Goal: Task Accomplishment & Management: Complete application form

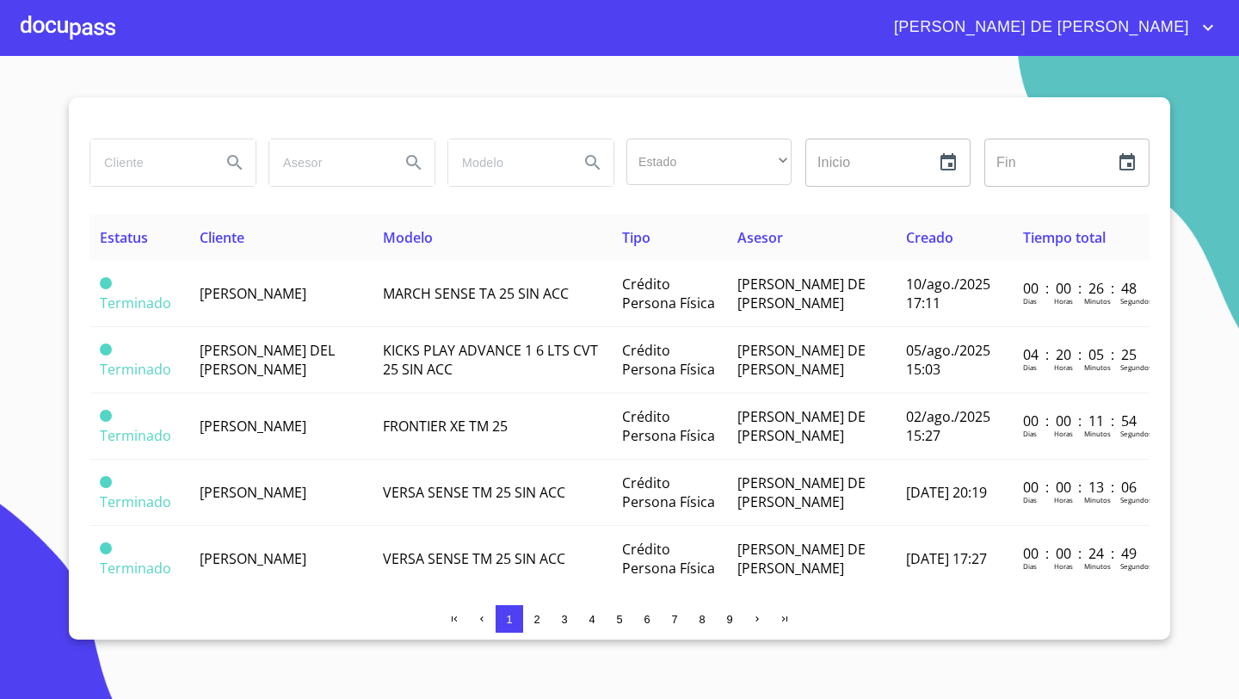
click at [78, 31] on div at bounding box center [68, 27] width 95 height 55
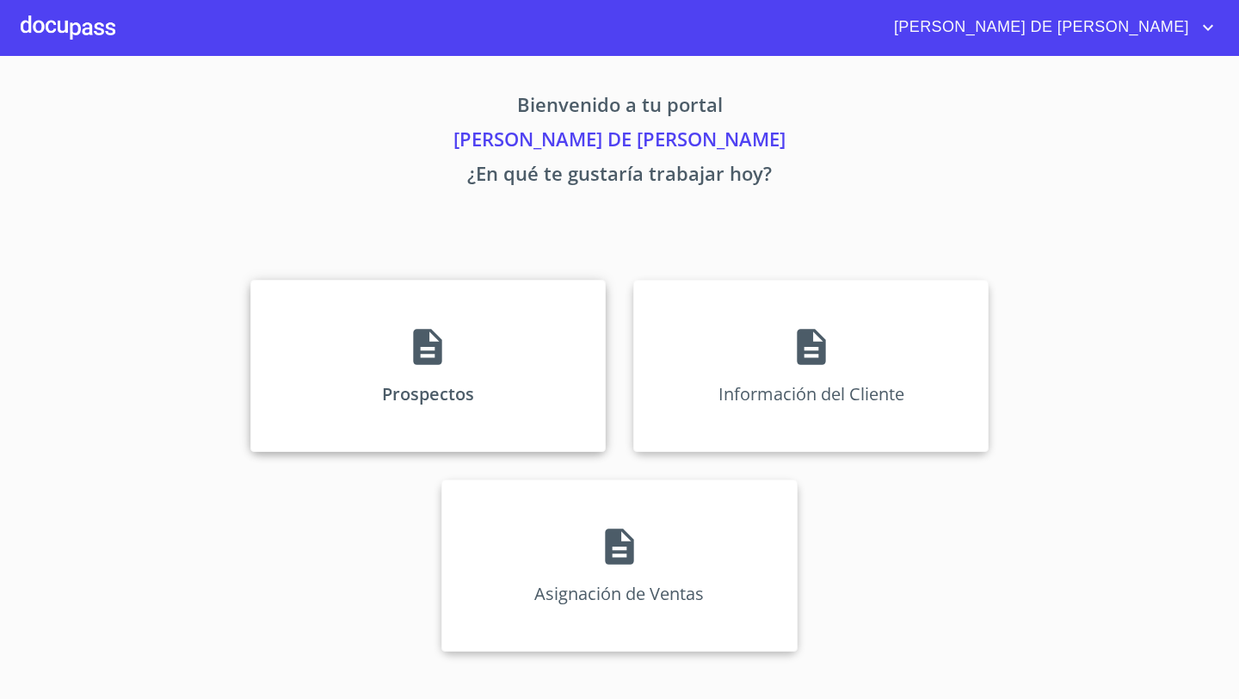
click at [456, 319] on div "Prospectos" at bounding box center [427, 366] width 355 height 172
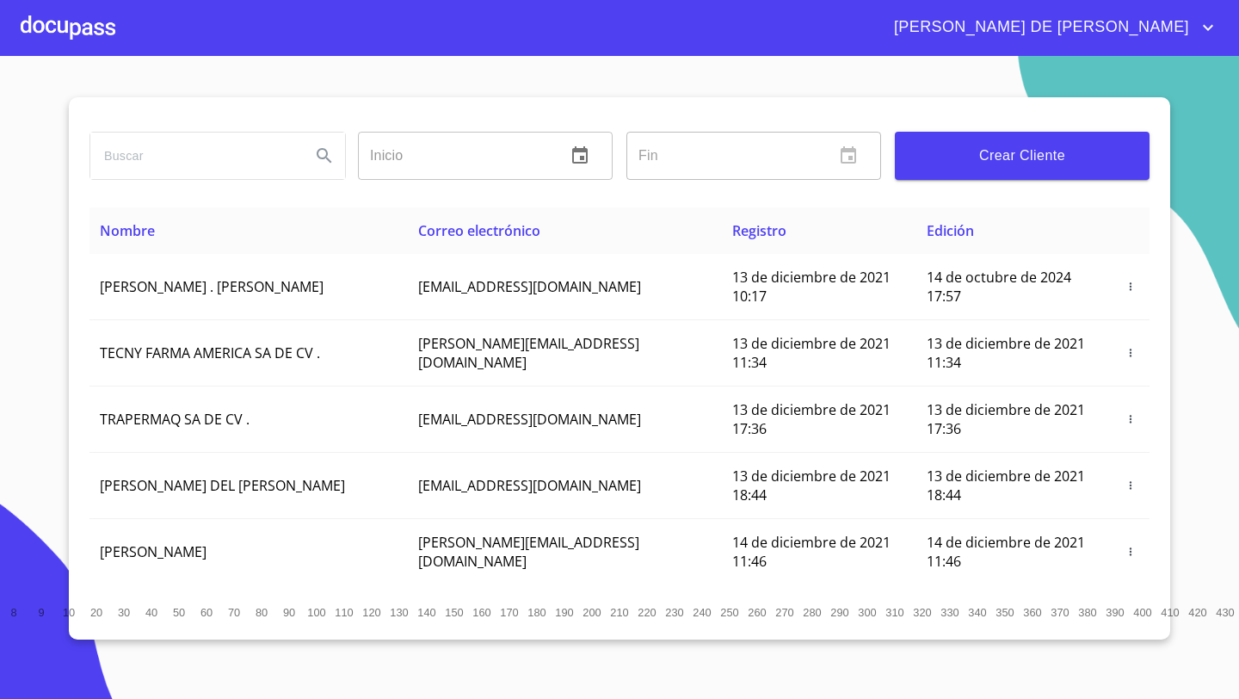
click at [1081, 168] on button "Crear Cliente" at bounding box center [1022, 156] width 255 height 48
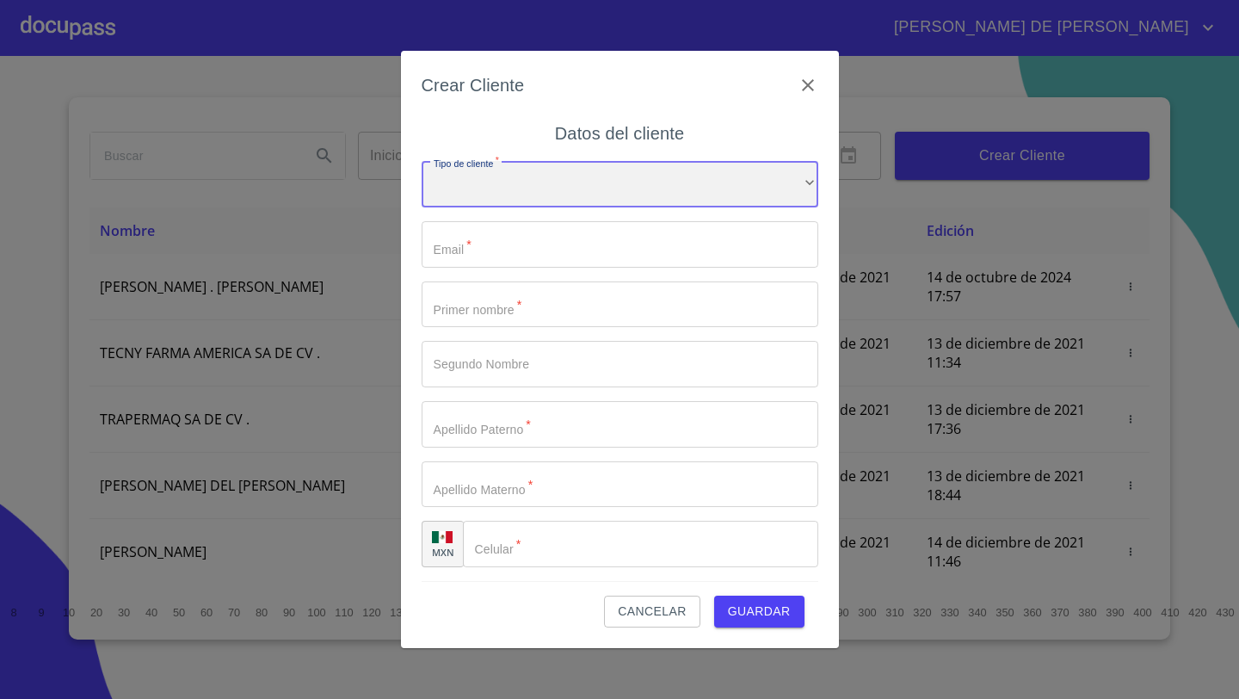
click at [531, 189] on div "​" at bounding box center [620, 184] width 397 height 46
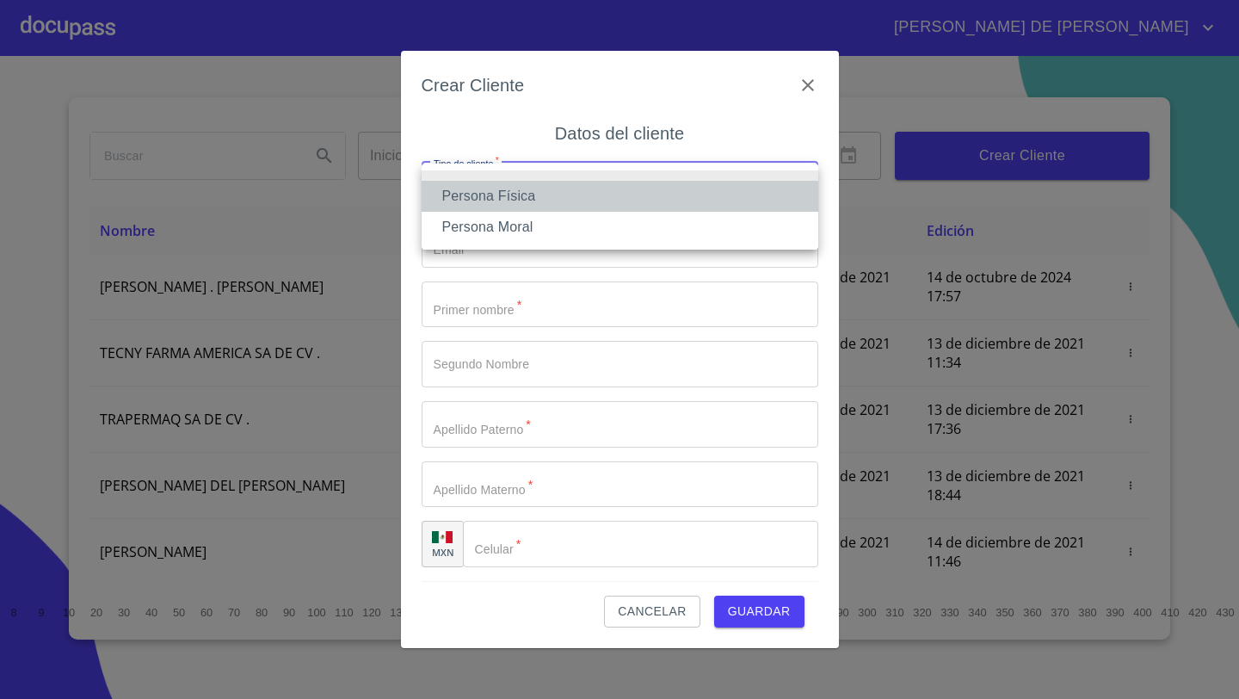
click at [493, 195] on li "Persona Física" at bounding box center [620, 196] width 397 height 31
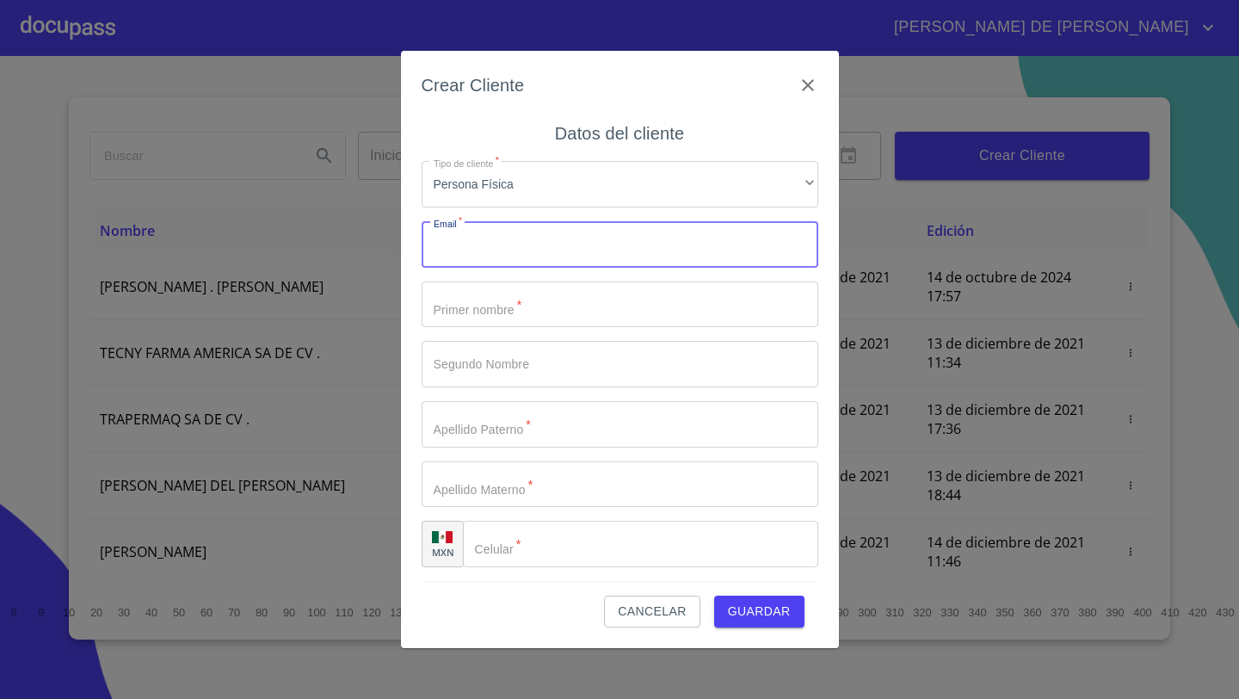
click at [488, 237] on input "Tipo de cliente   *" at bounding box center [620, 244] width 397 height 46
paste input "[EMAIL_ADDRESS][DOMAIN_NAME]"
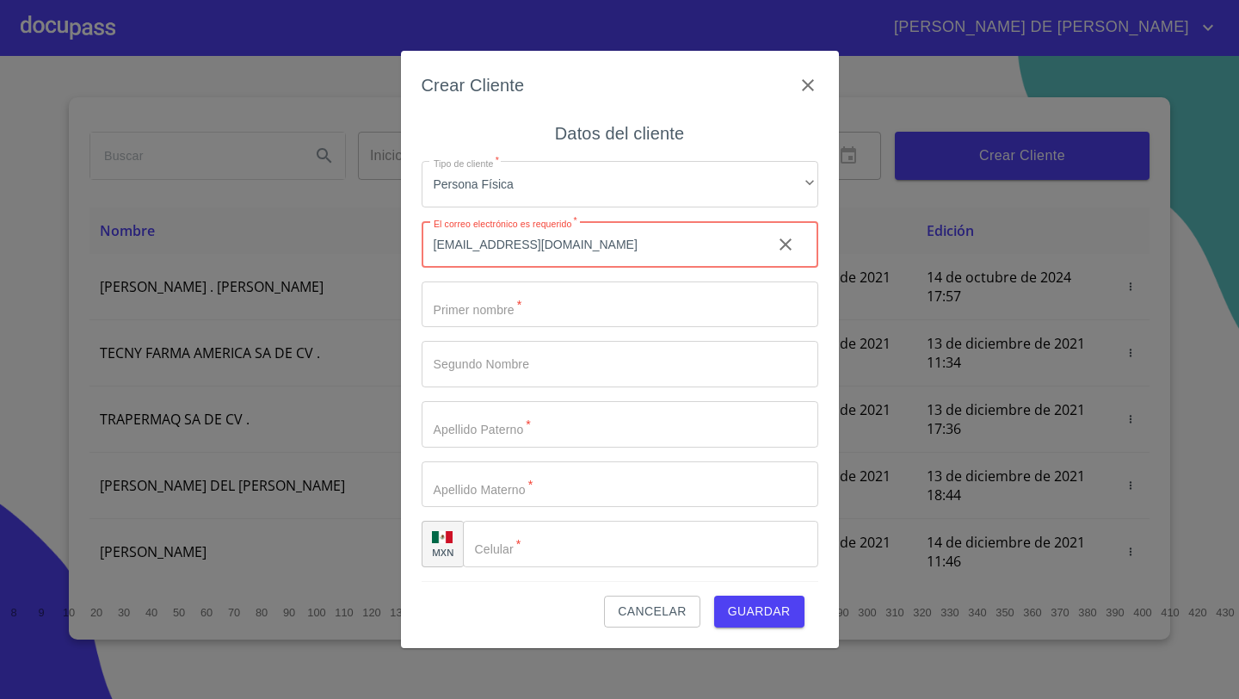
type input "[EMAIL_ADDRESS][DOMAIN_NAME]"
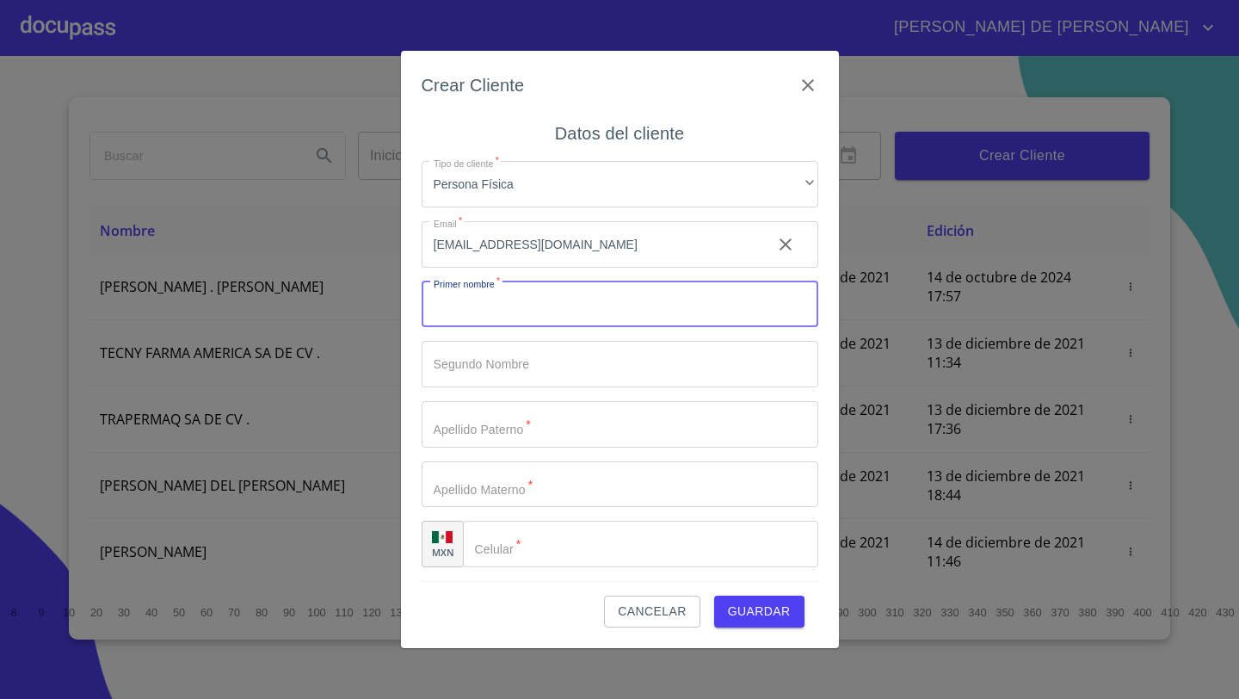
click at [471, 295] on input "Tipo de cliente   *" at bounding box center [620, 304] width 397 height 46
type input "[PERSON_NAME]"
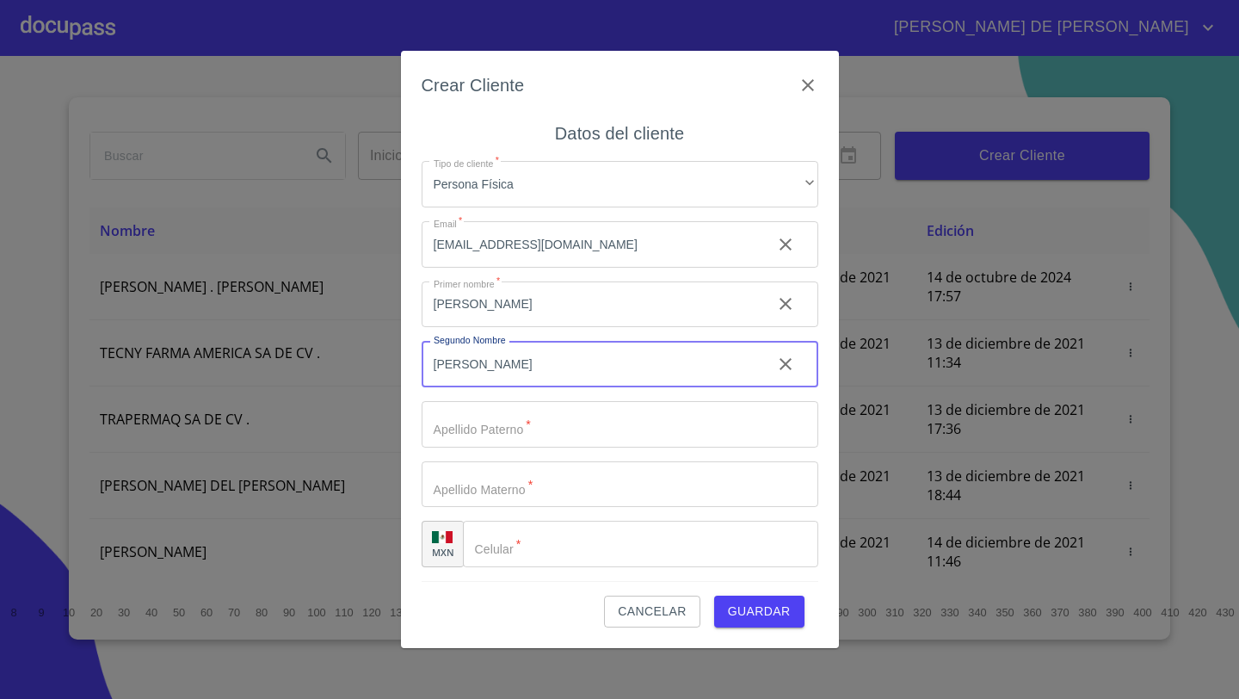
type input "[PERSON_NAME]"
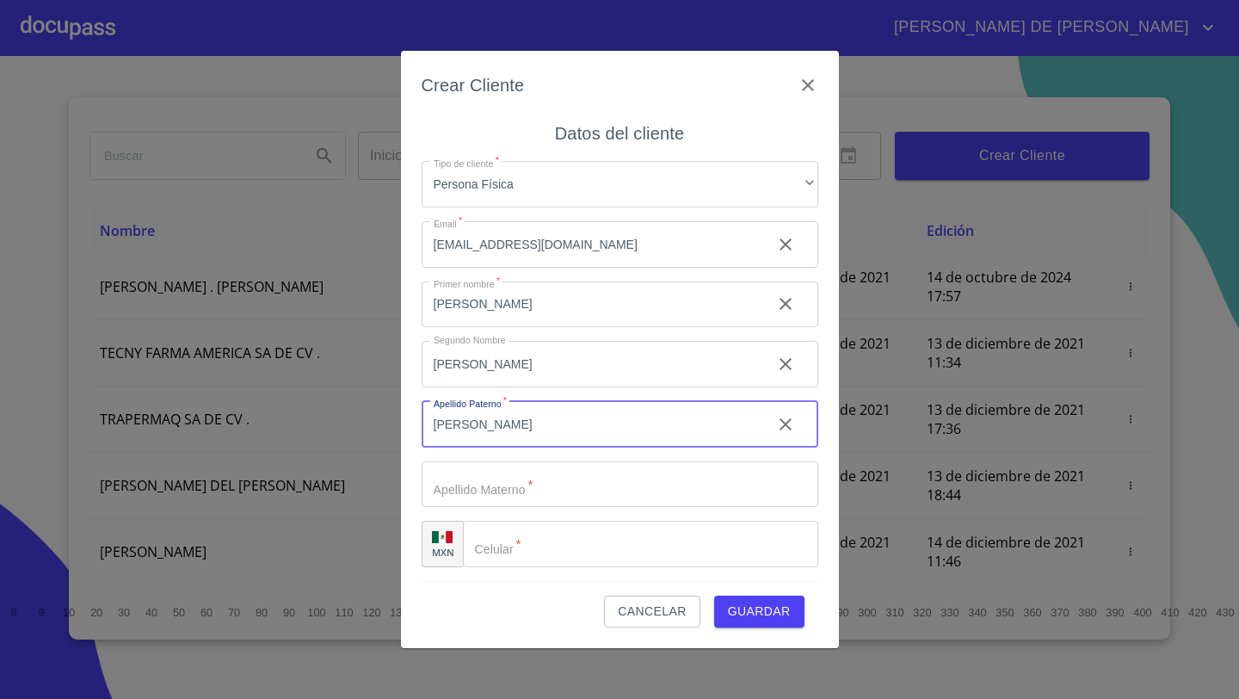
type input "[PERSON_NAME]"
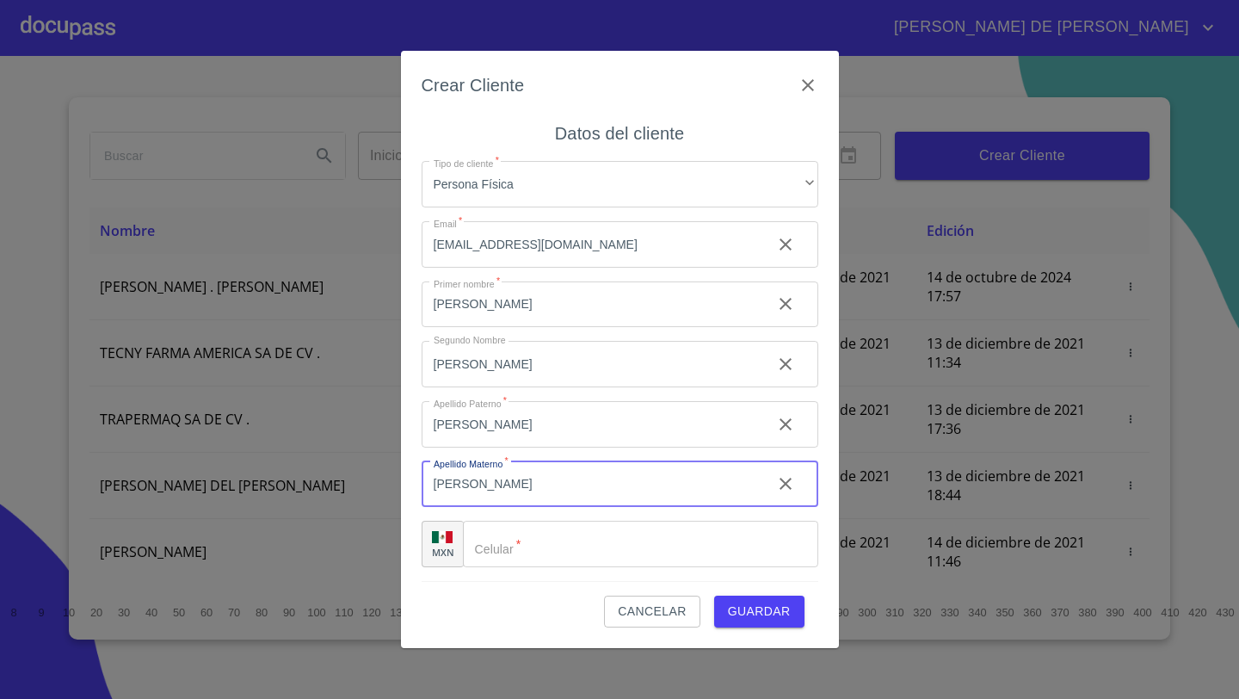
type input "[PERSON_NAME]"
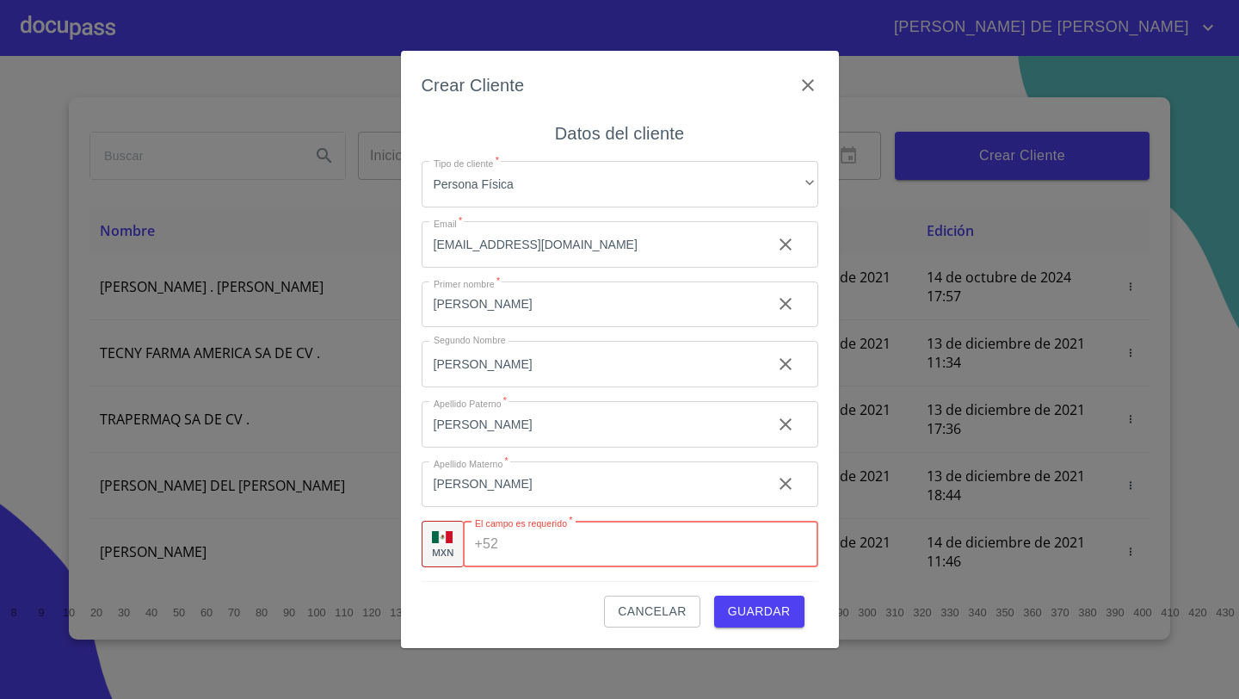
paste input "[PHONE_NUMBER]"
type input "[PHONE_NUMBER]"
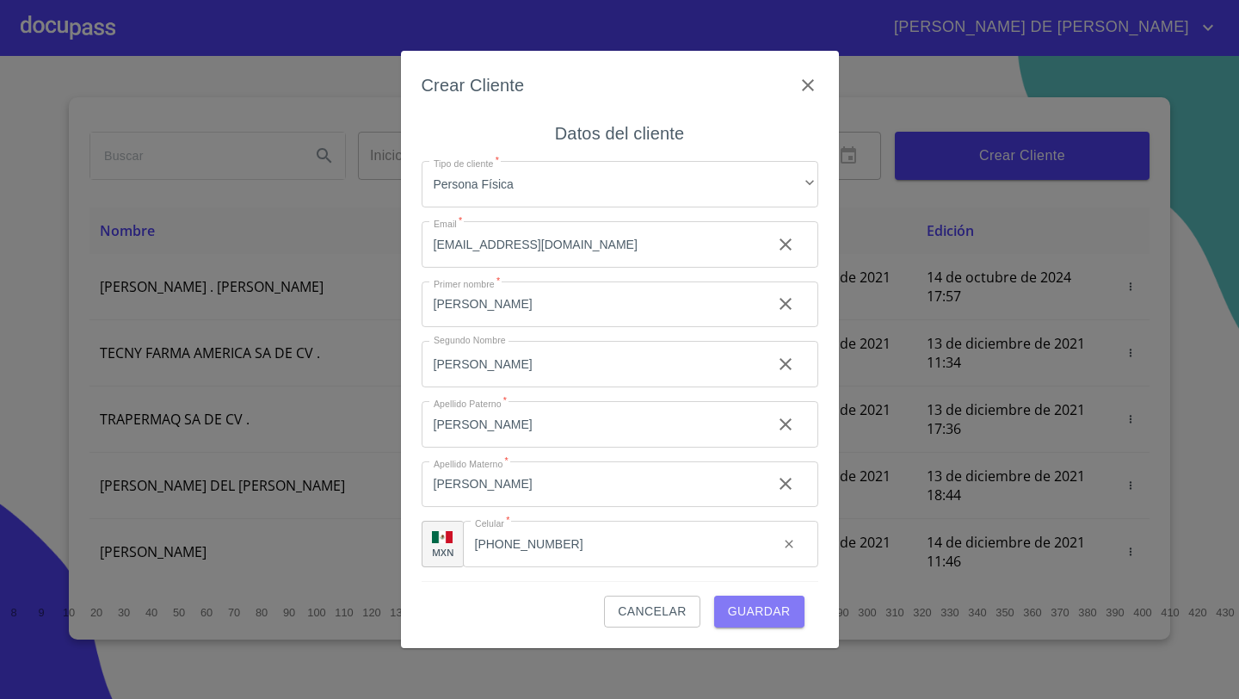
click at [782, 620] on span "Guardar" at bounding box center [759, 612] width 63 height 22
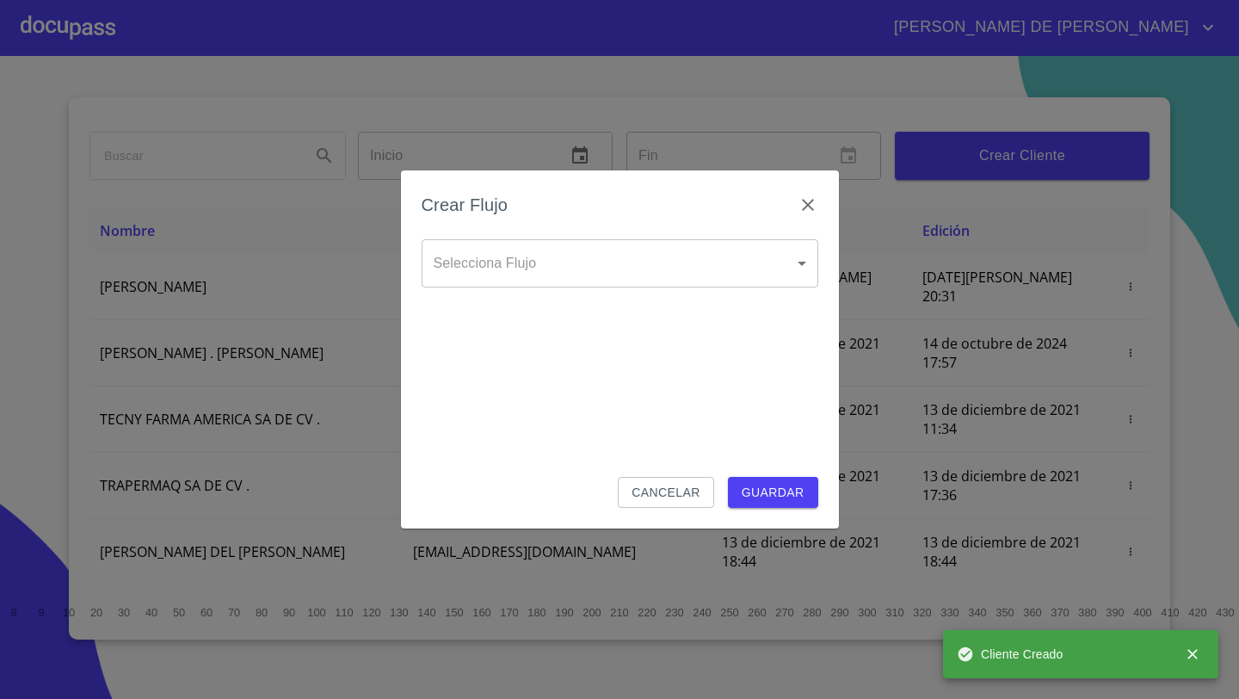
click at [566, 268] on body "[PERSON_NAME] DE [PERSON_NAME] Inicio ​ Fin ​ Crear Cliente Nombre Correo elect…" at bounding box center [619, 349] width 1239 height 699
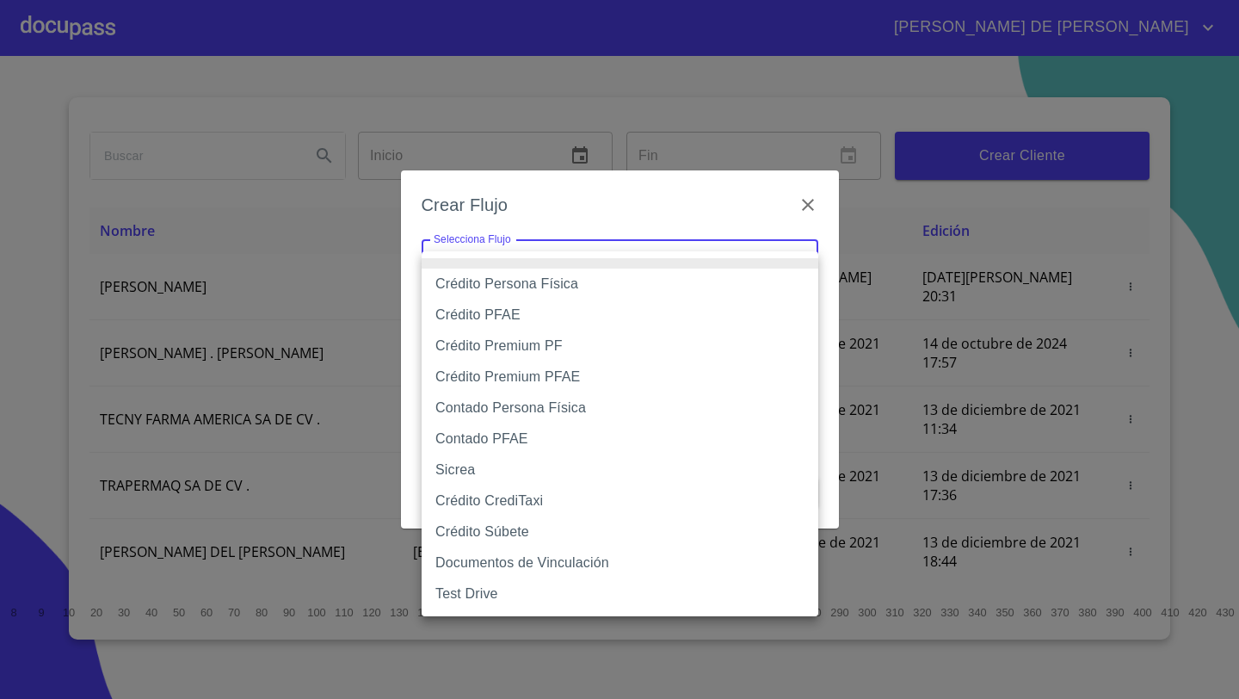
click at [517, 284] on li "Crédito Persona Física" at bounding box center [620, 283] width 397 height 31
type input "61b033e49b8c202ad5bb7912"
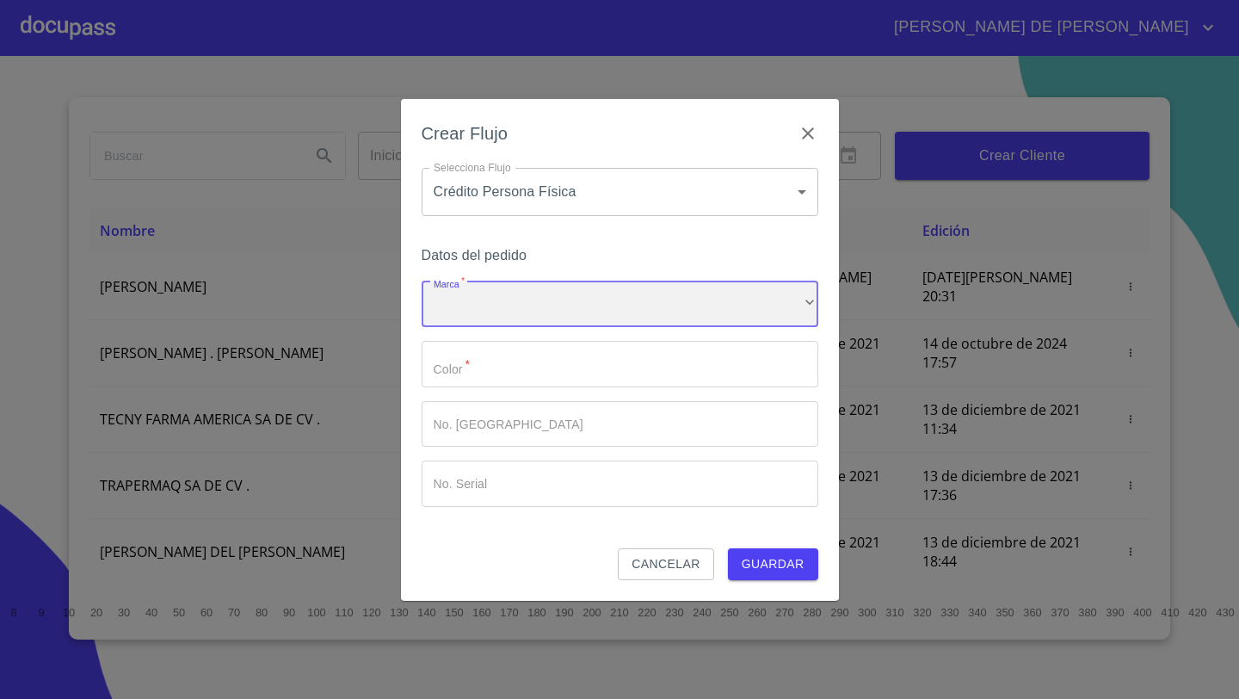
click at [471, 293] on div "​" at bounding box center [620, 304] width 397 height 46
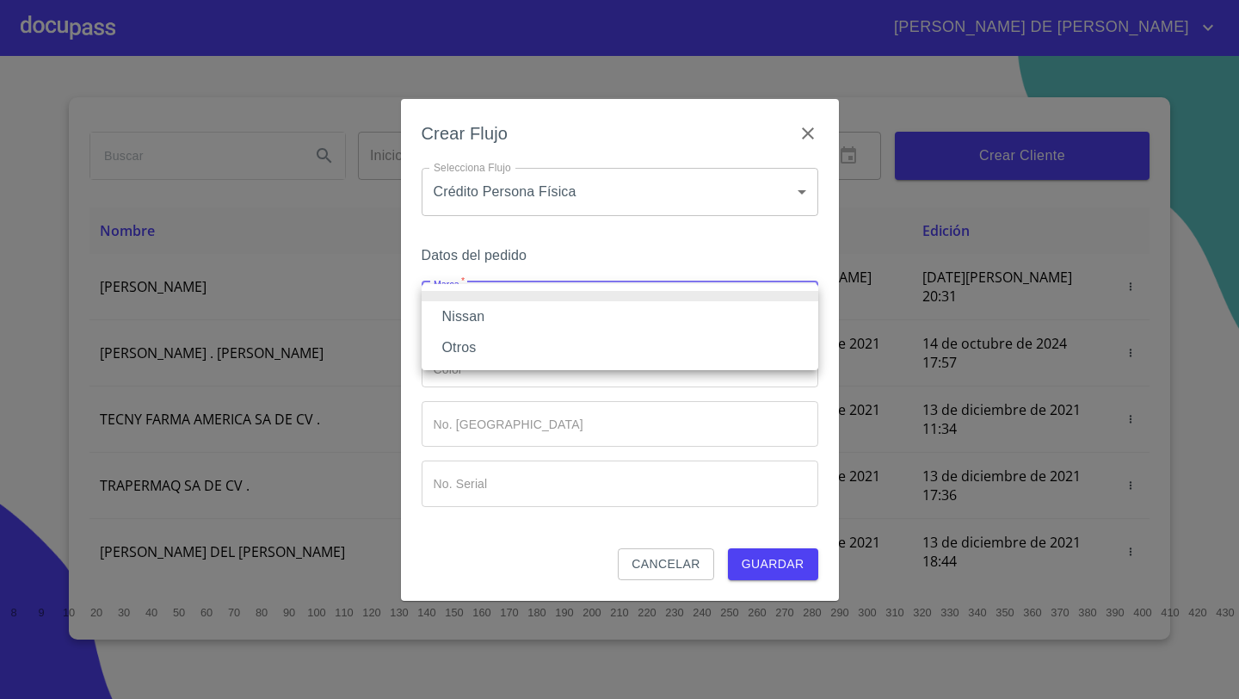
click at [465, 311] on li "Nissan" at bounding box center [620, 316] width 397 height 31
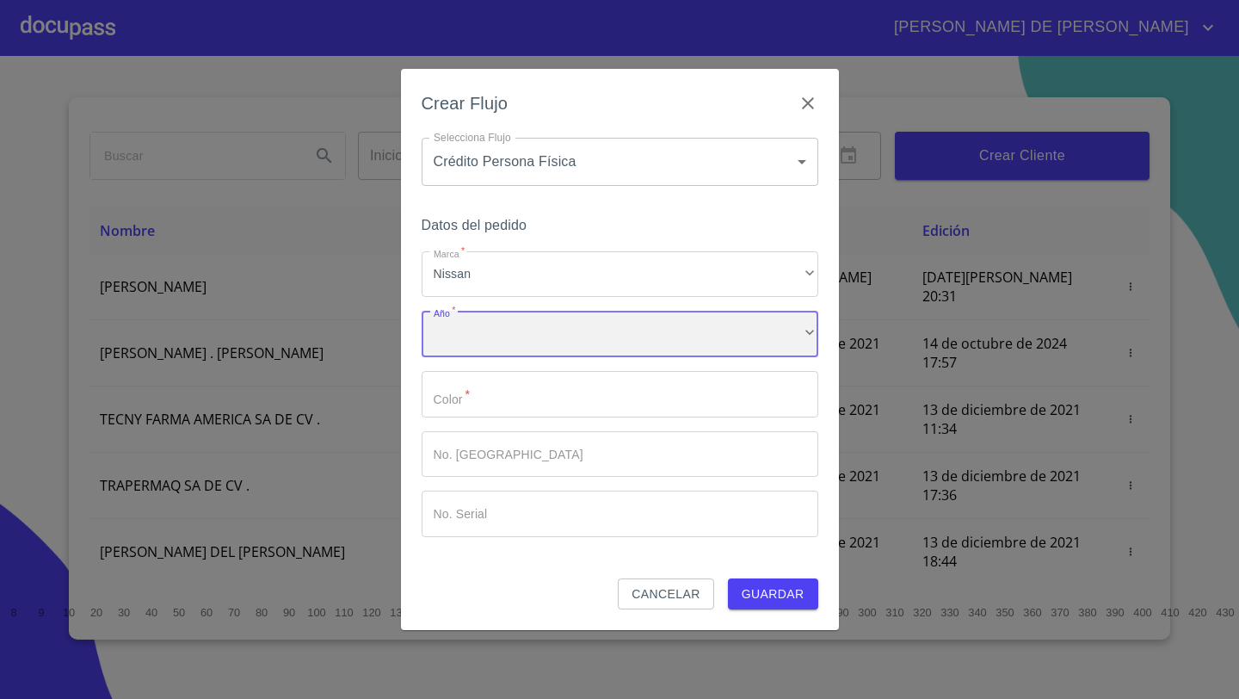
click at [465, 336] on div "​" at bounding box center [620, 334] width 397 height 46
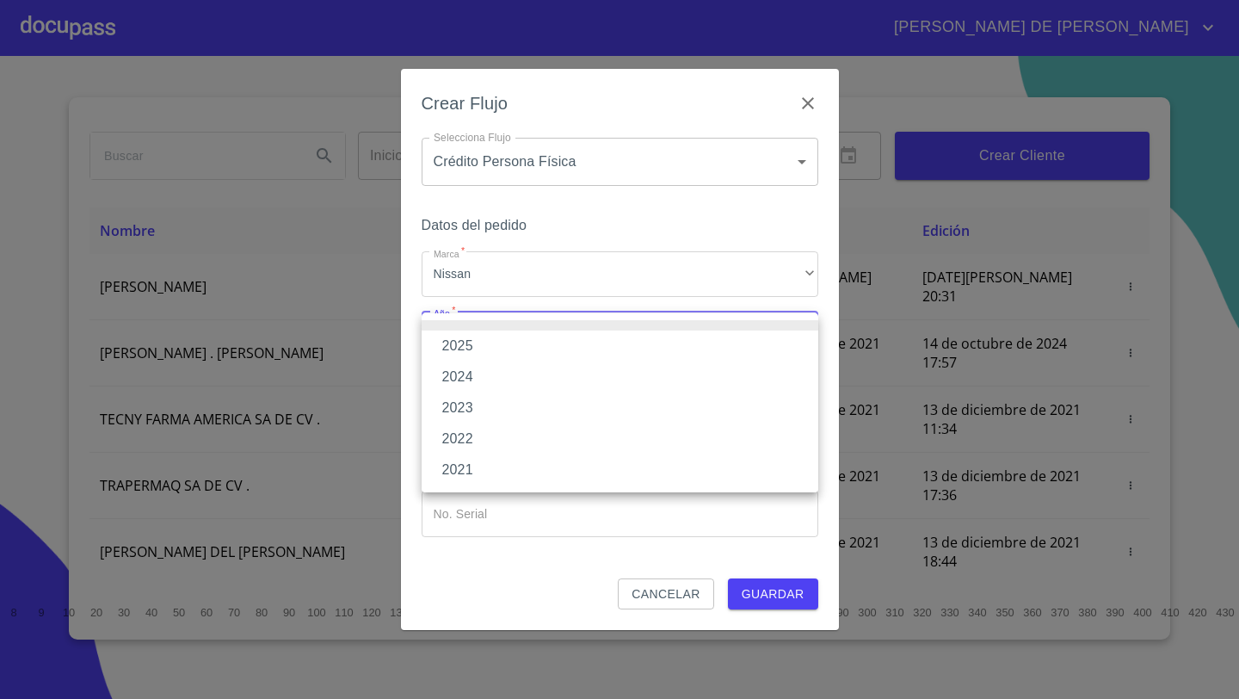
click at [467, 344] on li "2025" at bounding box center [620, 345] width 397 height 31
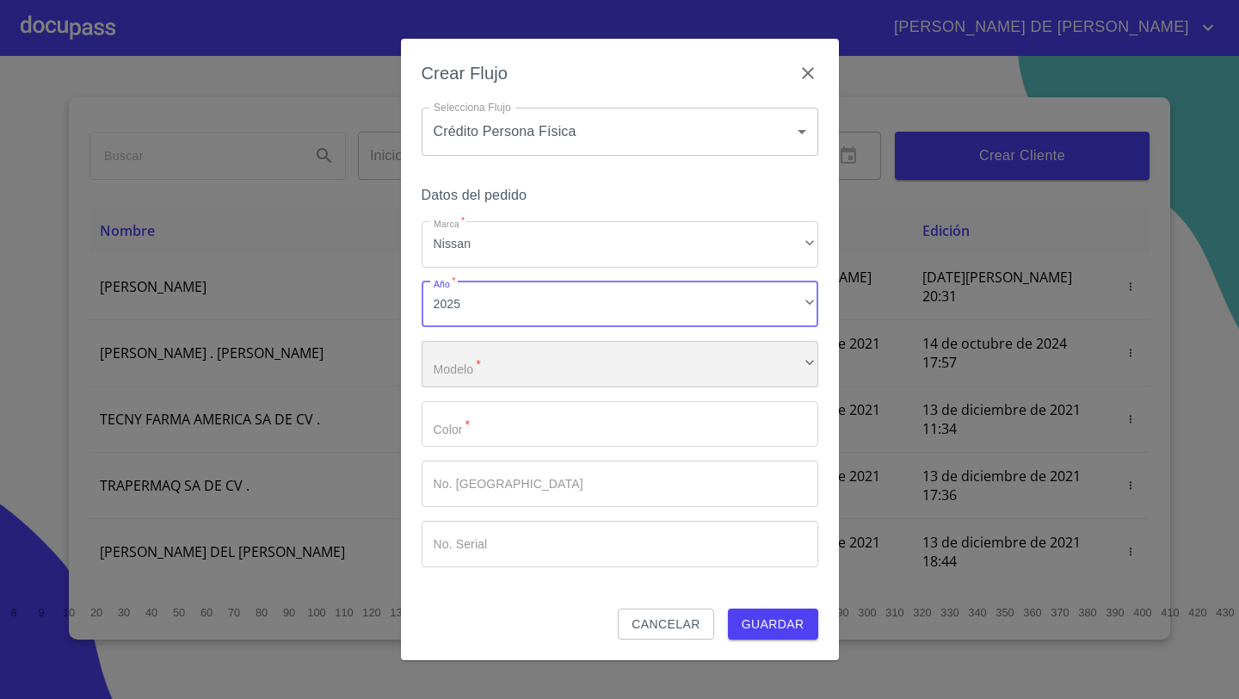
click at [468, 366] on div "​" at bounding box center [620, 364] width 397 height 46
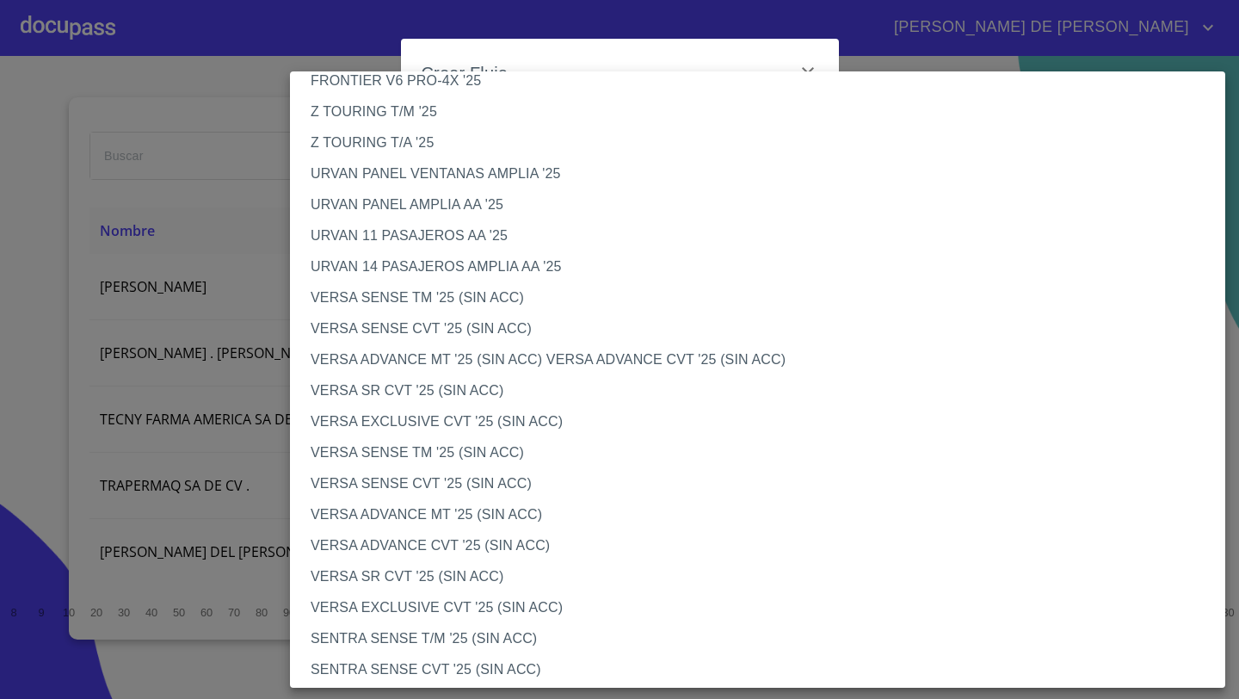
scroll to position [459, 0]
click at [377, 508] on li "VERSA ADVANCE MT '25 (SIN ACC)" at bounding box center [757, 512] width 935 height 31
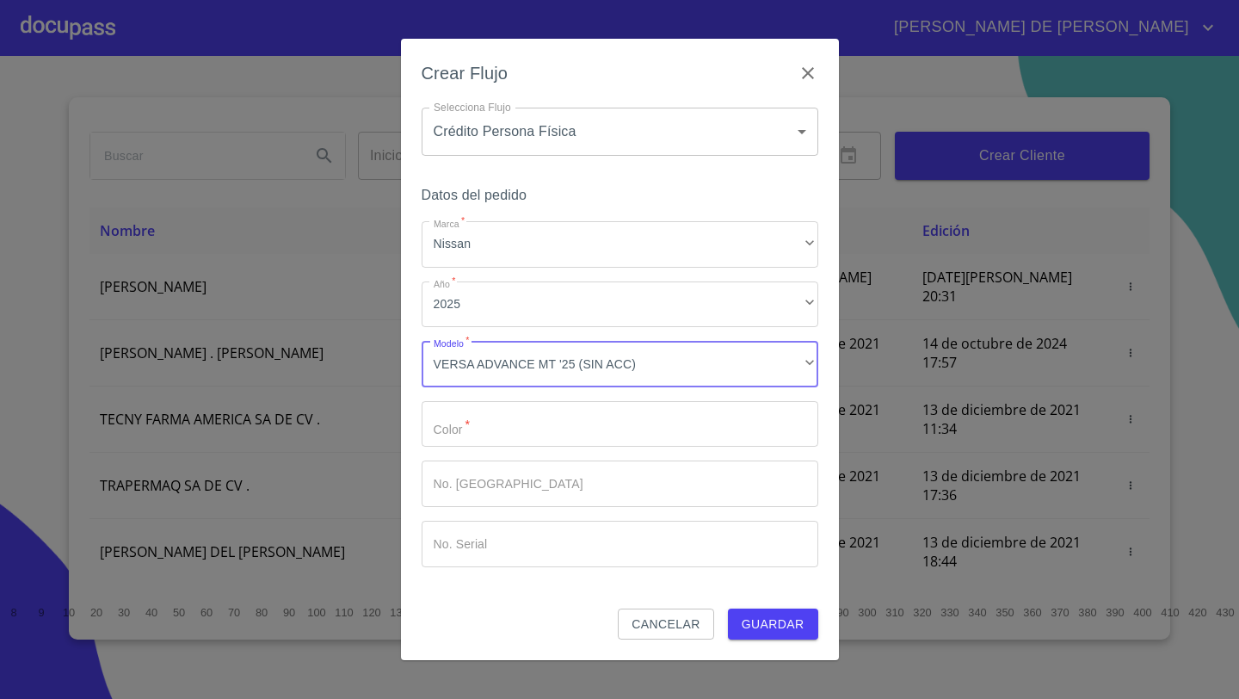
click at [446, 421] on input "Marca   *" at bounding box center [620, 424] width 397 height 46
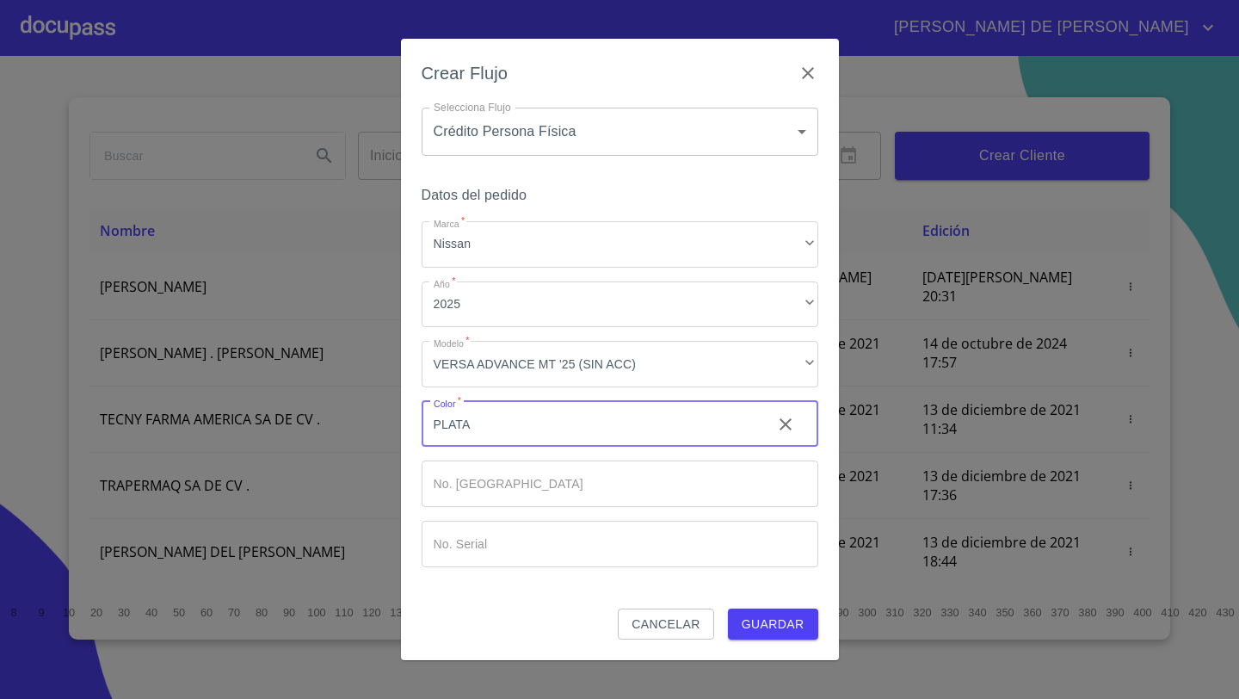
type input "PLATA"
click at [760, 618] on span "Guardar" at bounding box center [773, 624] width 63 height 22
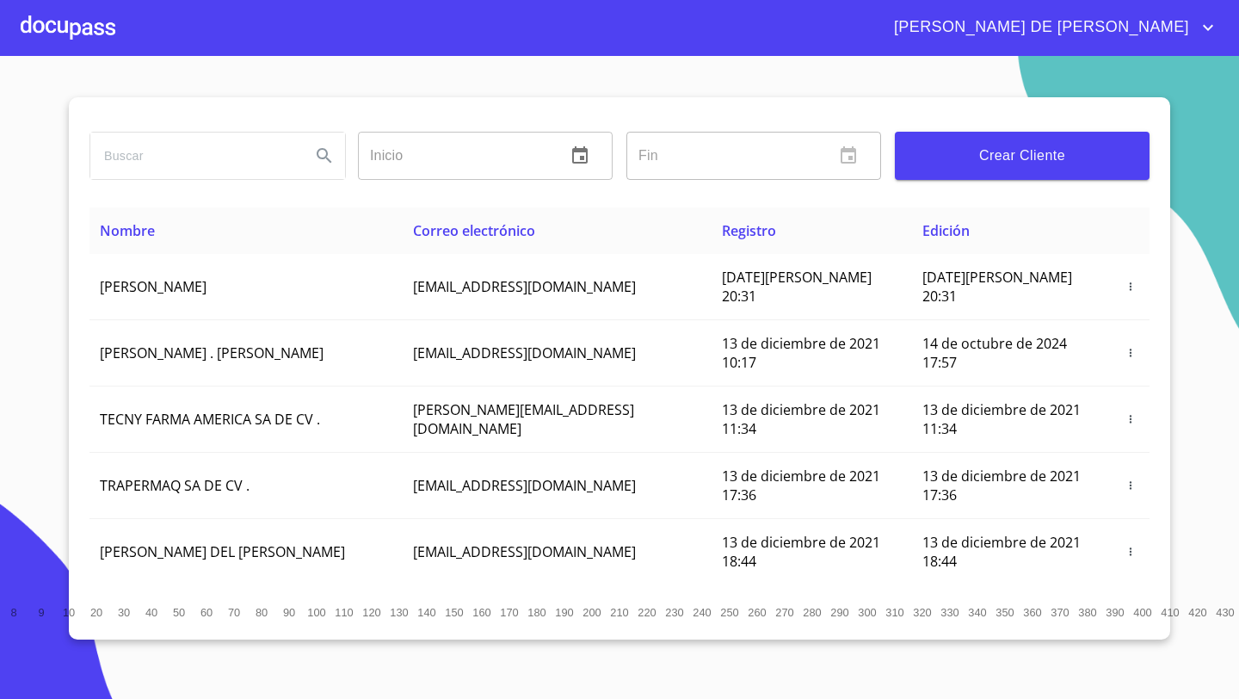
click at [94, 29] on div at bounding box center [68, 27] width 95 height 55
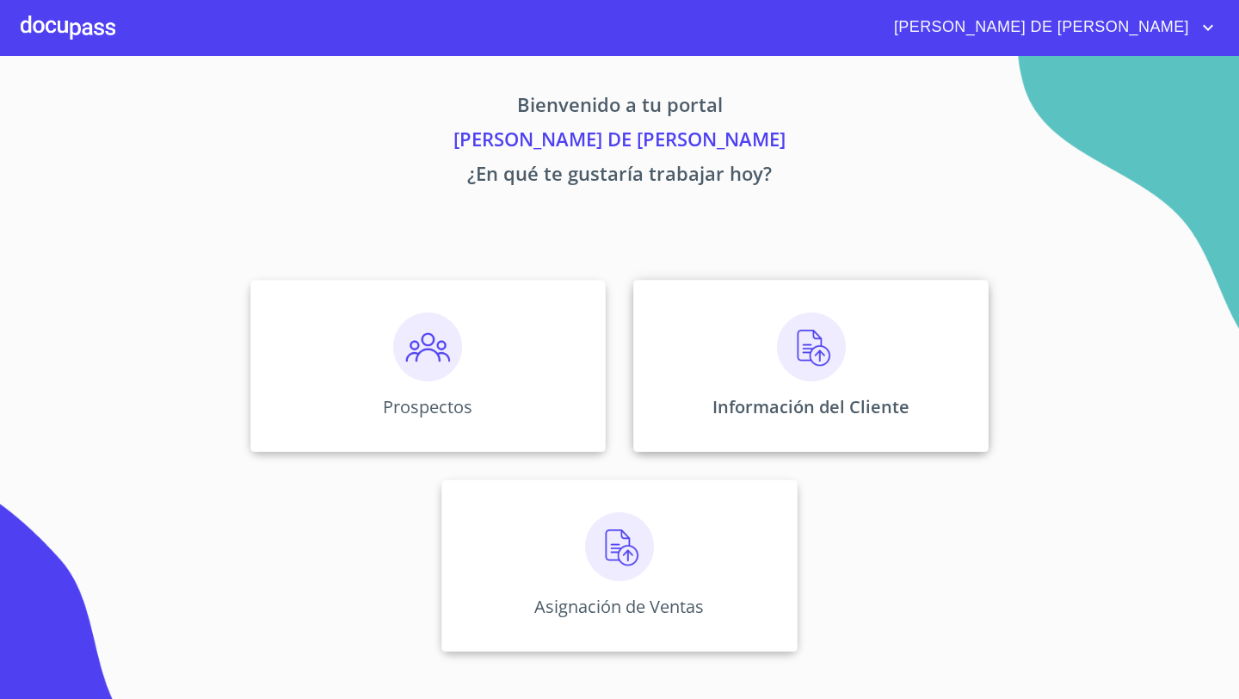
click at [709, 346] on div "Información del Cliente" at bounding box center [810, 366] width 355 height 172
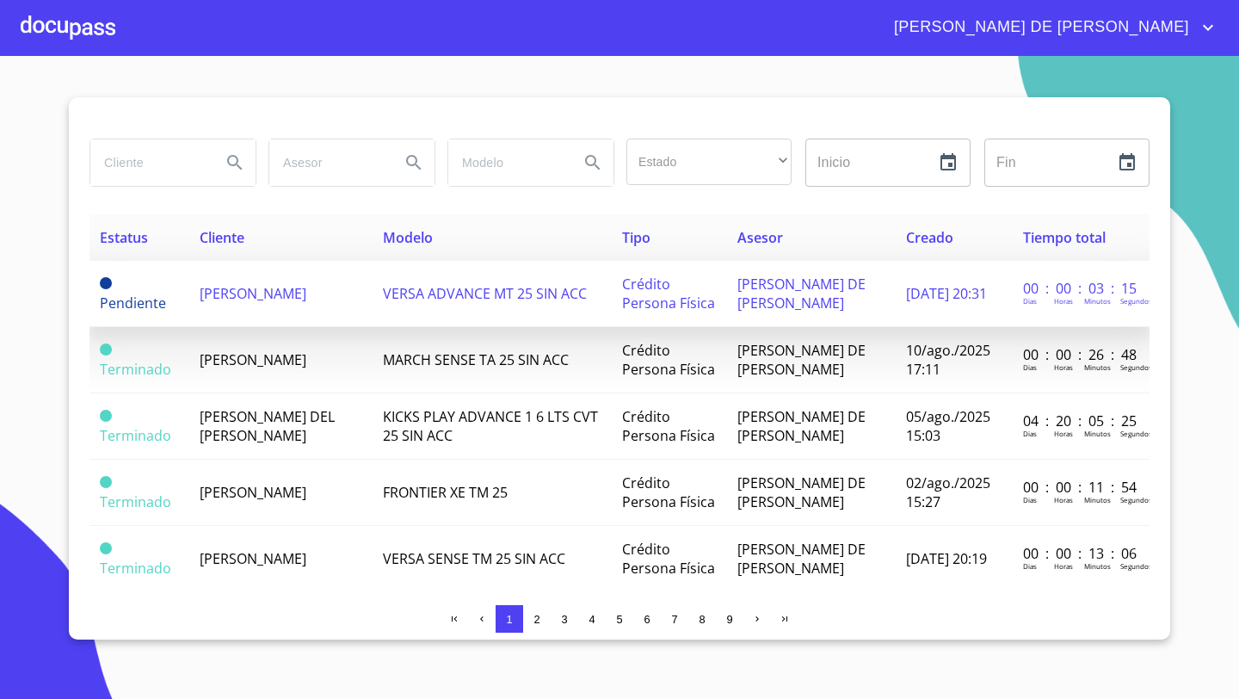
click at [284, 287] on span "[PERSON_NAME]" at bounding box center [253, 293] width 107 height 19
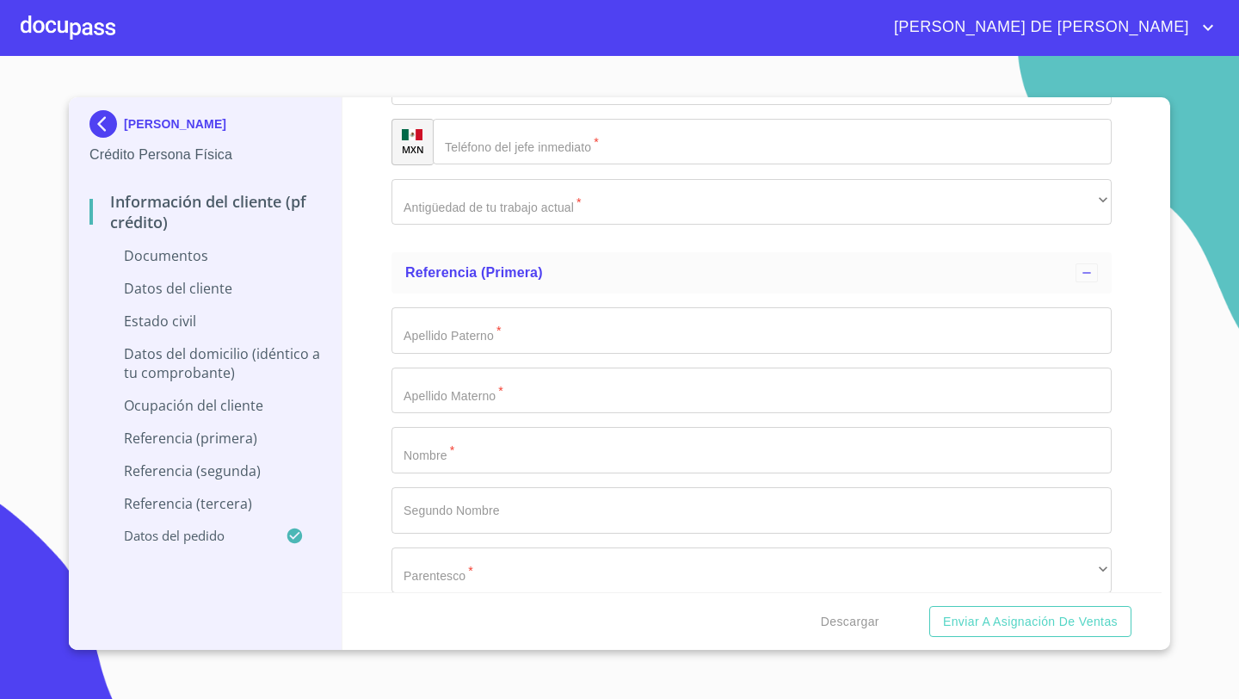
scroll to position [4883, 0]
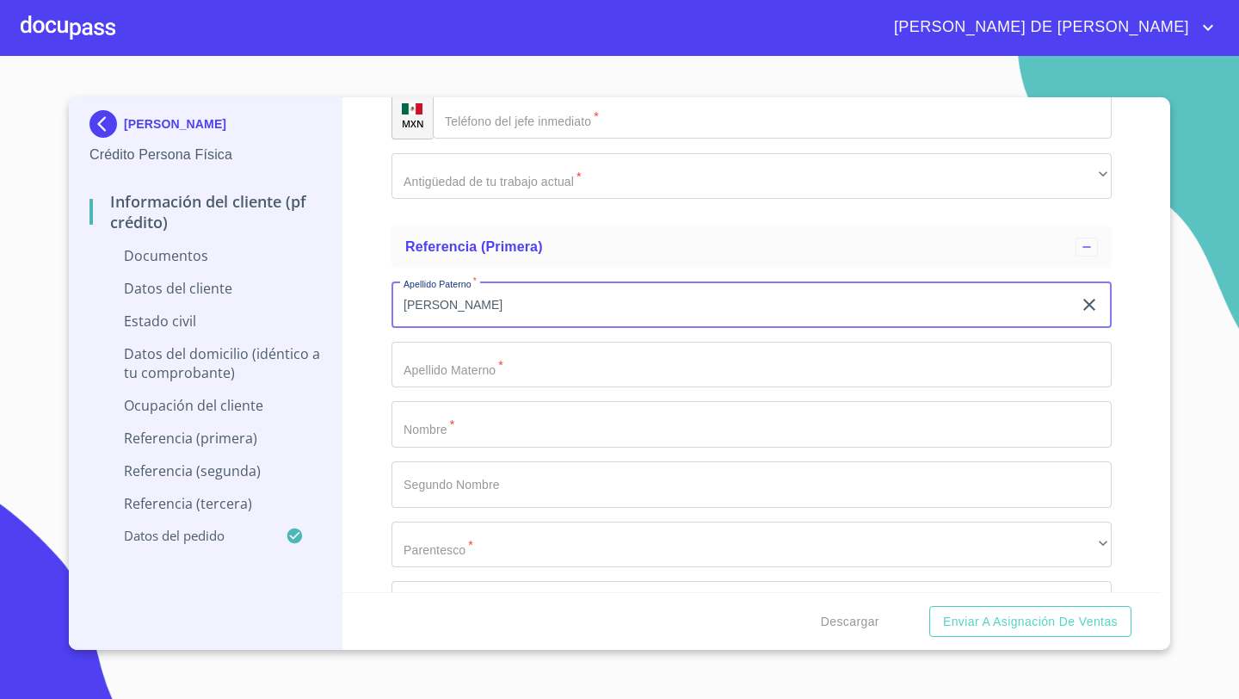
type input "[PERSON_NAME]"
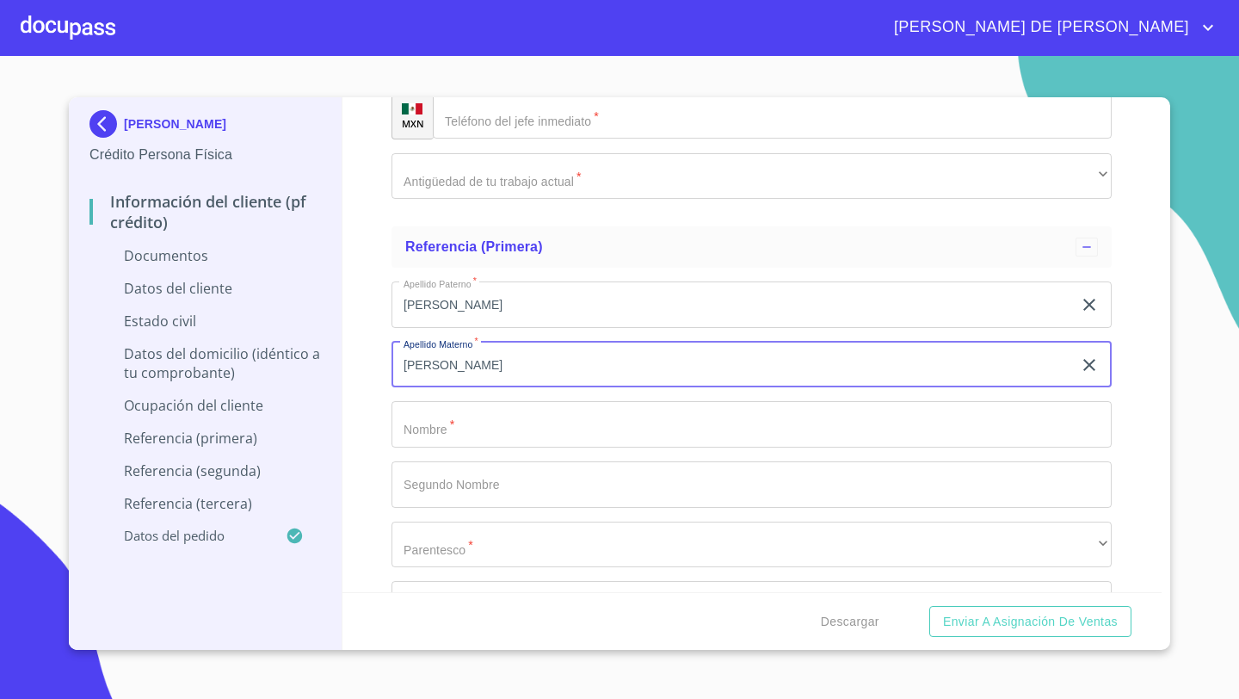
type input "[PERSON_NAME]"
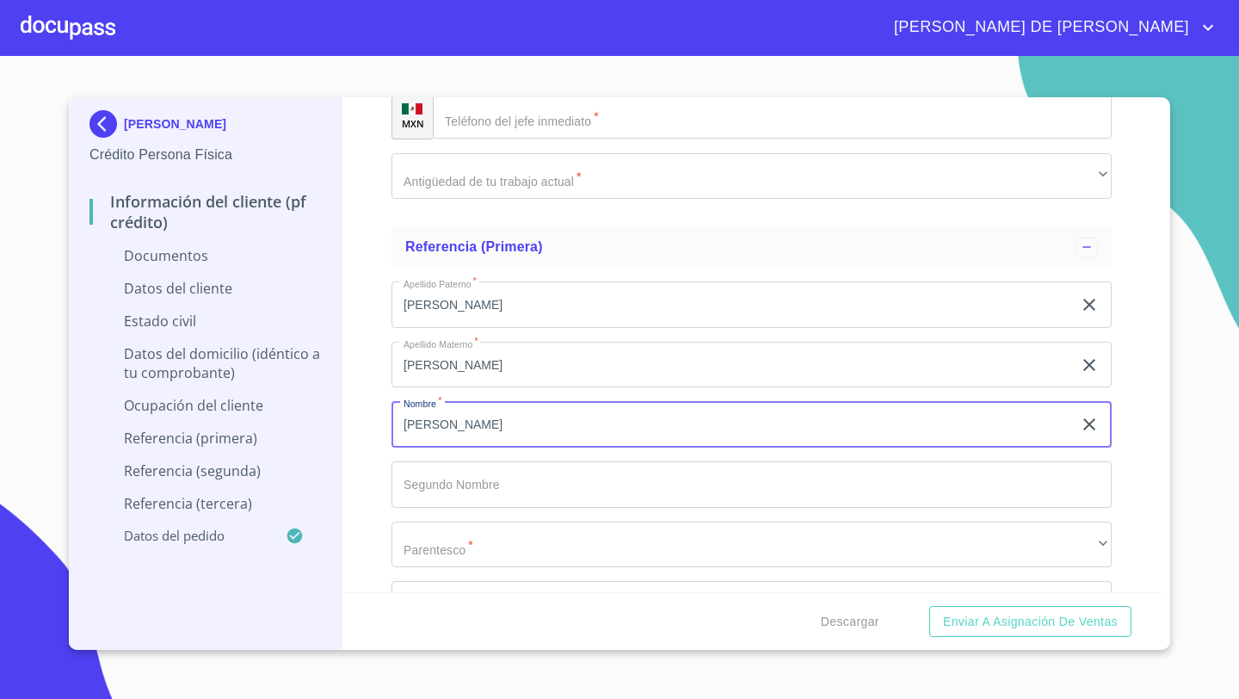
type input "[PERSON_NAME]"
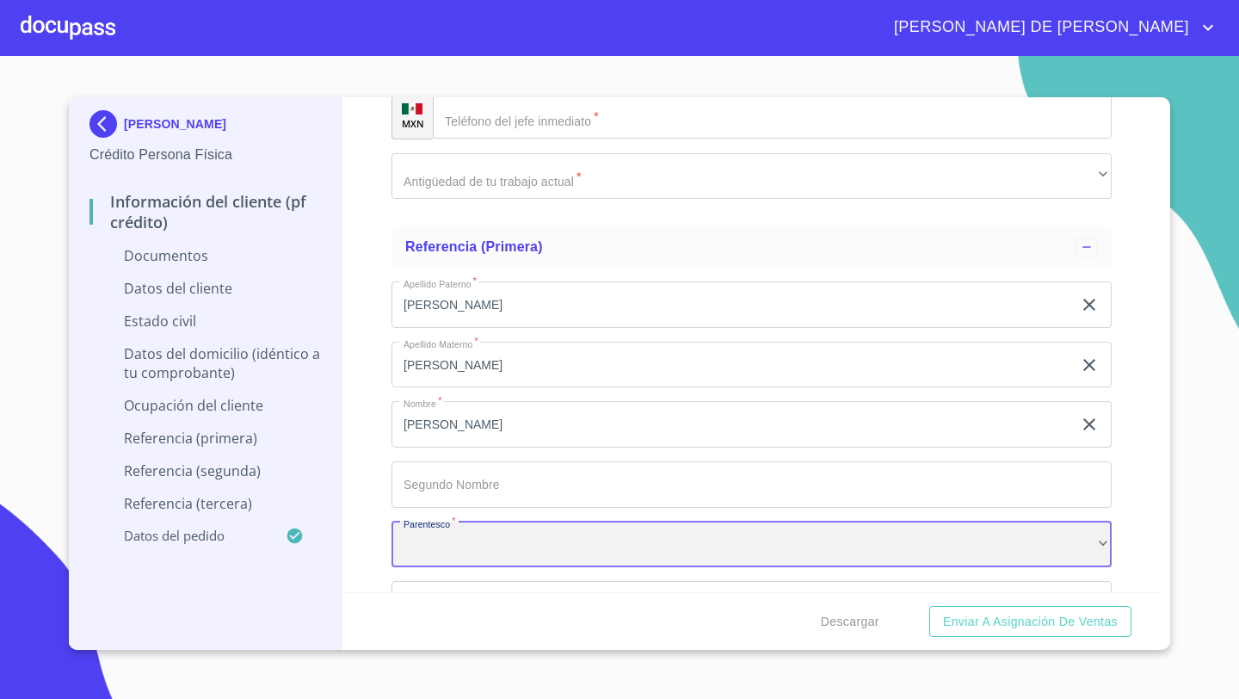
click at [431, 548] on div "​" at bounding box center [751, 544] width 720 height 46
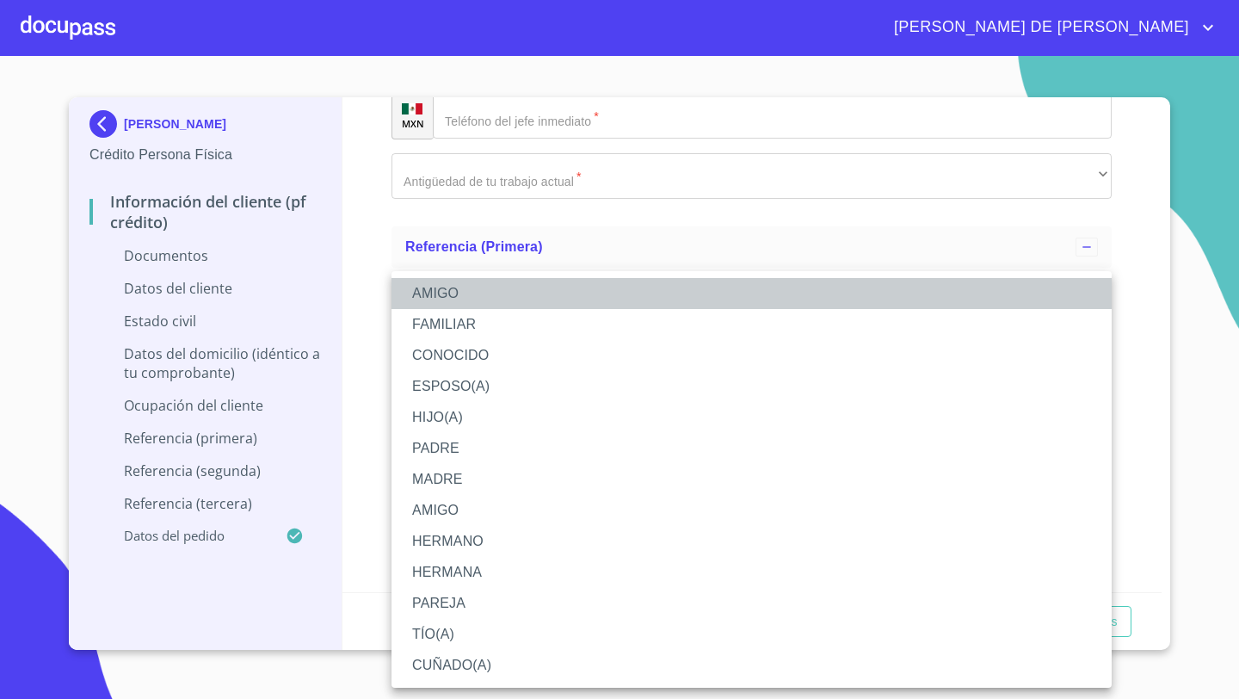
click at [429, 298] on li "AMIGO" at bounding box center [751, 293] width 720 height 31
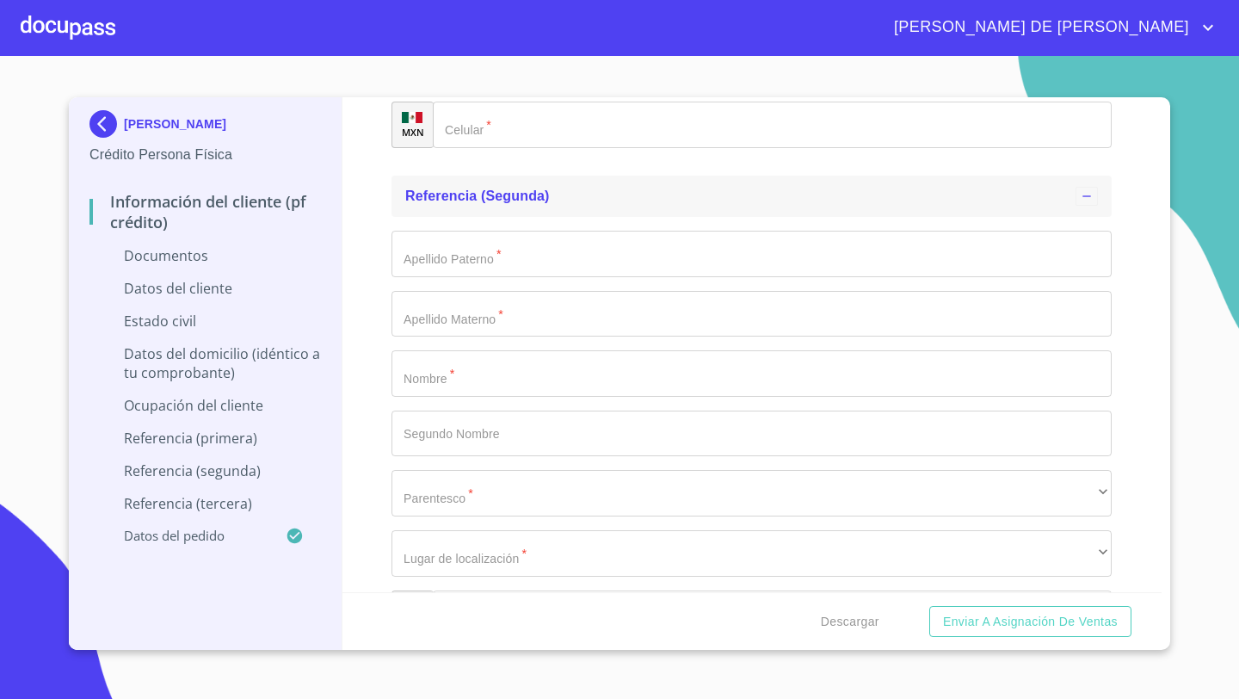
scroll to position [5143, 0]
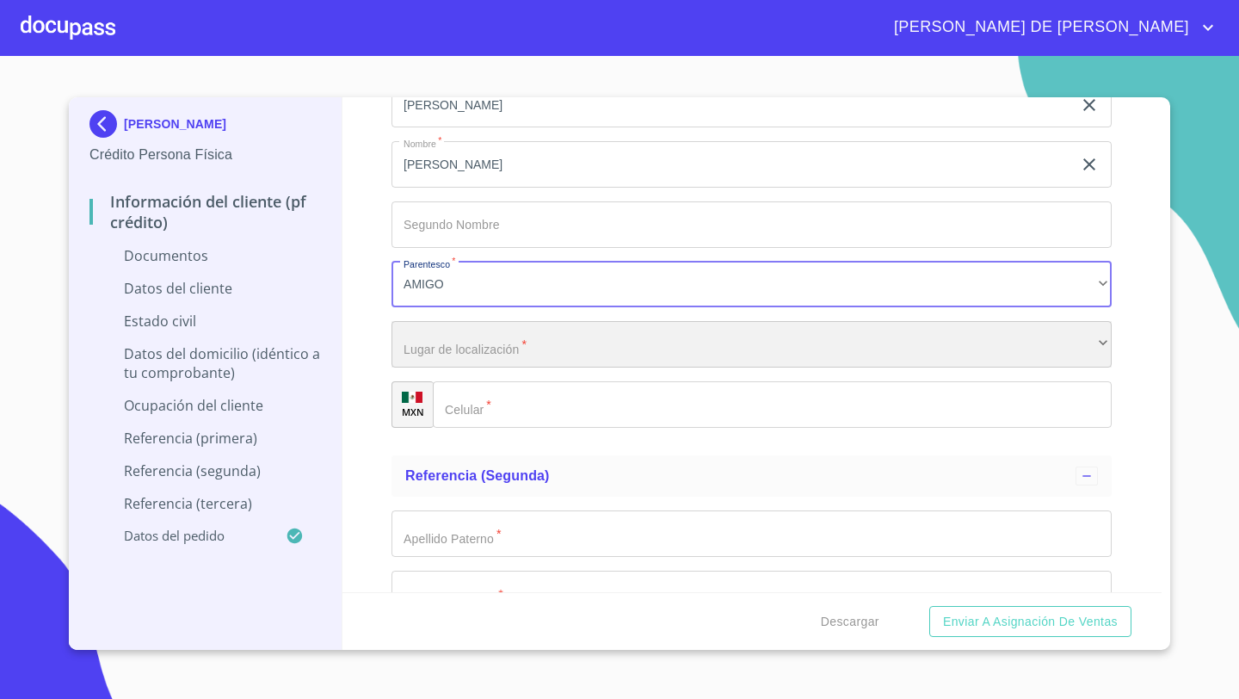
click at [430, 352] on div "​" at bounding box center [751, 344] width 720 height 46
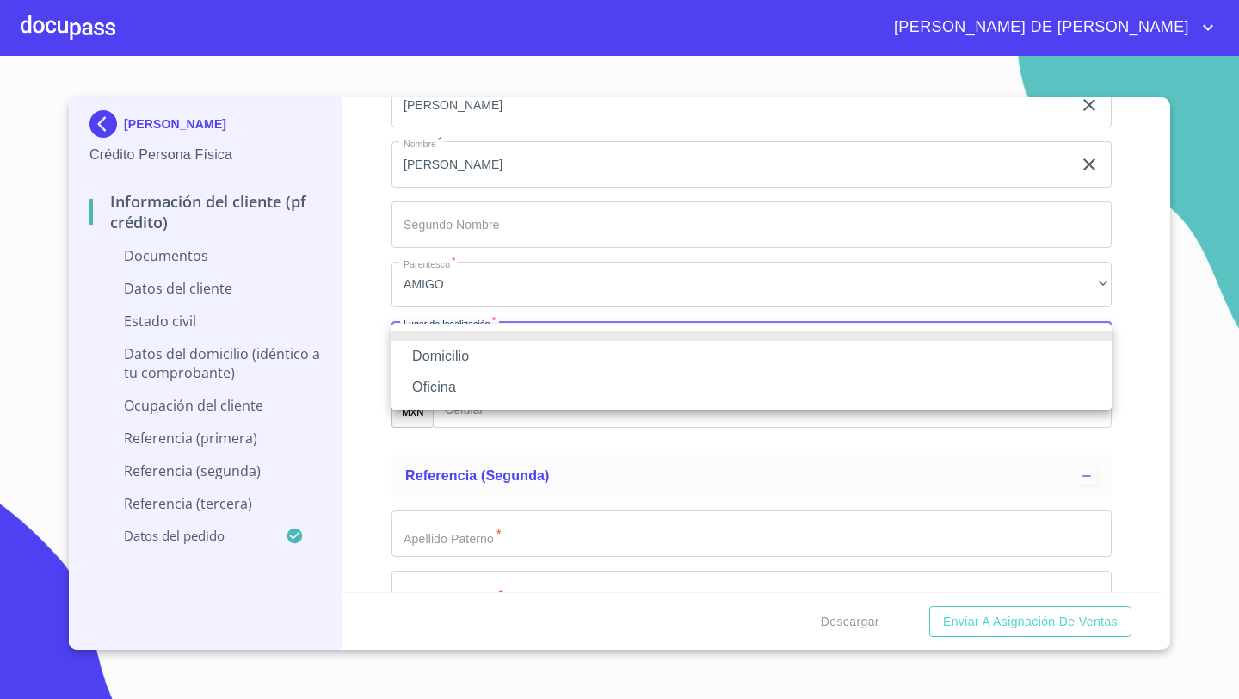
click at [430, 385] on li "Oficina" at bounding box center [751, 387] width 720 height 31
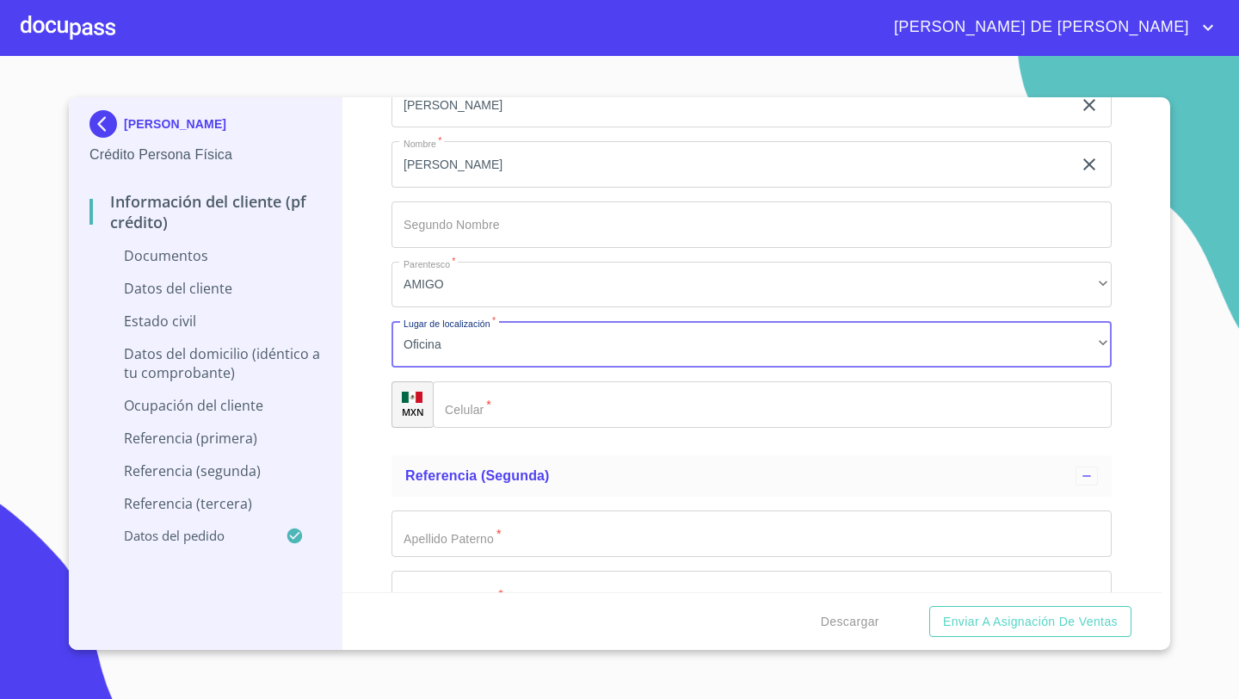
click at [452, 398] on div "​" at bounding box center [772, 404] width 679 height 46
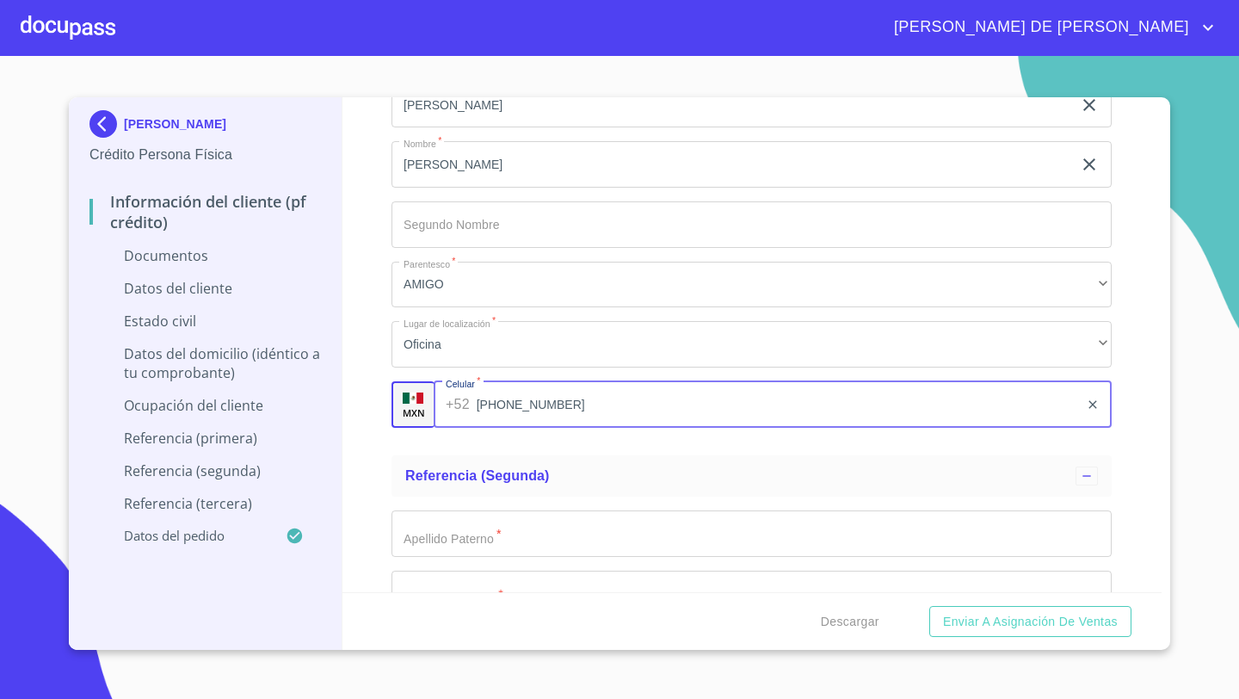
type input "[PHONE_NUMBER]"
click at [359, 304] on div "Información del cliente (PF crédito) Documentos Documento de identificación   *…" at bounding box center [752, 344] width 820 height 495
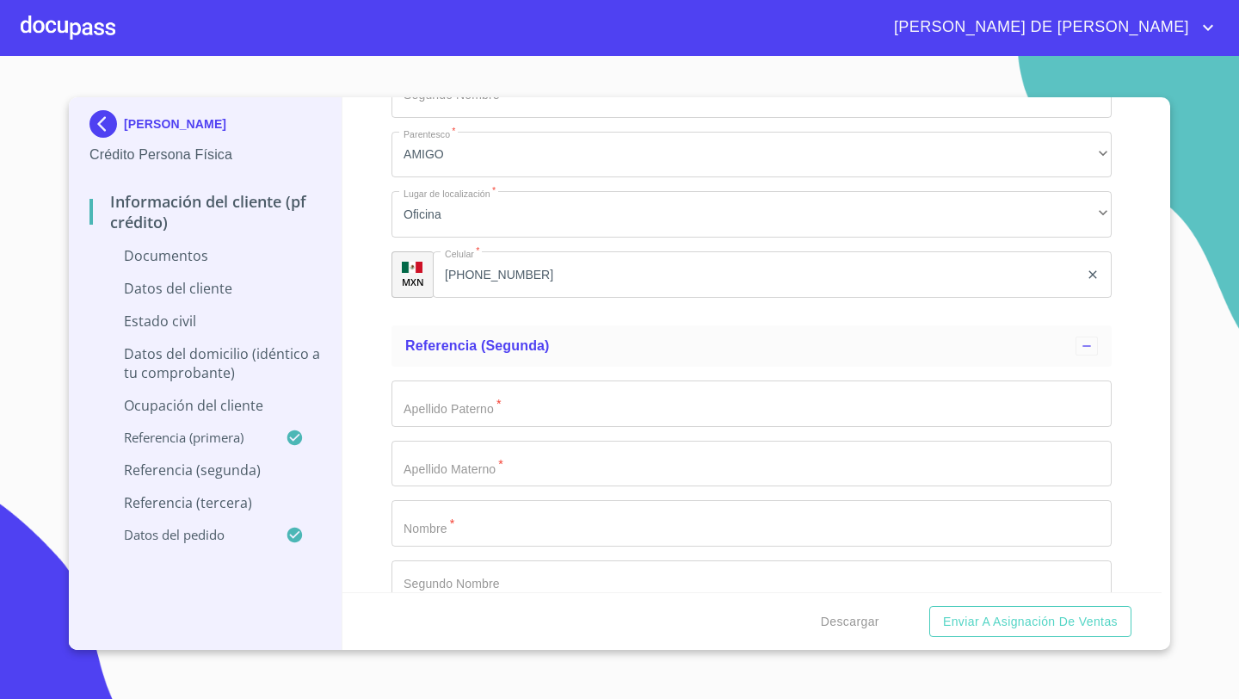
scroll to position [5309, 0]
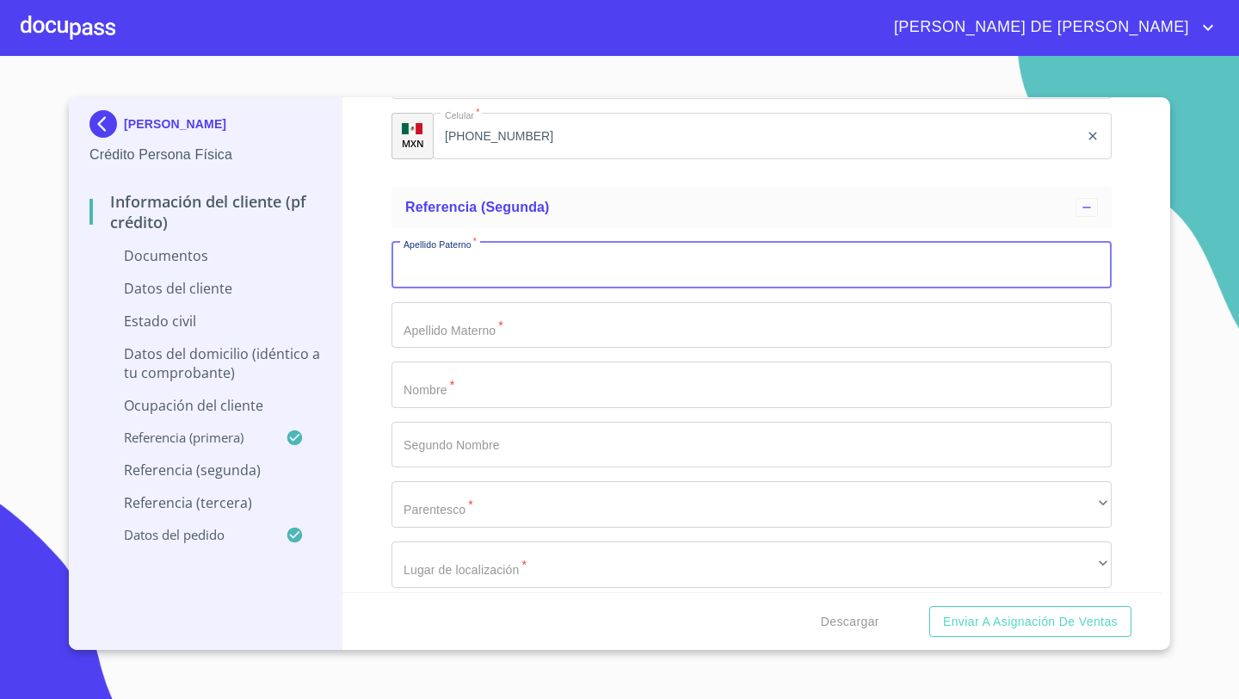
scroll to position [5410, 0]
type input "[PERSON_NAME]"
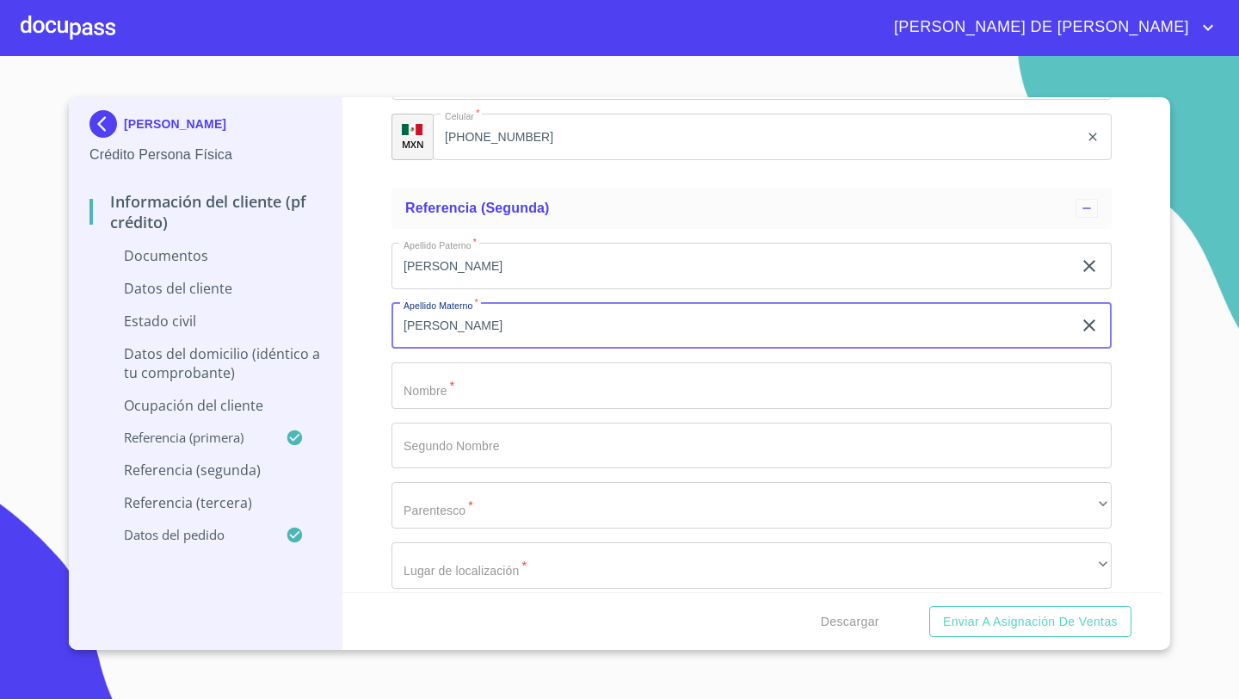
type input "[PERSON_NAME]"
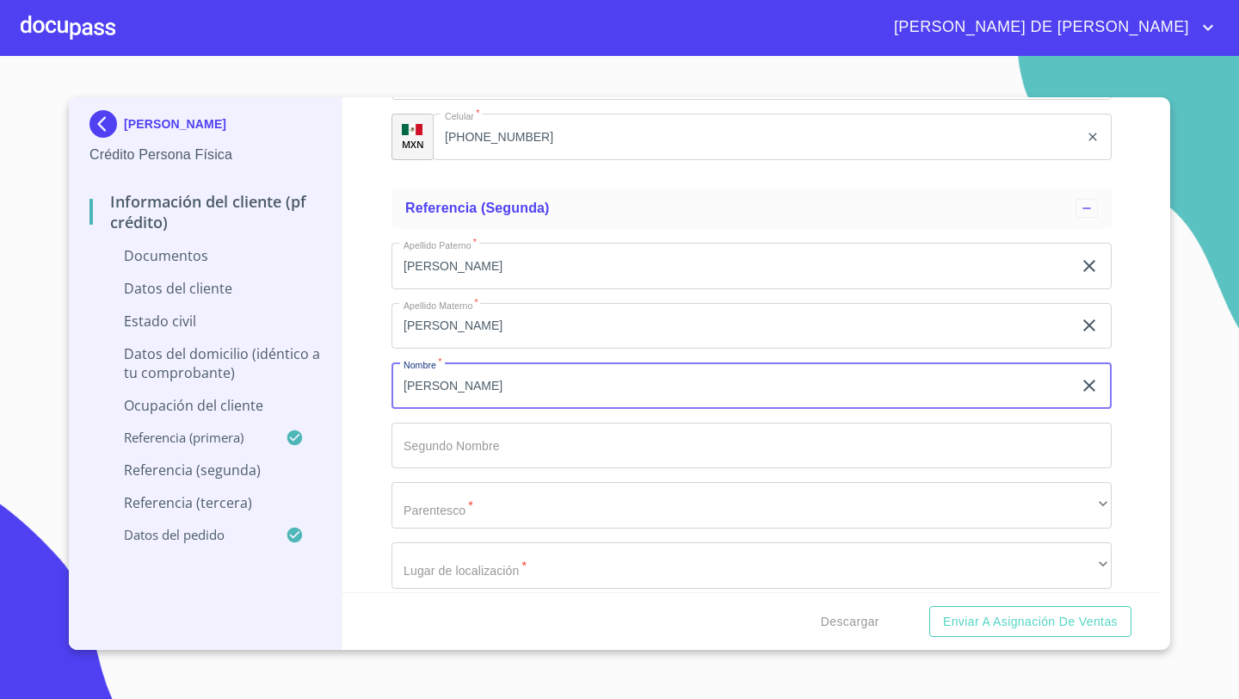
type input "[PERSON_NAME]"
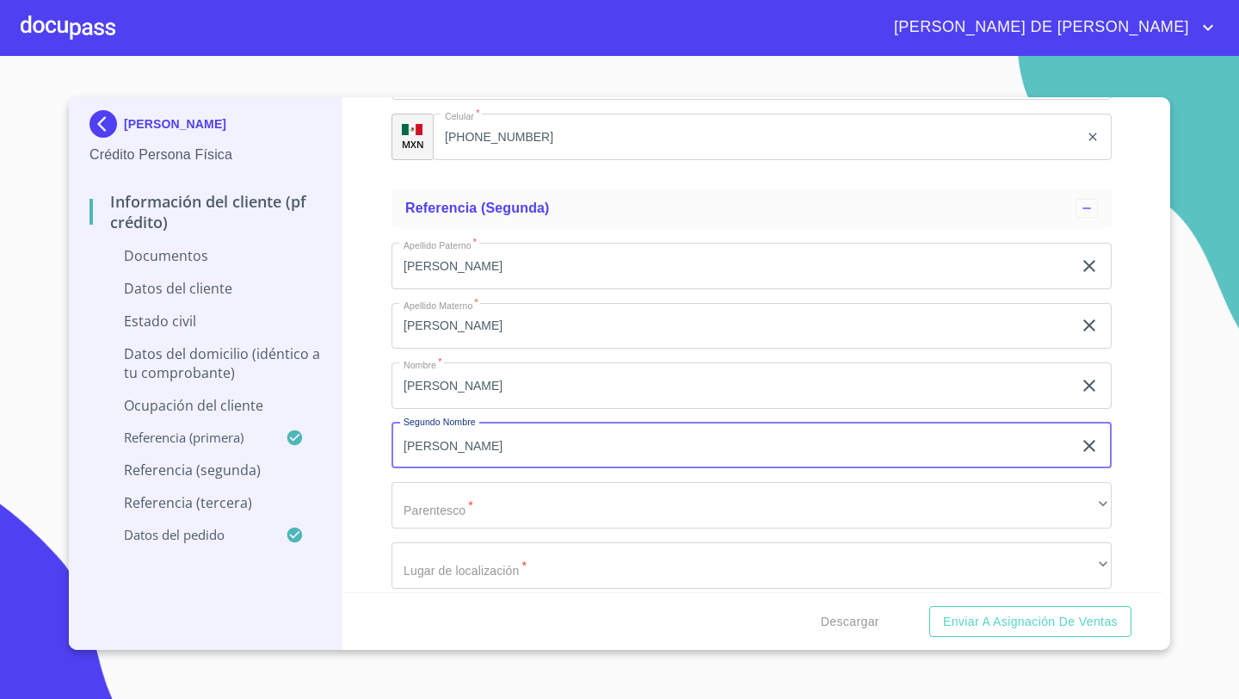
type input "[PERSON_NAME]"
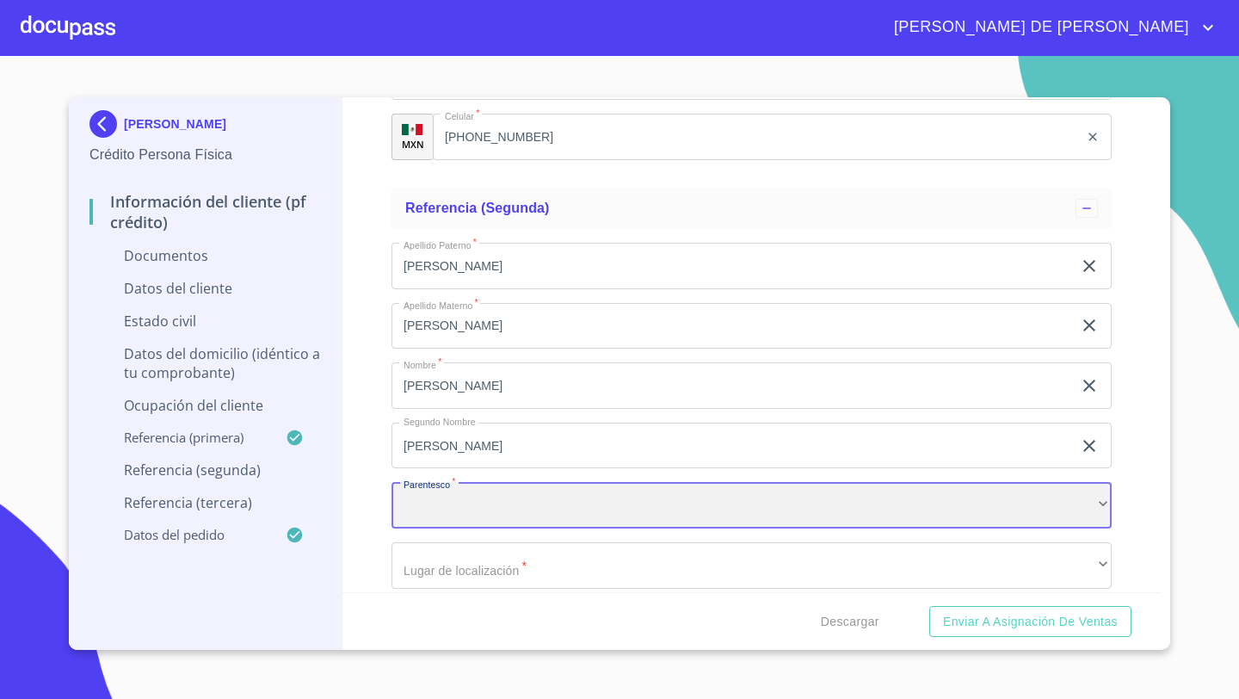
click at [436, 506] on div "​" at bounding box center [751, 505] width 720 height 46
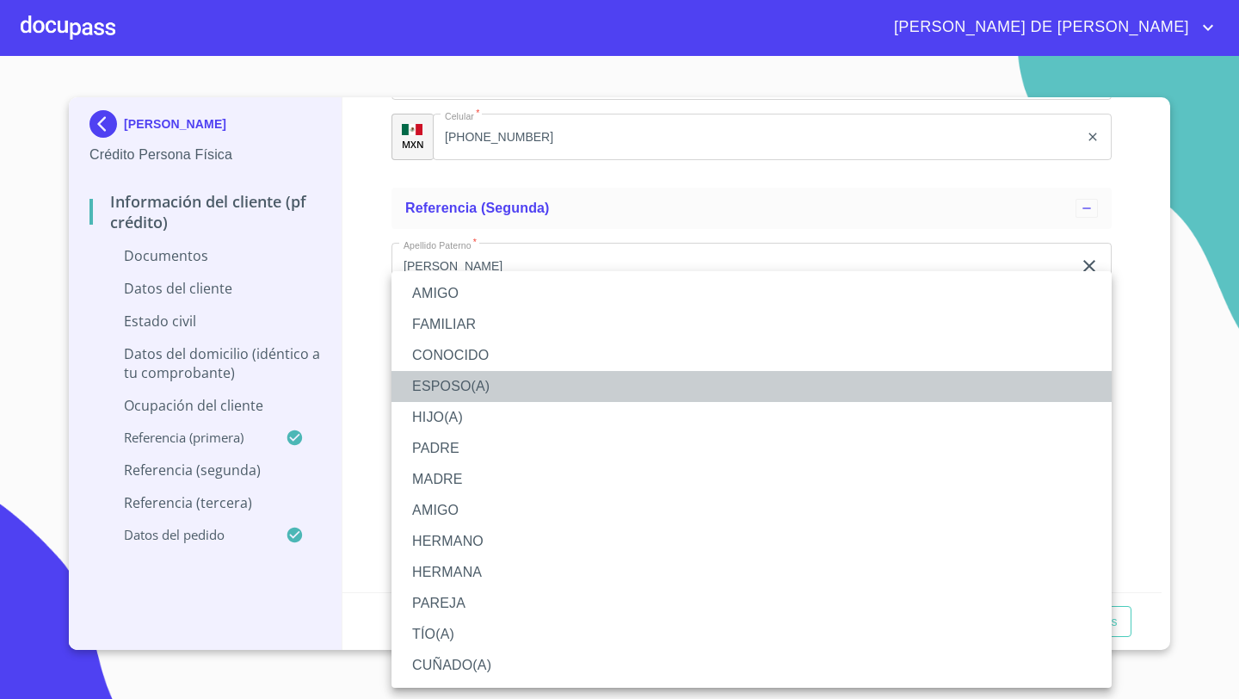
click at [440, 379] on li "ESPOSO(A)" at bounding box center [751, 386] width 720 height 31
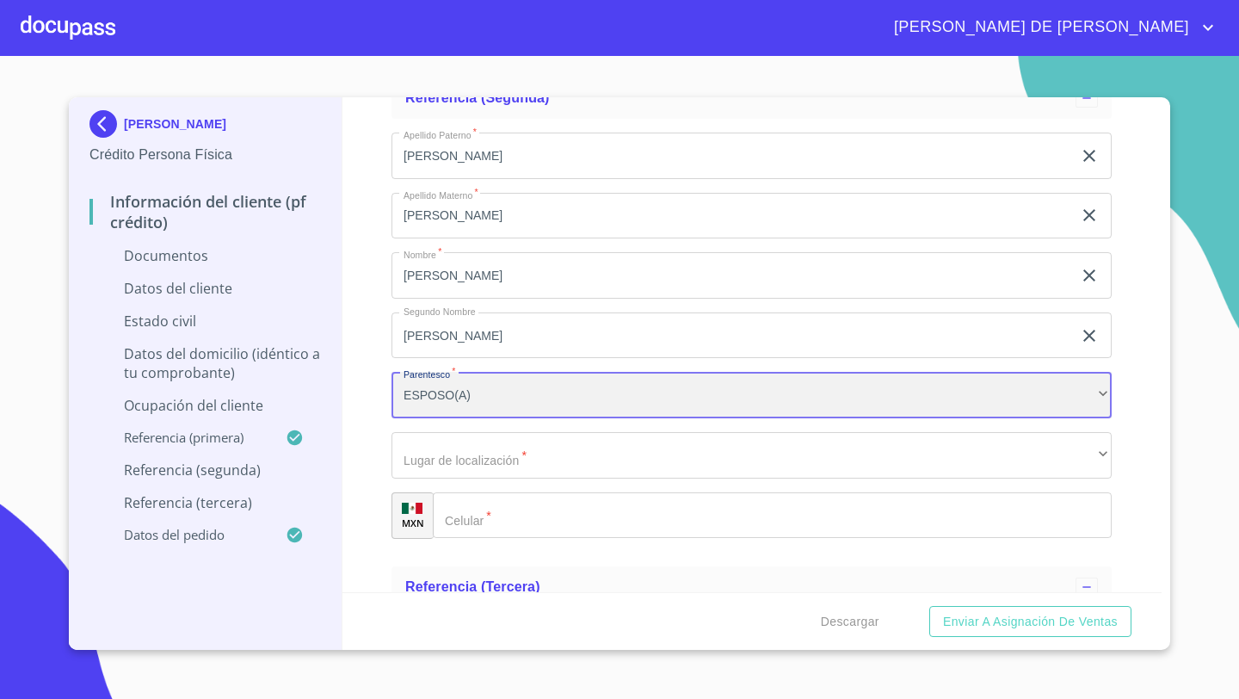
scroll to position [5561, 0]
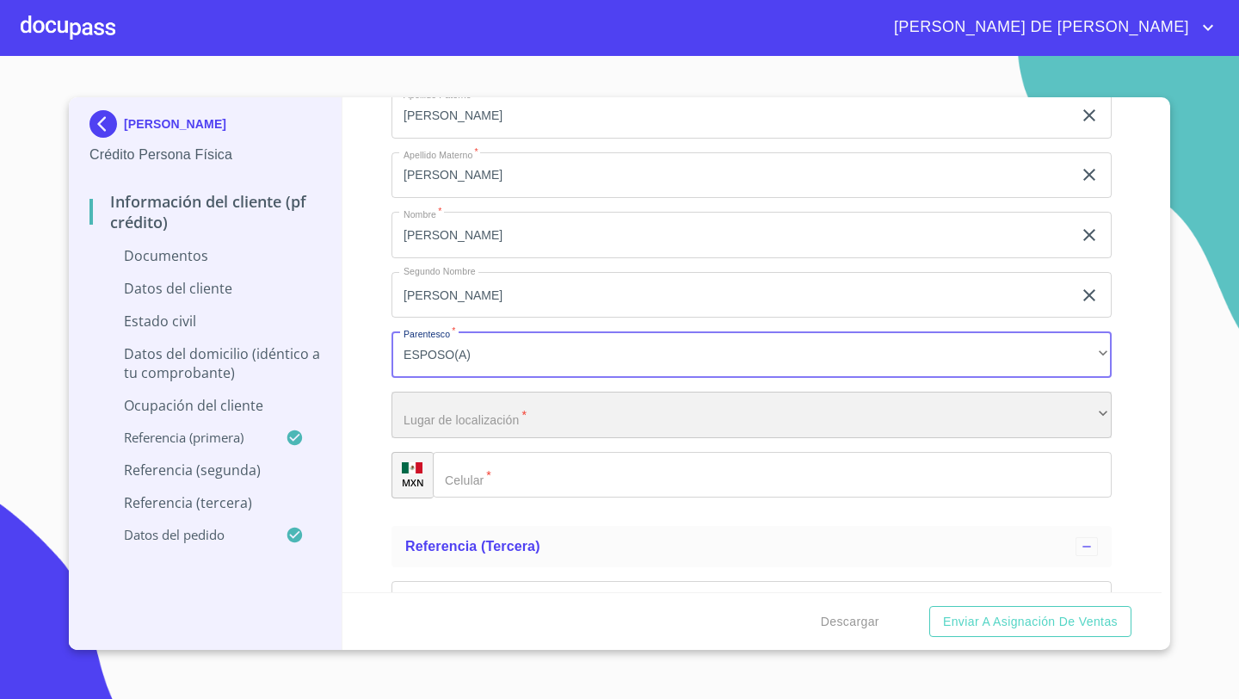
click at [416, 426] on div "​" at bounding box center [751, 414] width 720 height 46
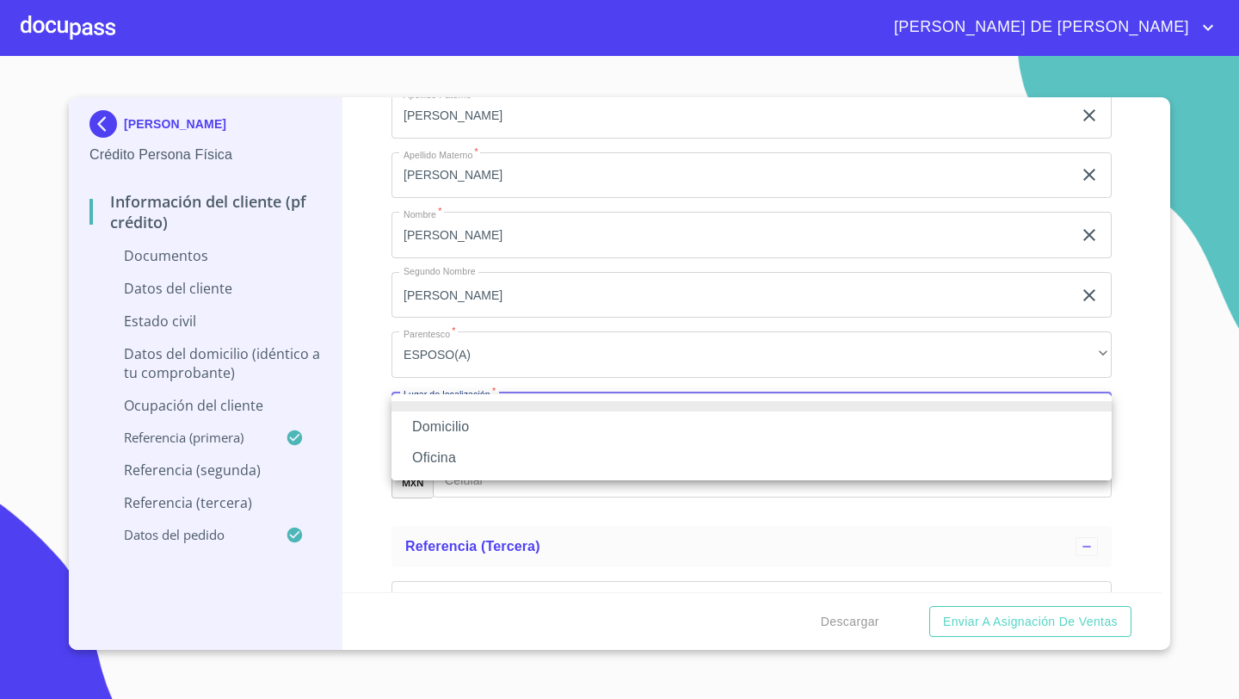
click at [428, 450] on li "Oficina" at bounding box center [751, 457] width 720 height 31
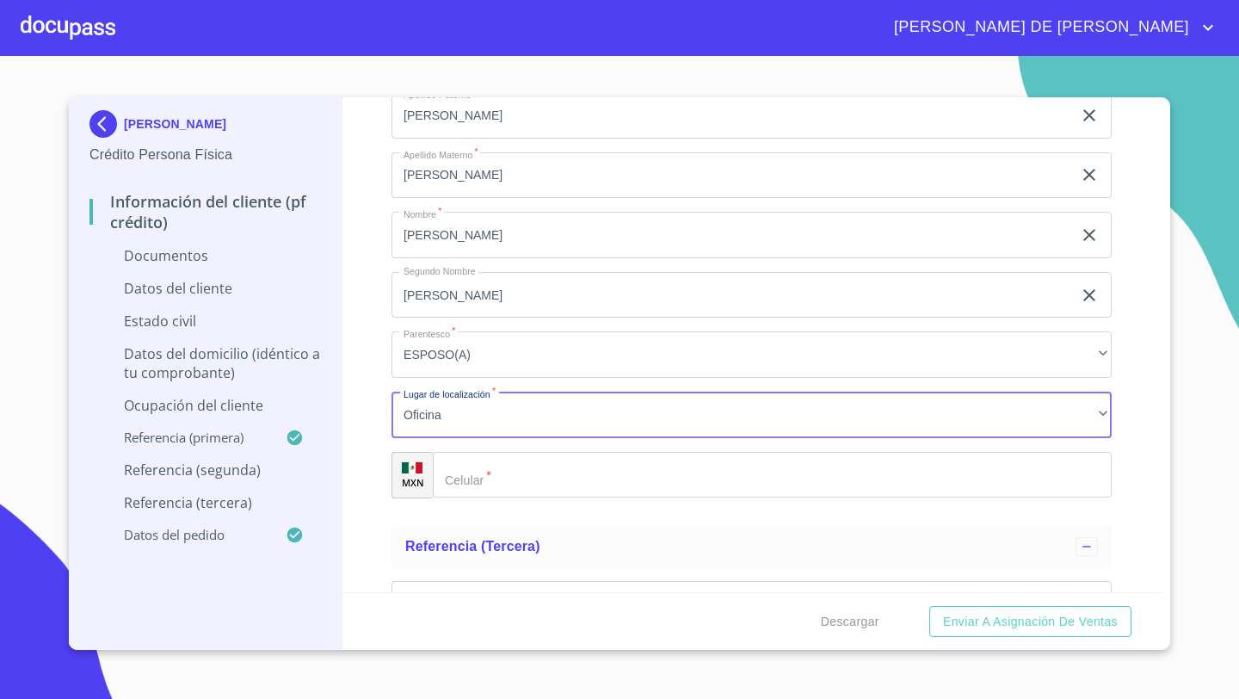
click at [455, 463] on div "​" at bounding box center [772, 475] width 679 height 46
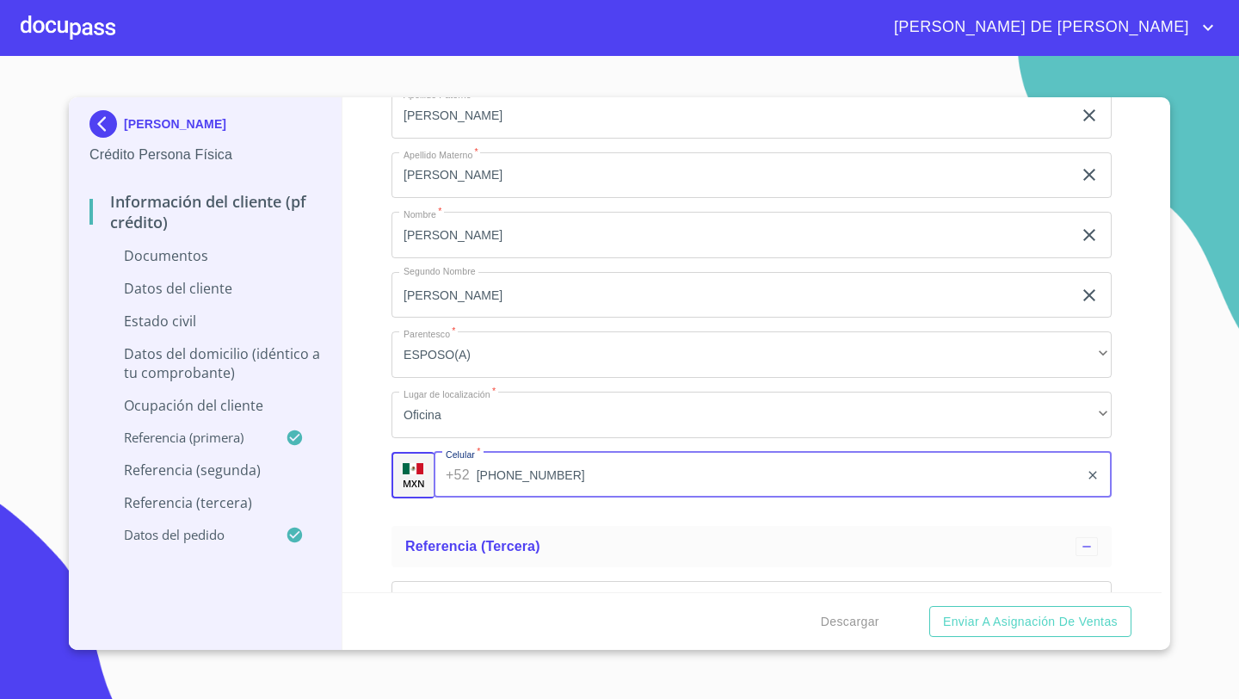
type input "[PHONE_NUMBER]"
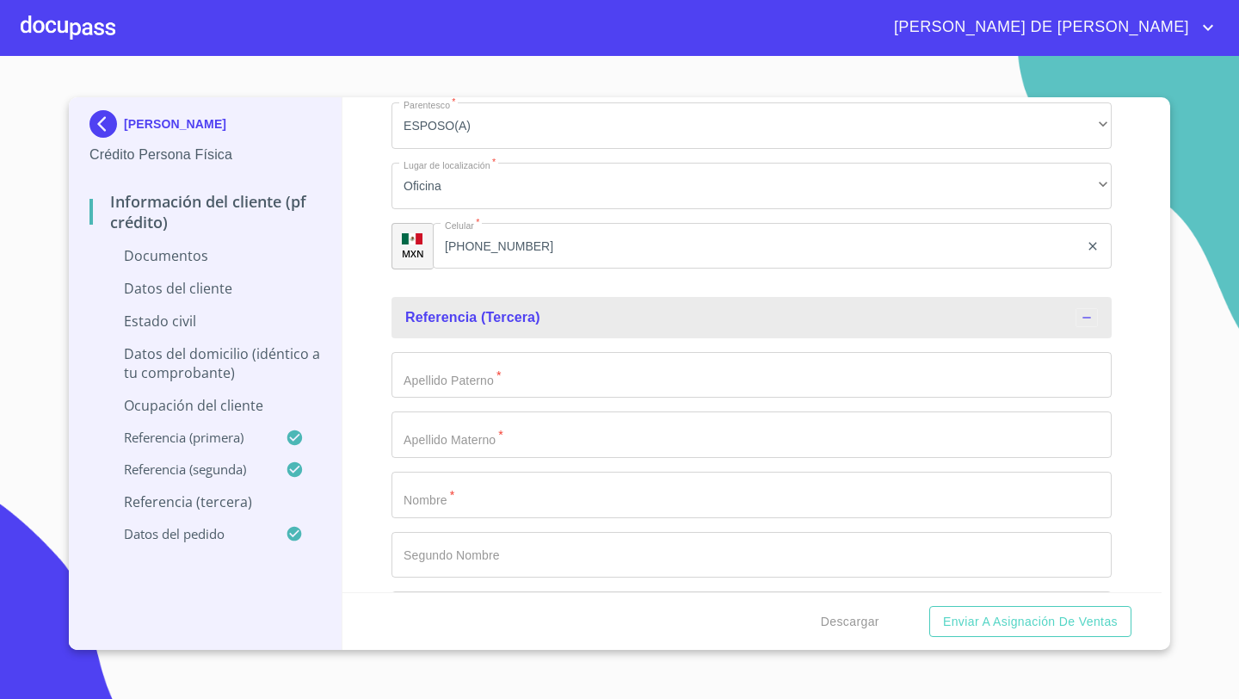
scroll to position [5839, 0]
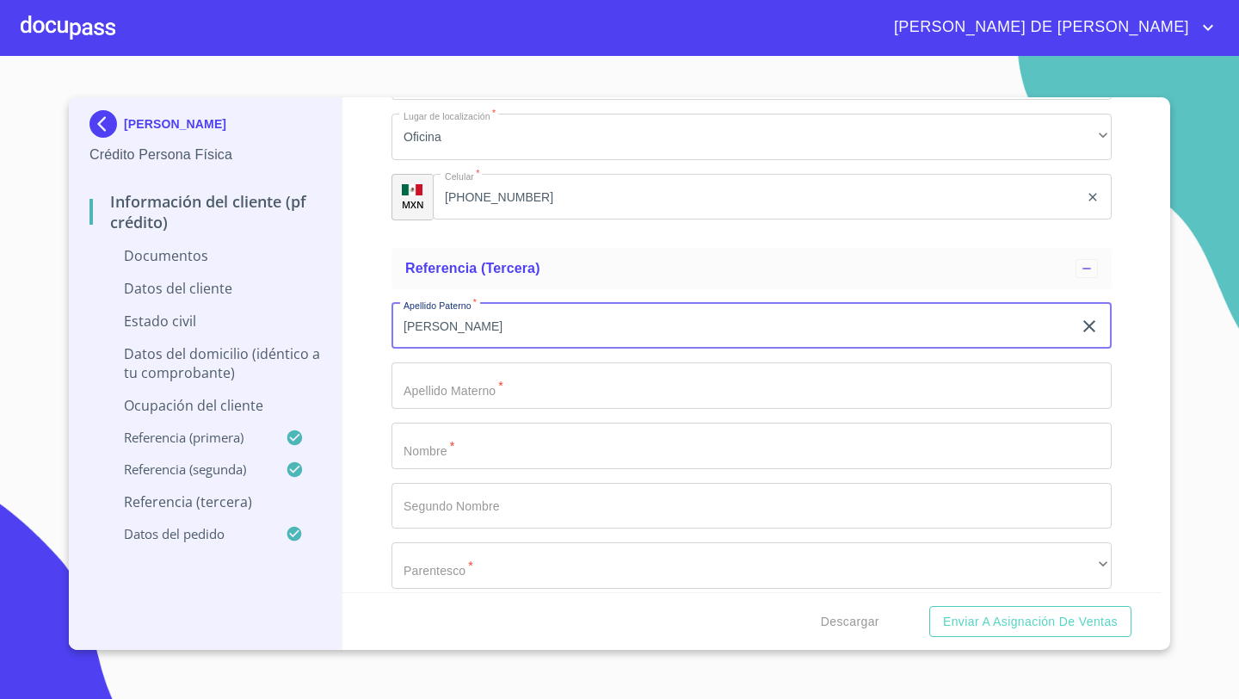
type input "[PERSON_NAME]"
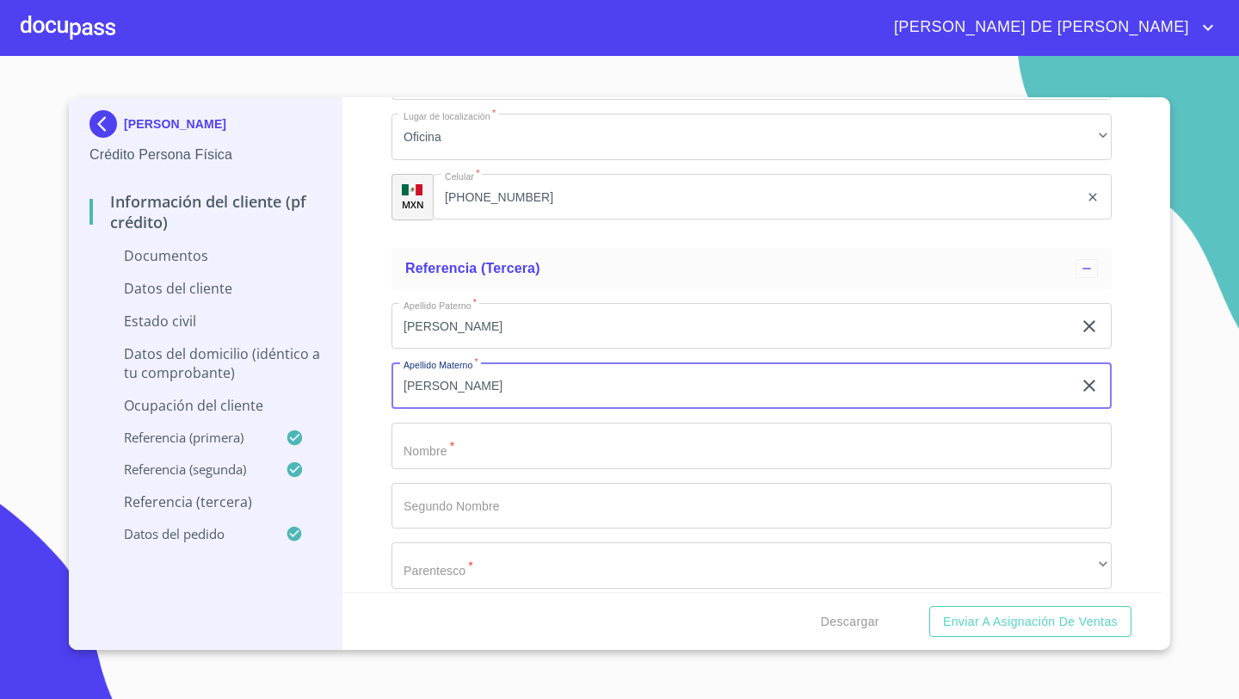
type input "[PERSON_NAME]"
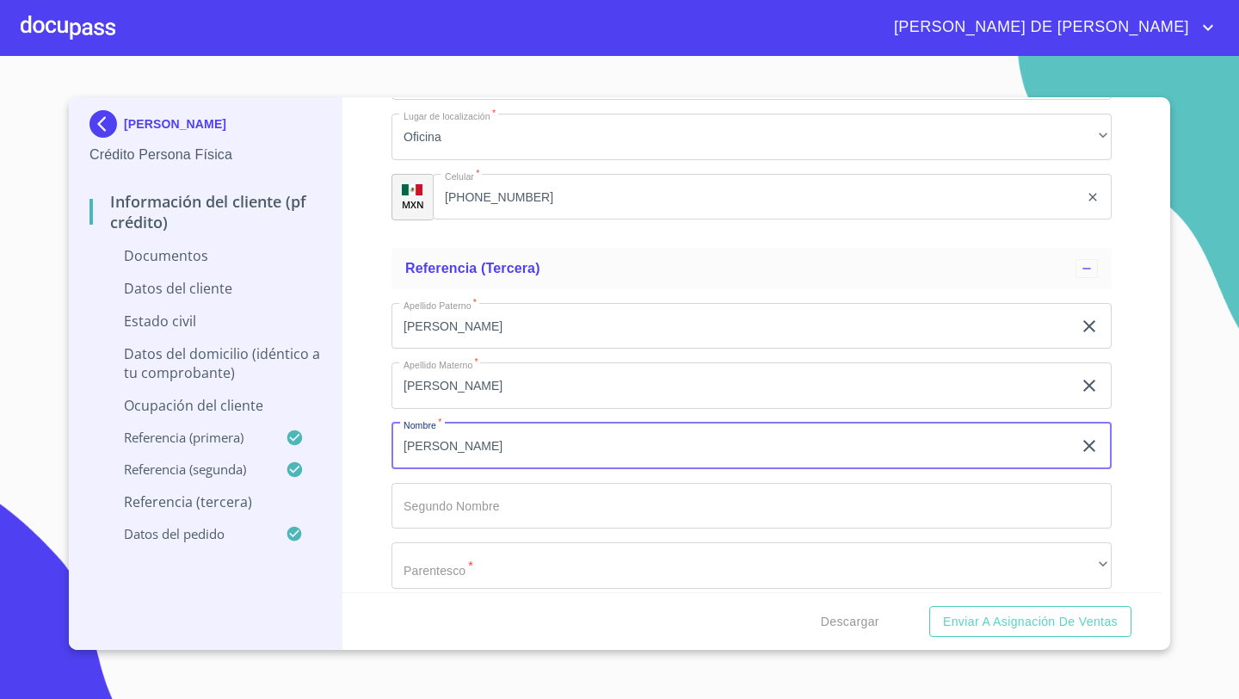
type input "[PERSON_NAME]"
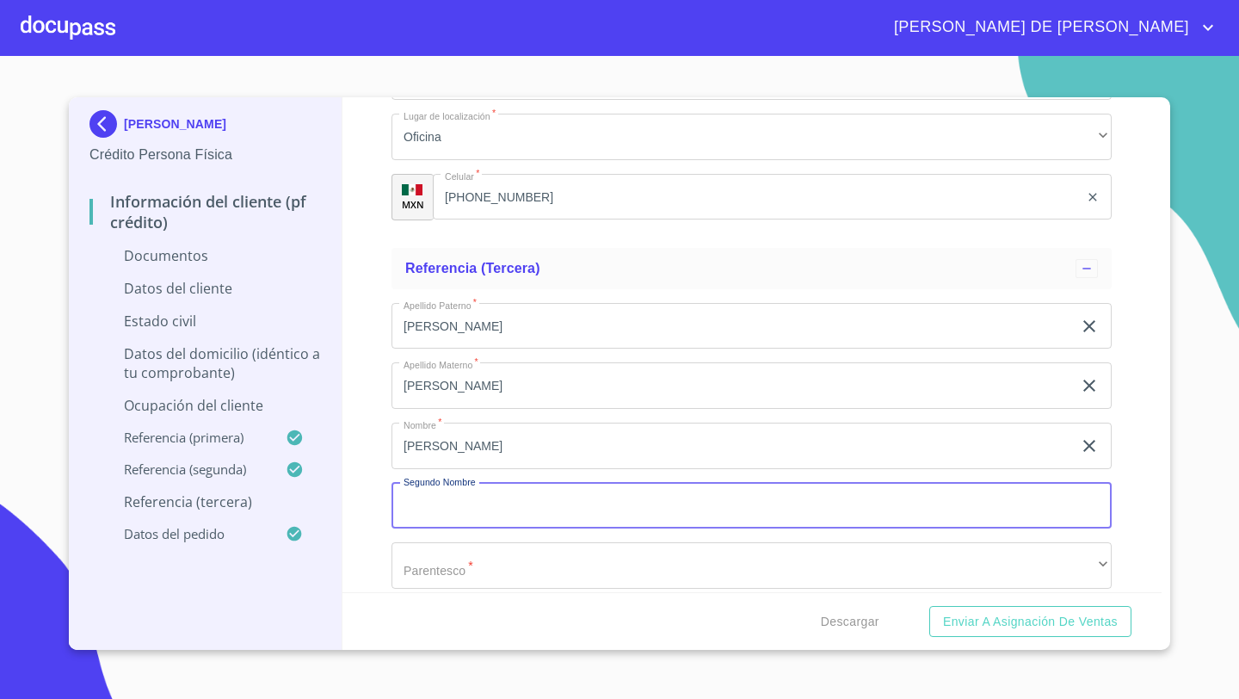
scroll to position [5975, 0]
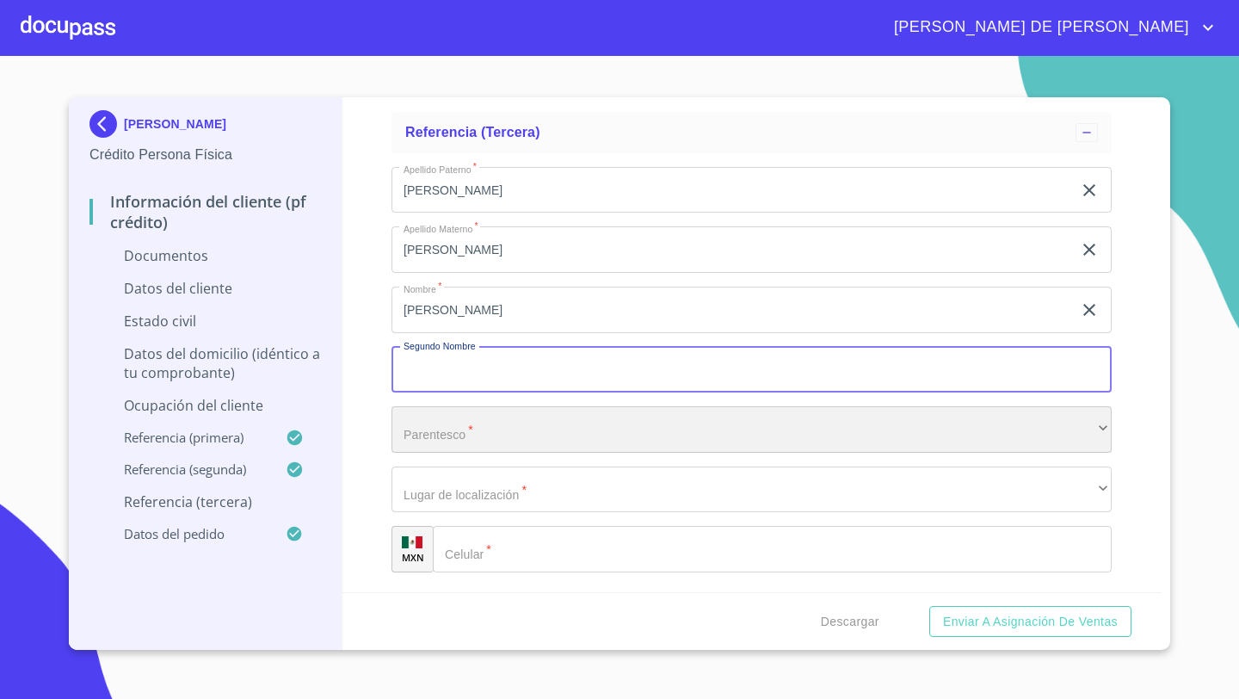
click at [428, 425] on div "​" at bounding box center [751, 429] width 720 height 46
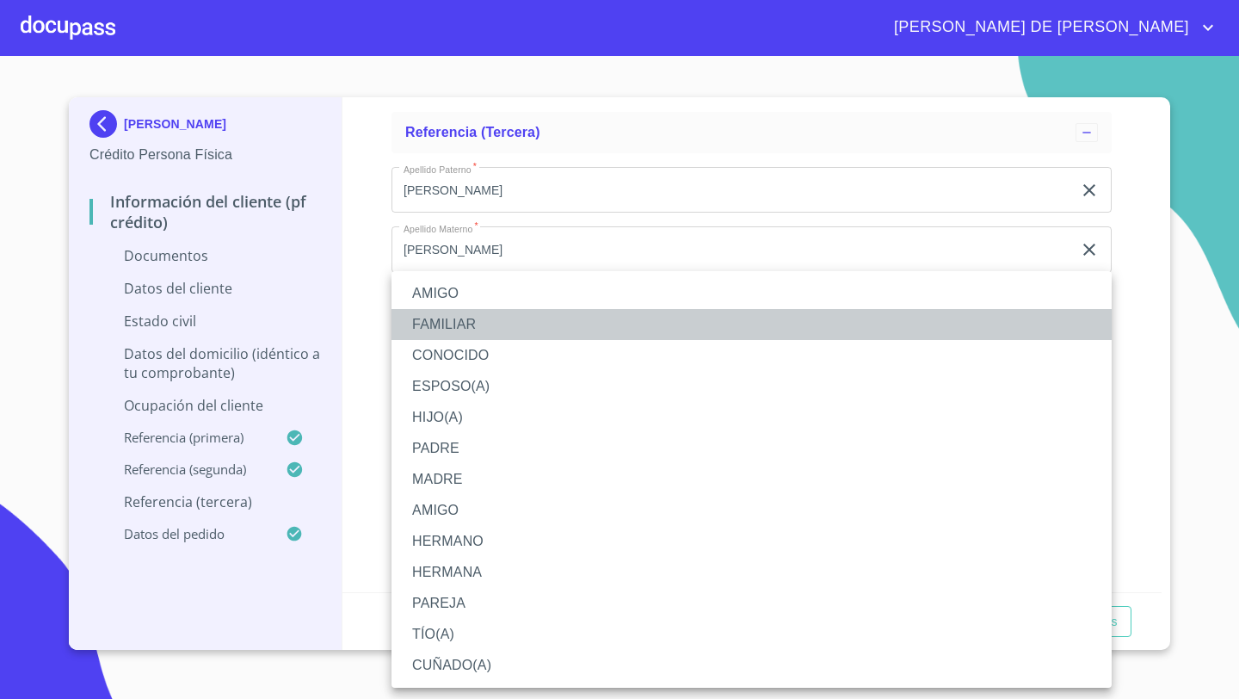
click at [444, 324] on li "FAMILIAR" at bounding box center [751, 324] width 720 height 31
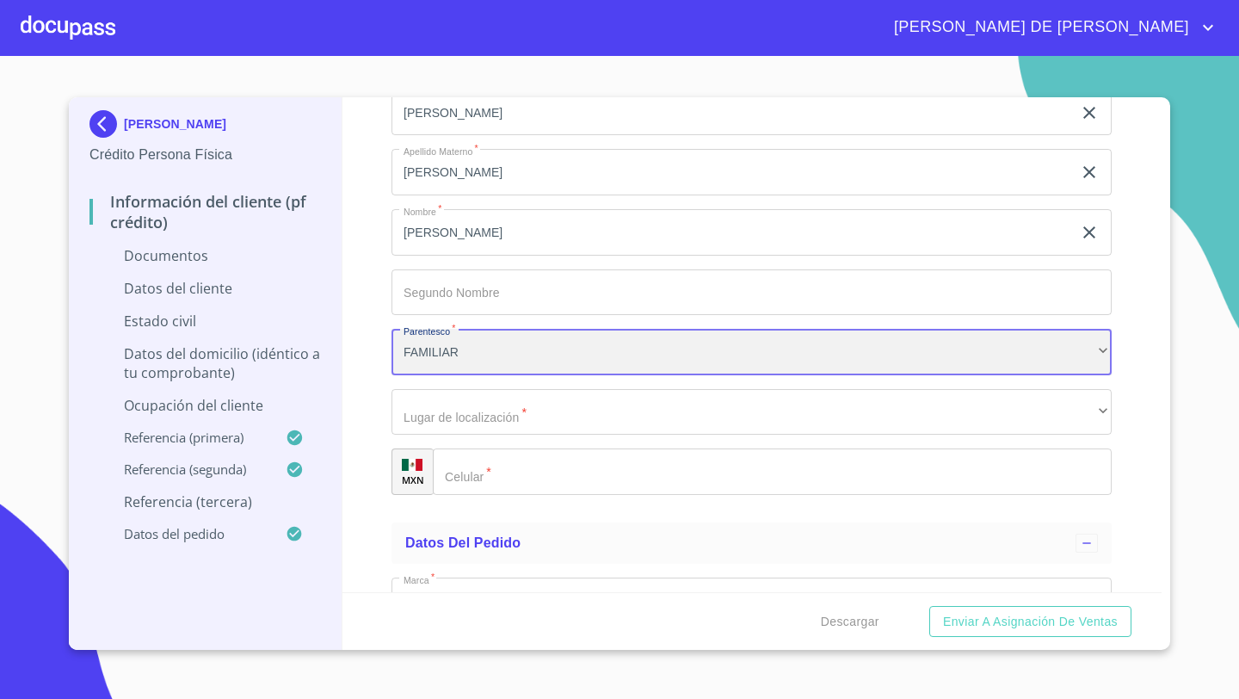
scroll to position [6078, 0]
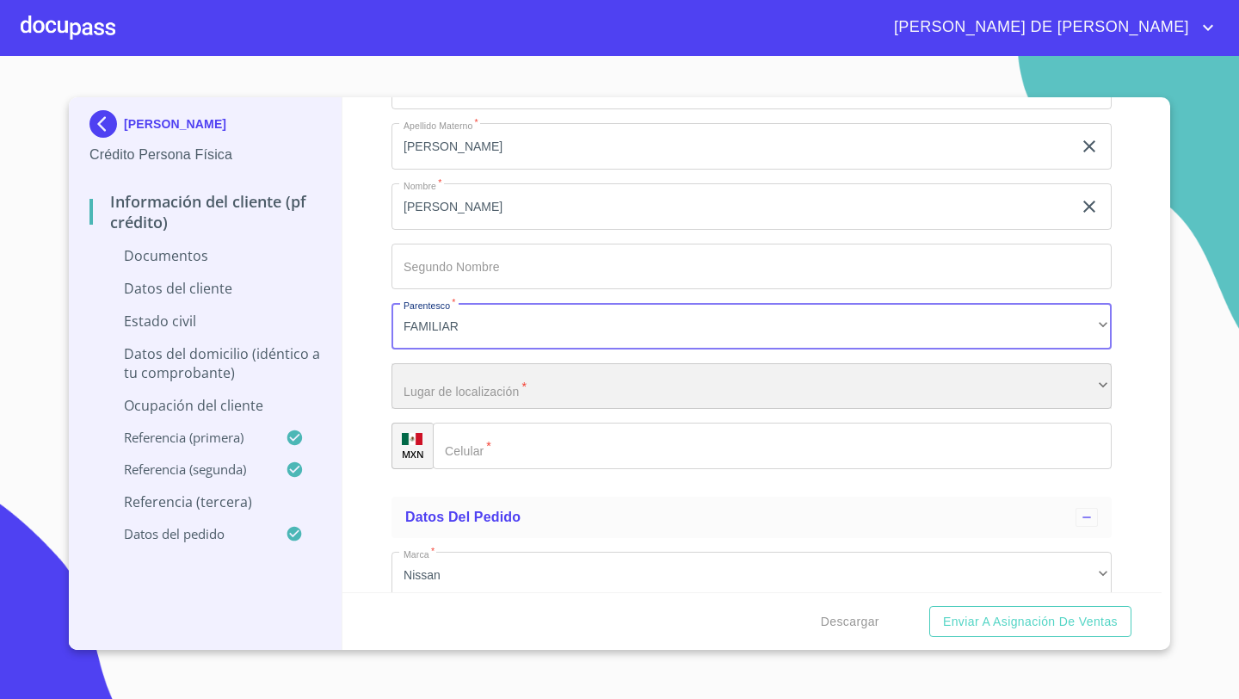
click at [430, 390] on div "​" at bounding box center [751, 386] width 720 height 46
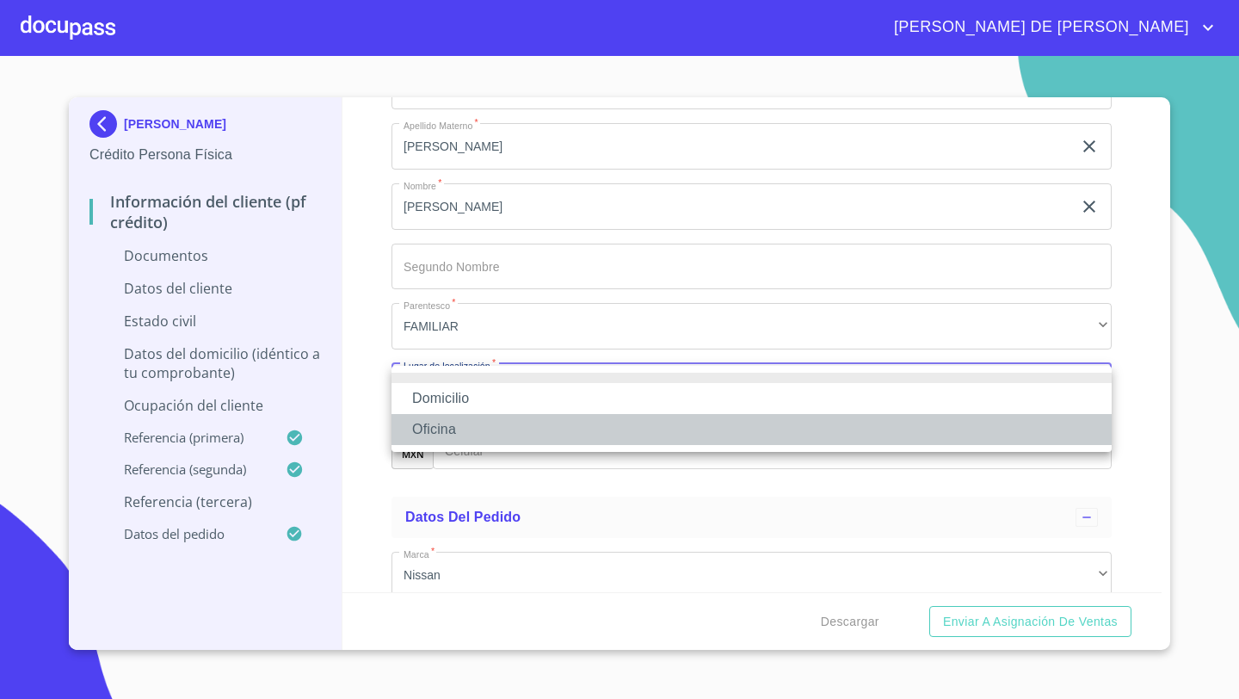
click at [443, 416] on li "Oficina" at bounding box center [751, 429] width 720 height 31
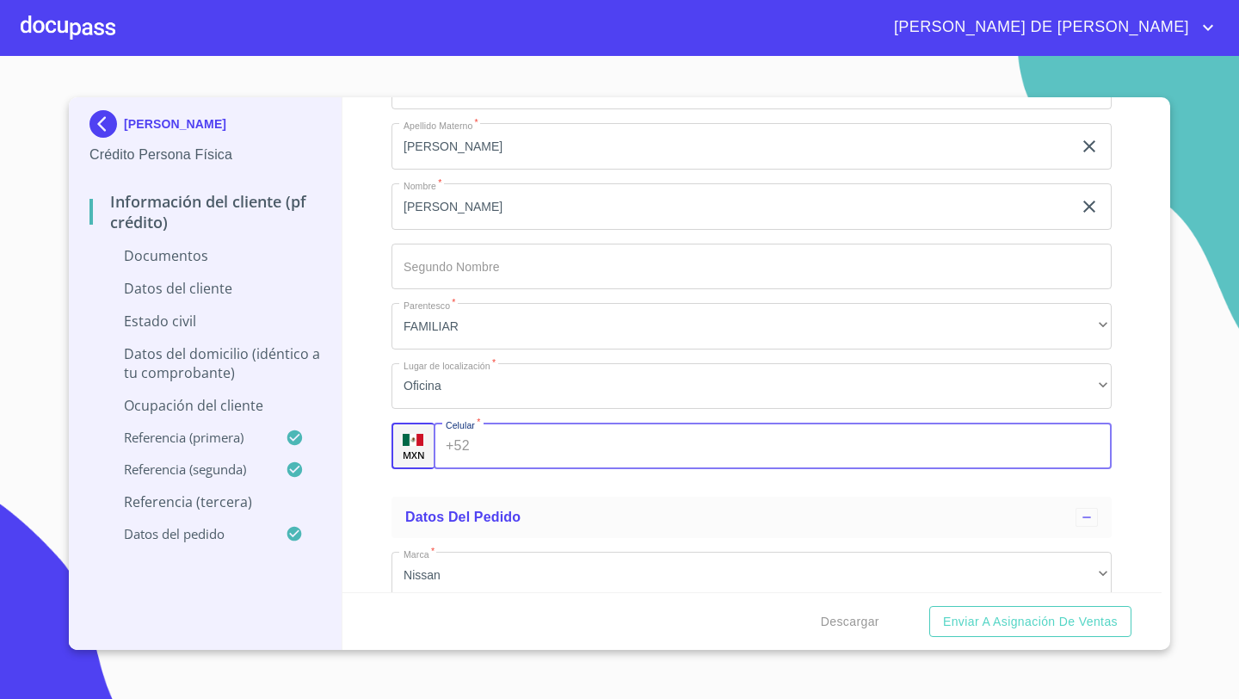
click at [465, 448] on div "+52 ​" at bounding box center [773, 445] width 678 height 46
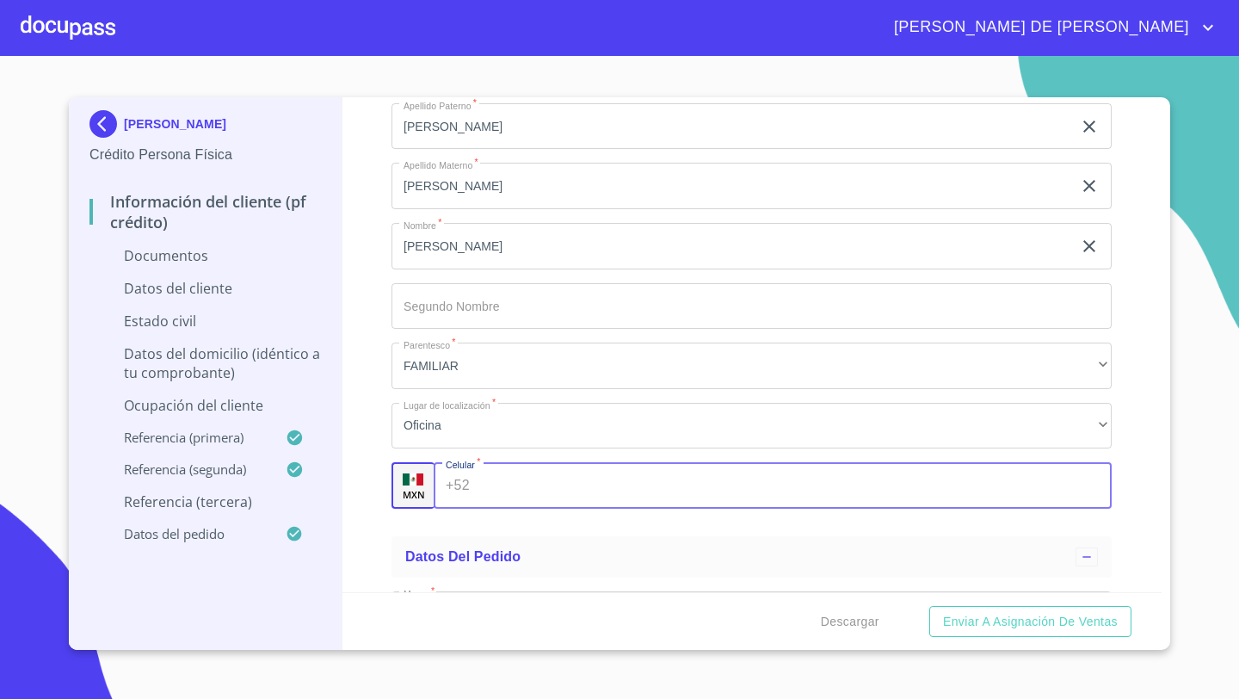
scroll to position [5964, 0]
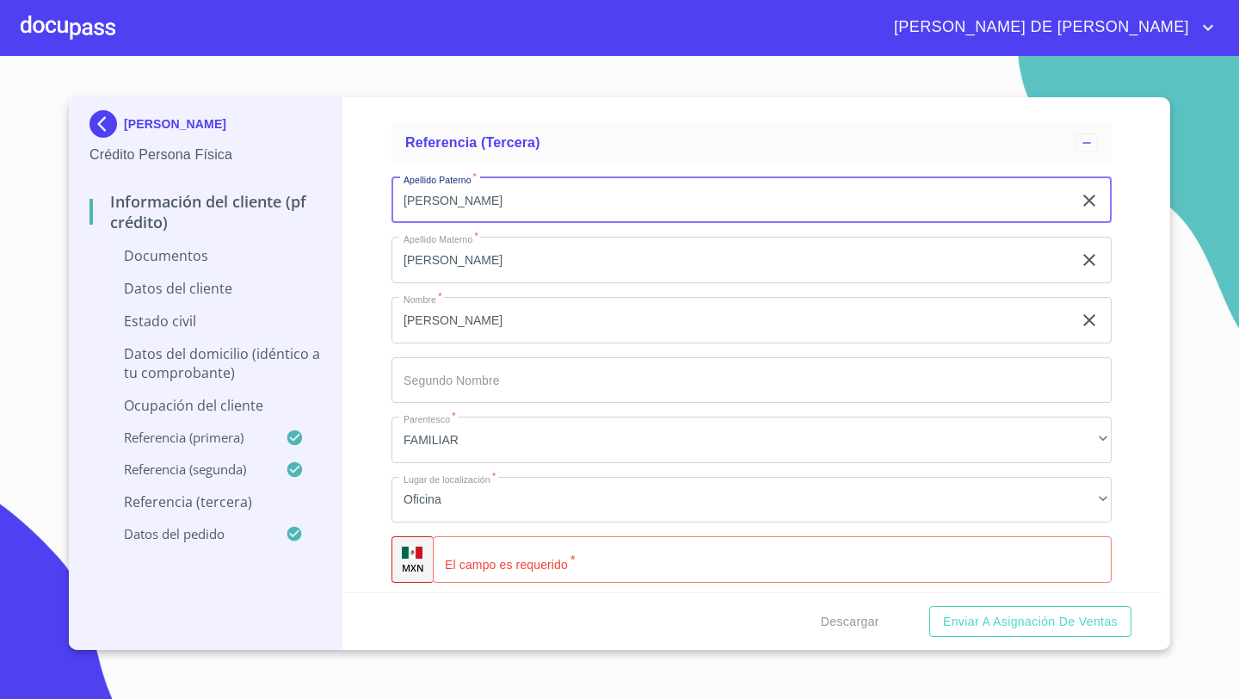
click at [421, 201] on input "[PERSON_NAME]" at bounding box center [731, 200] width 681 height 46
type input "[PERSON_NAME]"
click at [375, 296] on div "Información del cliente (PF crédito) Documentos Documento de identificación   *…" at bounding box center [752, 344] width 820 height 495
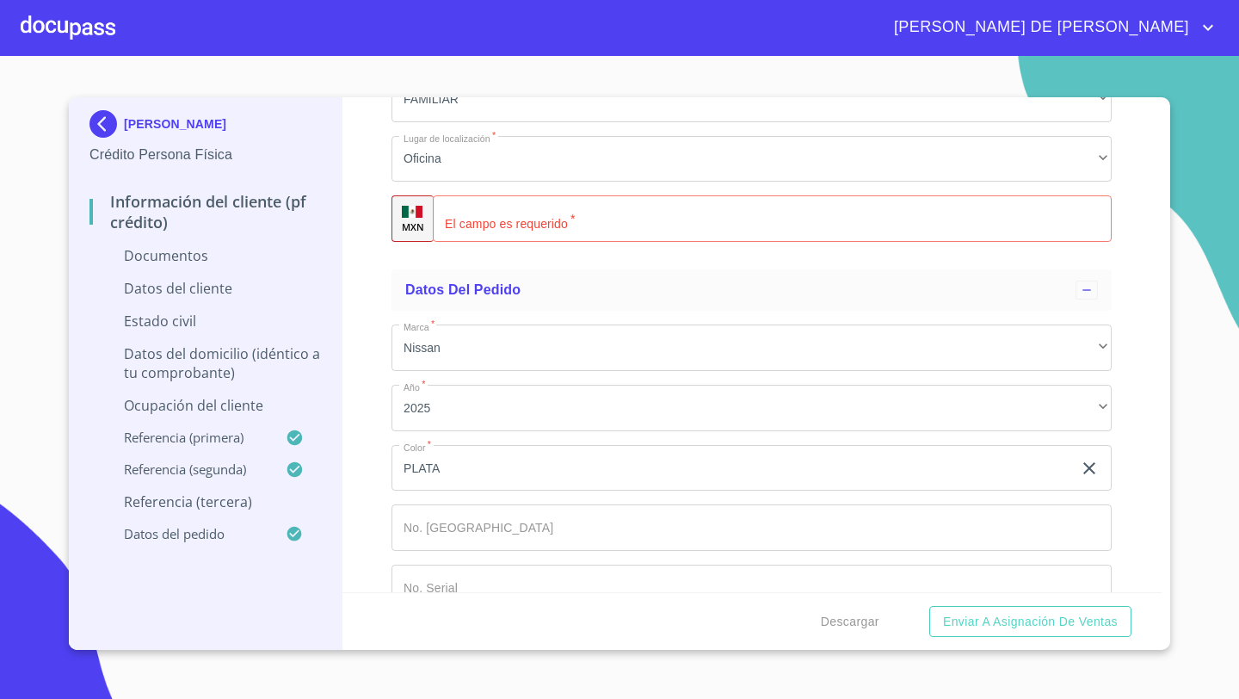
scroll to position [6345, 0]
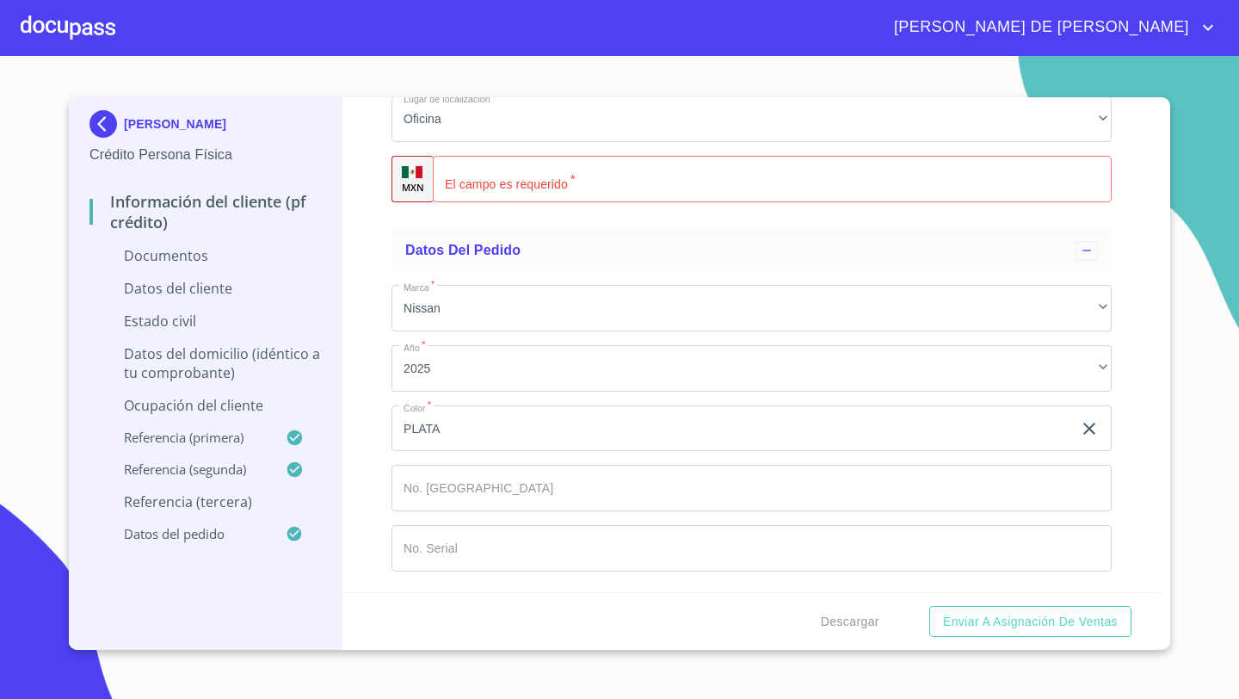
click at [460, 182] on div "​" at bounding box center [772, 179] width 679 height 46
type input "[PHONE_NUMBER]"
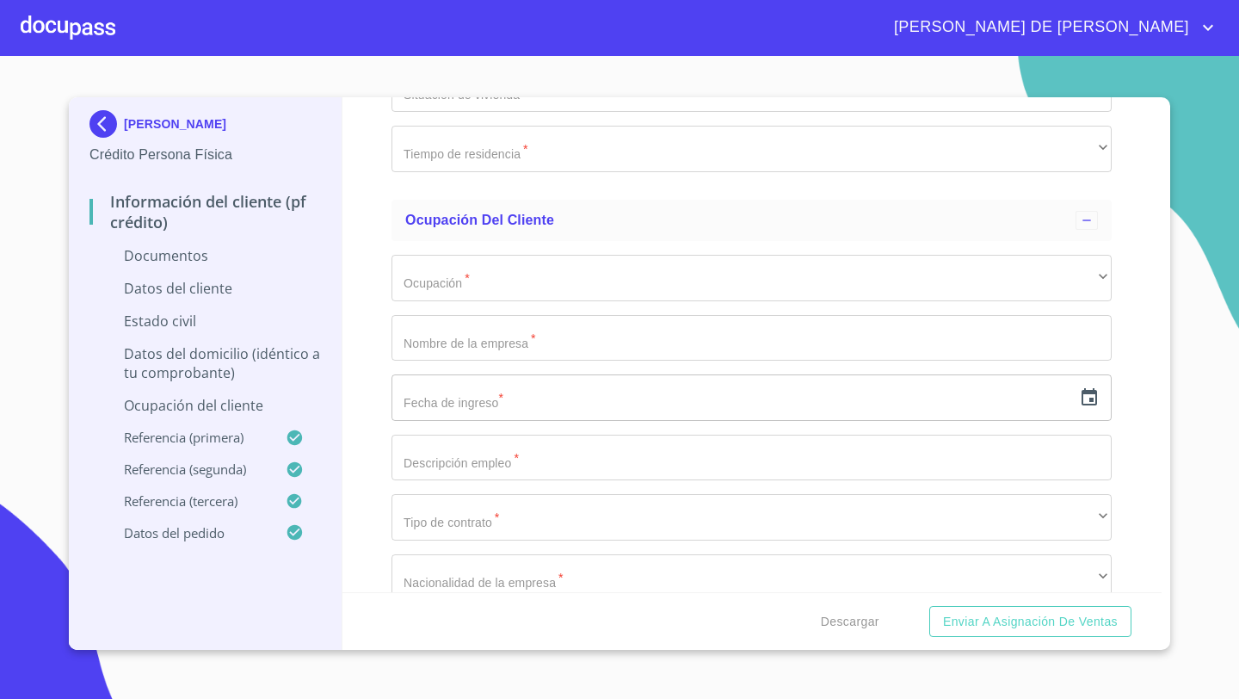
scroll to position [3682, 0]
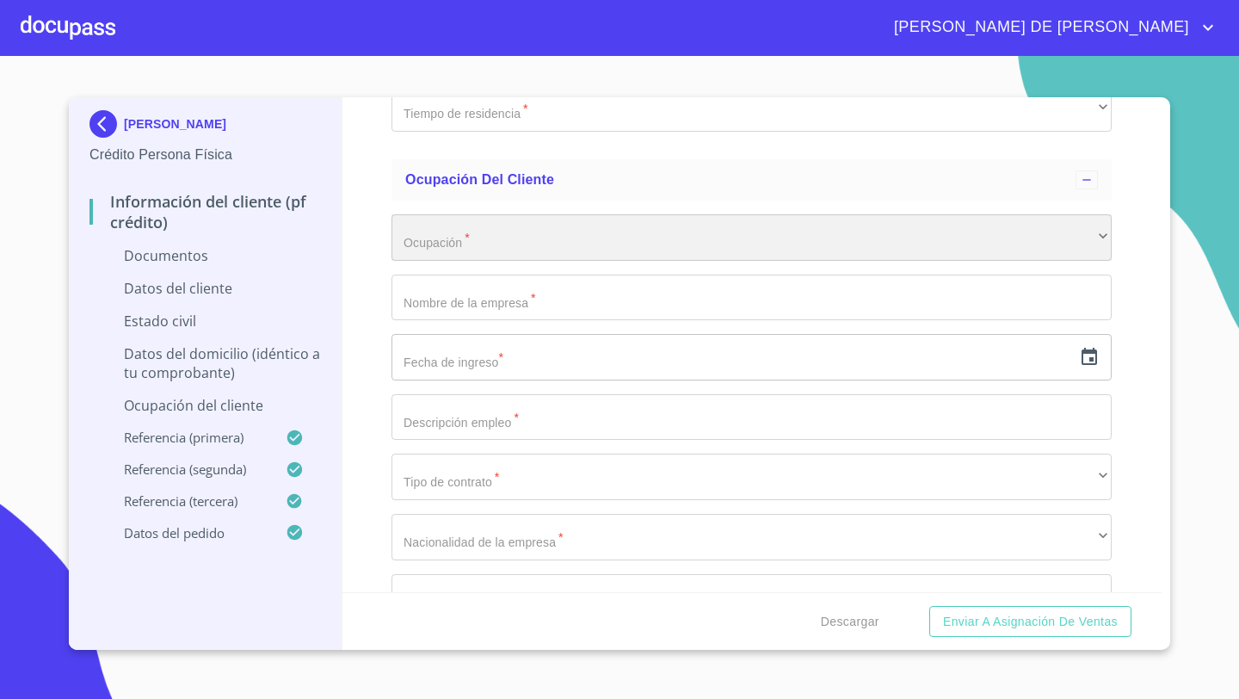
click at [431, 224] on div "​" at bounding box center [751, 237] width 720 height 46
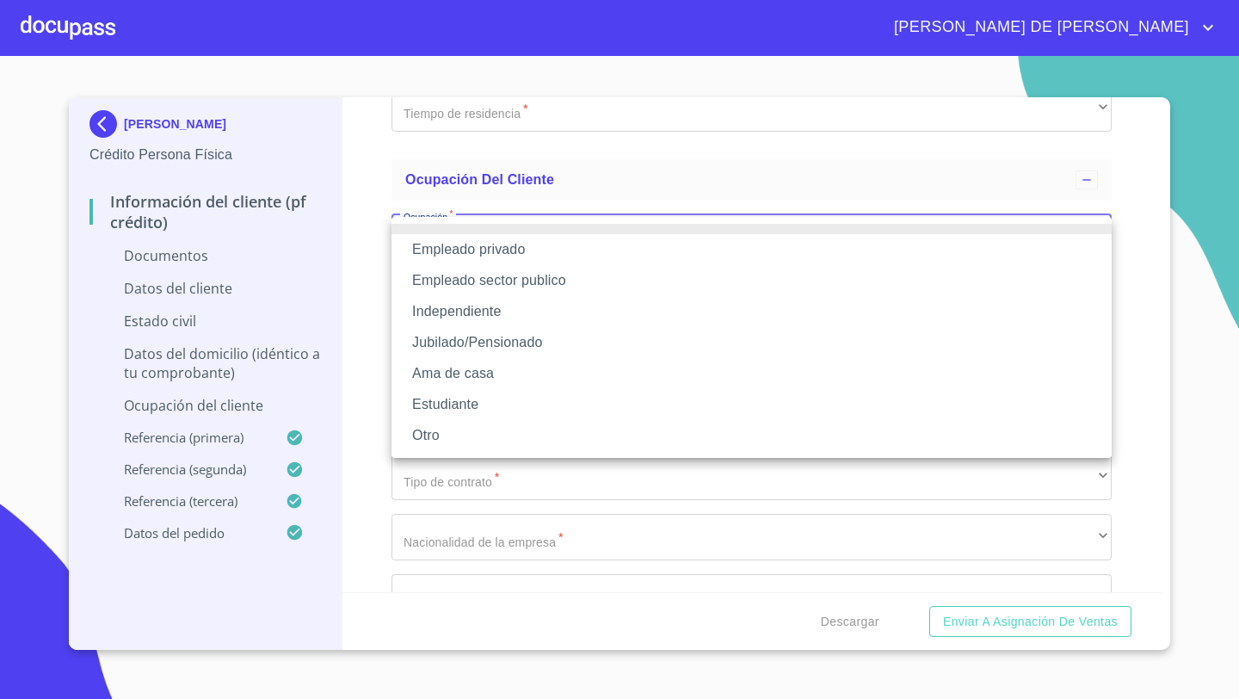
click at [471, 250] on li "Empleado privado" at bounding box center [751, 249] width 720 height 31
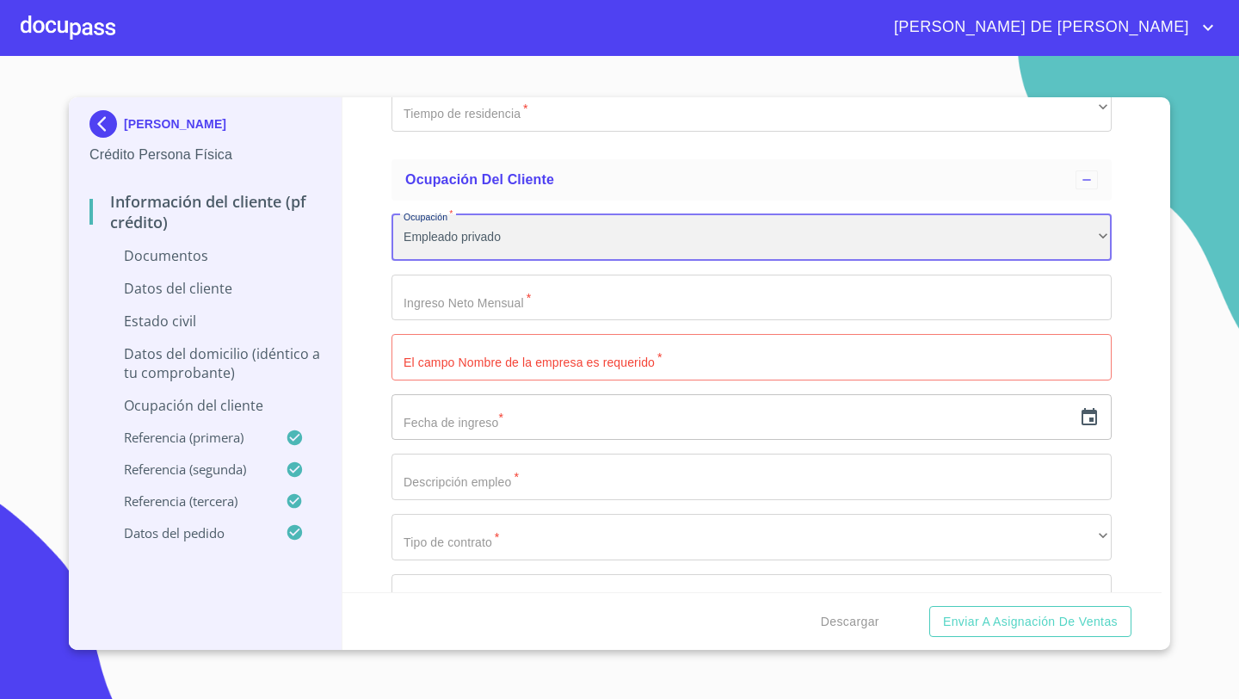
click at [474, 230] on div "Empleado privado" at bounding box center [751, 237] width 720 height 46
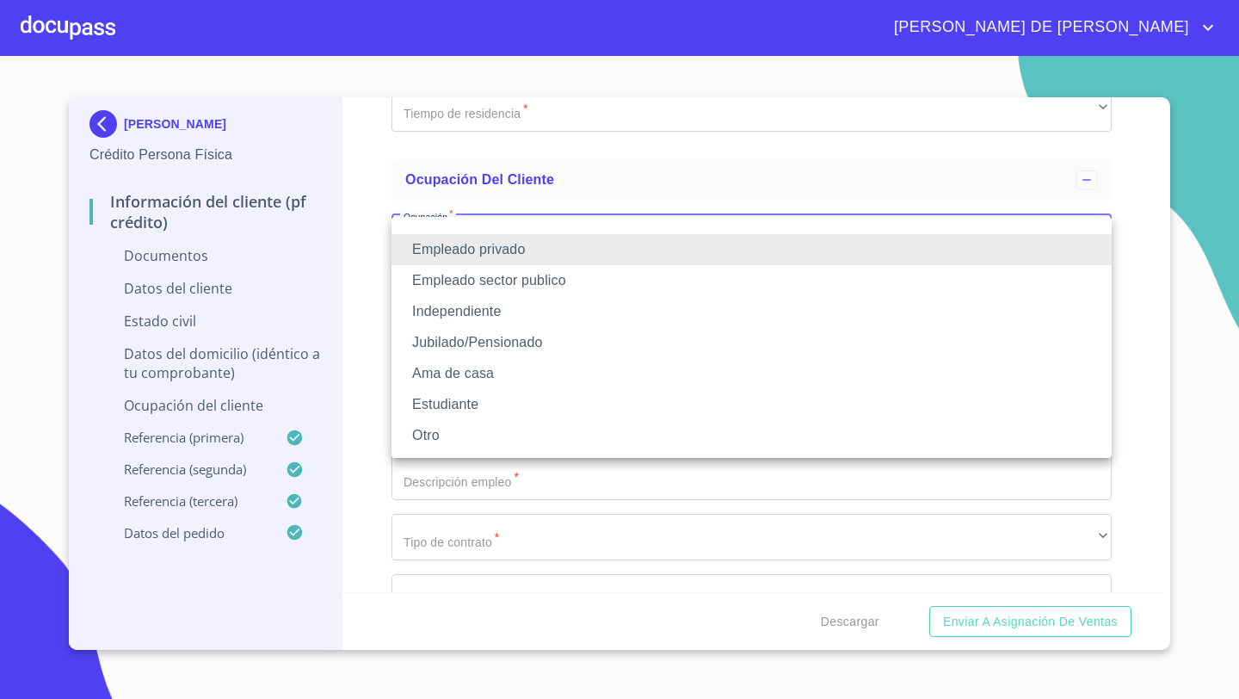
click at [548, 279] on li "Empleado sector publico" at bounding box center [751, 280] width 720 height 31
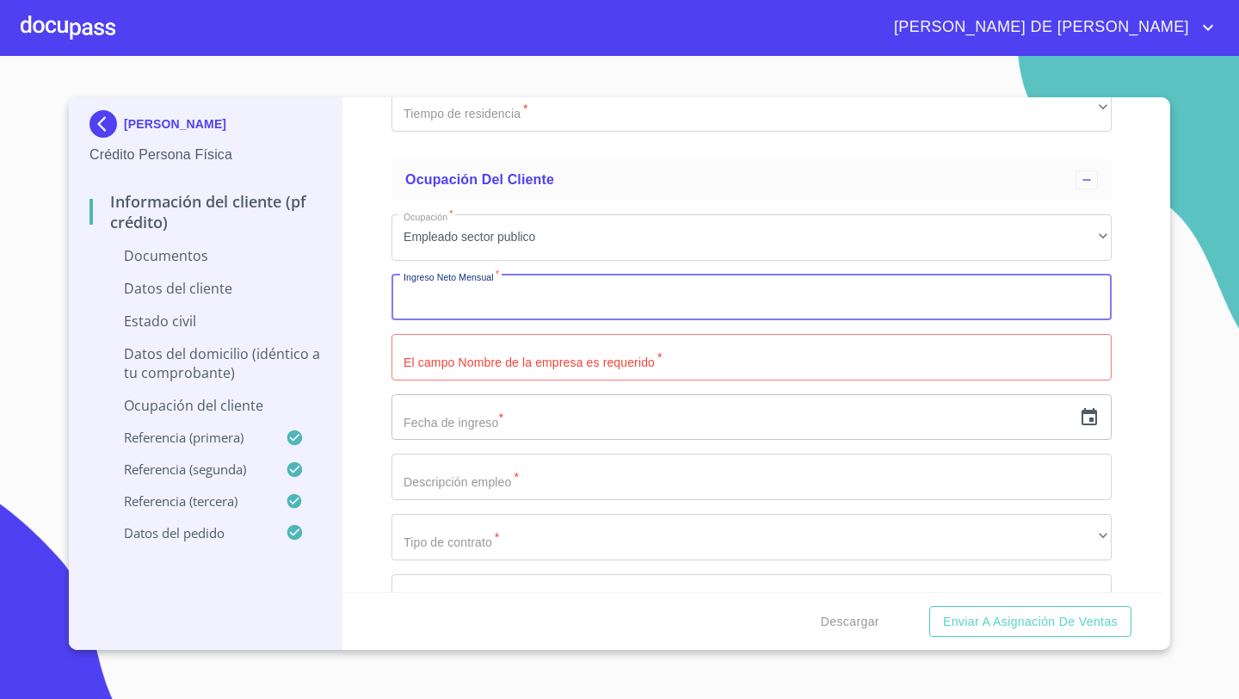
click at [444, 310] on input "Documento de identificación   *" at bounding box center [751, 297] width 720 height 46
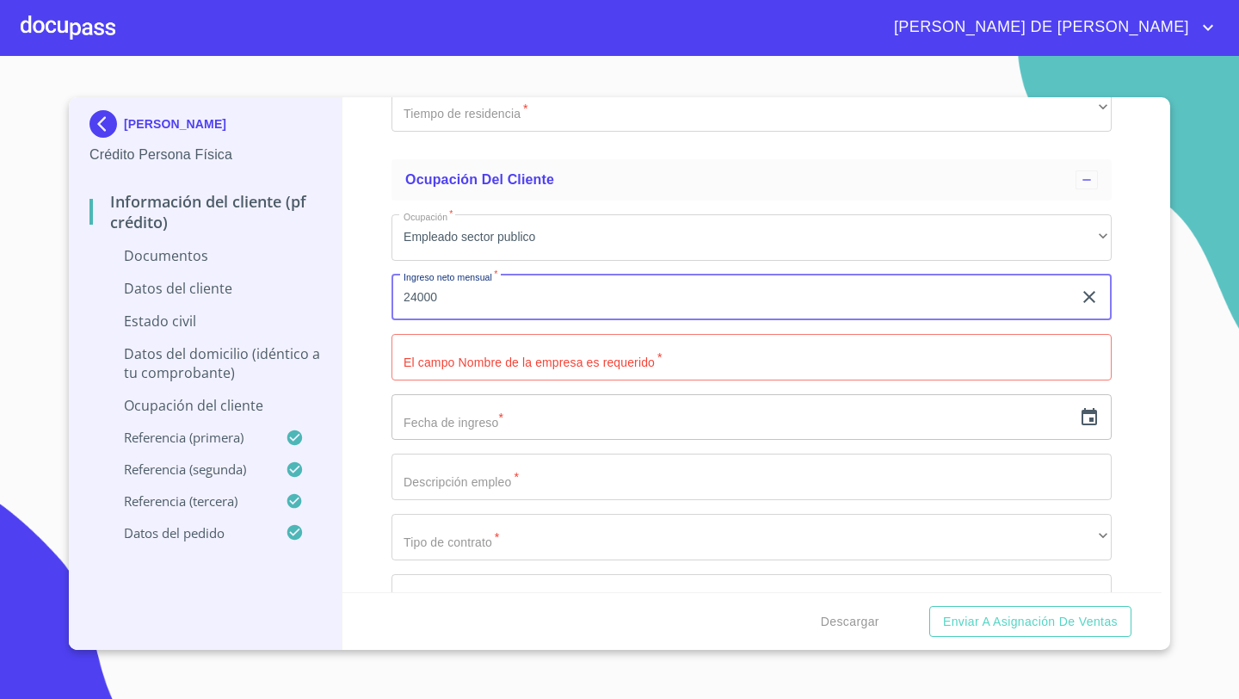
type input "24000"
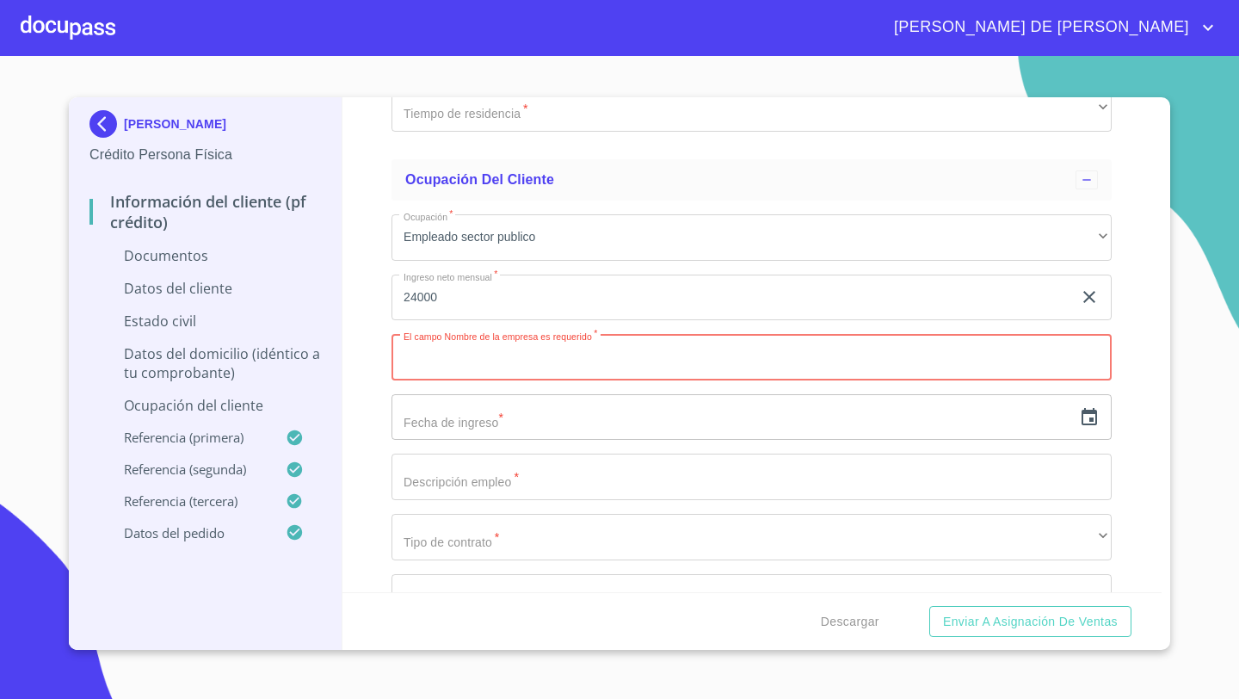
click at [428, 355] on input "Documento de identificación   *" at bounding box center [751, 357] width 720 height 46
paste input "CAABSA EAGLE"
type input "CAABSA EAGLE"
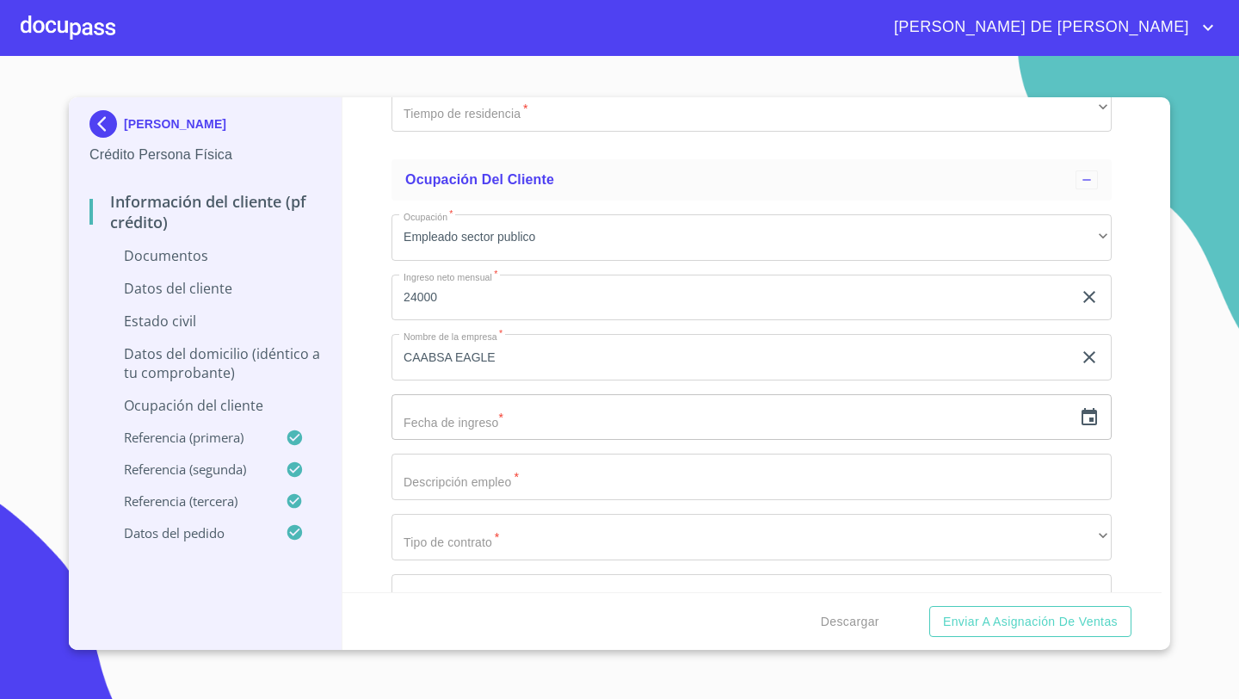
click at [1092, 419] on icon "button" at bounding box center [1089, 416] width 15 height 17
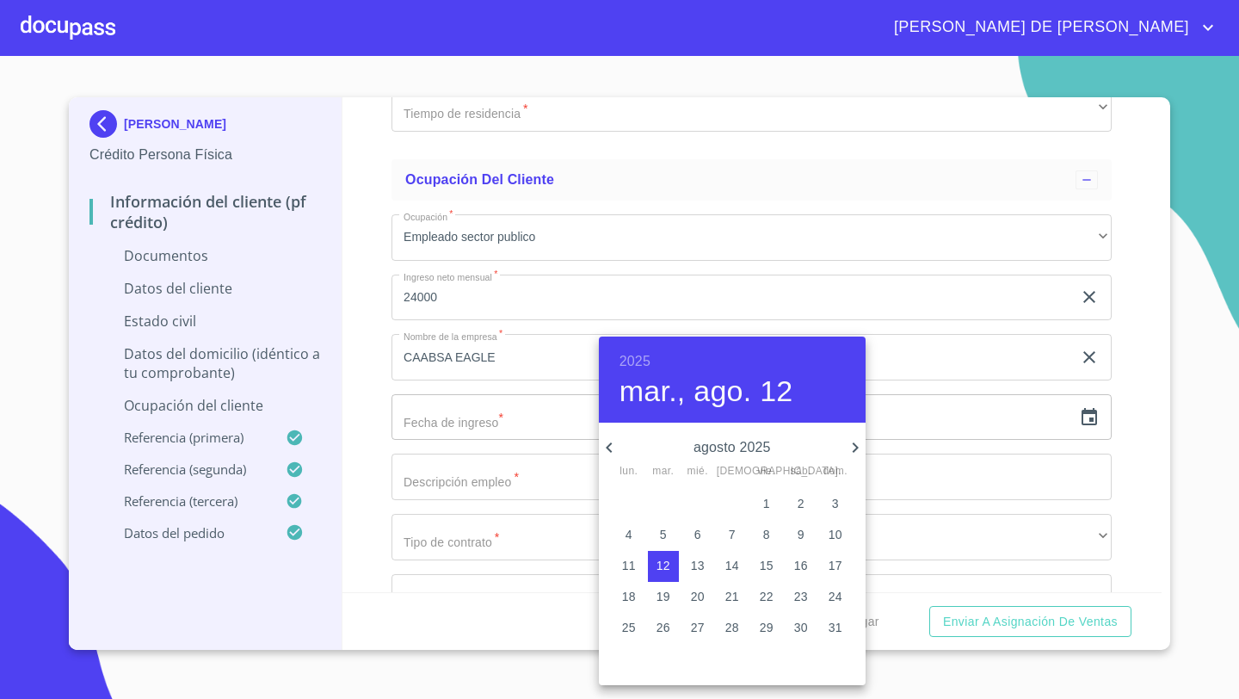
click at [640, 354] on h6 "2025" at bounding box center [634, 361] width 31 height 24
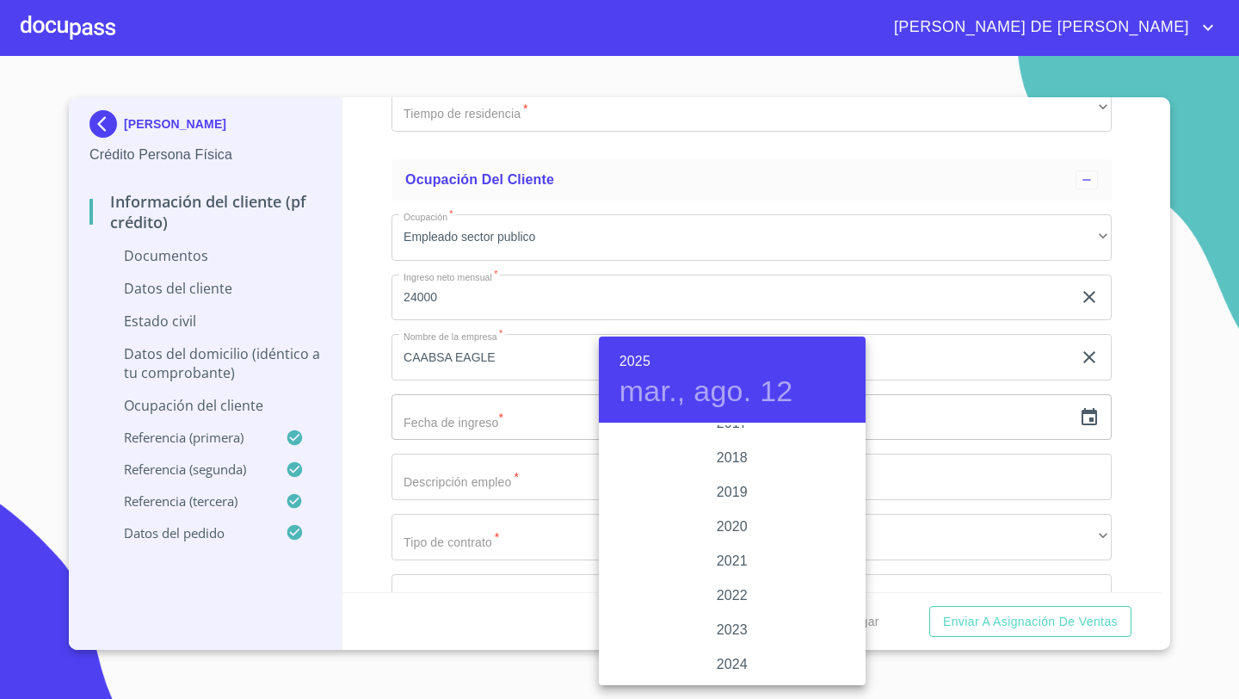
scroll to position [3182, 0]
click at [739, 492] on div "2019" at bounding box center [732, 495] width 267 height 34
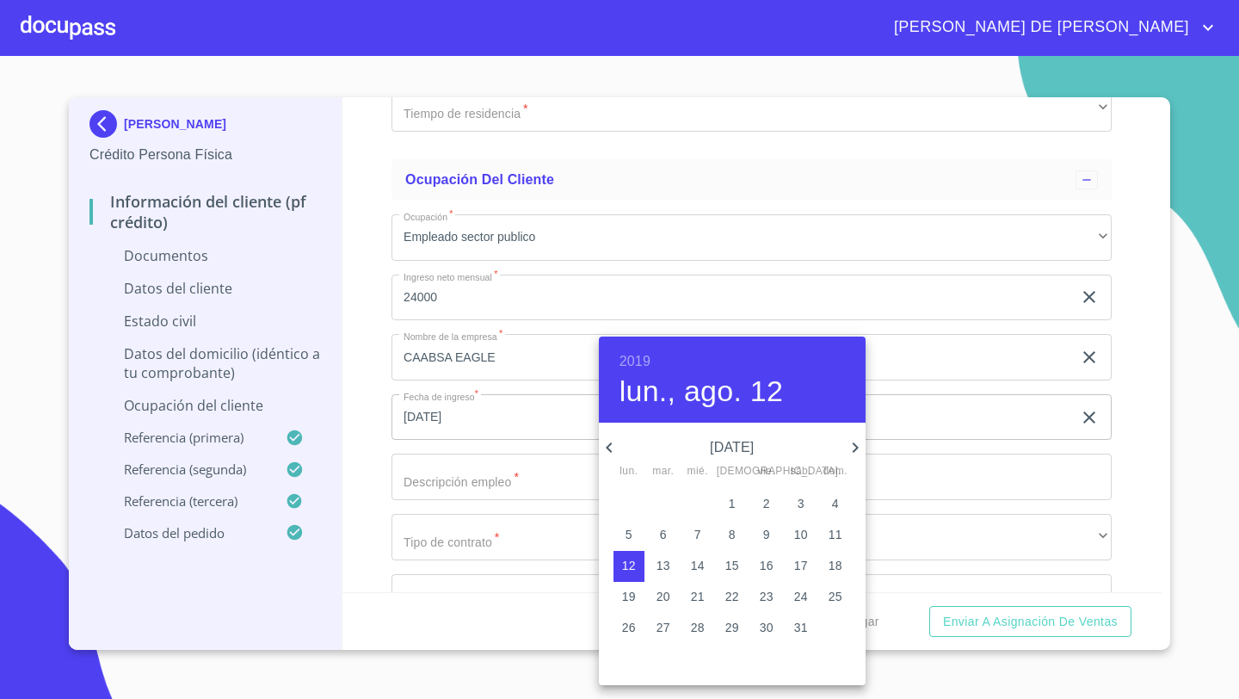
click at [733, 508] on p "1" at bounding box center [732, 503] width 7 height 17
type input "1 de ago. de 2019"
click at [416, 480] on div at bounding box center [619, 349] width 1239 height 699
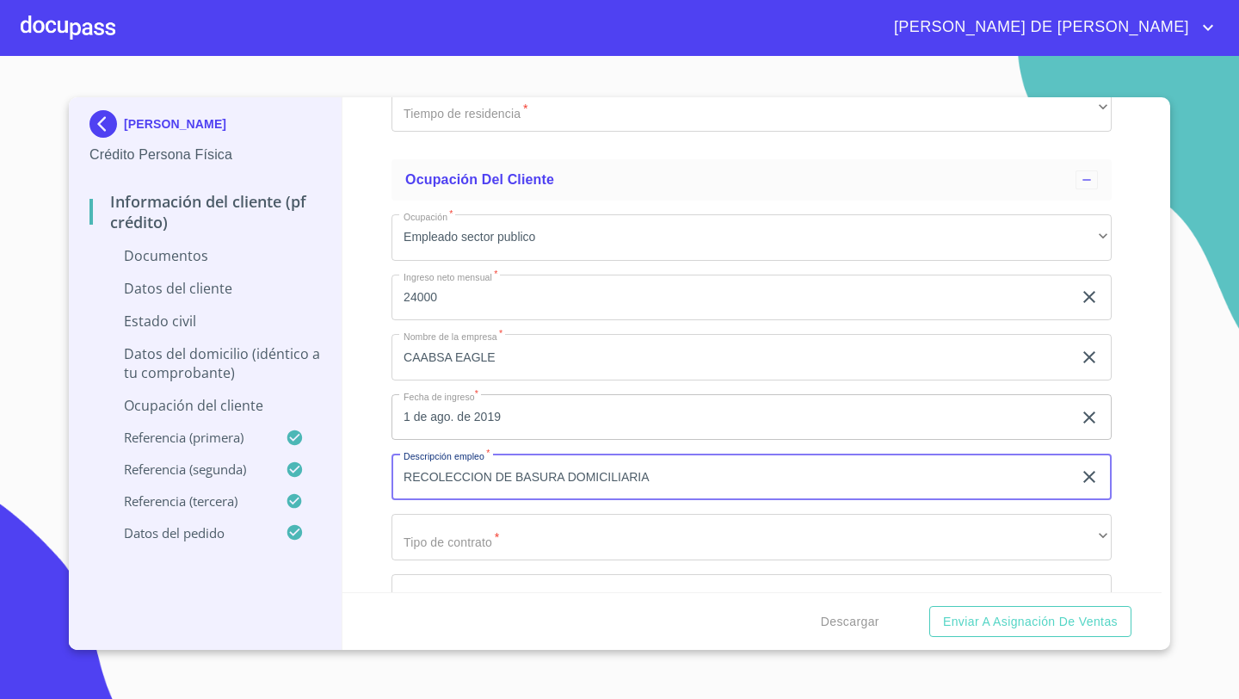
type input "RECOLECCION DE BASURA DOMICILIARIA"
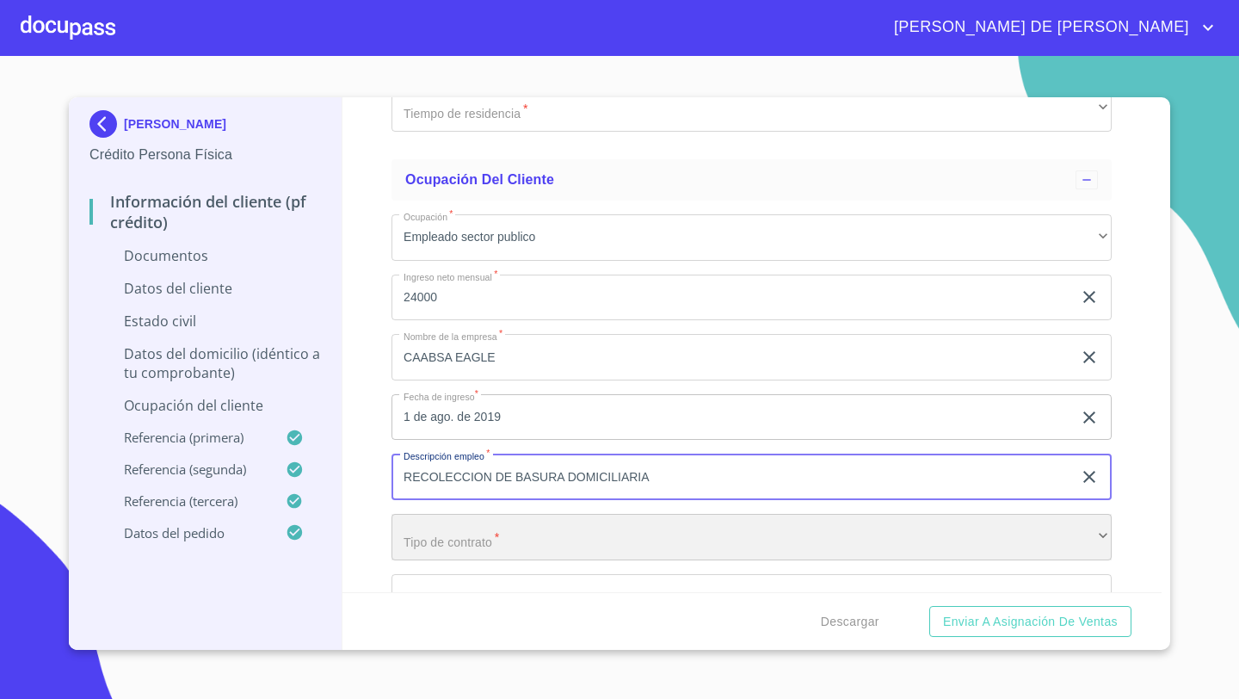
click at [422, 538] on div "​" at bounding box center [751, 537] width 720 height 46
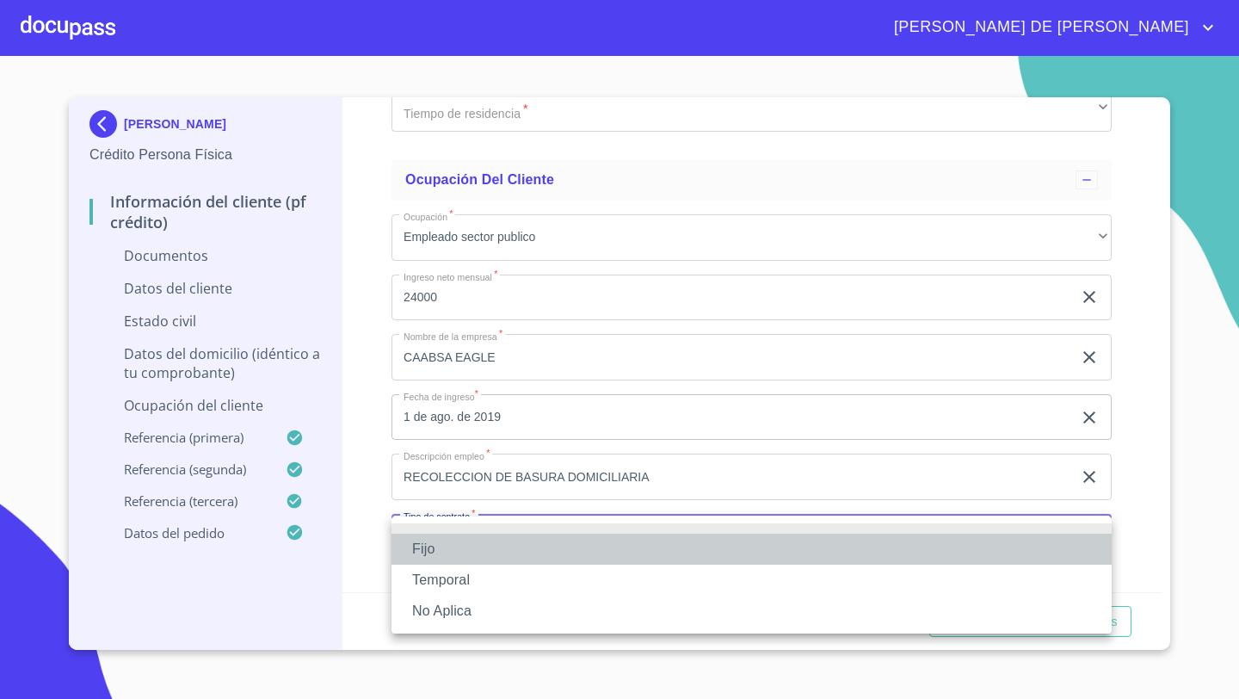
click at [447, 546] on li "Fijo" at bounding box center [751, 548] width 720 height 31
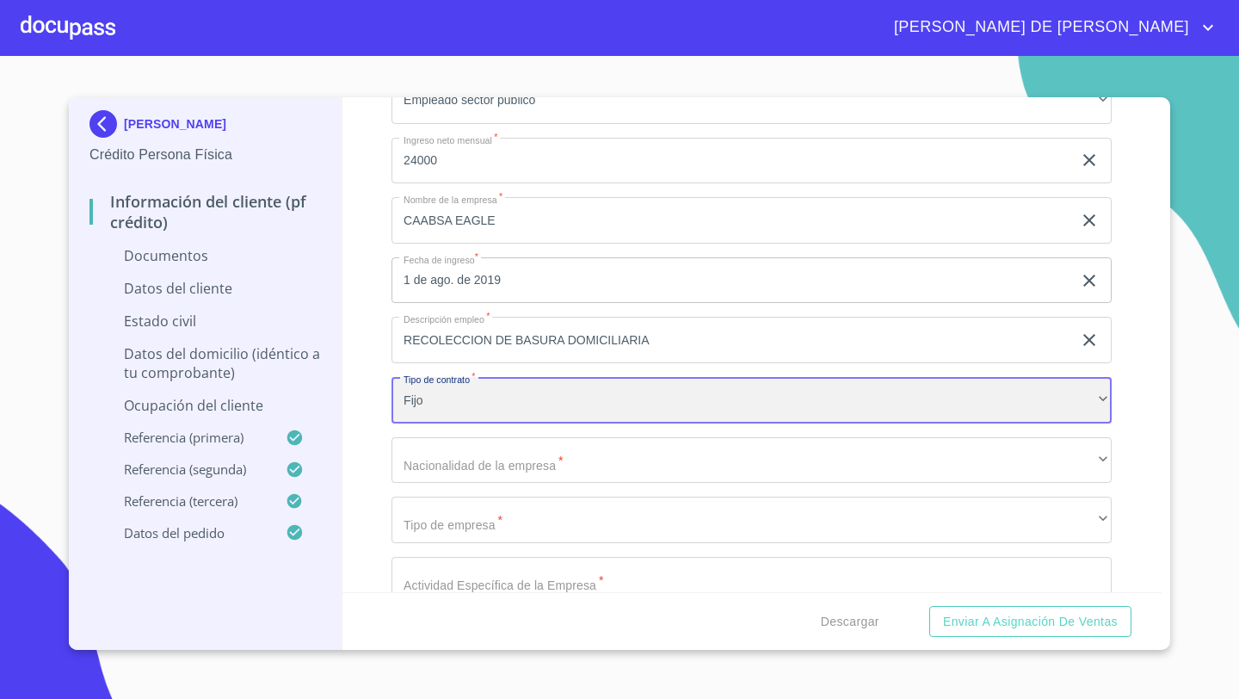
scroll to position [3867, 0]
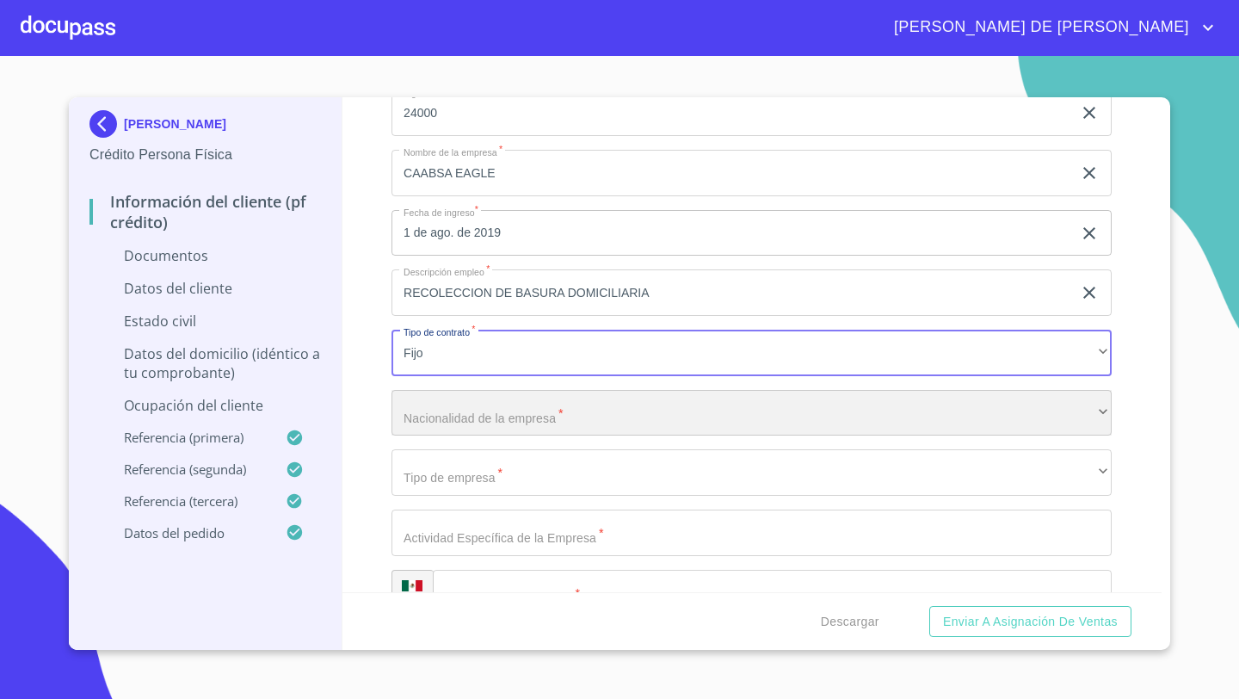
click at [434, 409] on div "​" at bounding box center [751, 413] width 720 height 46
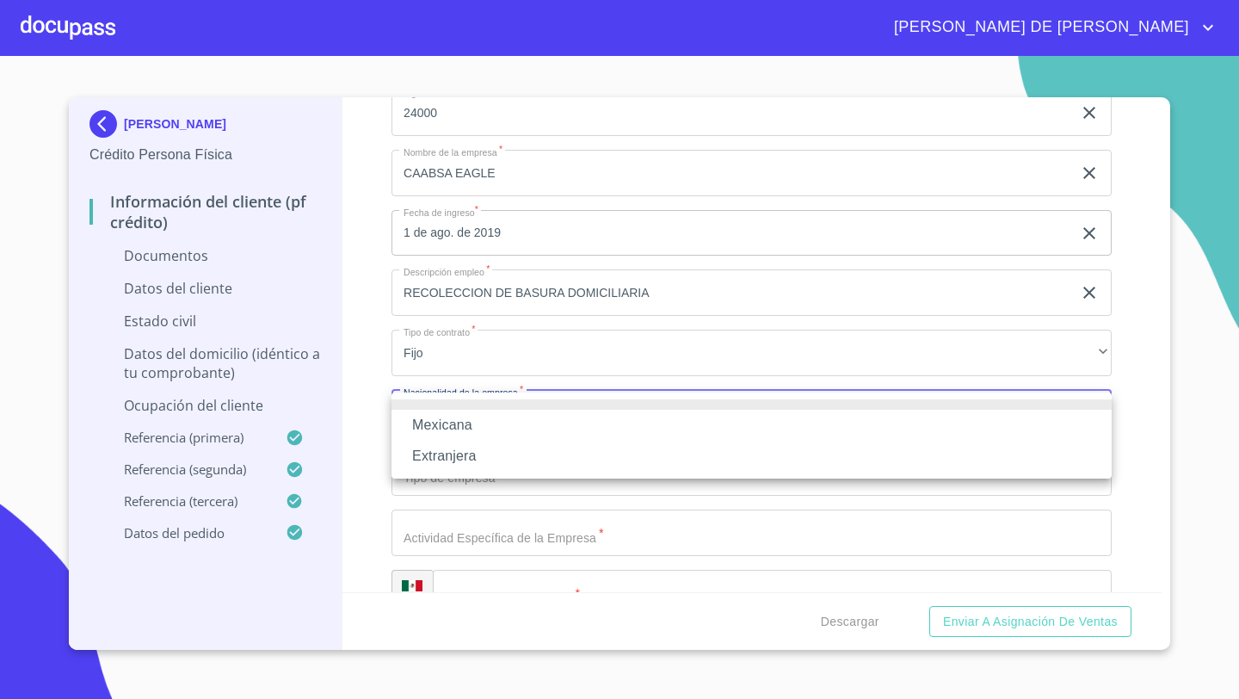
click at [447, 430] on li "Mexicana" at bounding box center [751, 425] width 720 height 31
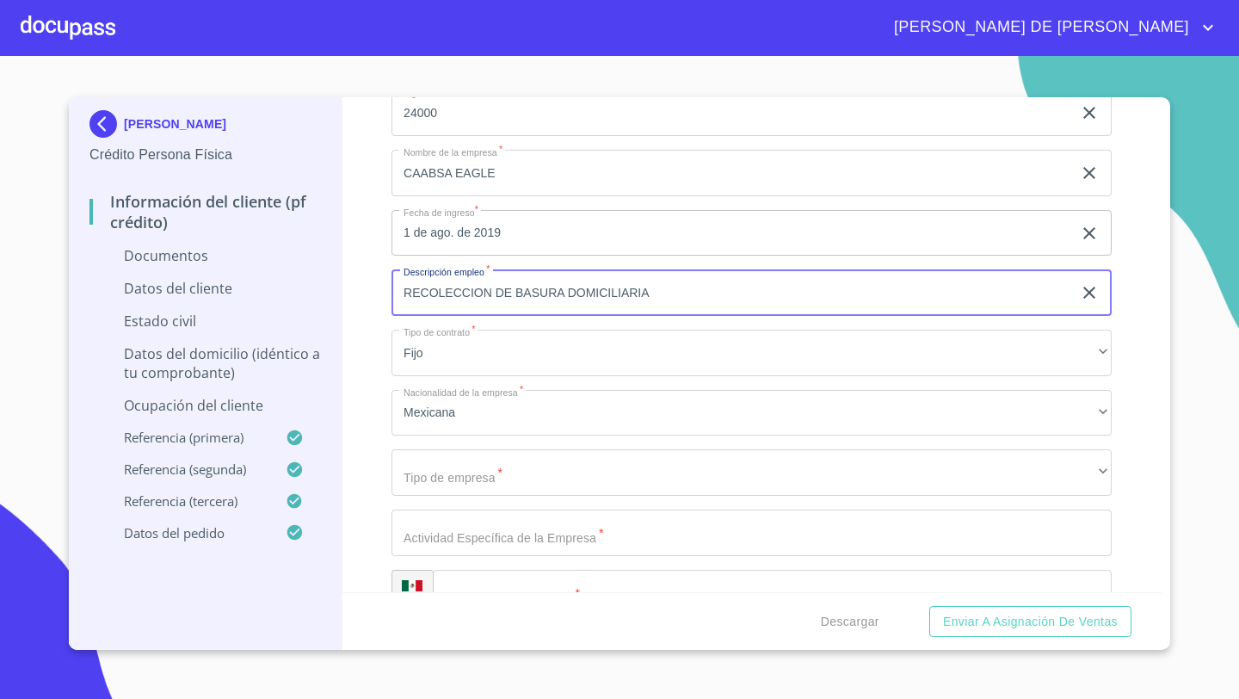
click at [651, 287] on input "RECOLECCION DE BASURA DOMICILIARIA" at bounding box center [731, 292] width 681 height 46
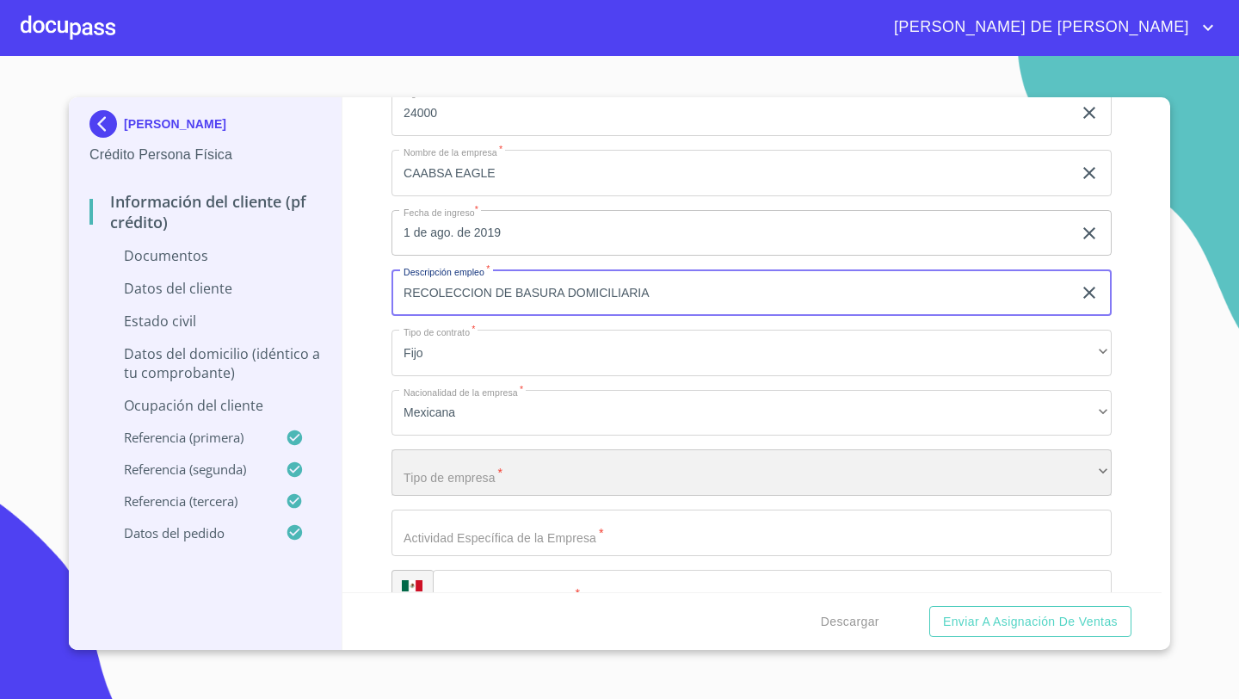
click at [447, 479] on div "​" at bounding box center [751, 472] width 720 height 46
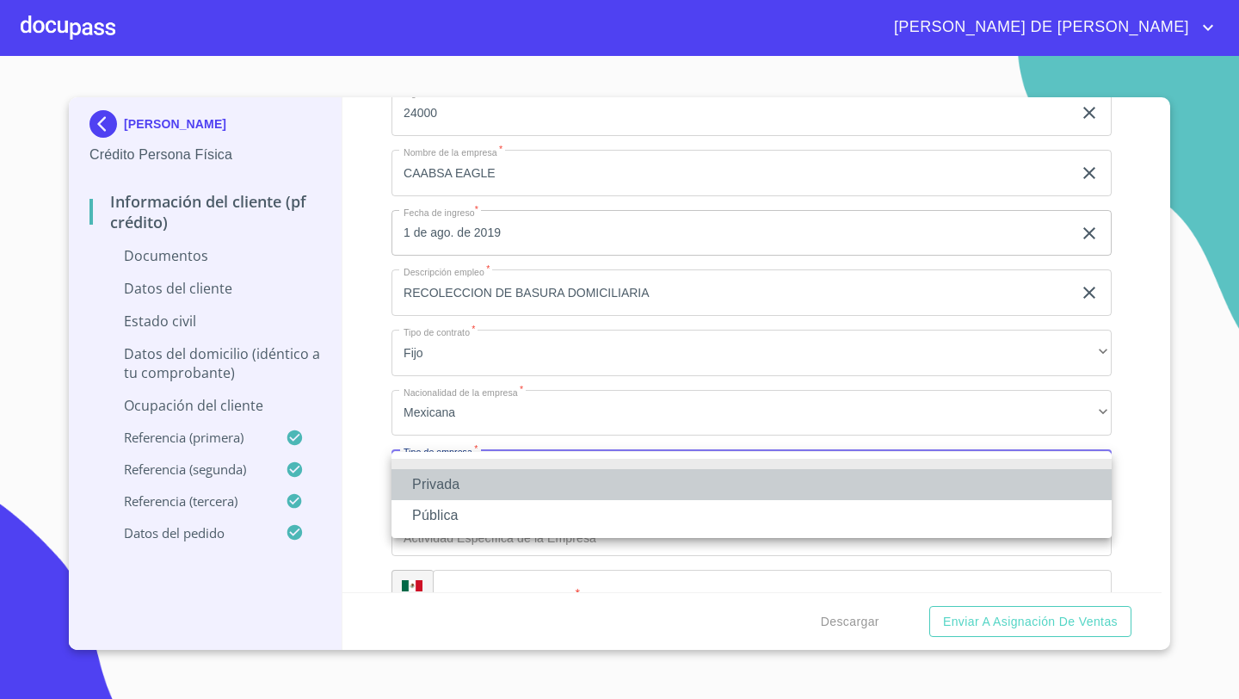
click at [419, 476] on li "Privada" at bounding box center [751, 484] width 720 height 31
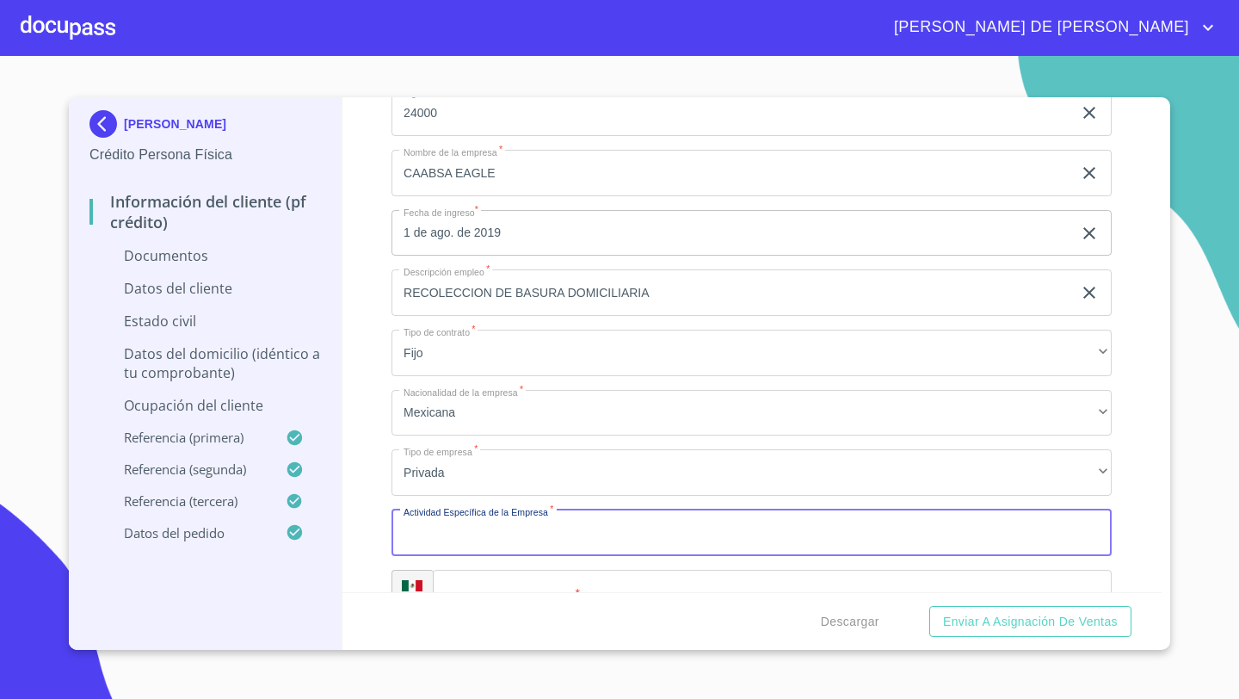
paste input "RECOLECCION DE BASURA DOMICILIARIA"
type input "RECOLECCION DE BASURA DOMICILIARIA"
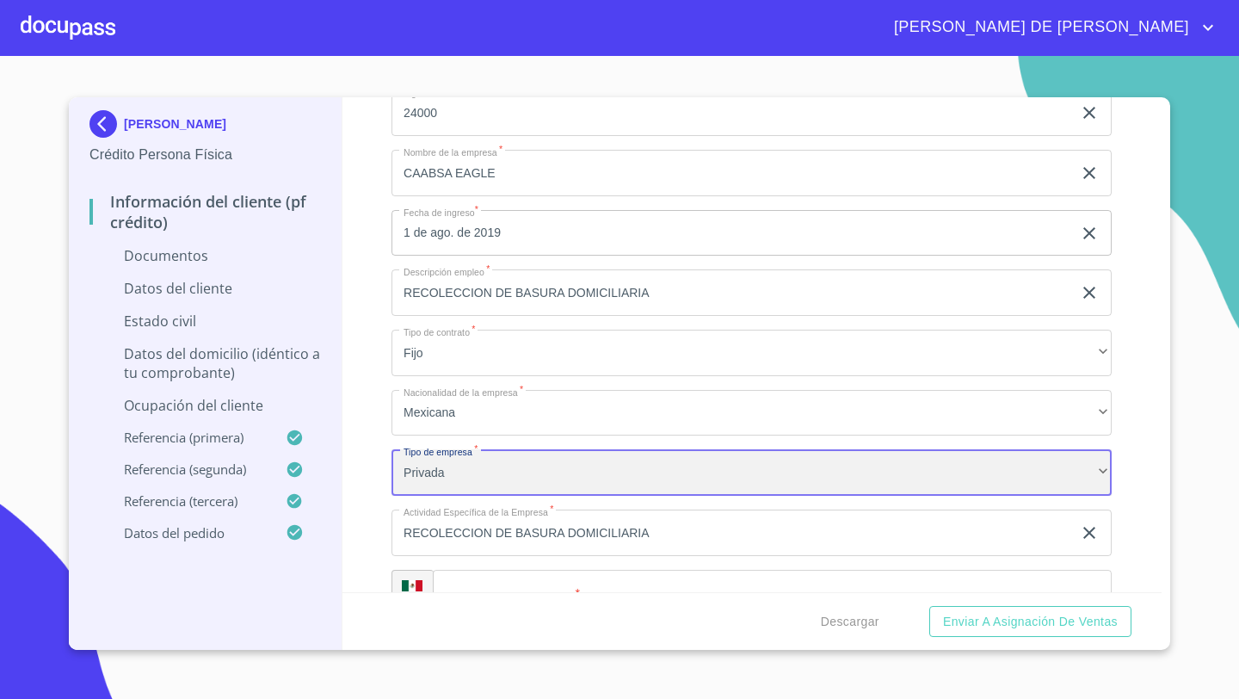
click at [454, 467] on div "Privada" at bounding box center [751, 472] width 720 height 46
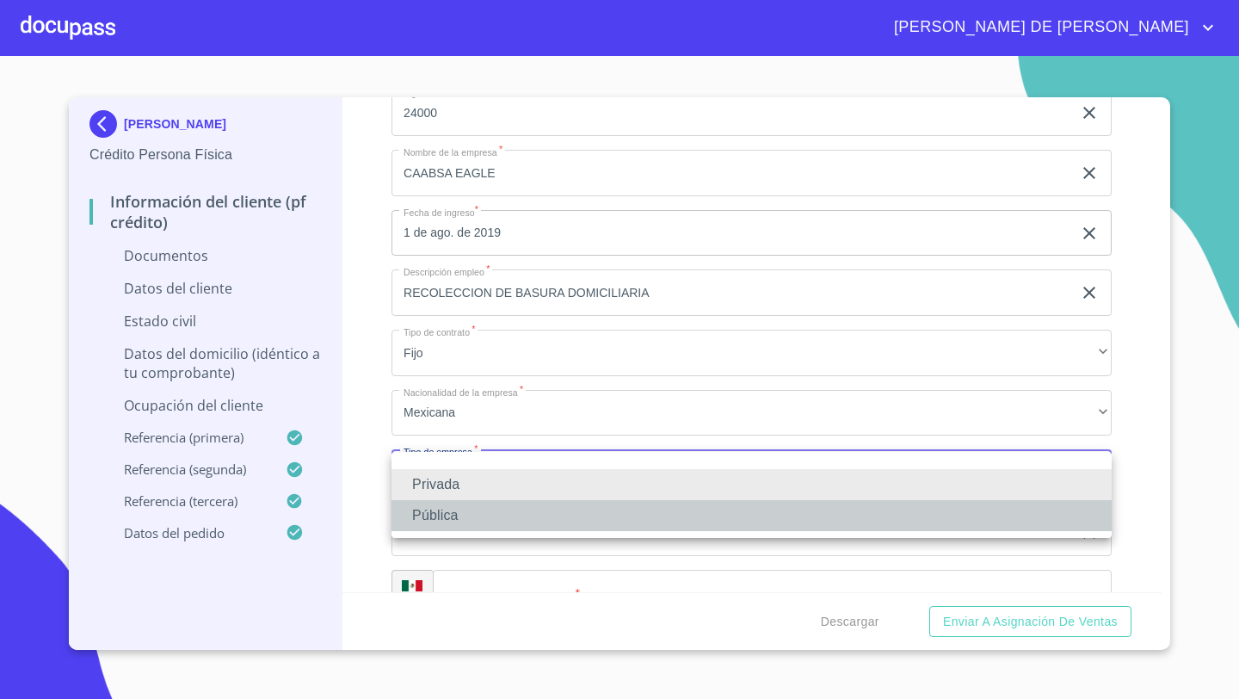
click at [444, 521] on li "Pública" at bounding box center [751, 515] width 720 height 31
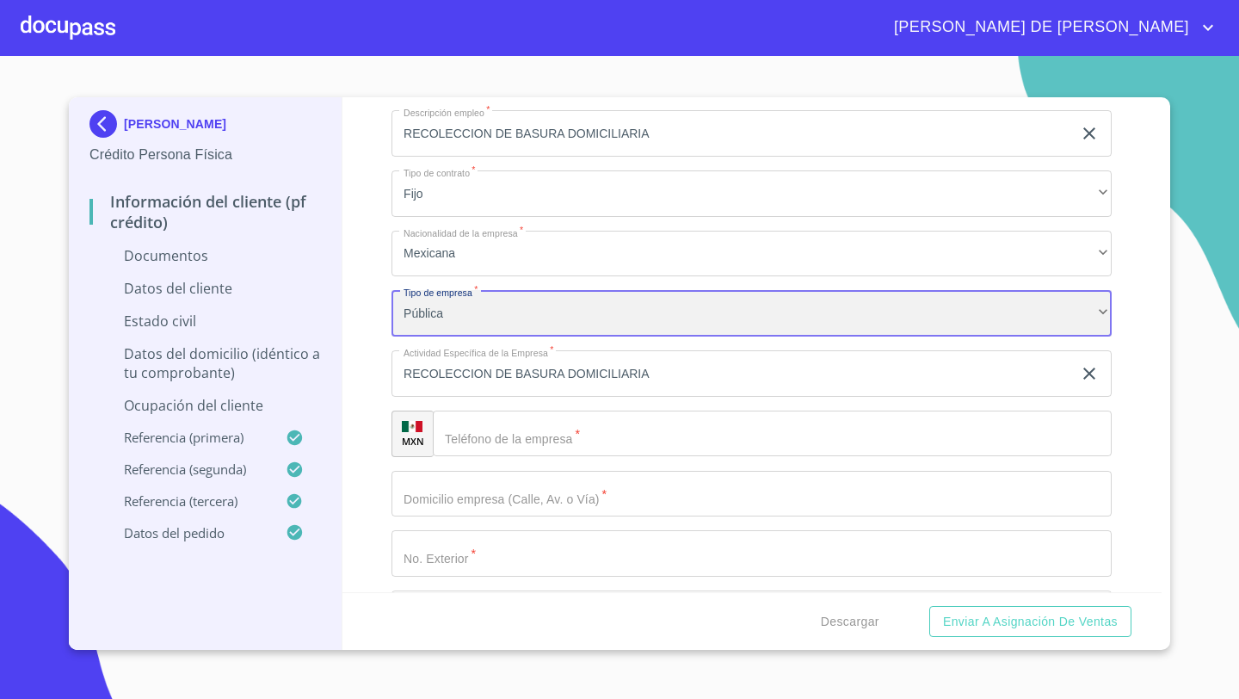
scroll to position [4040, 0]
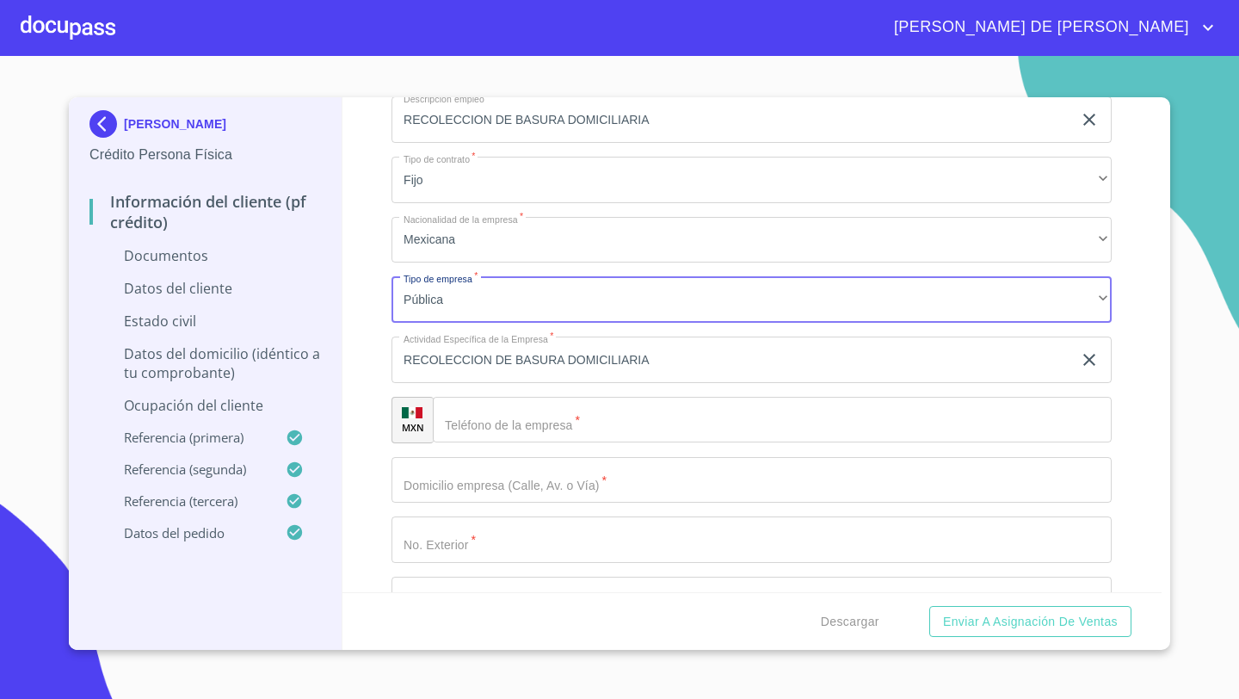
click at [455, 428] on div "​" at bounding box center [772, 420] width 679 height 46
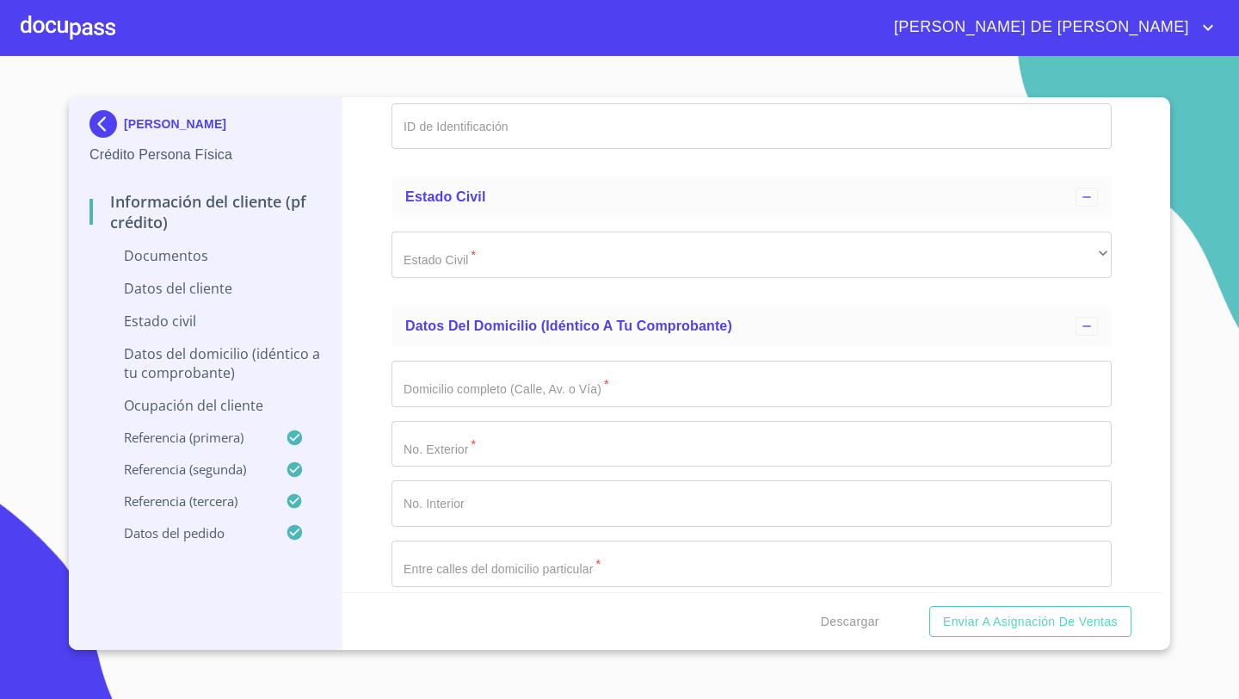
scroll to position [2795, 0]
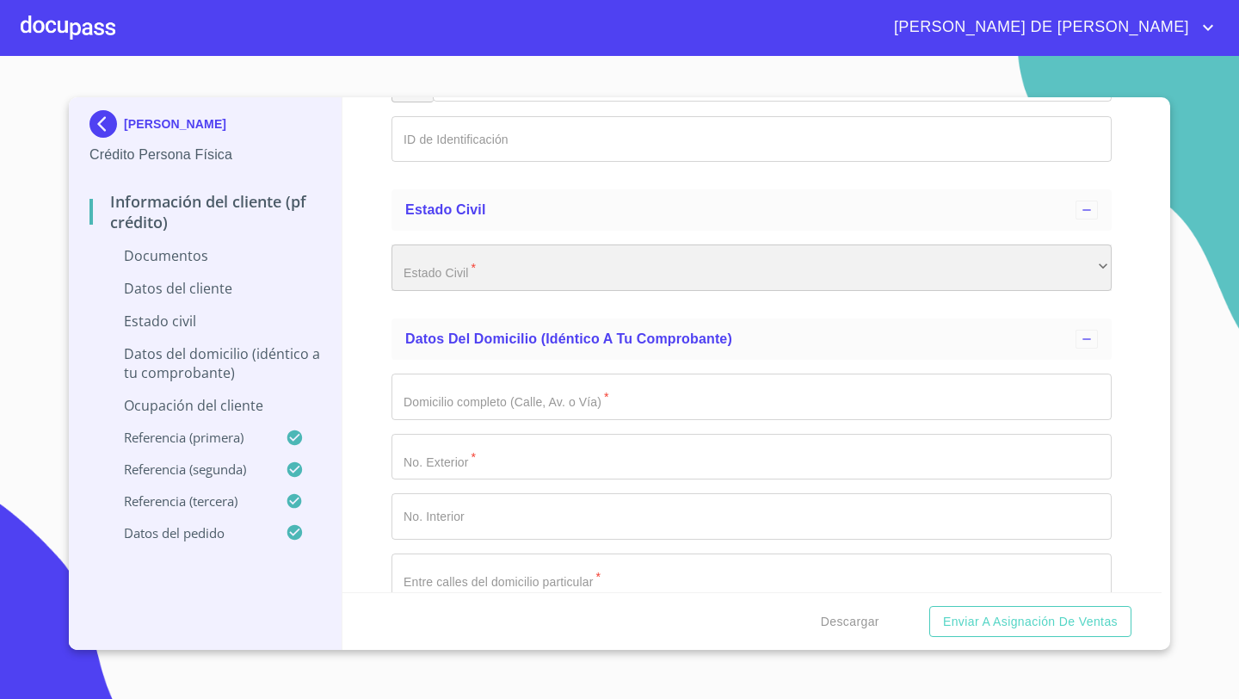
click at [453, 272] on div "​" at bounding box center [751, 267] width 720 height 46
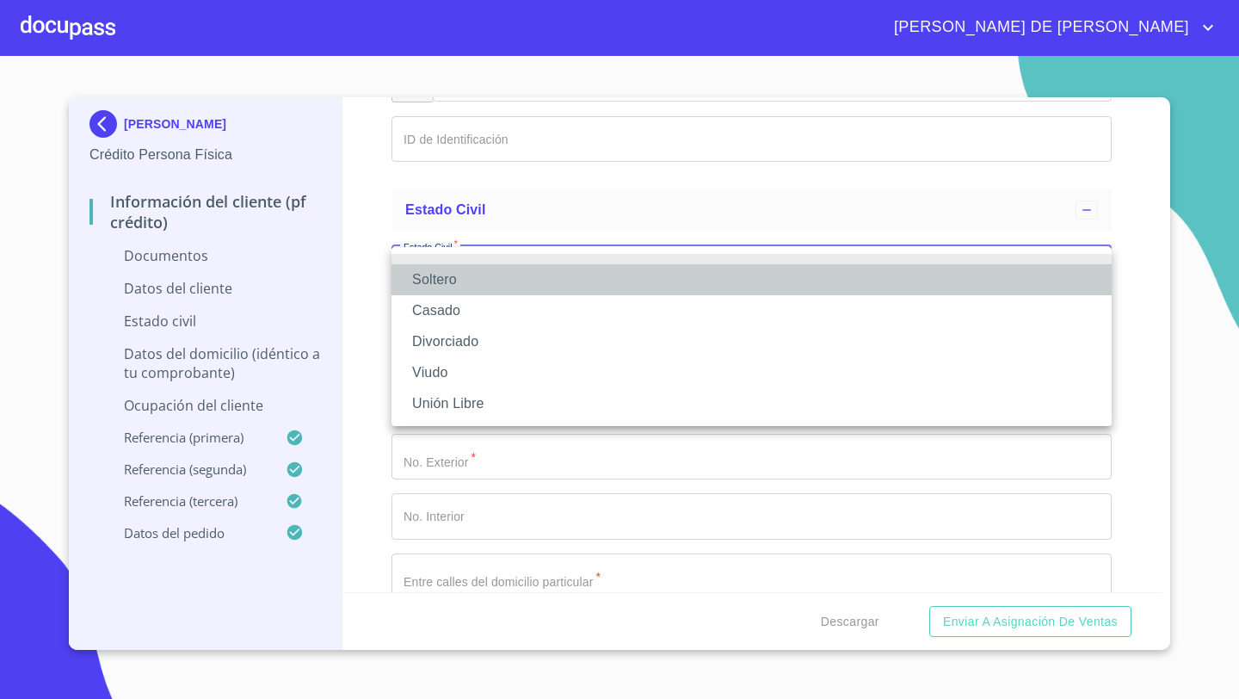
click at [441, 274] on li "Soltero" at bounding box center [751, 279] width 720 height 31
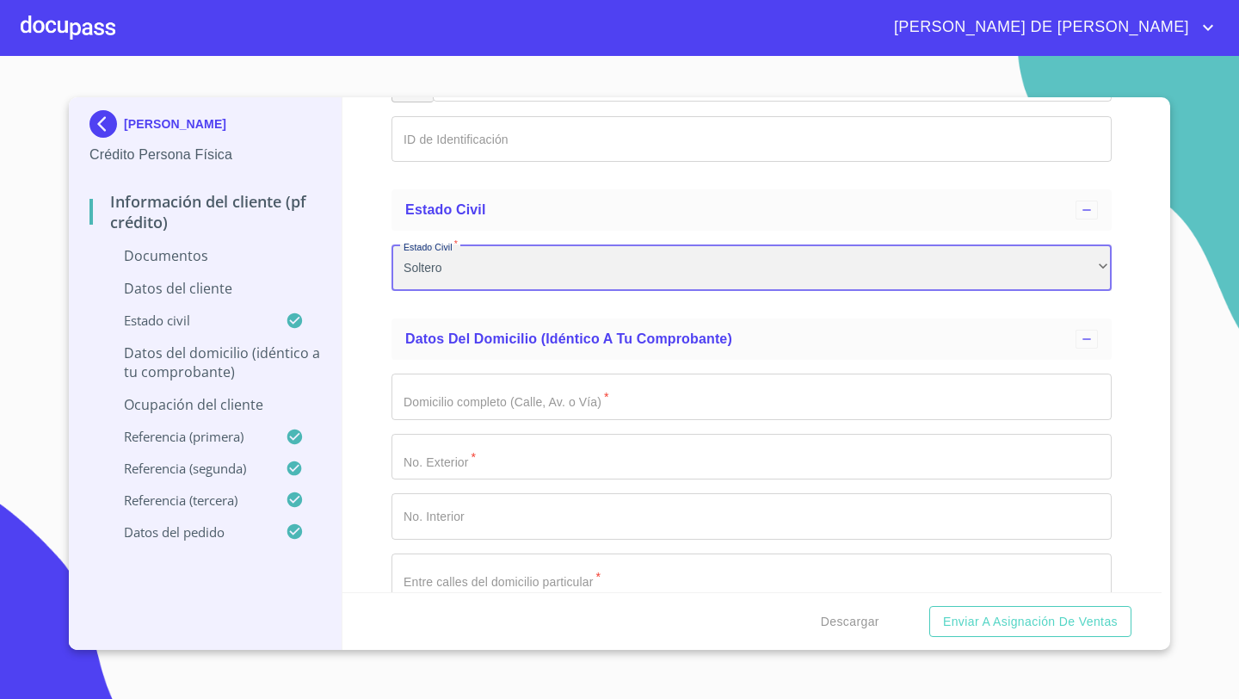
click at [441, 274] on div "Soltero" at bounding box center [751, 267] width 720 height 46
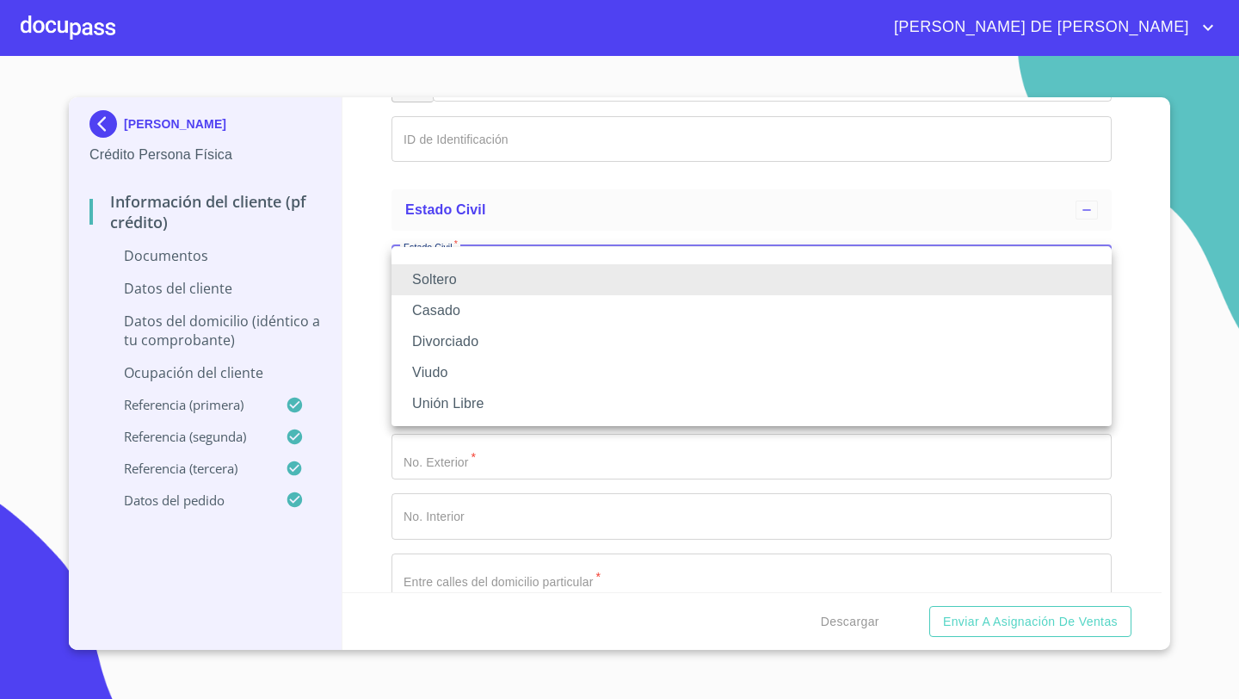
click at [452, 305] on li "Casado" at bounding box center [751, 310] width 720 height 31
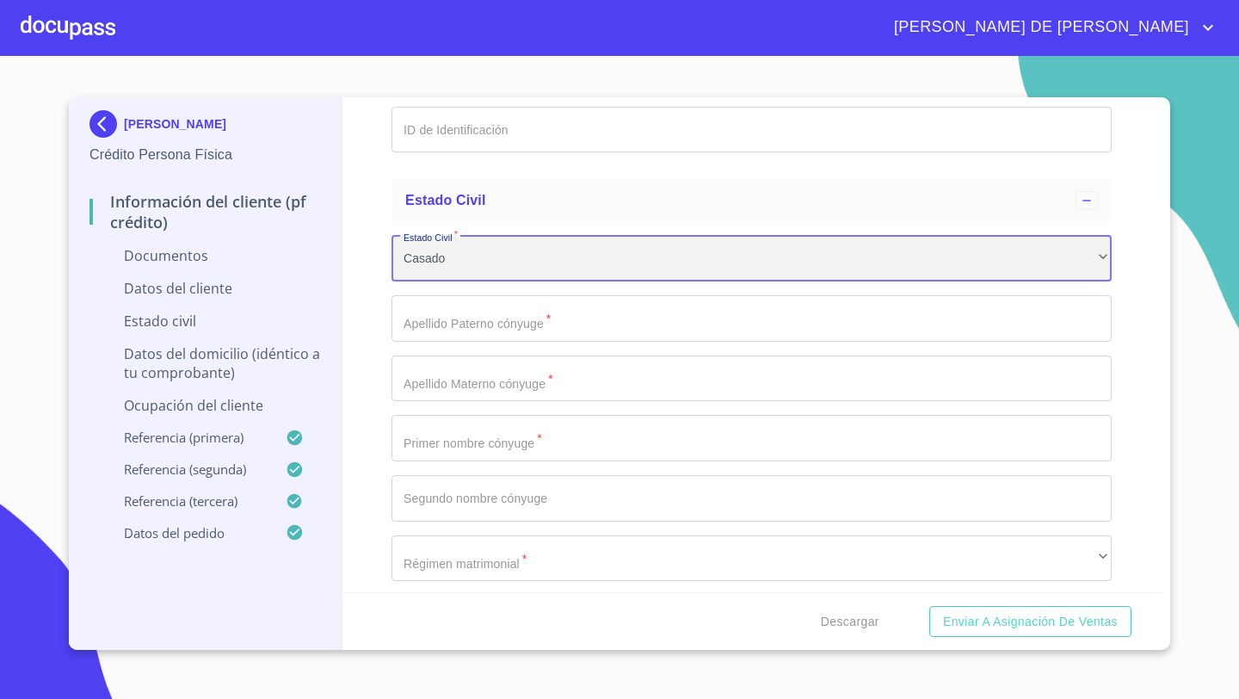
scroll to position [2807, 0]
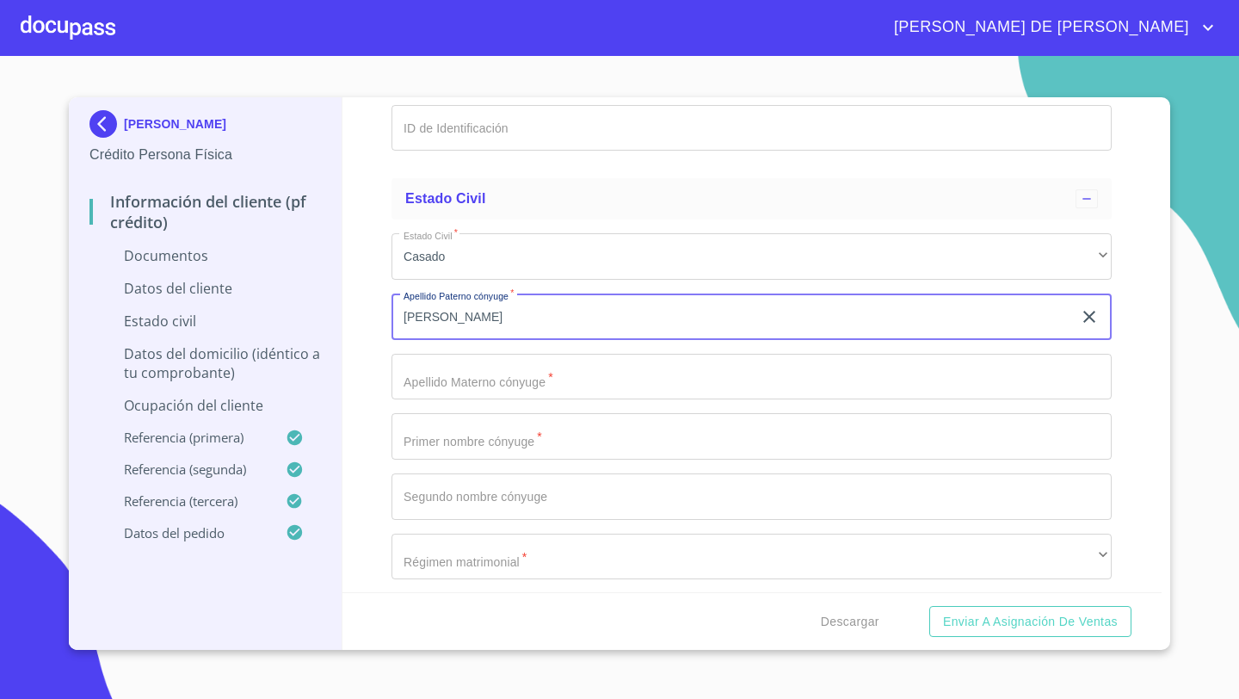
type input "[PERSON_NAME]"
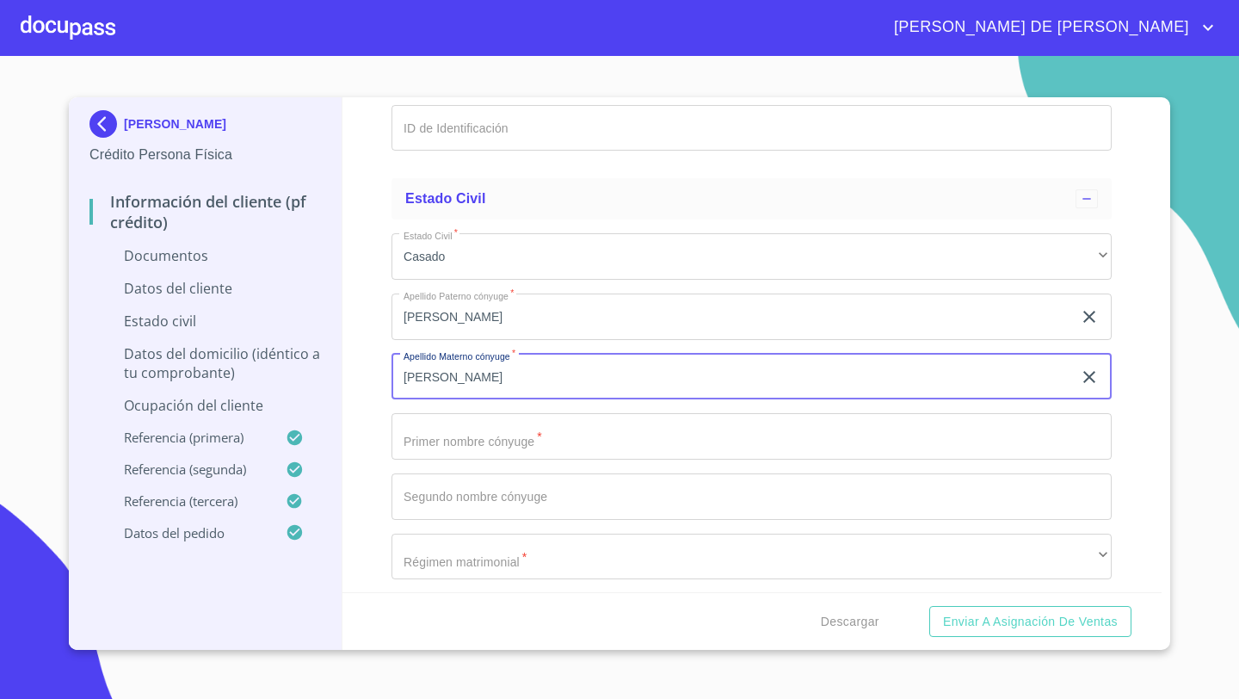
type input "[PERSON_NAME]"
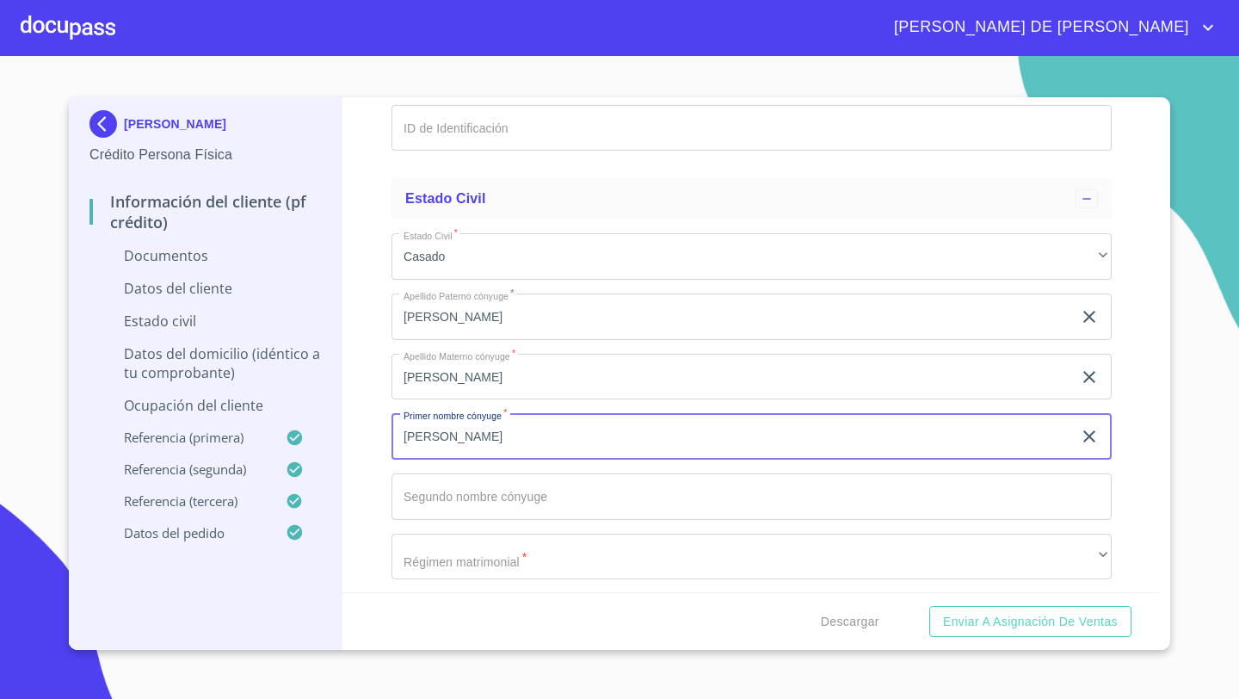
type input "[PERSON_NAME]"
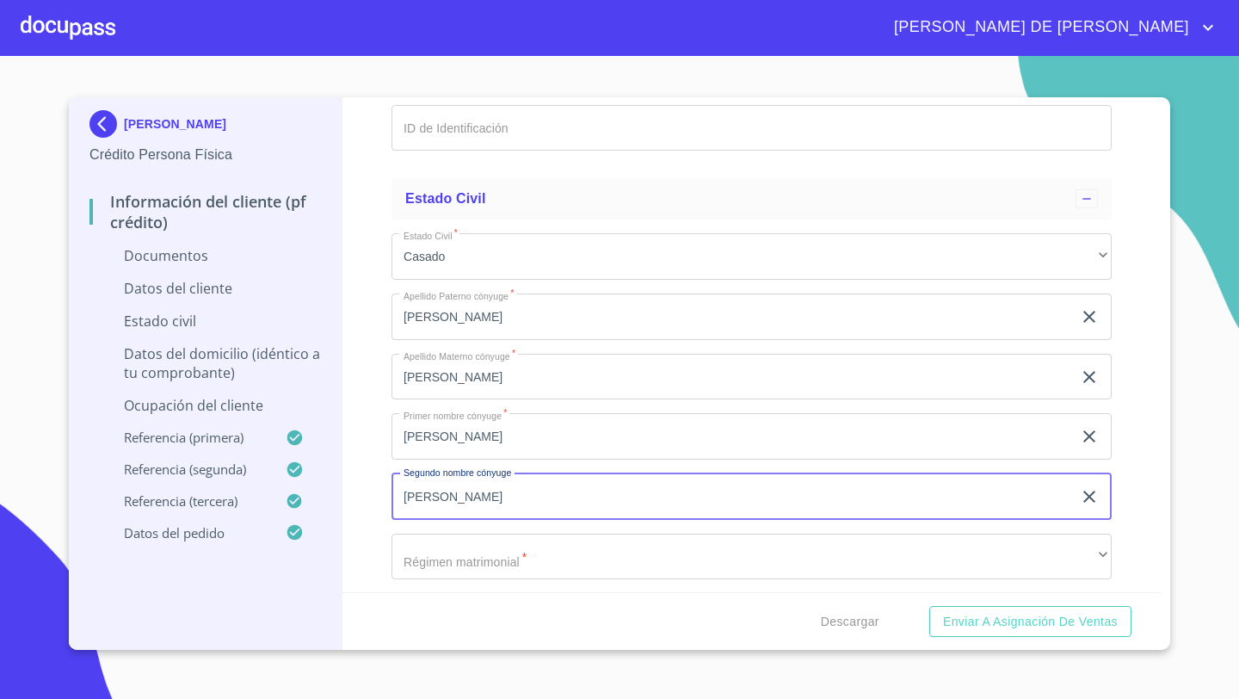
type input "[PERSON_NAME]"
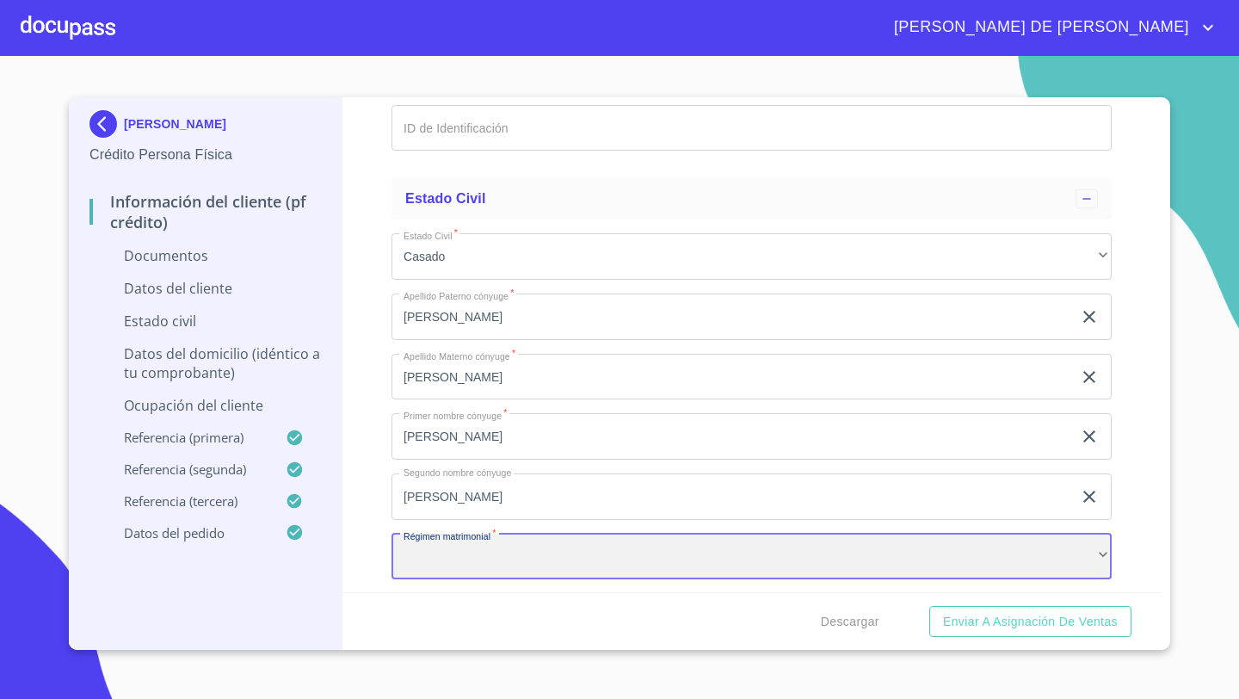
click at [454, 562] on div "​" at bounding box center [751, 556] width 720 height 46
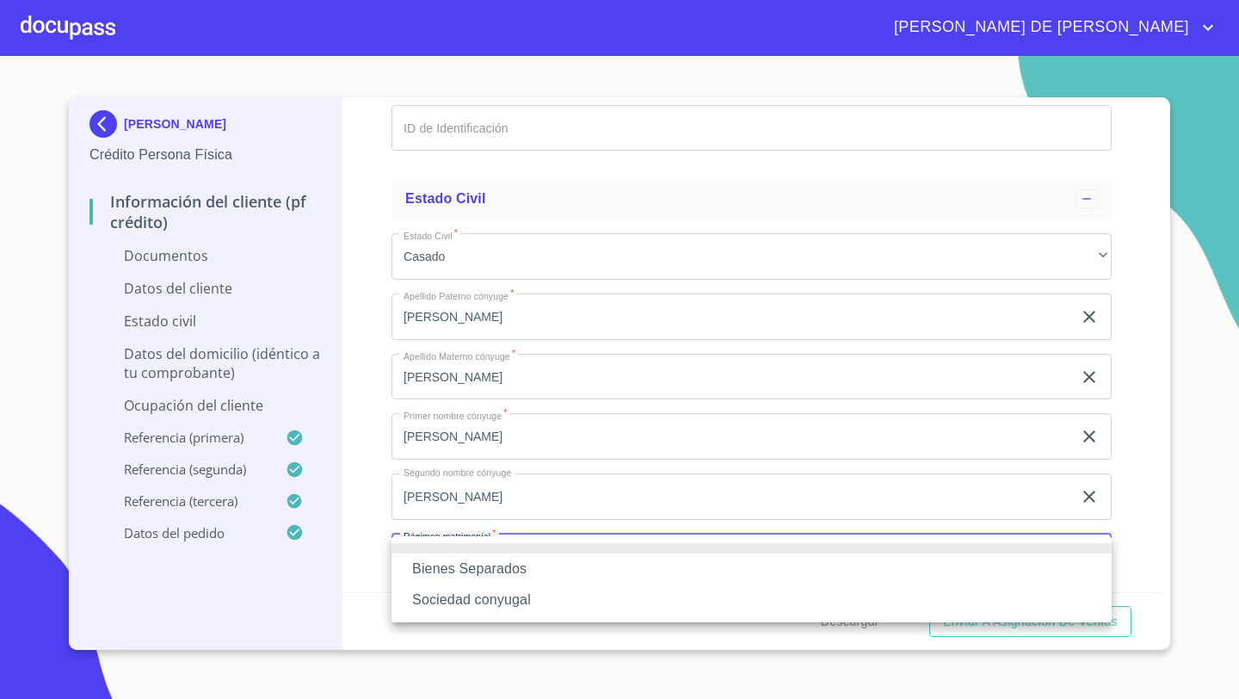
click at [508, 599] on li "Sociedad conyugal" at bounding box center [751, 599] width 720 height 31
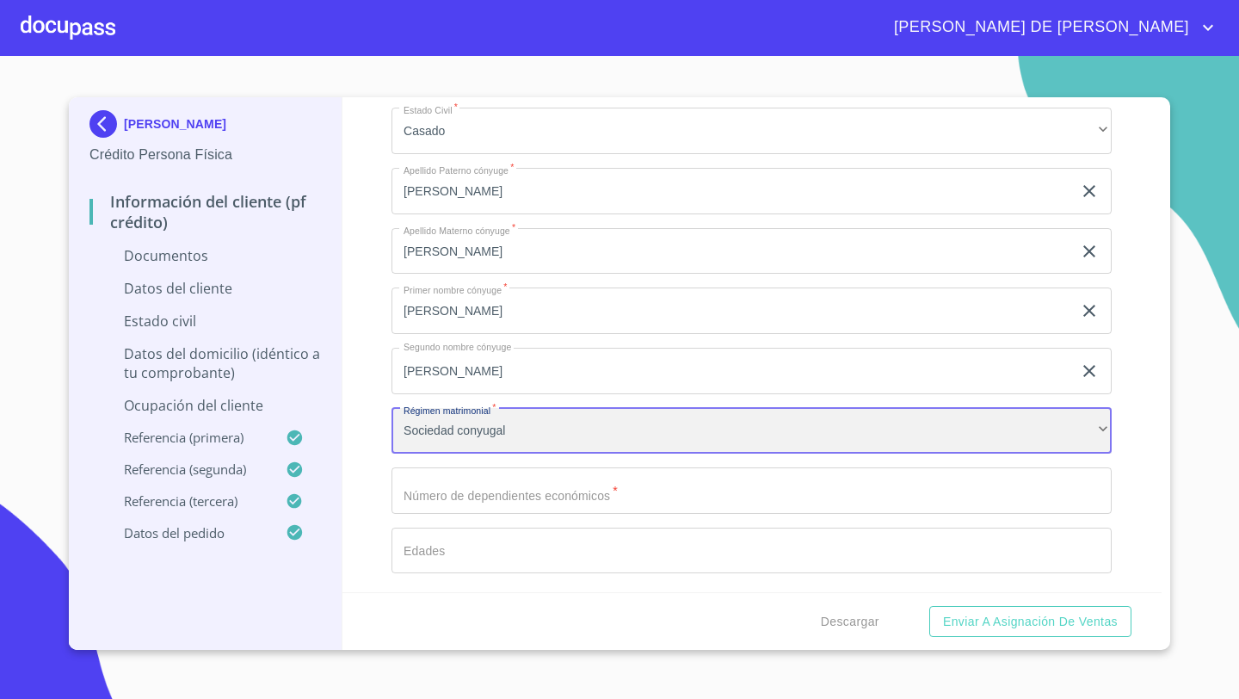
scroll to position [2949, 0]
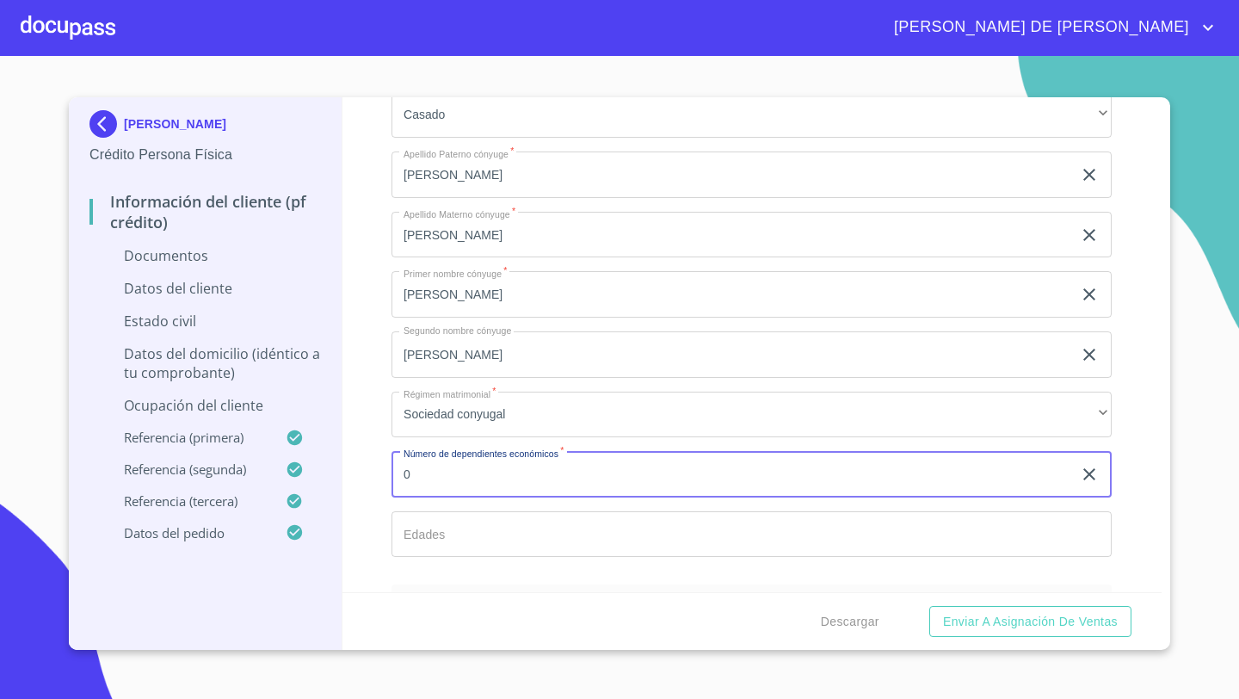
type input "0"
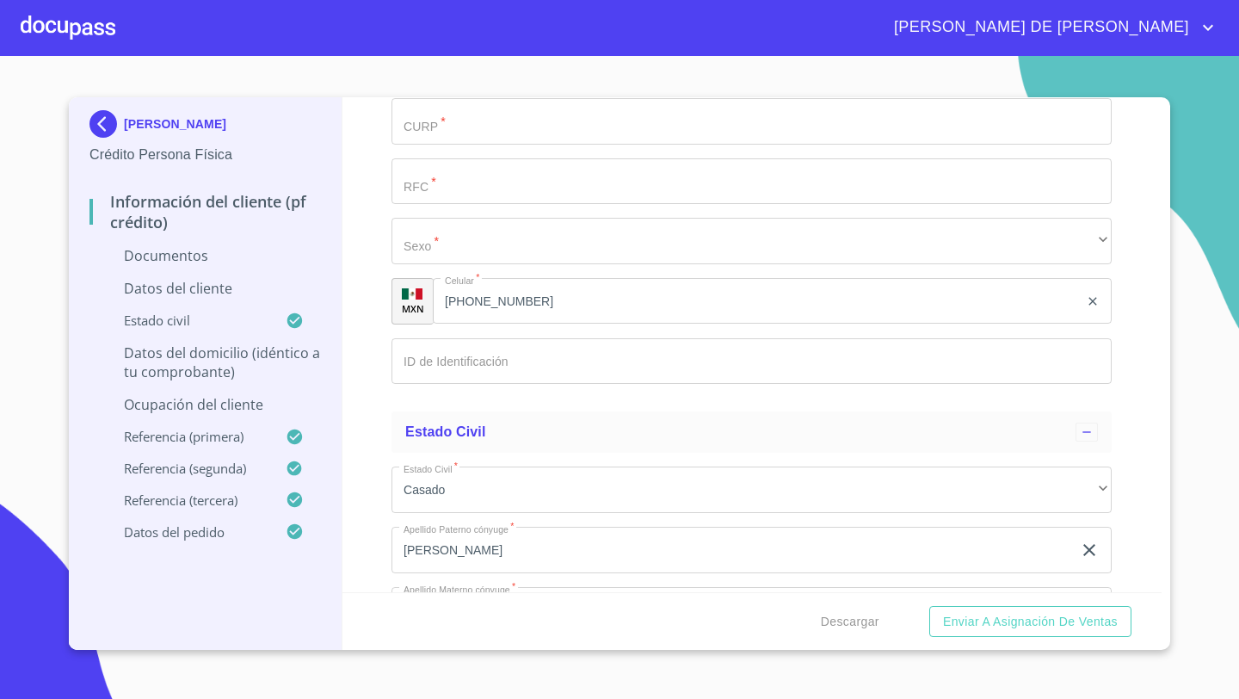
scroll to position [2581, 0]
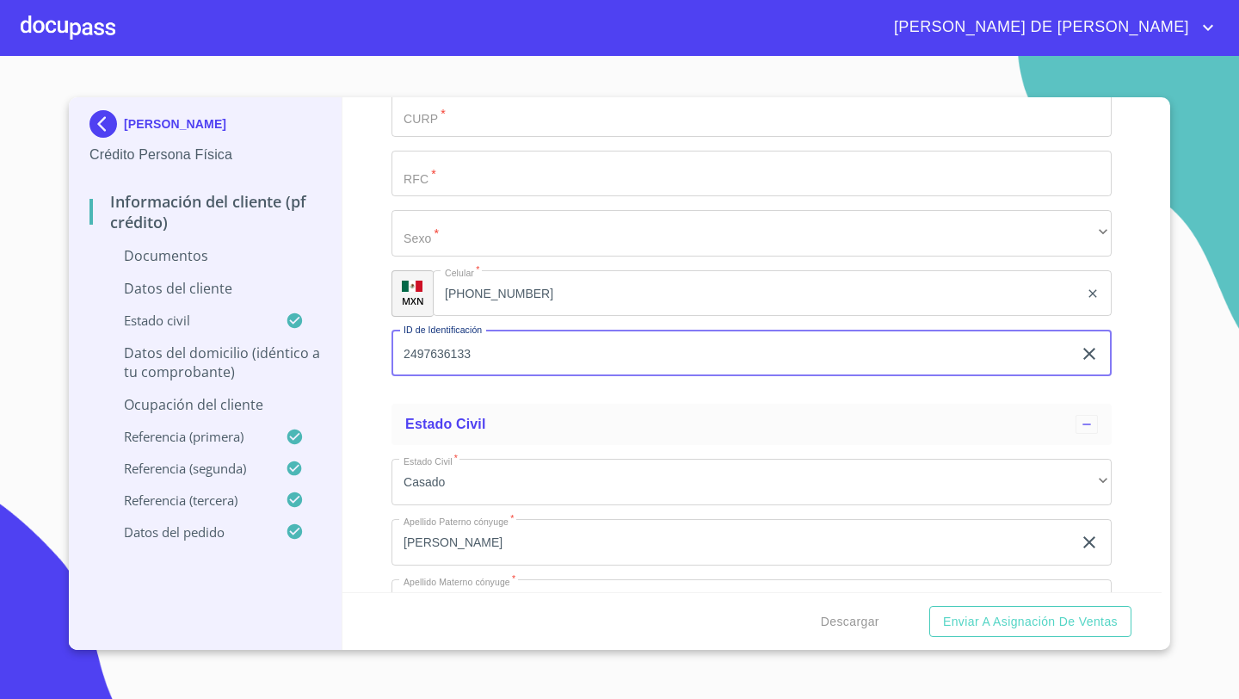
type input "2497636133"
click at [364, 385] on div "Información del cliente (PF crédito) Documentos Documento de identificación   *…" at bounding box center [752, 344] width 820 height 495
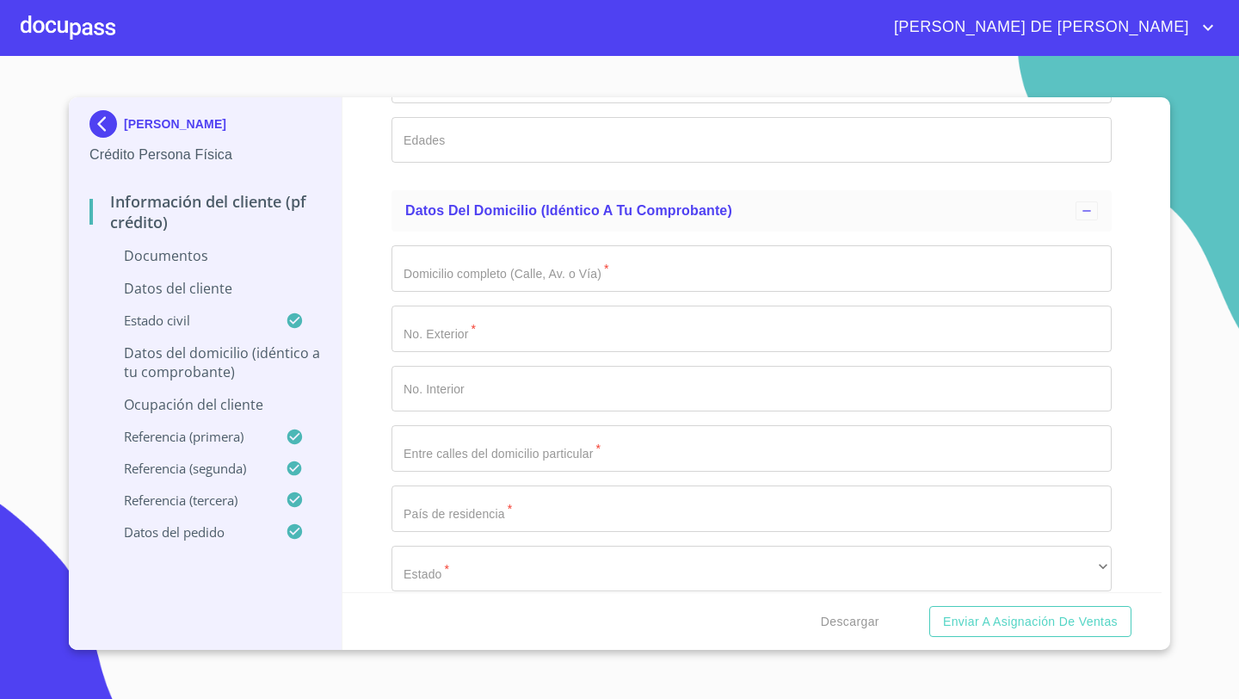
scroll to position [3376, 0]
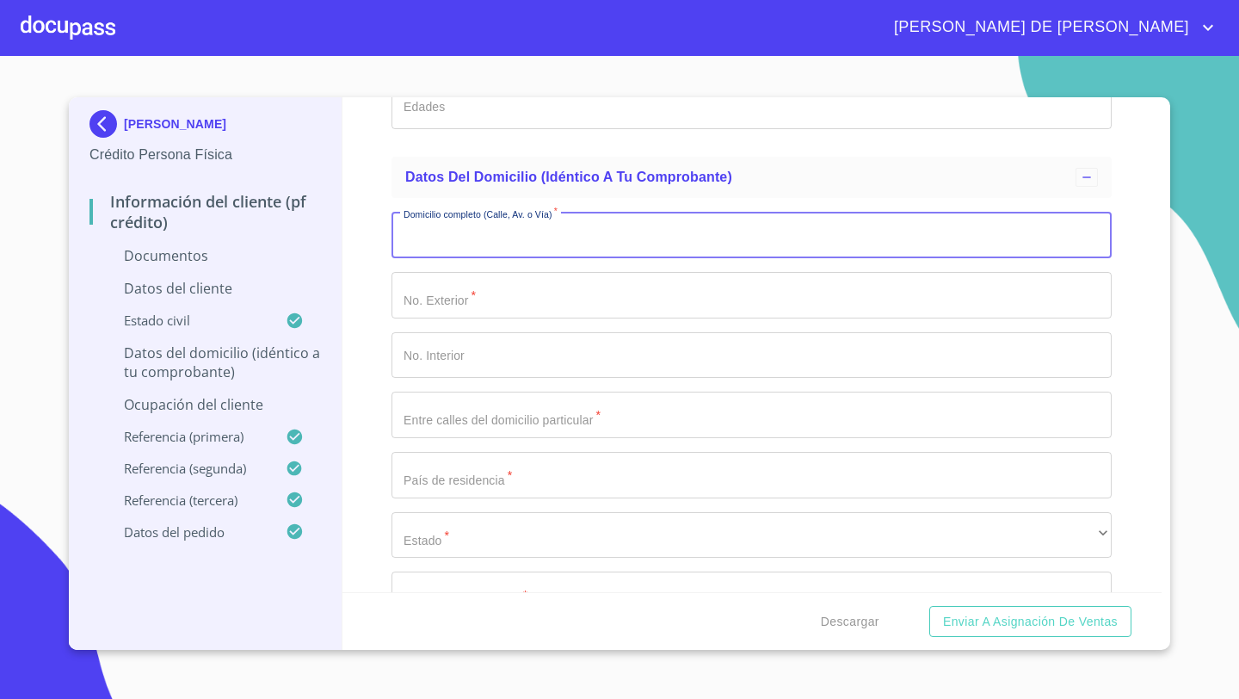
click at [460, 241] on input "Documento de identificación   *" at bounding box center [751, 235] width 720 height 46
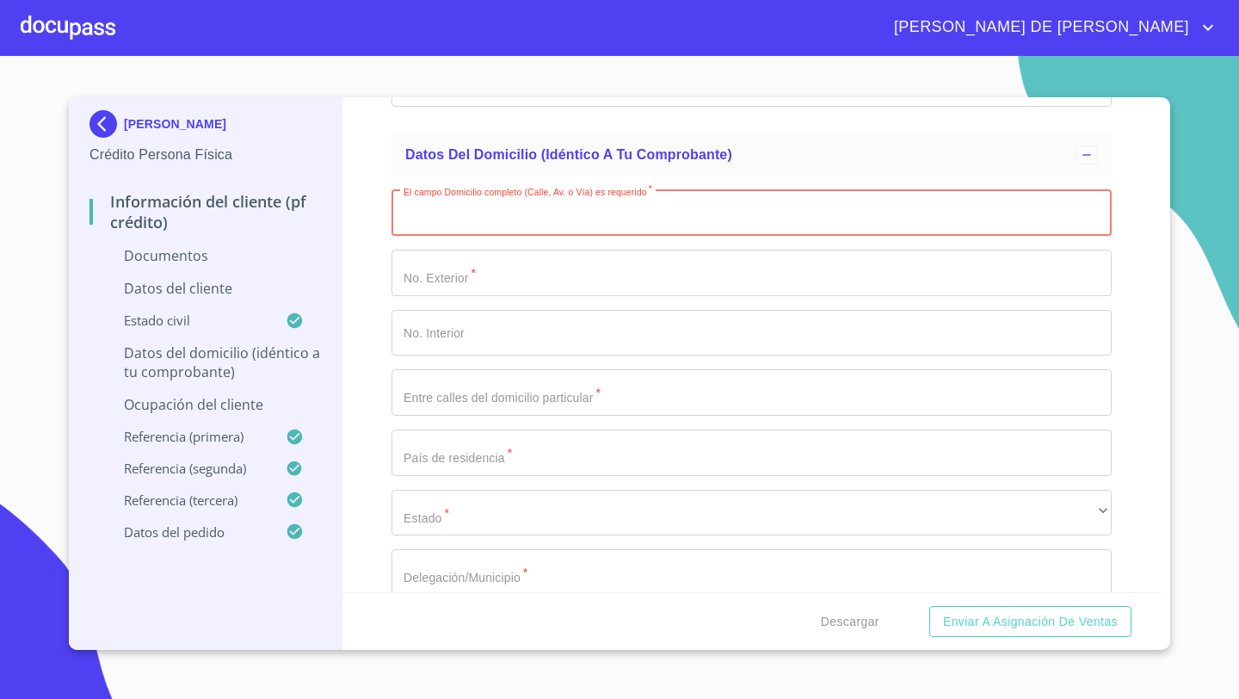
scroll to position [3360, 0]
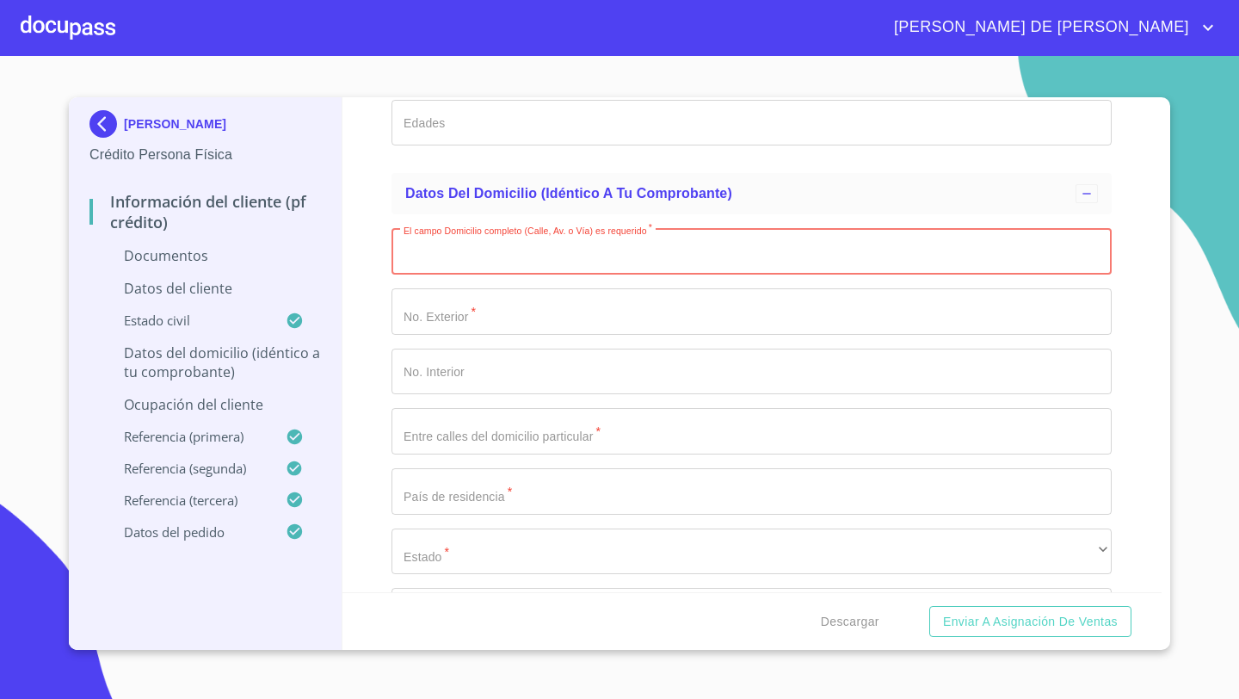
paste input "CIRCUITO DE LA [PERSON_NAME]"
type input "CIRCUITO DE LA [PERSON_NAME]"
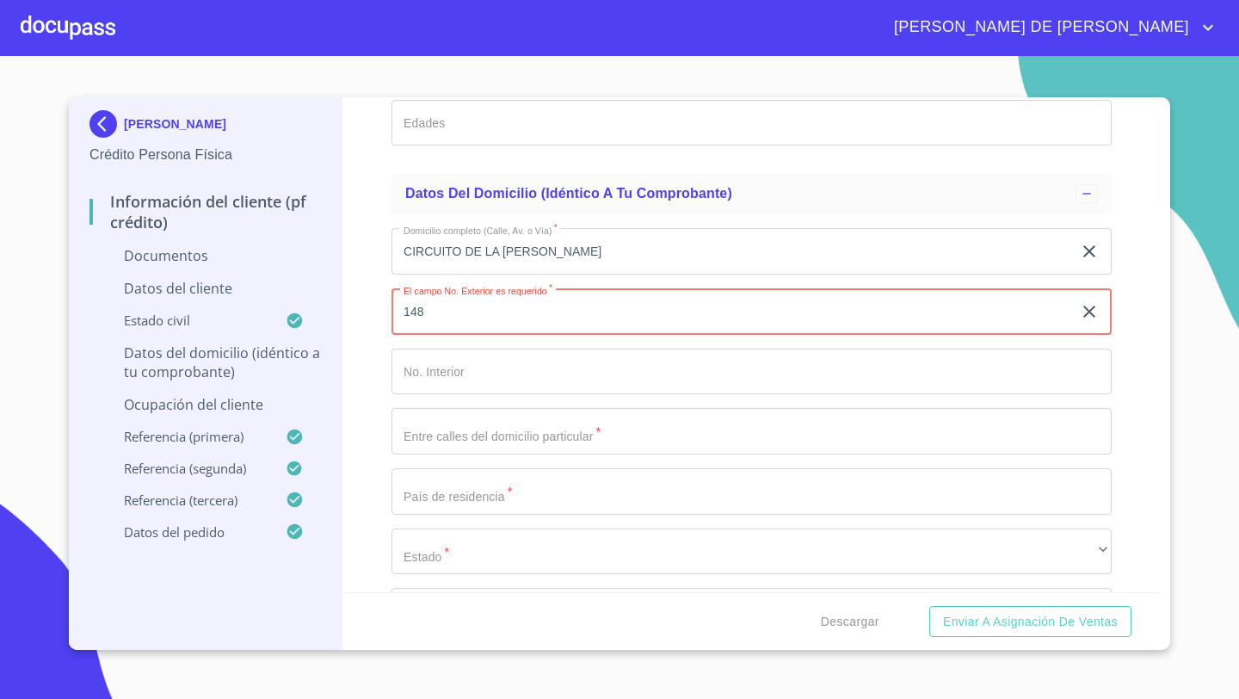
type input "148"
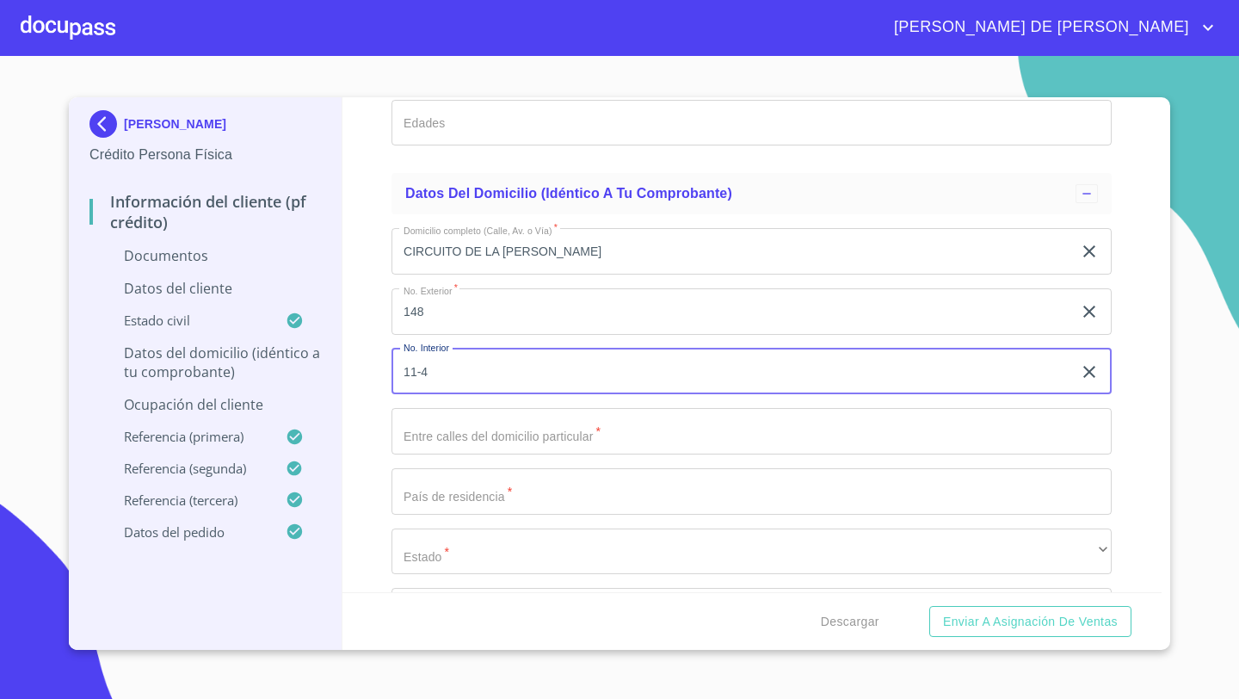
type input "11-4"
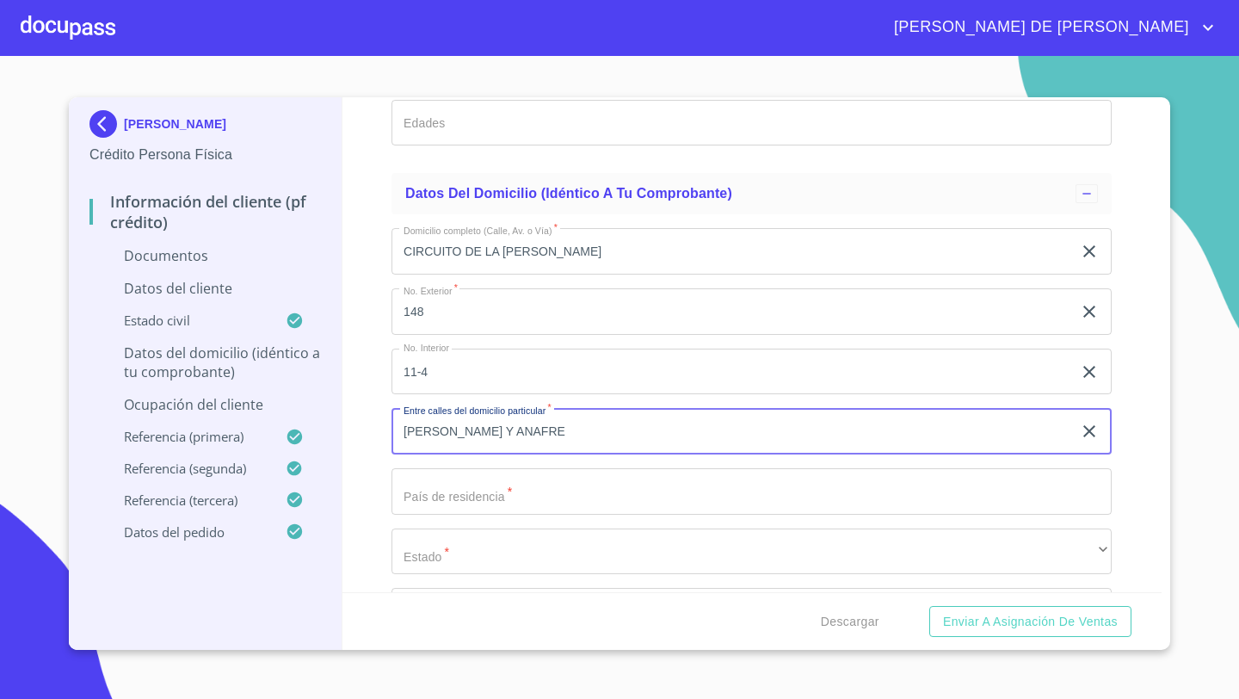
type input "[PERSON_NAME] Y ANAFRE"
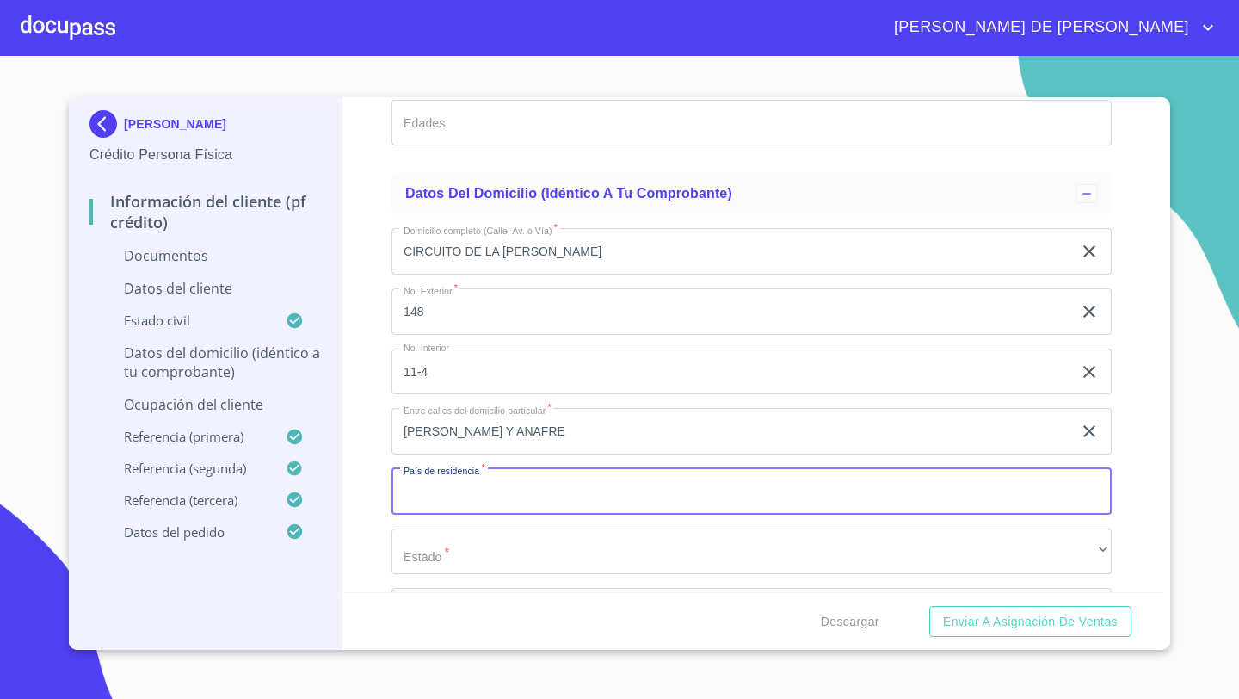
click at [434, 495] on input "Documento de identificación   *" at bounding box center [751, 491] width 720 height 46
type input "[GEOGRAPHIC_DATA]"
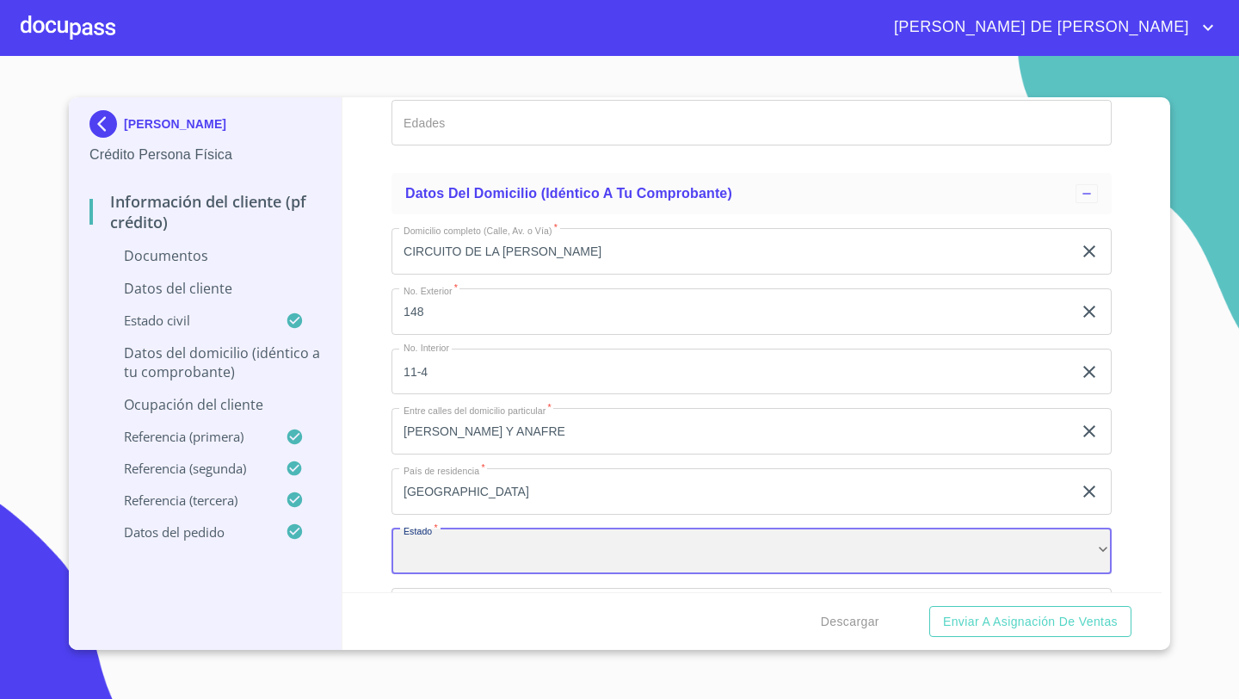
click at [437, 558] on div "​" at bounding box center [751, 551] width 720 height 46
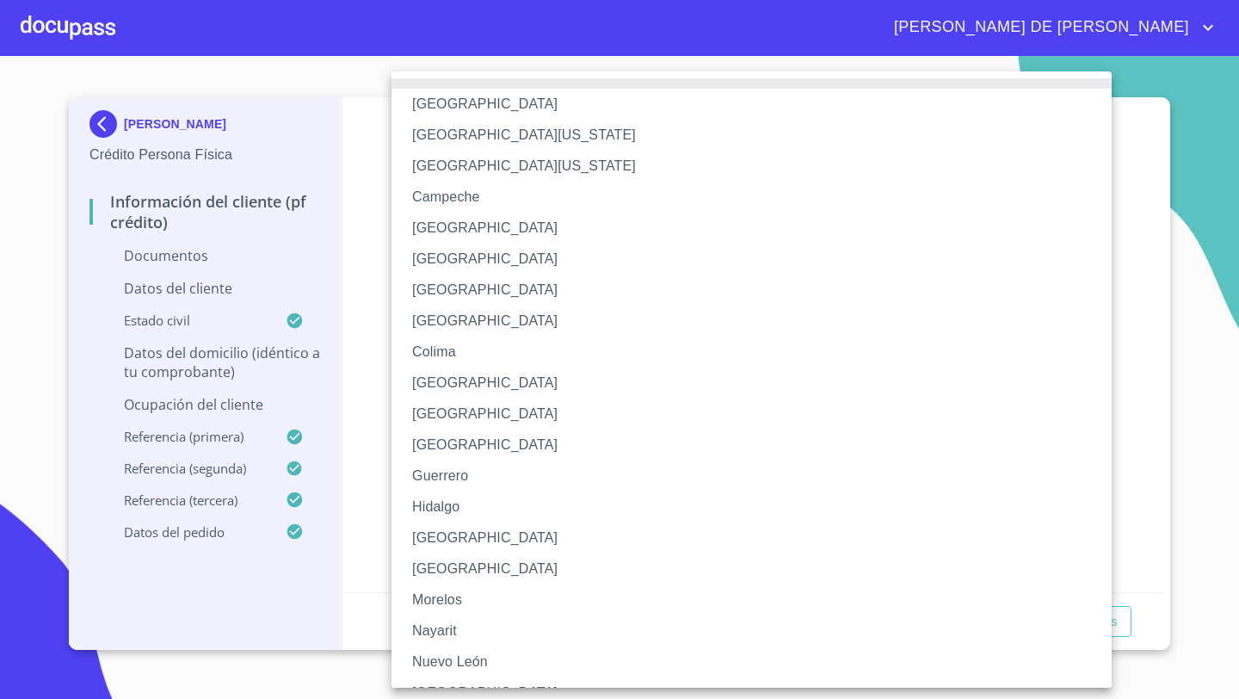
click at [431, 545] on li "[GEOGRAPHIC_DATA]" at bounding box center [751, 537] width 720 height 31
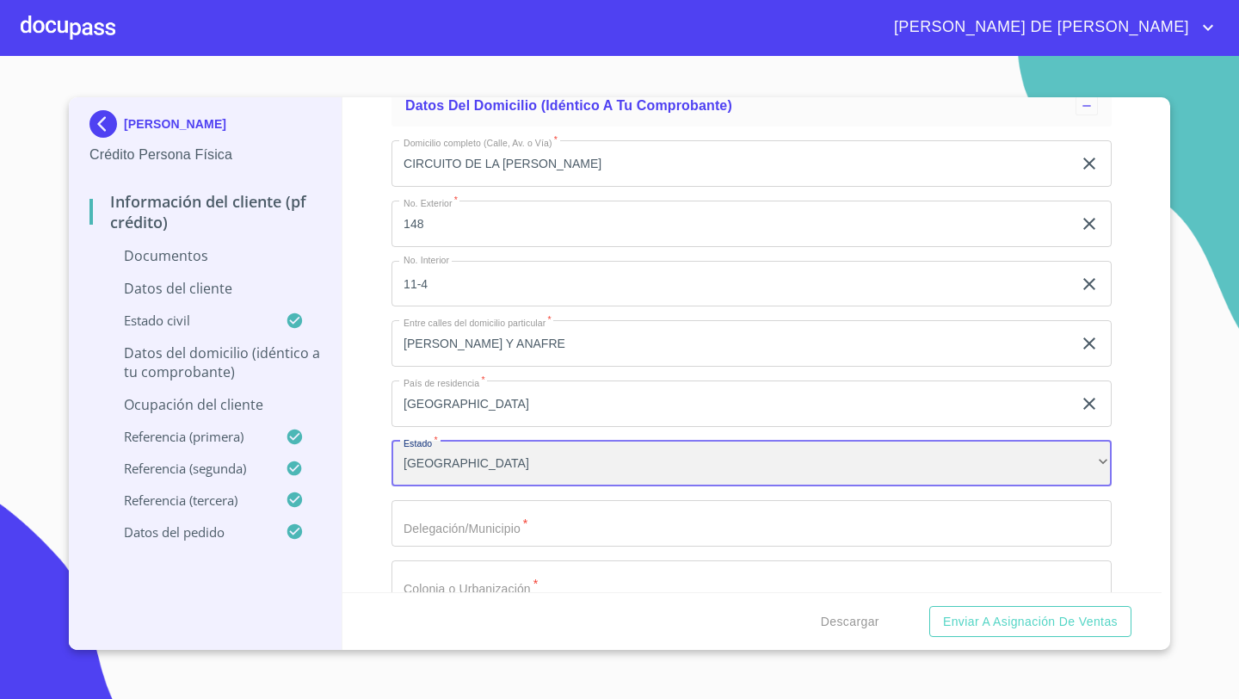
scroll to position [3460, 0]
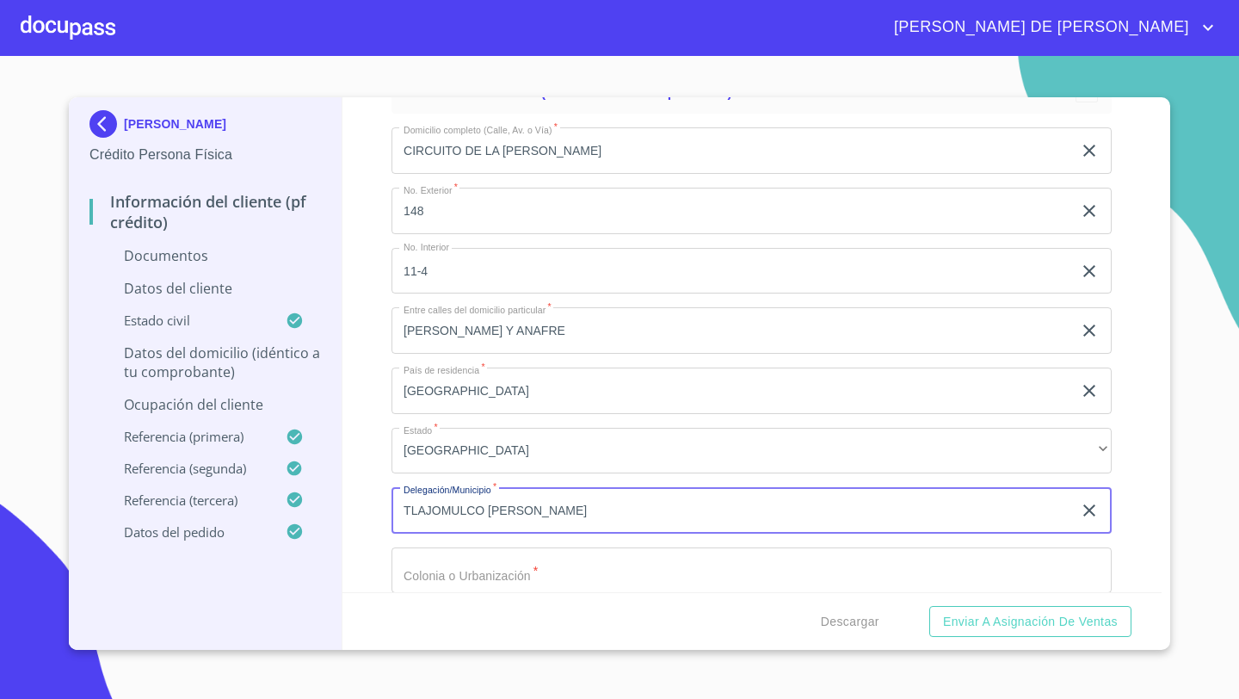
type input "TLAJOMULCO [PERSON_NAME]"
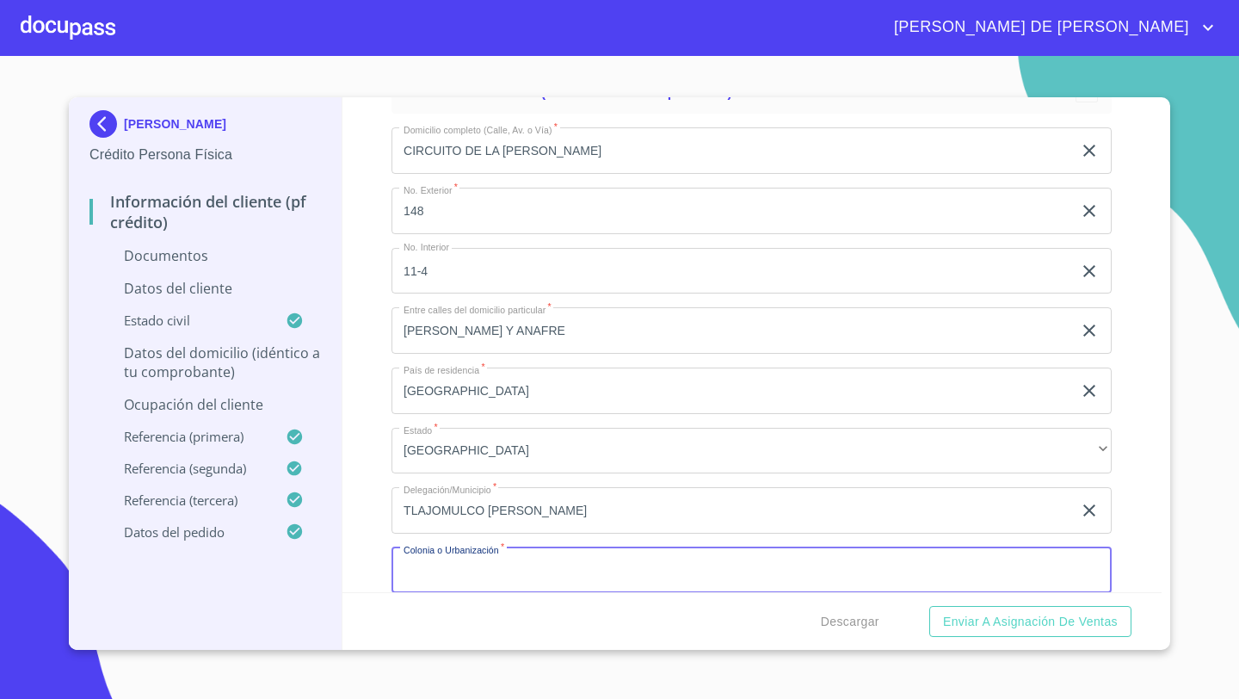
scroll to position [3462, 0]
type input "LOS CANTAROS"
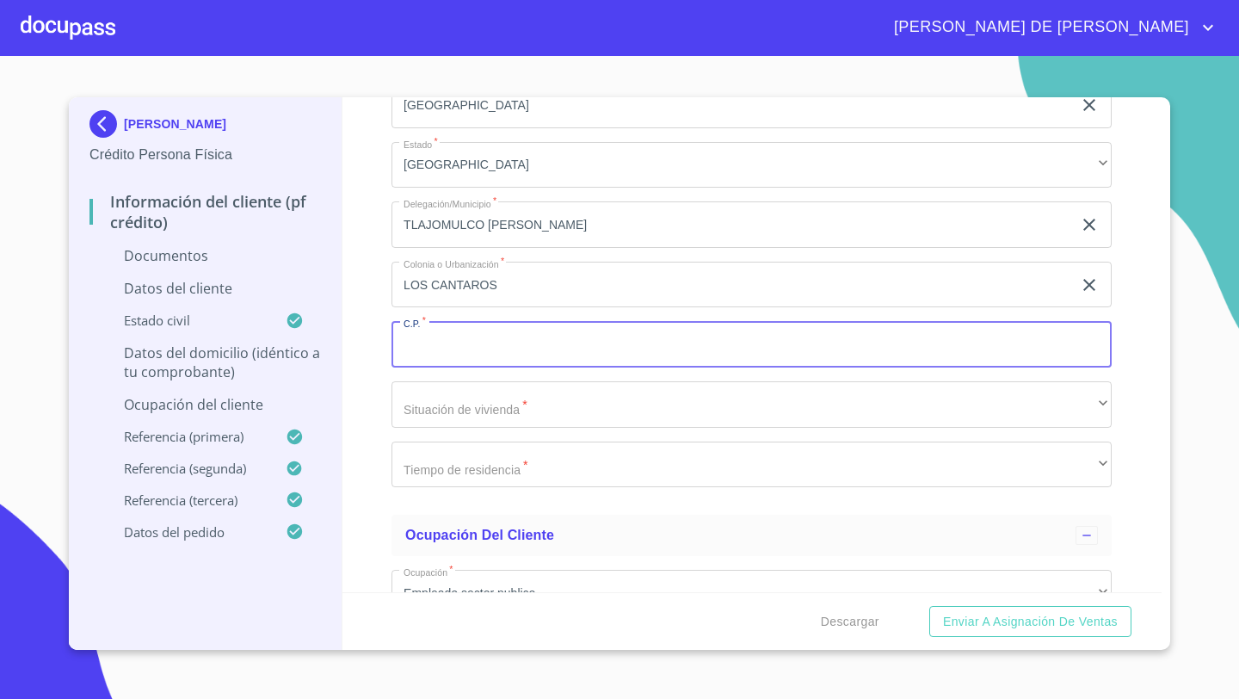
type input "5"
type input "45653"
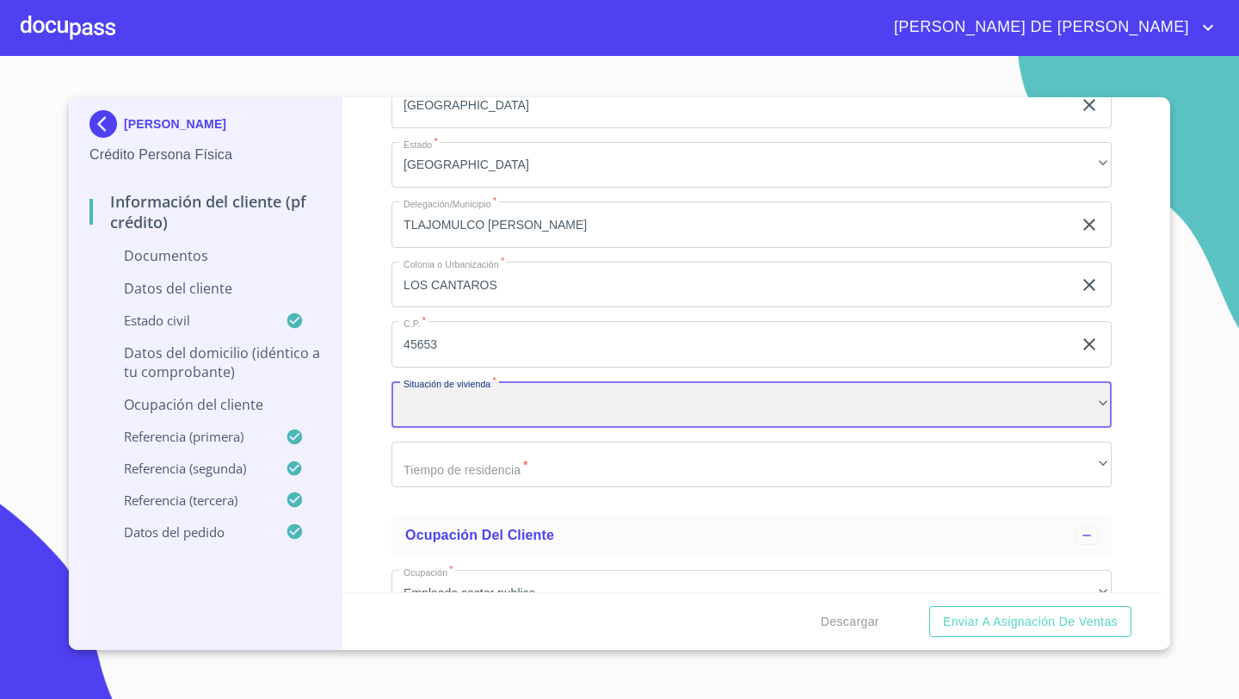
click at [434, 394] on div "​" at bounding box center [751, 404] width 720 height 46
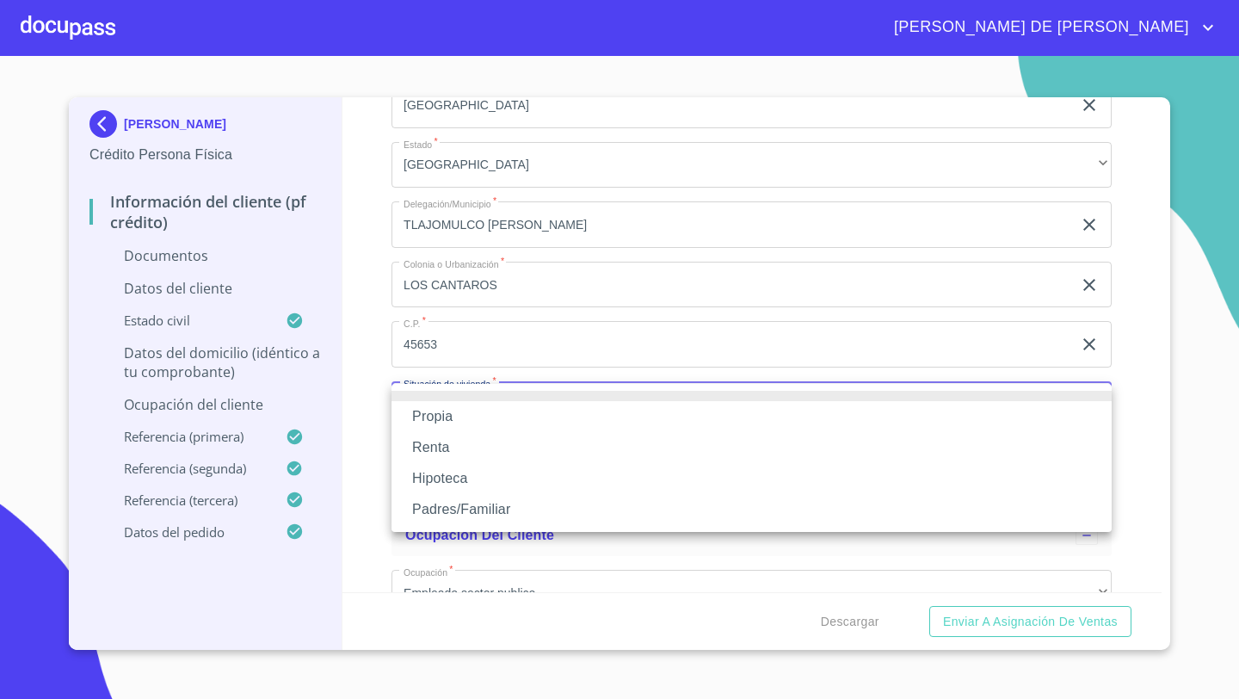
click at [447, 412] on li "Propia" at bounding box center [751, 416] width 720 height 31
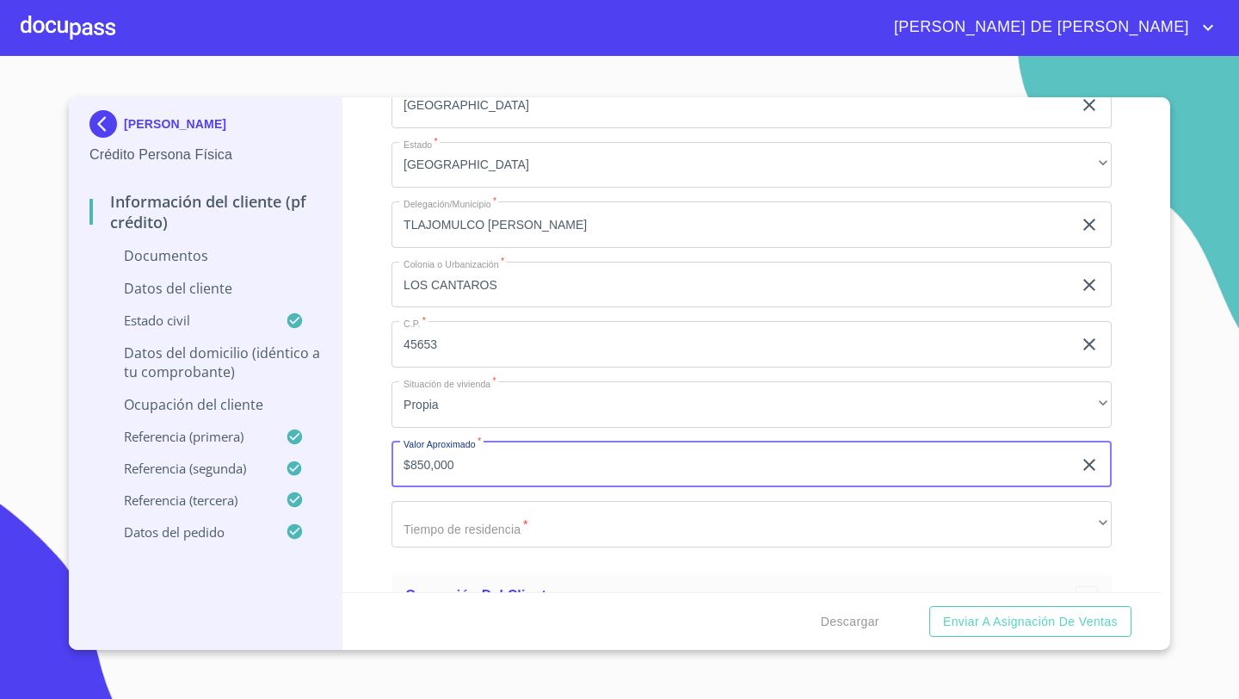
type input "$850,000"
click at [430, 550] on div "Domicilio completo (Calle, Av. o Vía)   * [GEOGRAPHIC_DATA][PERSON_NAME] ​ No.…" at bounding box center [751, 194] width 720 height 733
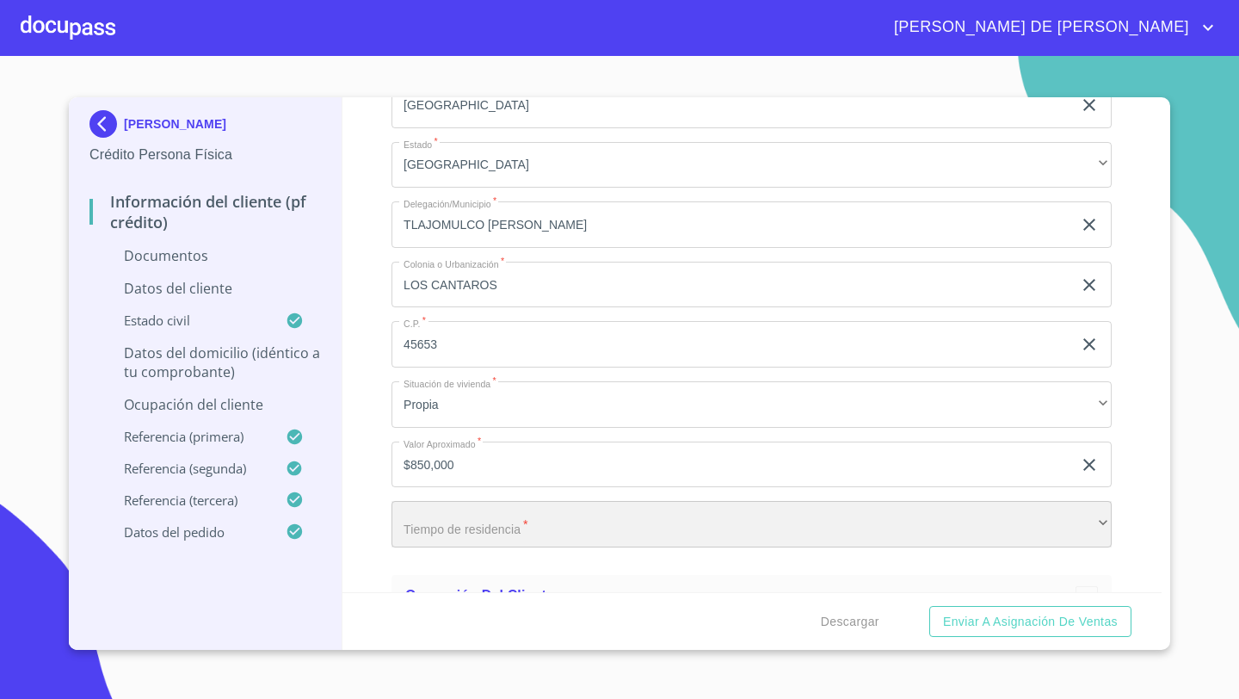
click at [434, 540] on div "​" at bounding box center [751, 524] width 720 height 46
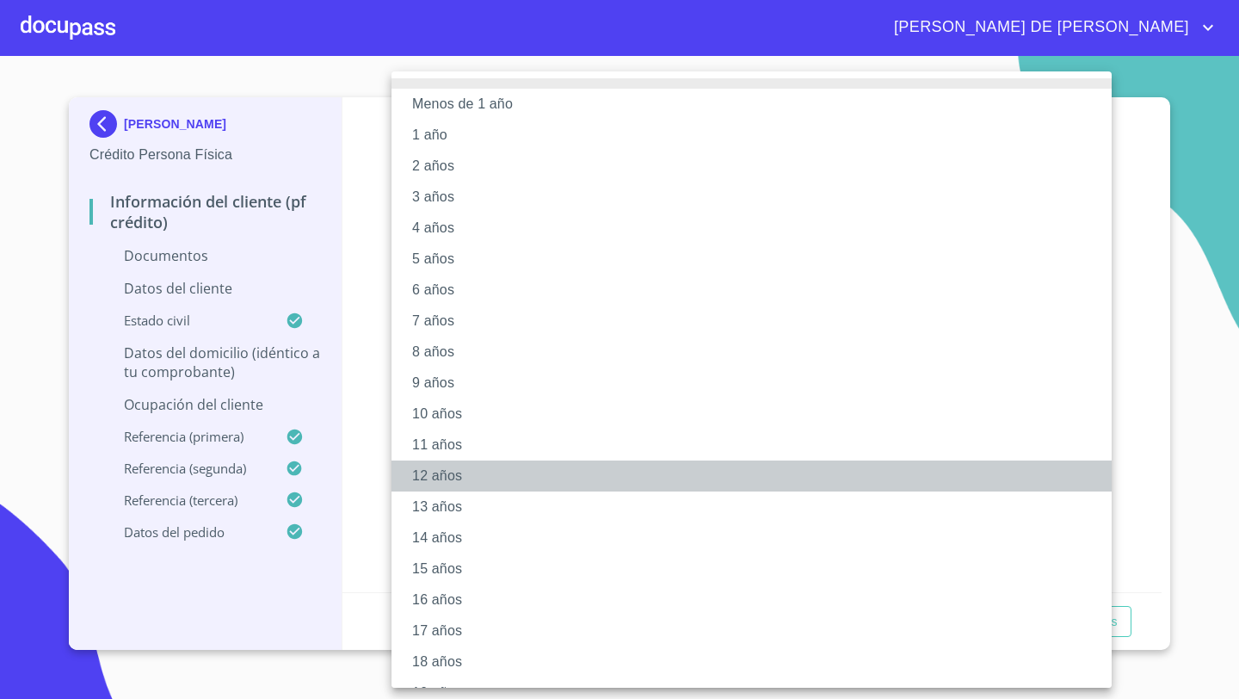
click at [428, 489] on li "12 años" at bounding box center [751, 475] width 720 height 31
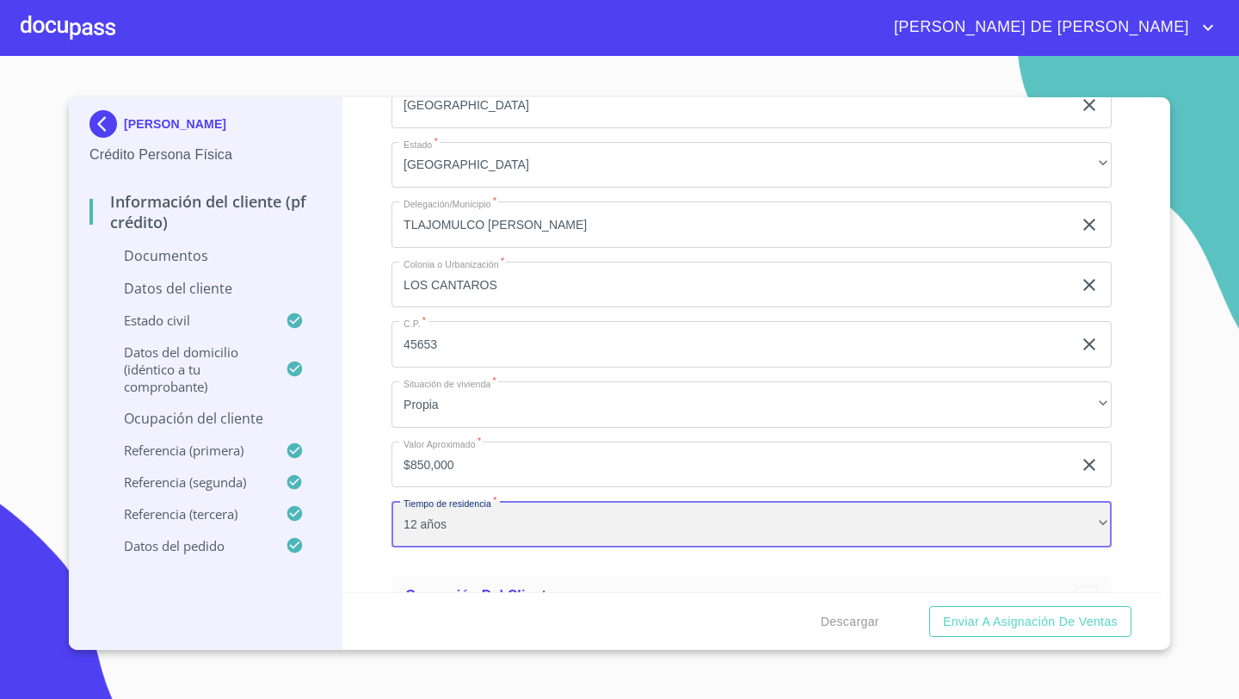
click at [422, 519] on div "12 años" at bounding box center [751, 524] width 720 height 46
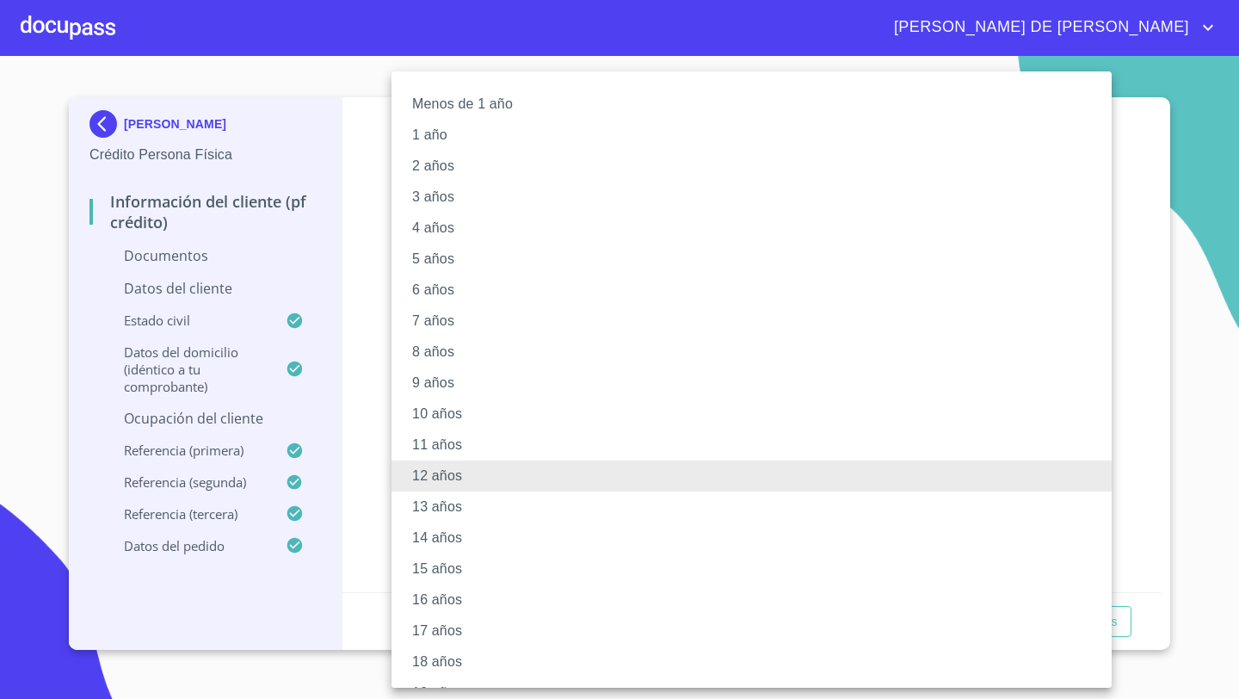
click at [426, 500] on li "13 años" at bounding box center [751, 506] width 720 height 31
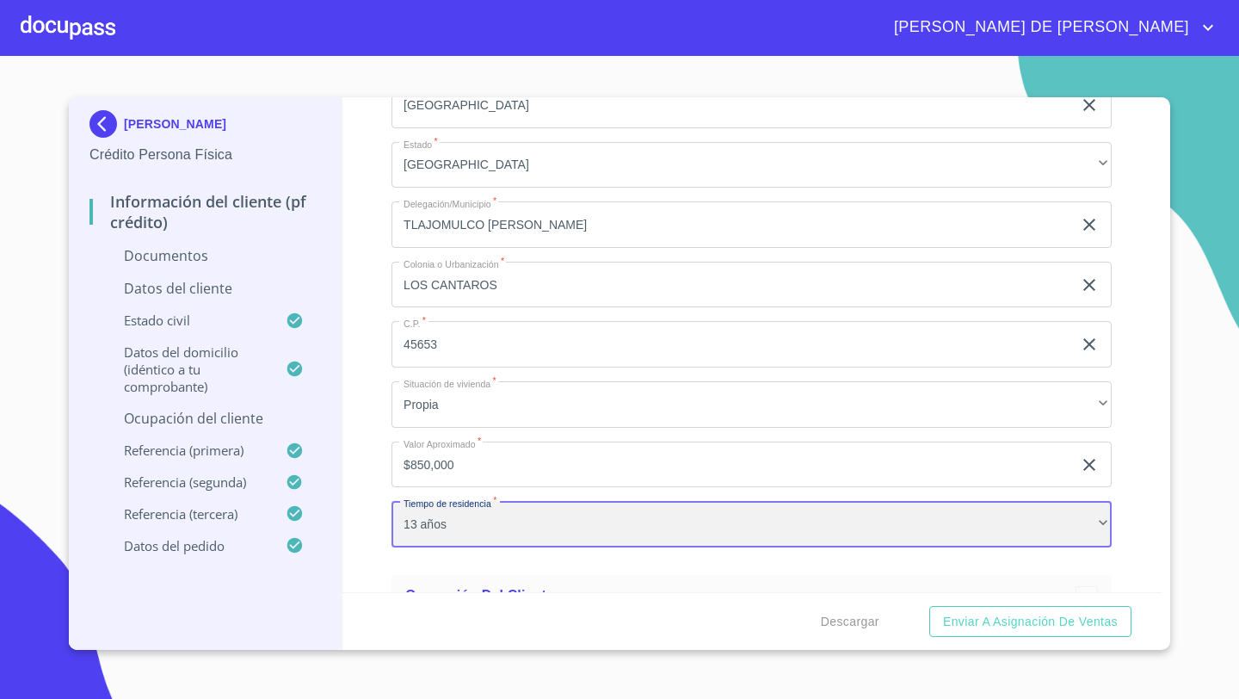
click at [415, 524] on div "13 años" at bounding box center [751, 524] width 720 height 46
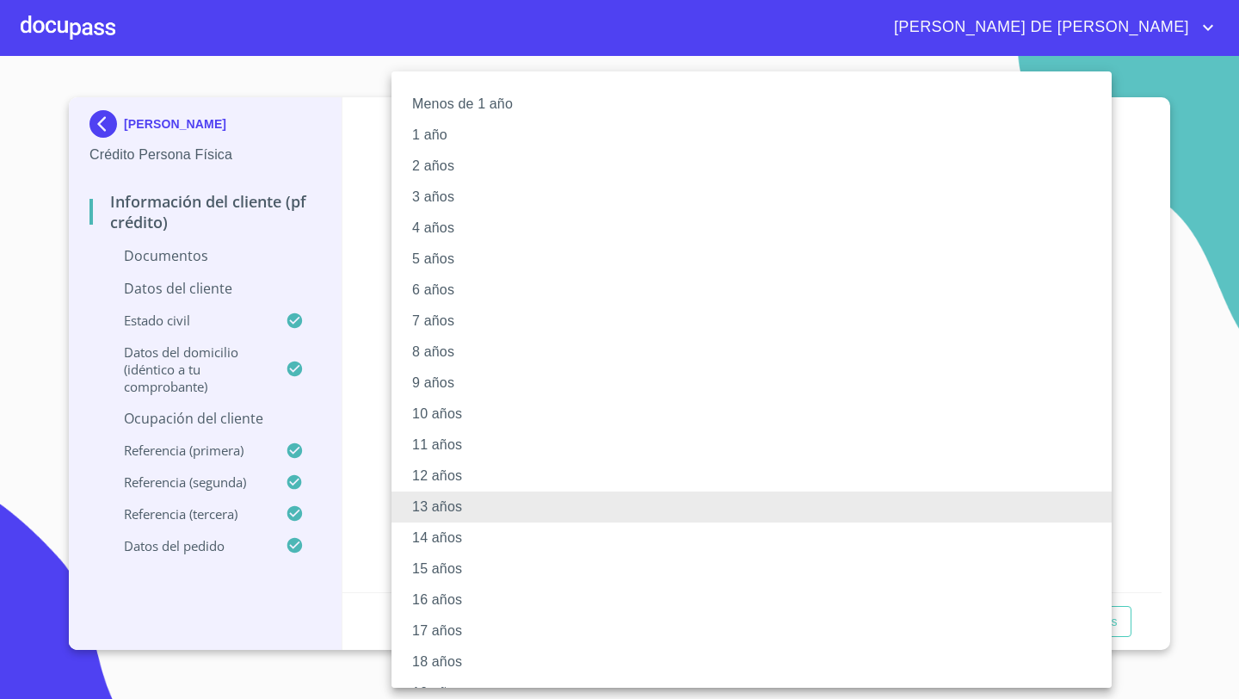
click at [426, 441] on li "11 años" at bounding box center [751, 444] width 720 height 31
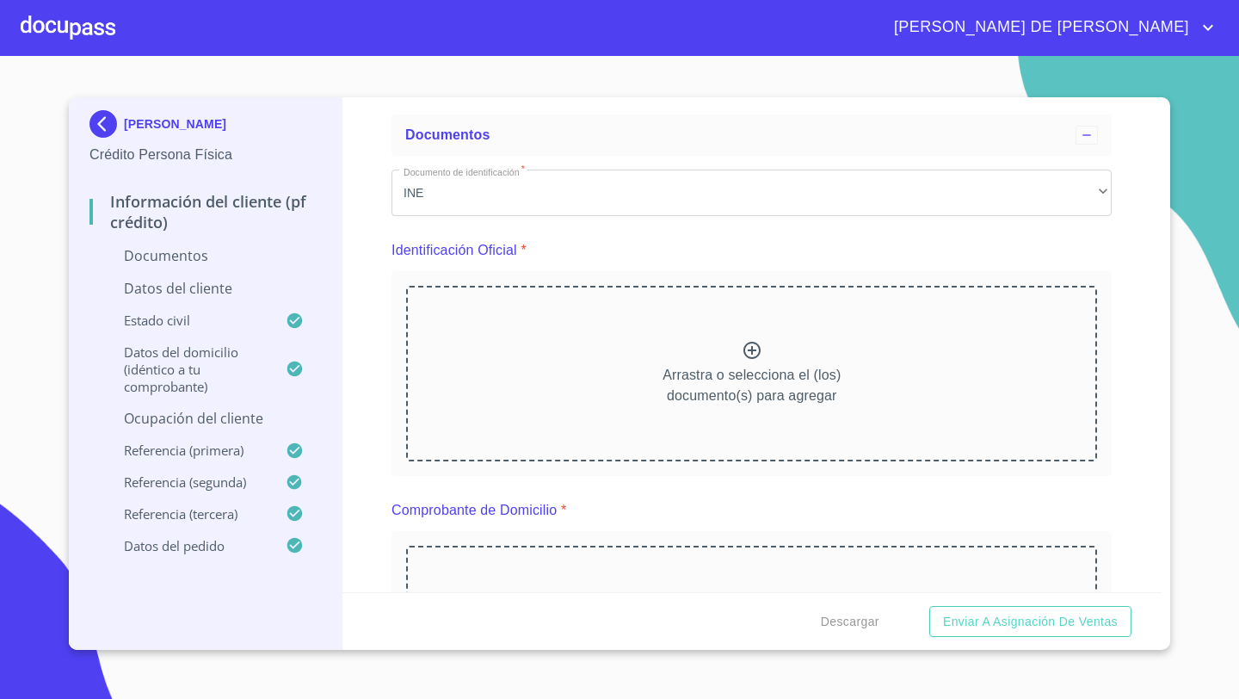
scroll to position [172, 0]
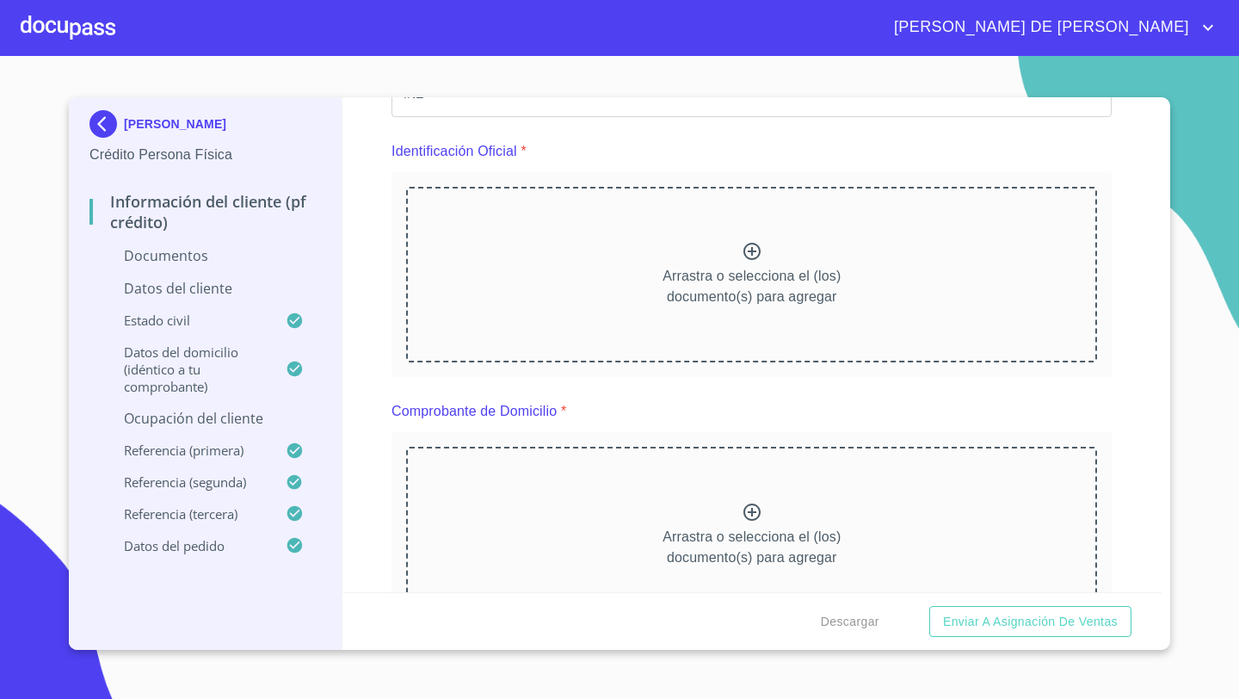
click at [669, 262] on div "Arrastra o selecciona el (los) documento(s) para agregar" at bounding box center [751, 275] width 691 height 176
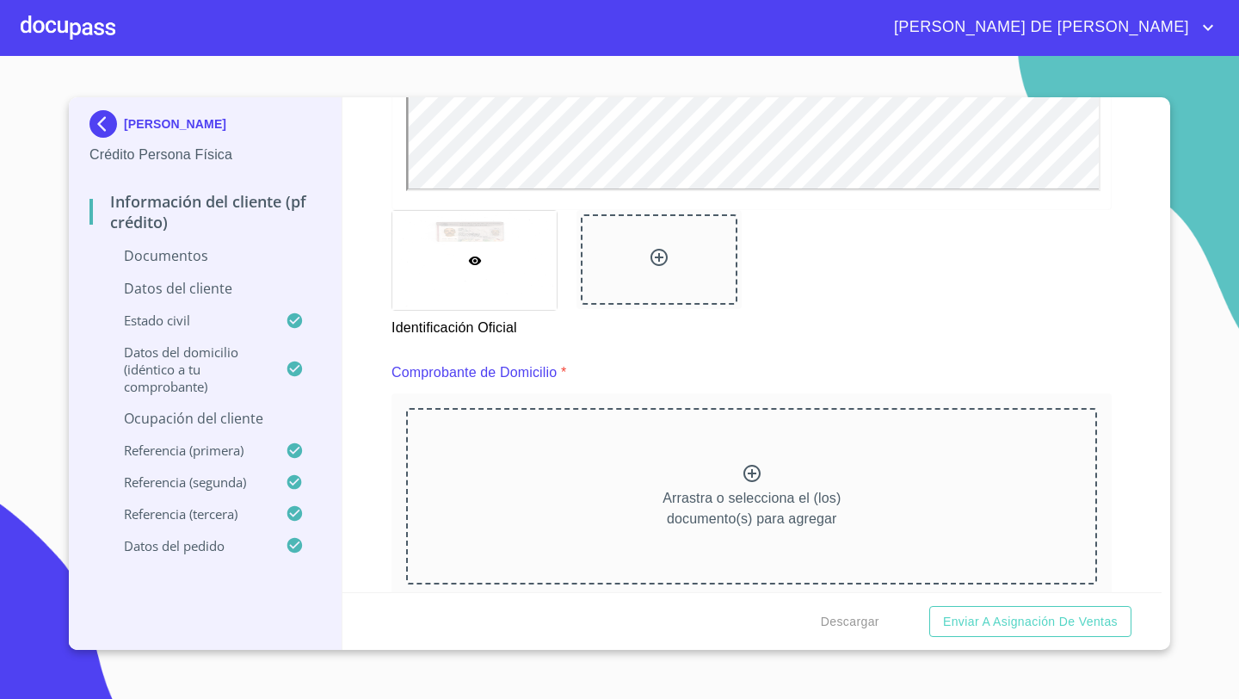
scroll to position [763, 0]
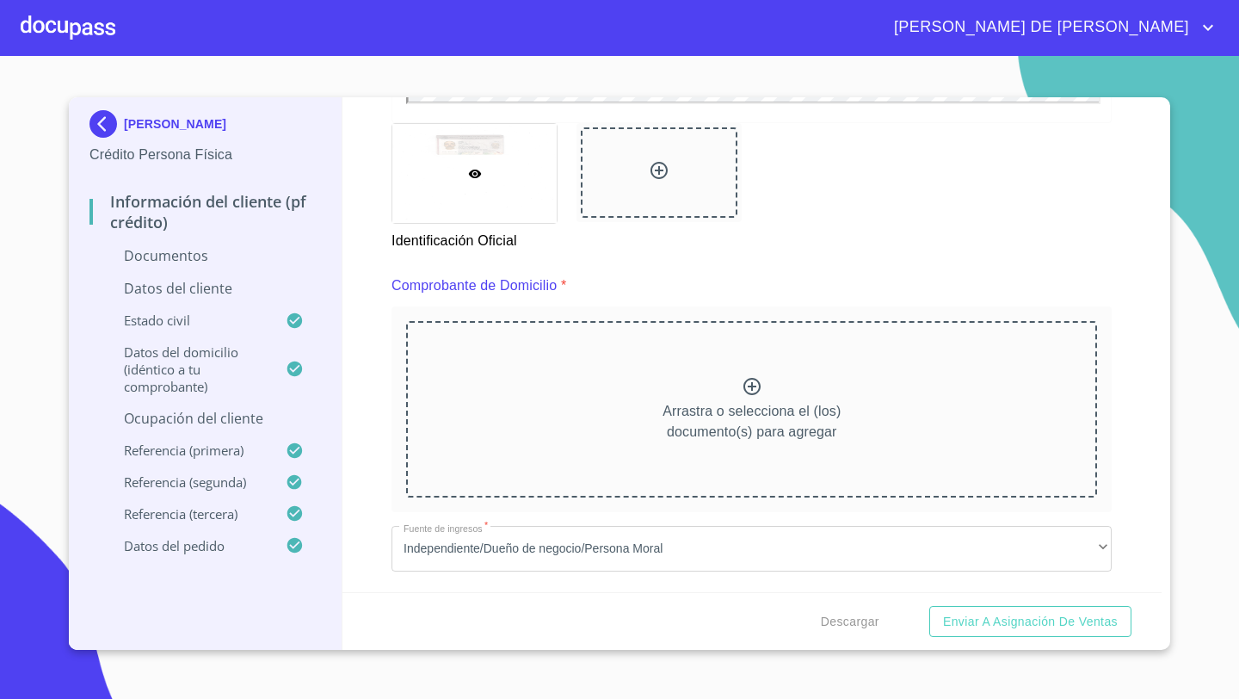
click at [619, 380] on div "Arrastra o selecciona el (los) documento(s) para agregar" at bounding box center [751, 409] width 691 height 176
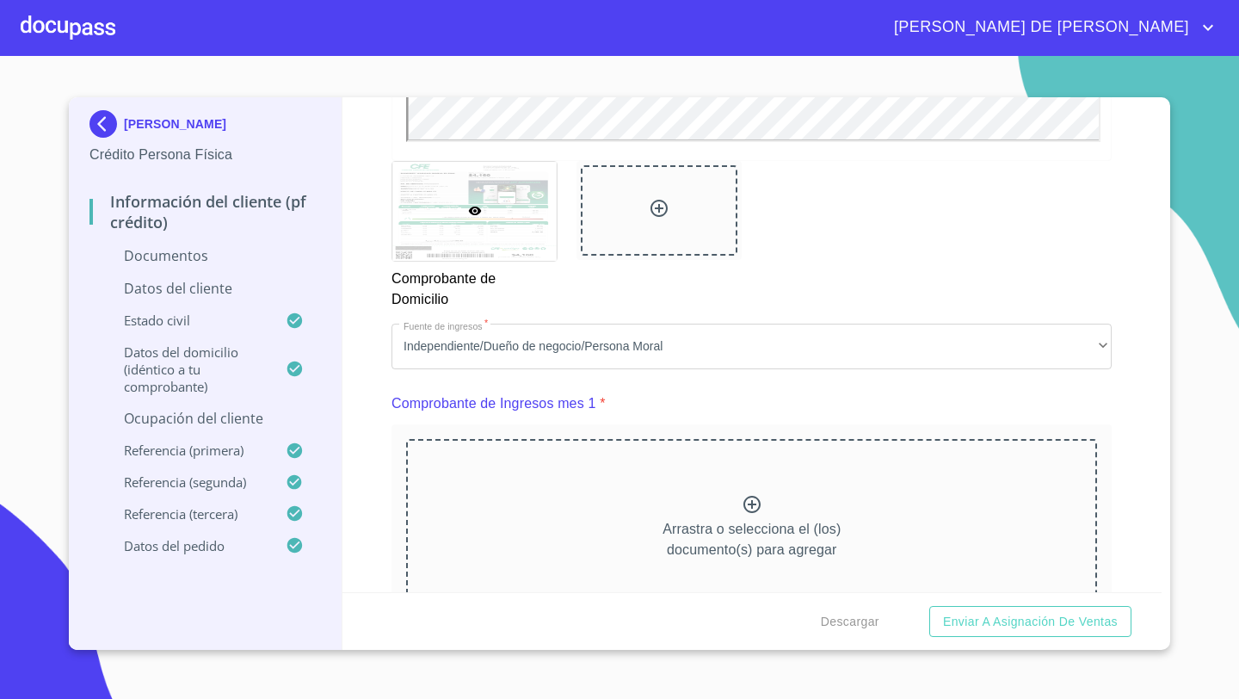
scroll to position [1623, 0]
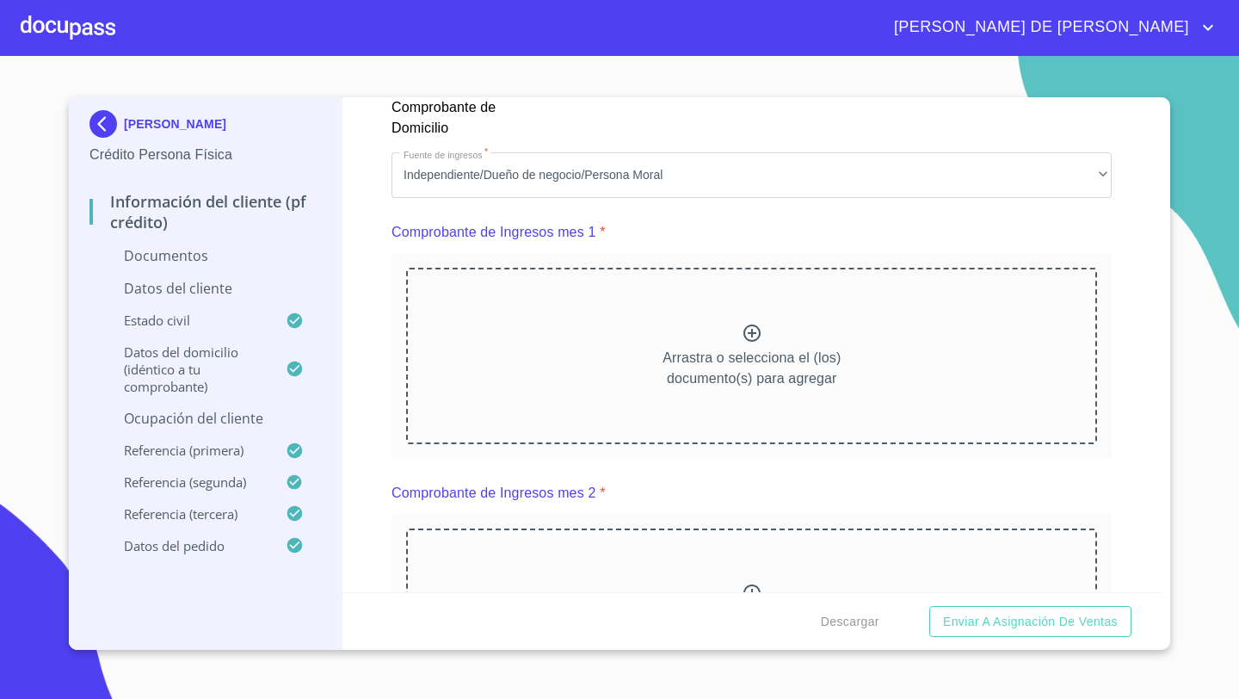
click at [632, 333] on div "Arrastra o selecciona el (los) documento(s) para agregar" at bounding box center [751, 356] width 691 height 176
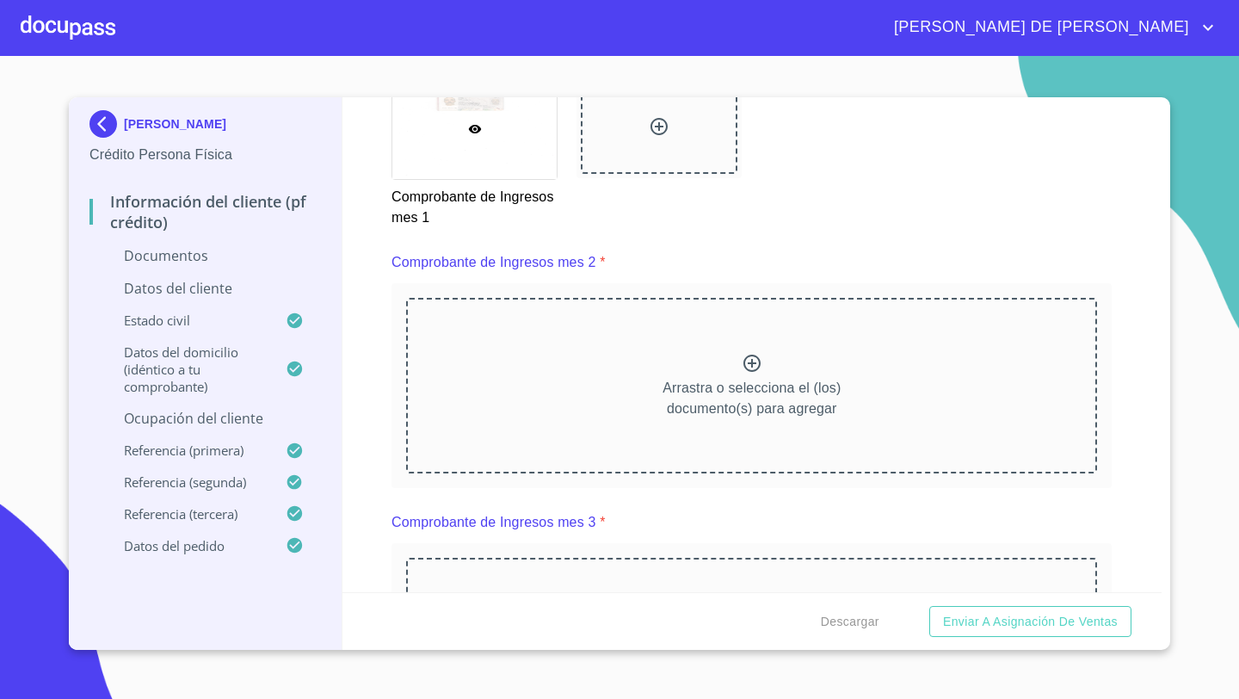
scroll to position [2467, 0]
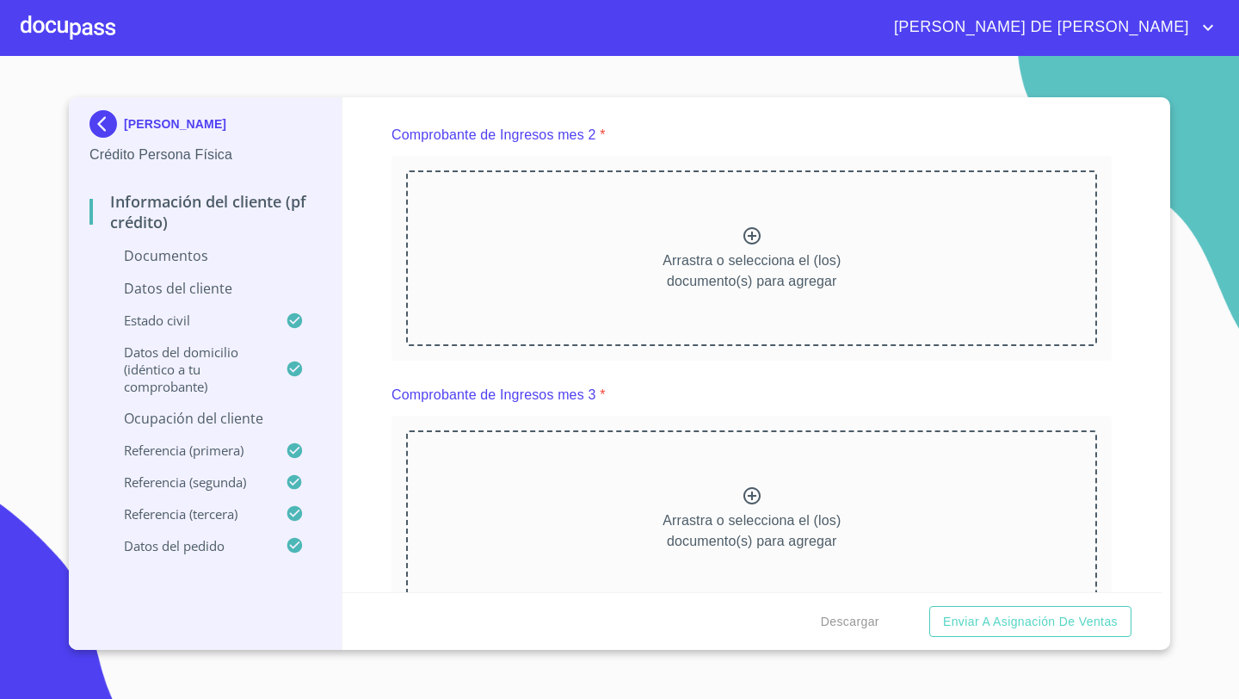
click at [714, 261] on p "Arrastra o selecciona el (los) documento(s) para agregar" at bounding box center [752, 270] width 178 height 41
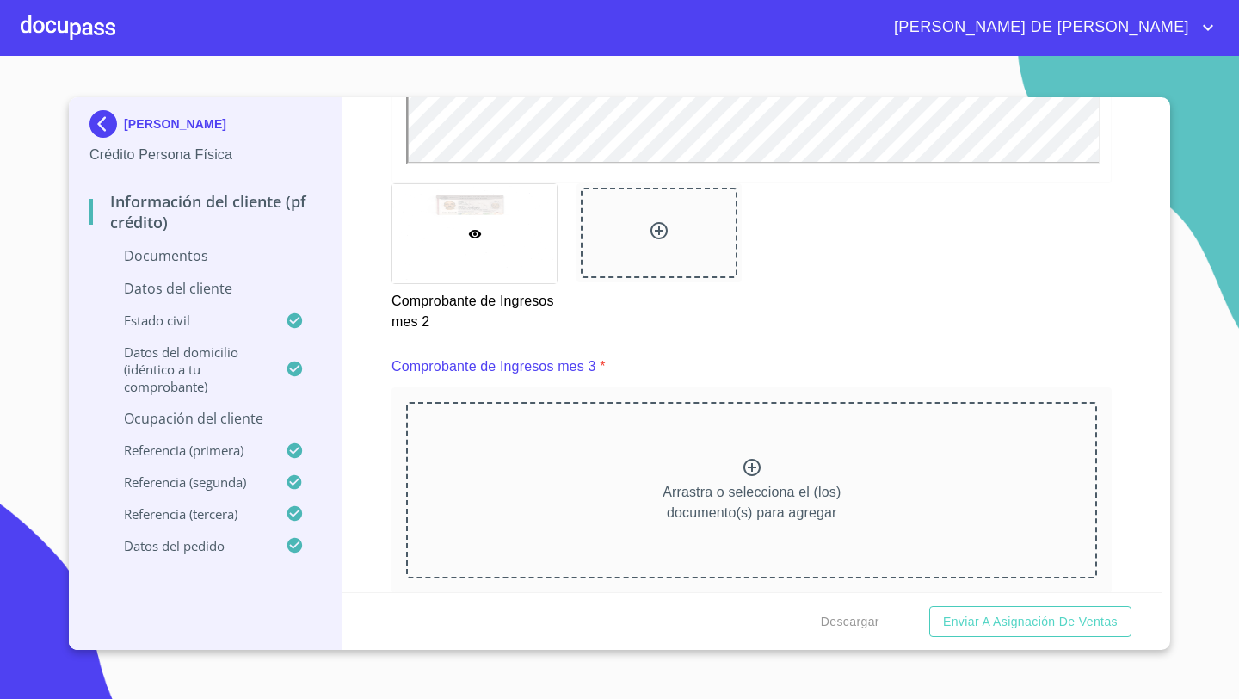
scroll to position [2995, 0]
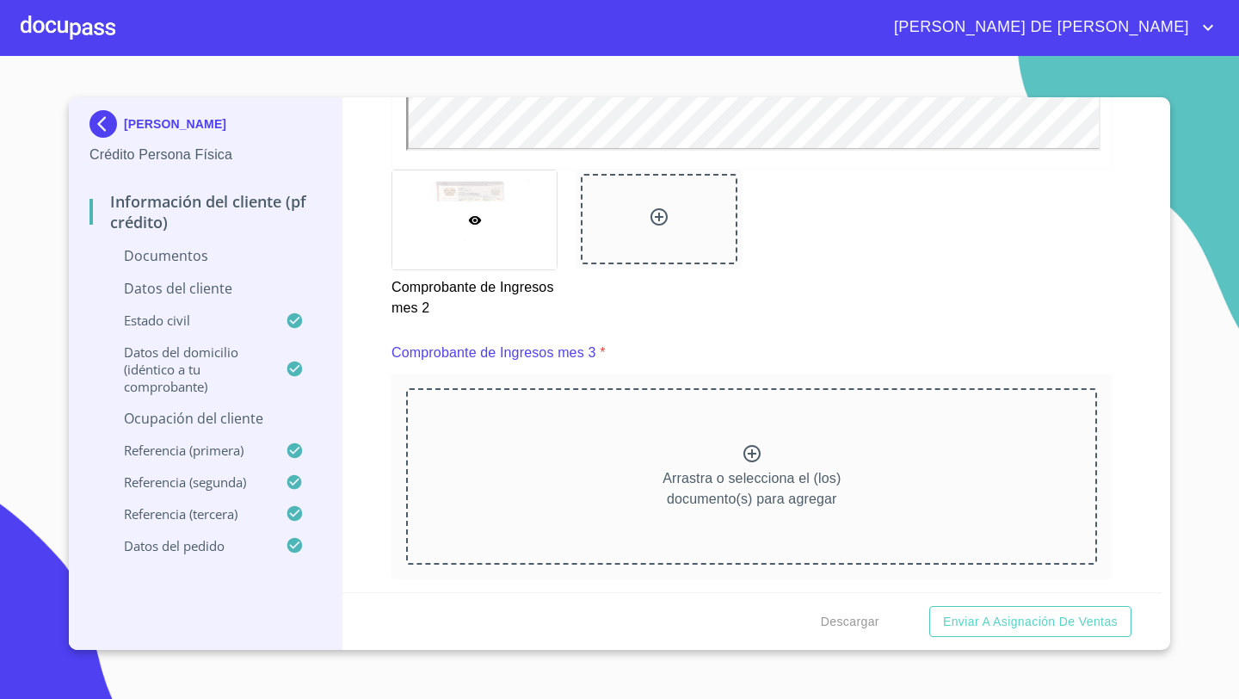
click at [730, 459] on div "Arrastra o selecciona el (los) documento(s) para agregar" at bounding box center [751, 476] width 691 height 176
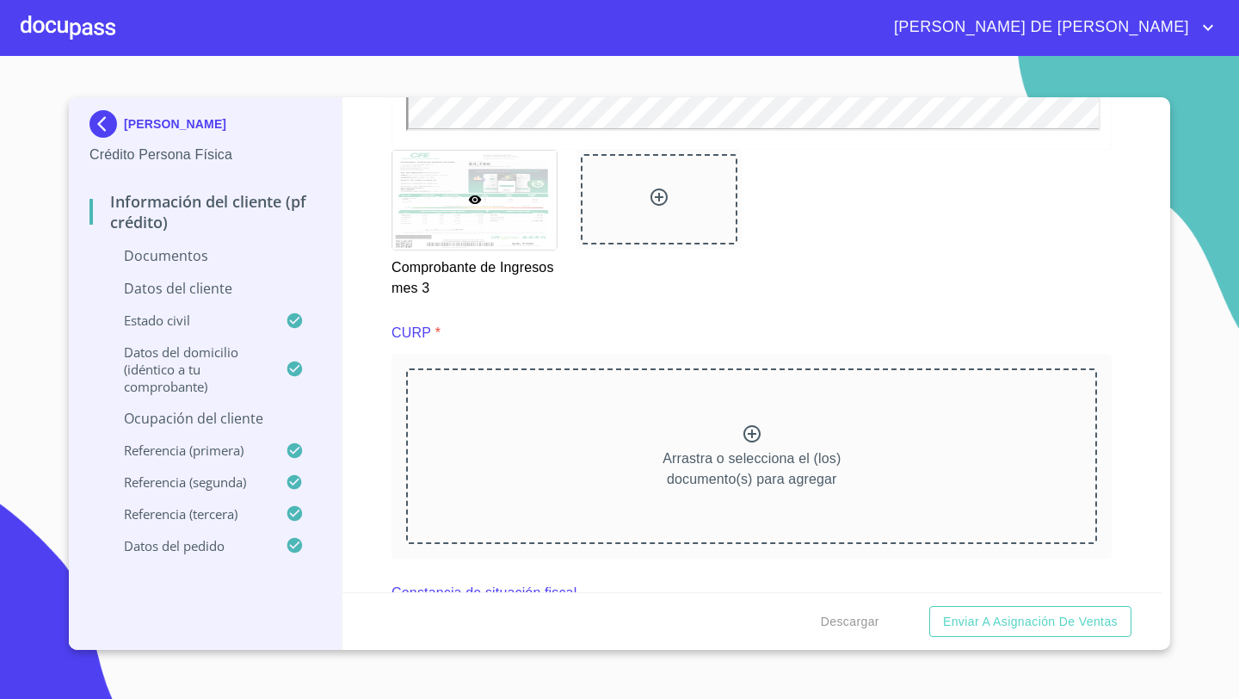
scroll to position [3774, 0]
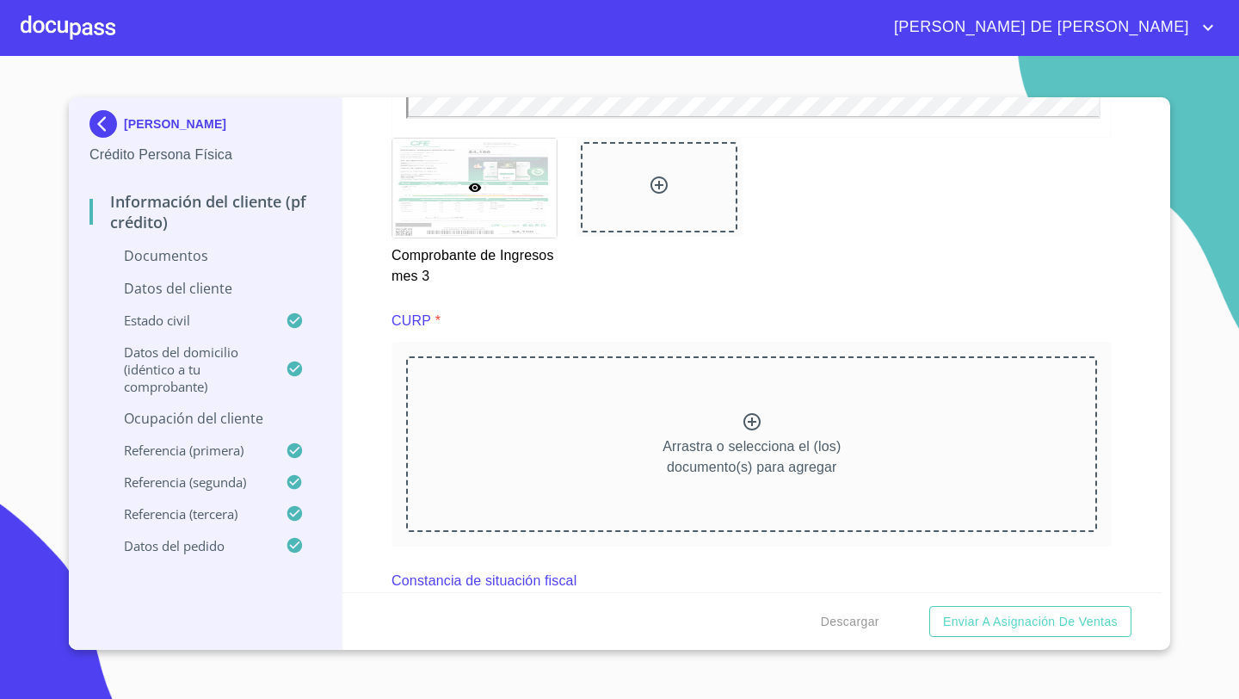
click at [744, 428] on icon at bounding box center [752, 421] width 21 height 21
click at [707, 417] on div "Arrastra o selecciona el (los) documento(s) para agregar" at bounding box center [751, 444] width 691 height 176
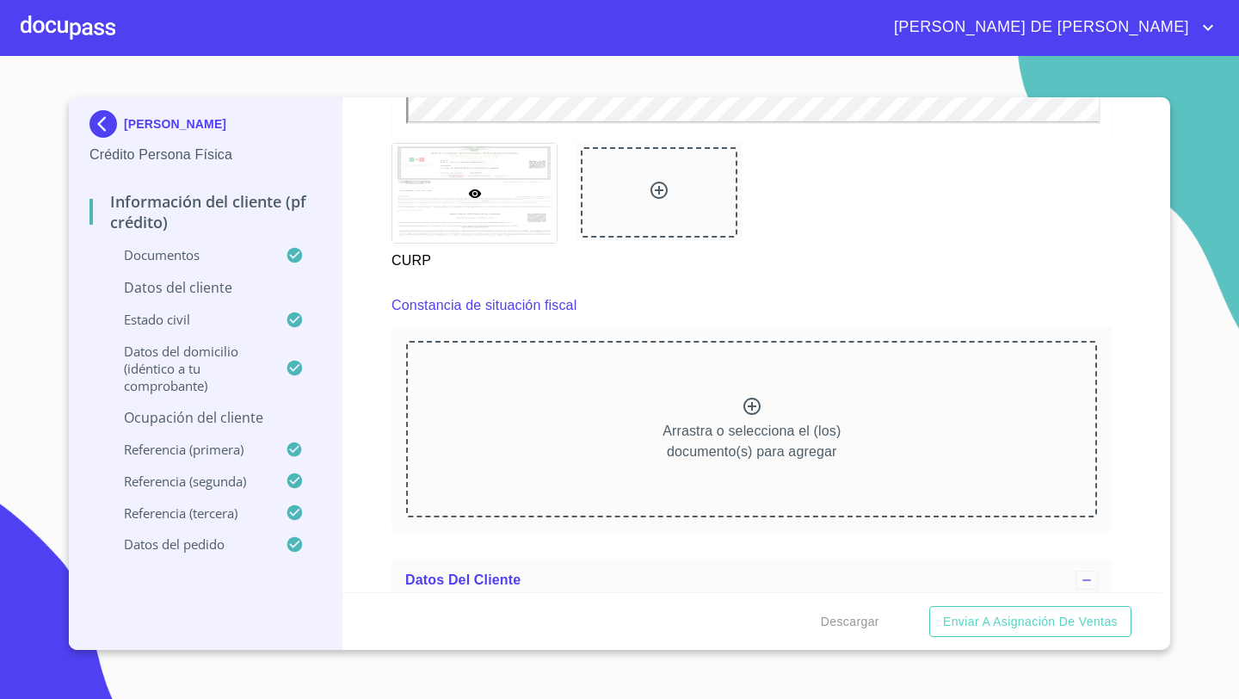
scroll to position [4515, 0]
click at [738, 403] on div "Arrastra o selecciona el (los) documento(s) para agregar" at bounding box center [751, 428] width 691 height 176
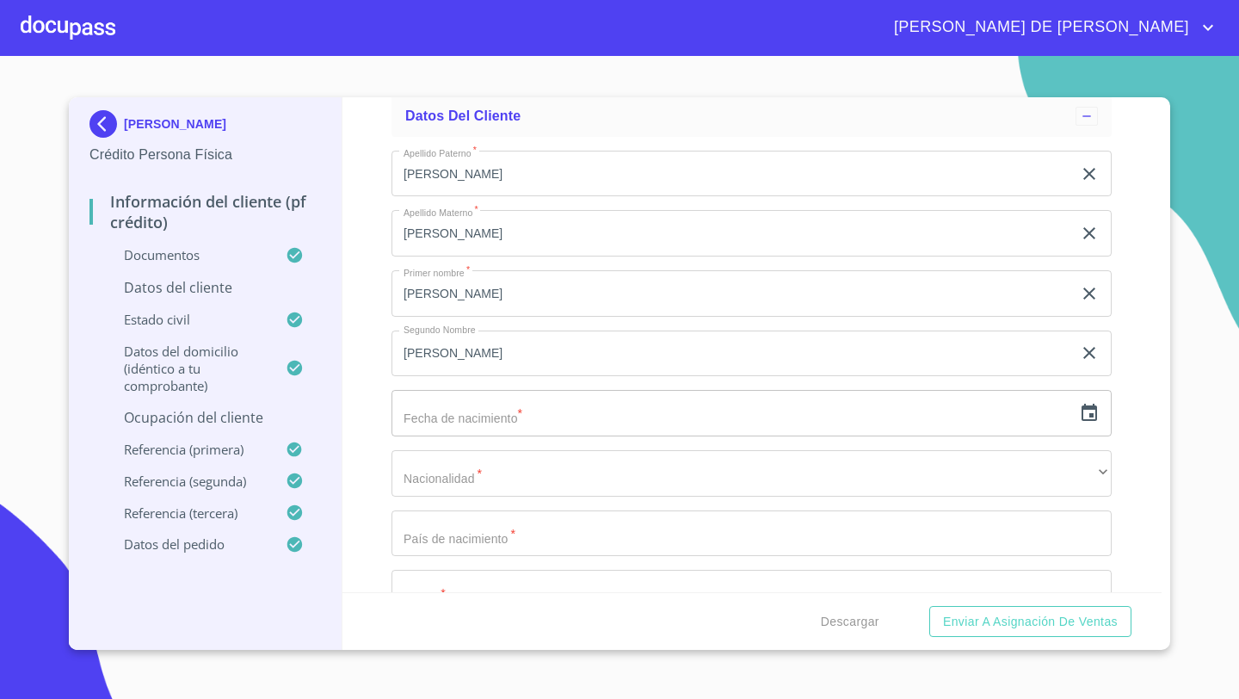
scroll to position [5005, 0]
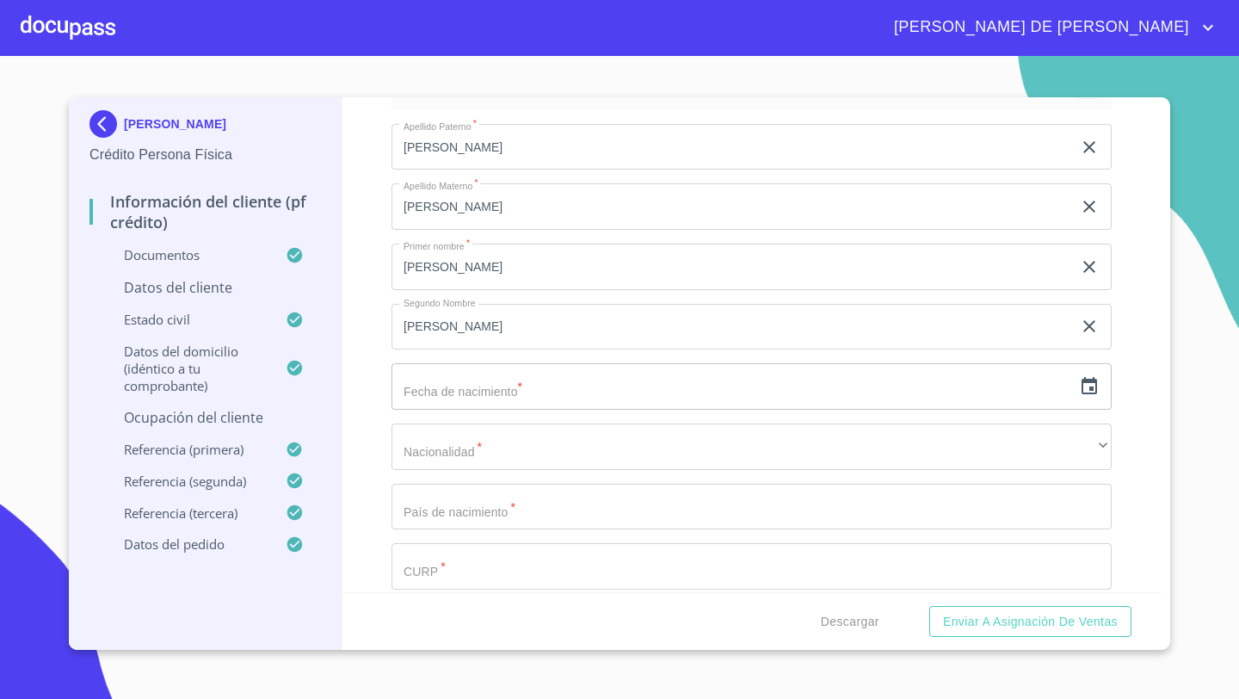
click at [1092, 389] on icon "button" at bounding box center [1089, 386] width 21 height 21
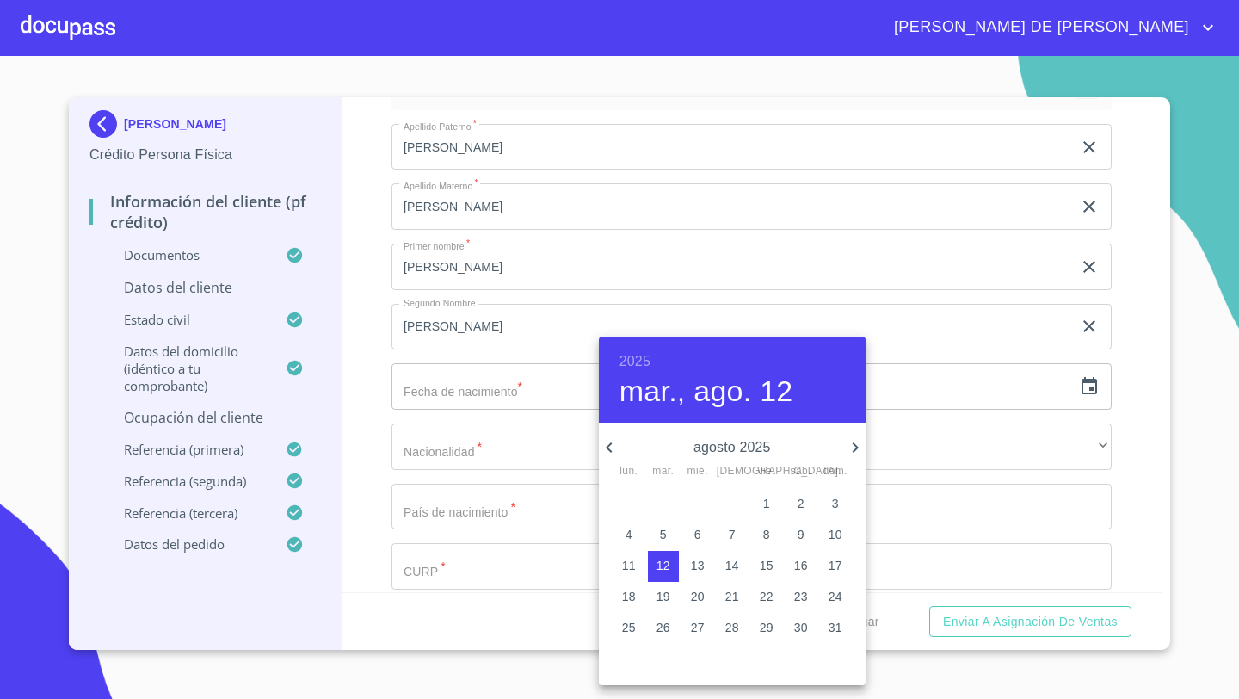
click at [632, 361] on h6 "2025" at bounding box center [634, 361] width 31 height 24
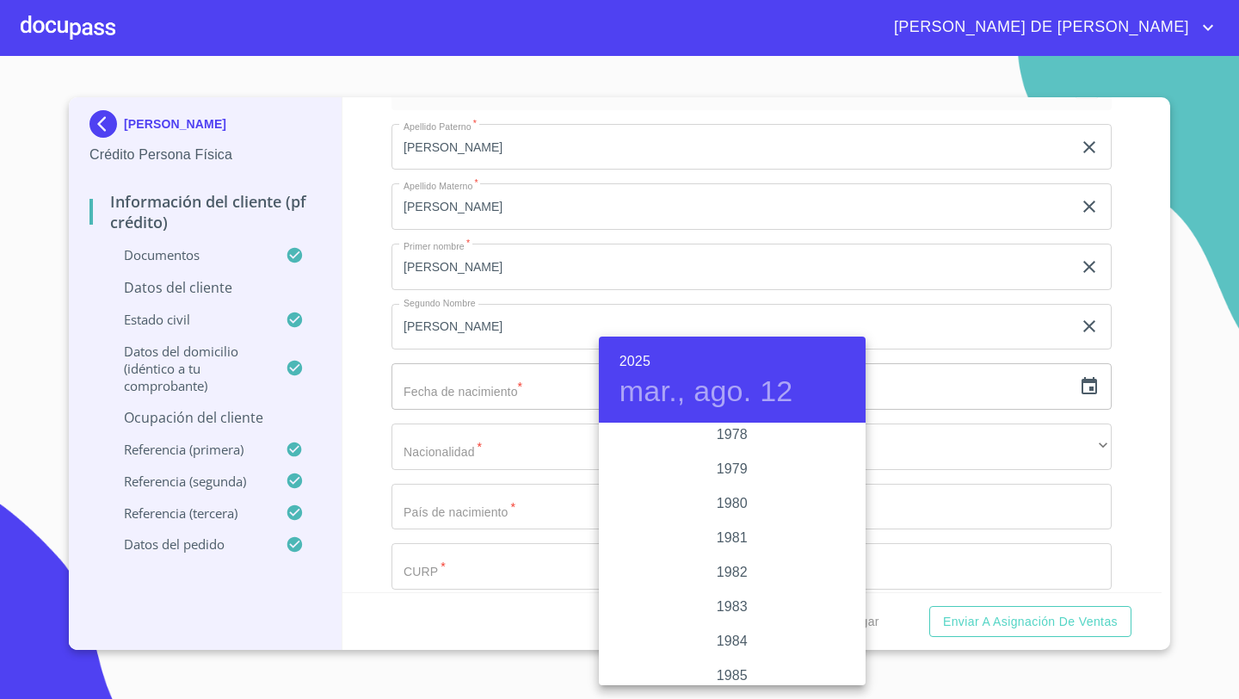
scroll to position [1765, 0]
click at [736, 537] on div "1979" at bounding box center [732, 536] width 267 height 34
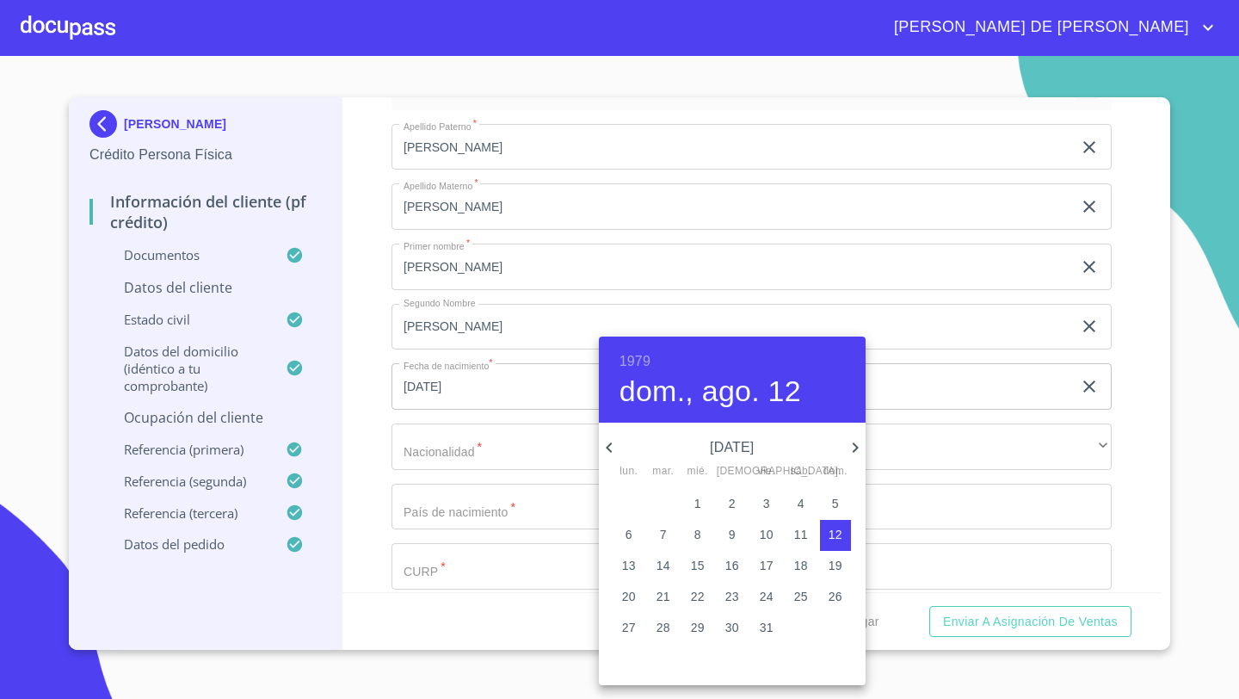
click at [696, 498] on p "1" at bounding box center [697, 503] width 7 height 17
type input "[DATE]"
click at [471, 448] on div at bounding box center [619, 349] width 1239 height 699
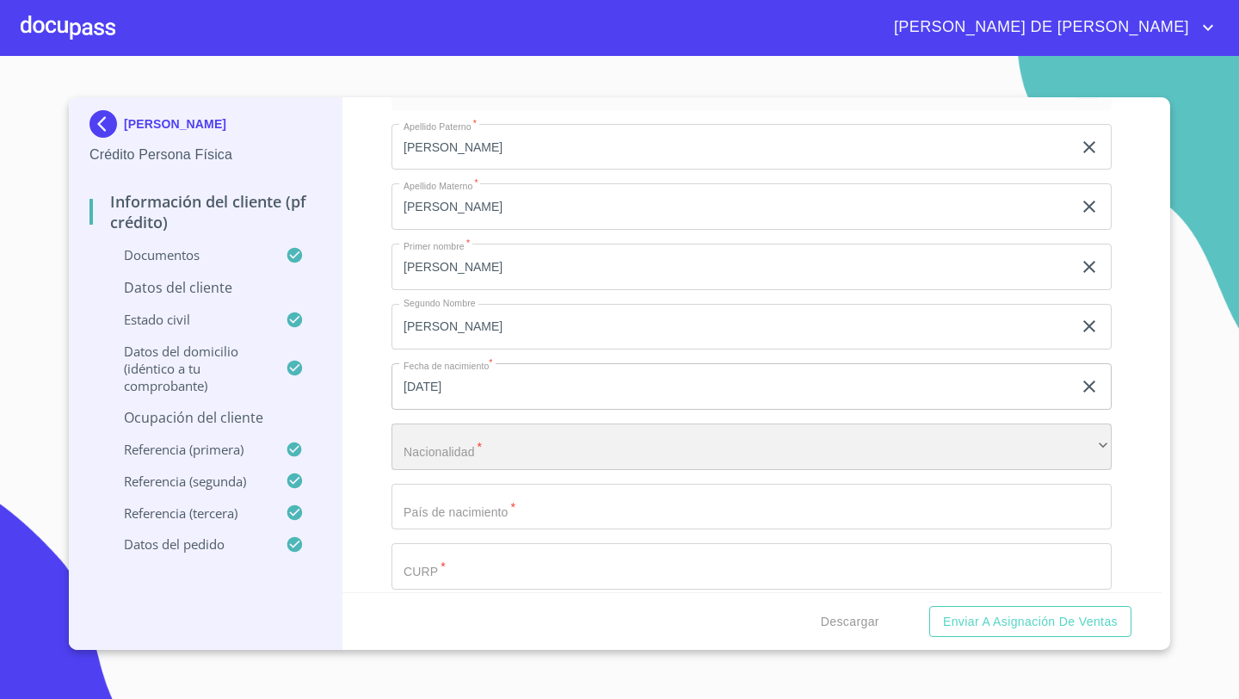
click at [450, 451] on div "​" at bounding box center [751, 446] width 720 height 46
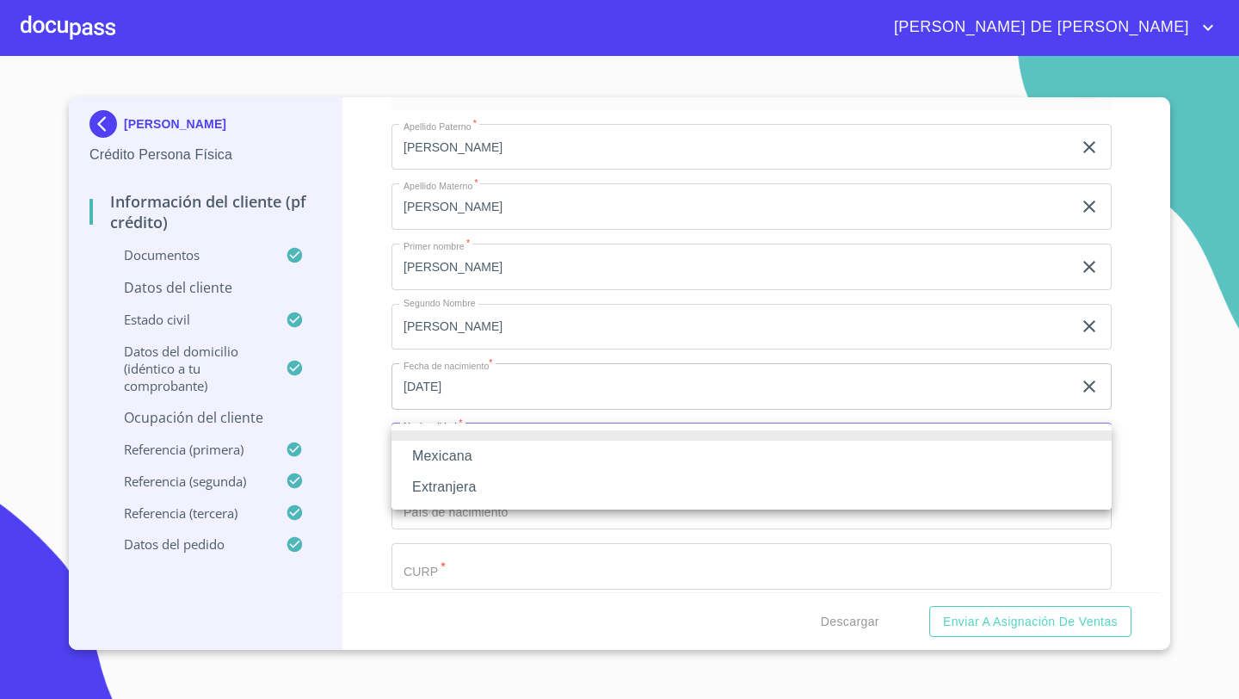
click at [450, 451] on li "Mexicana" at bounding box center [751, 456] width 720 height 31
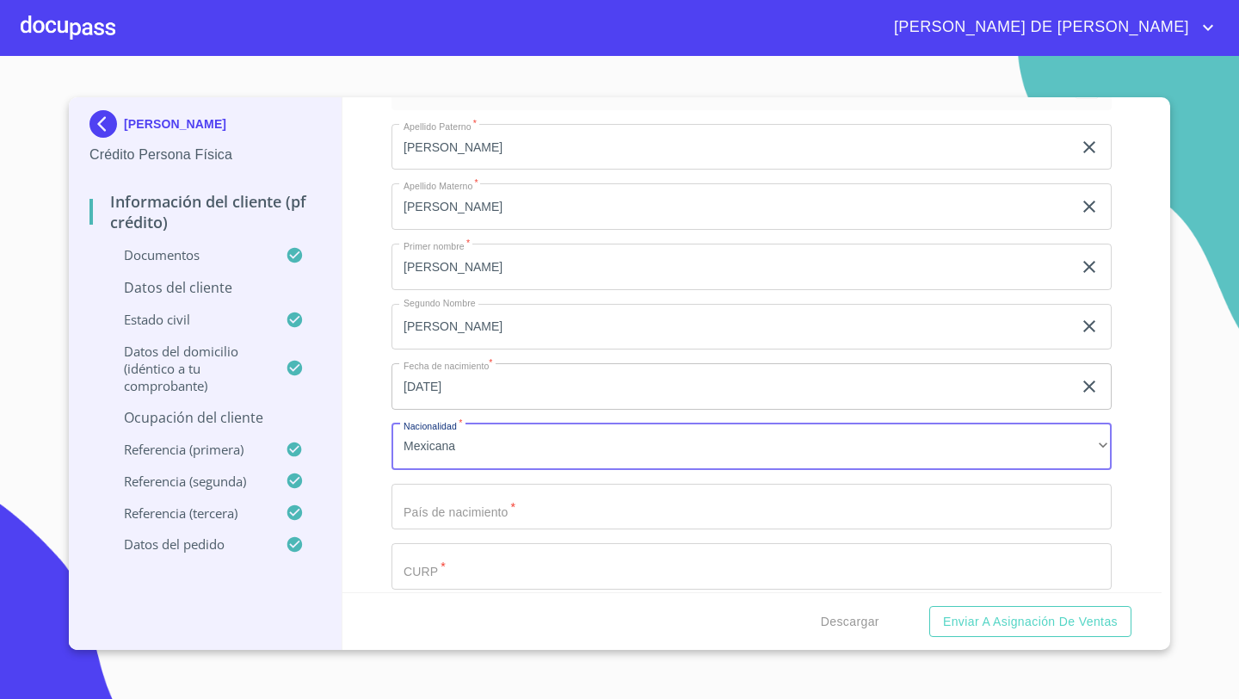
click at [436, 170] on input "Documento de identificación   *" at bounding box center [731, 147] width 681 height 46
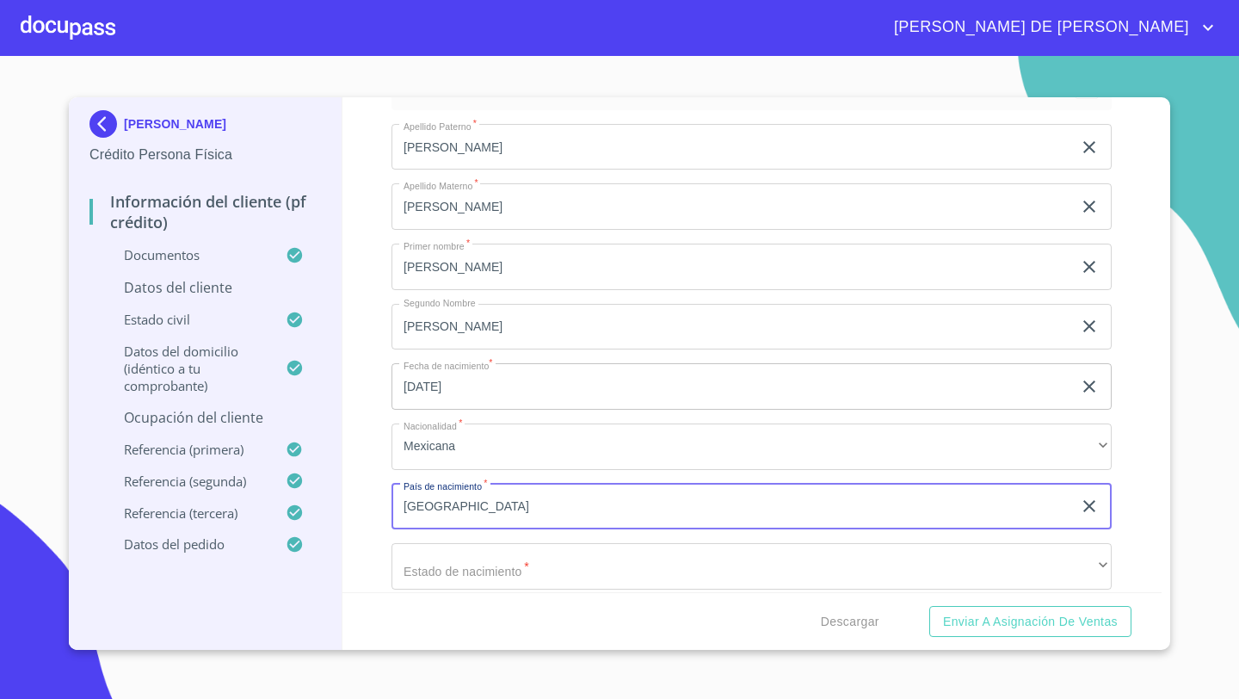
type input "[GEOGRAPHIC_DATA]"
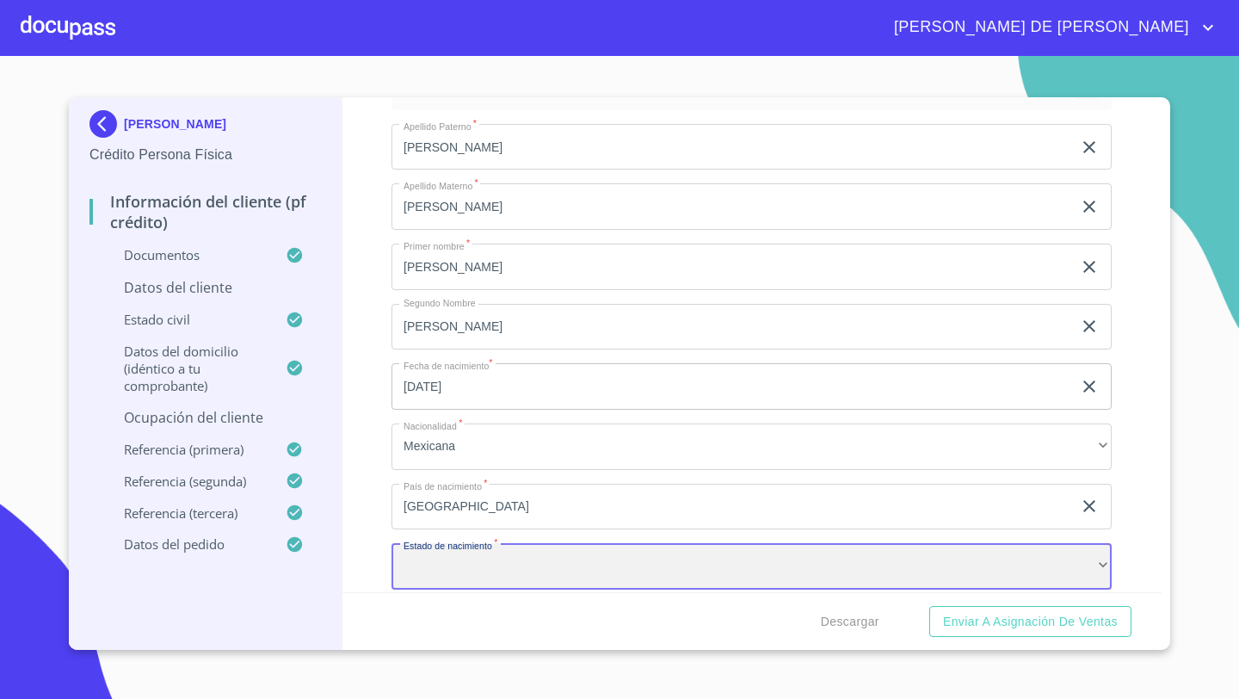
click at [452, 555] on div "​" at bounding box center [751, 566] width 720 height 46
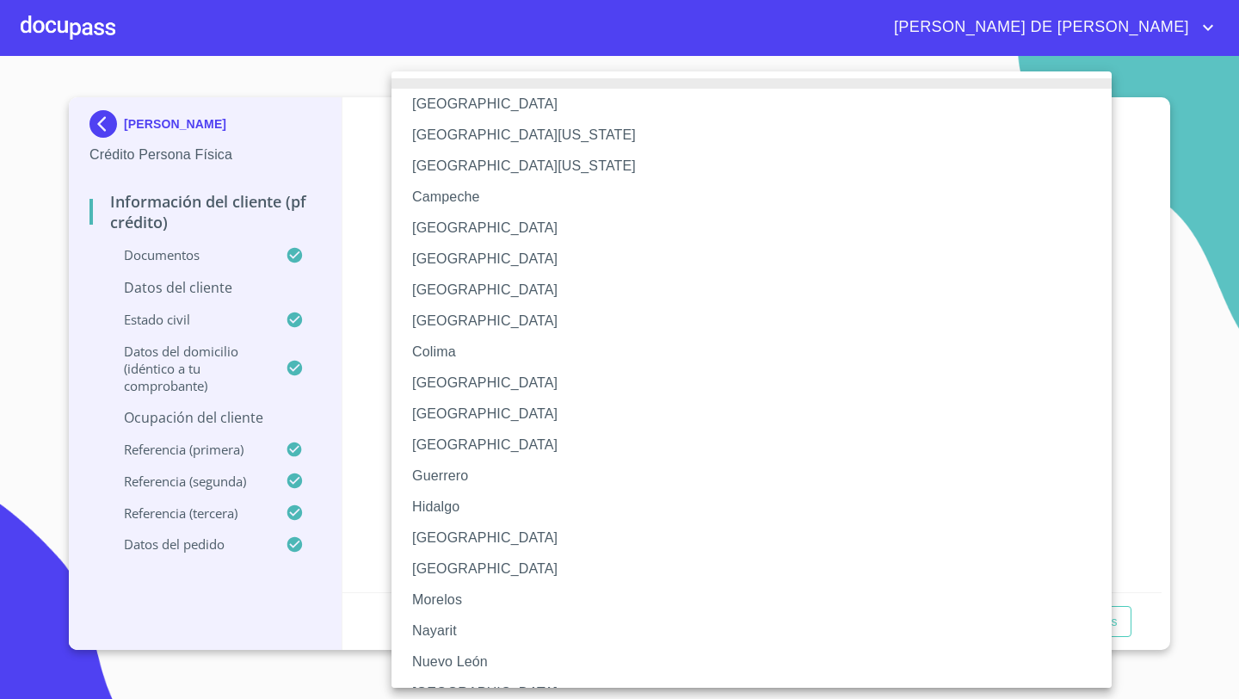
click at [440, 541] on li "[GEOGRAPHIC_DATA]" at bounding box center [751, 537] width 720 height 31
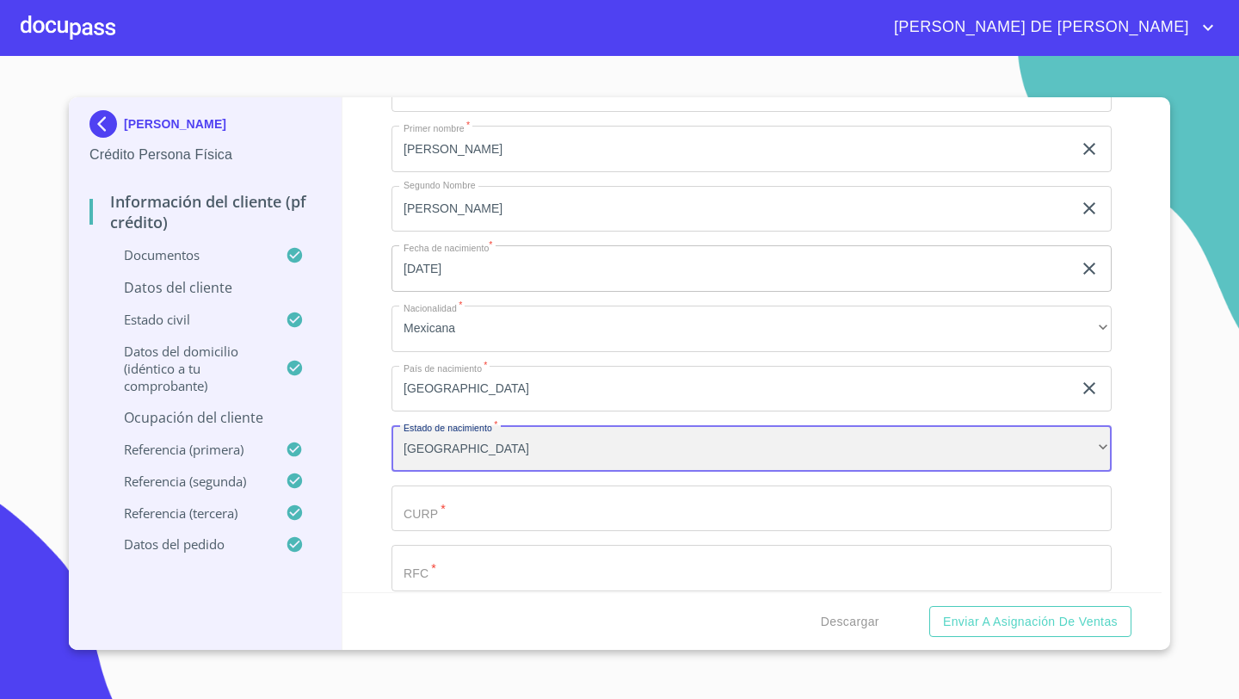
scroll to position [5179, 0]
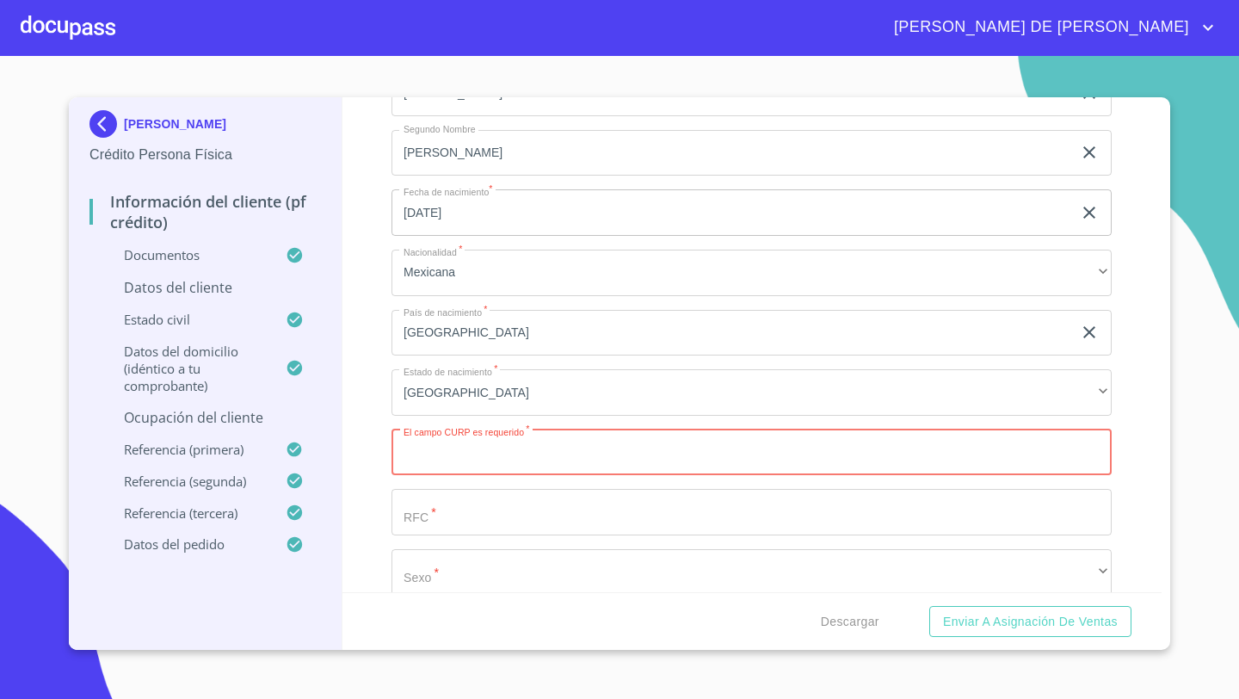
paste input "EILL791223HJCNRS00"
type input "EILL791223HJCNRS00"
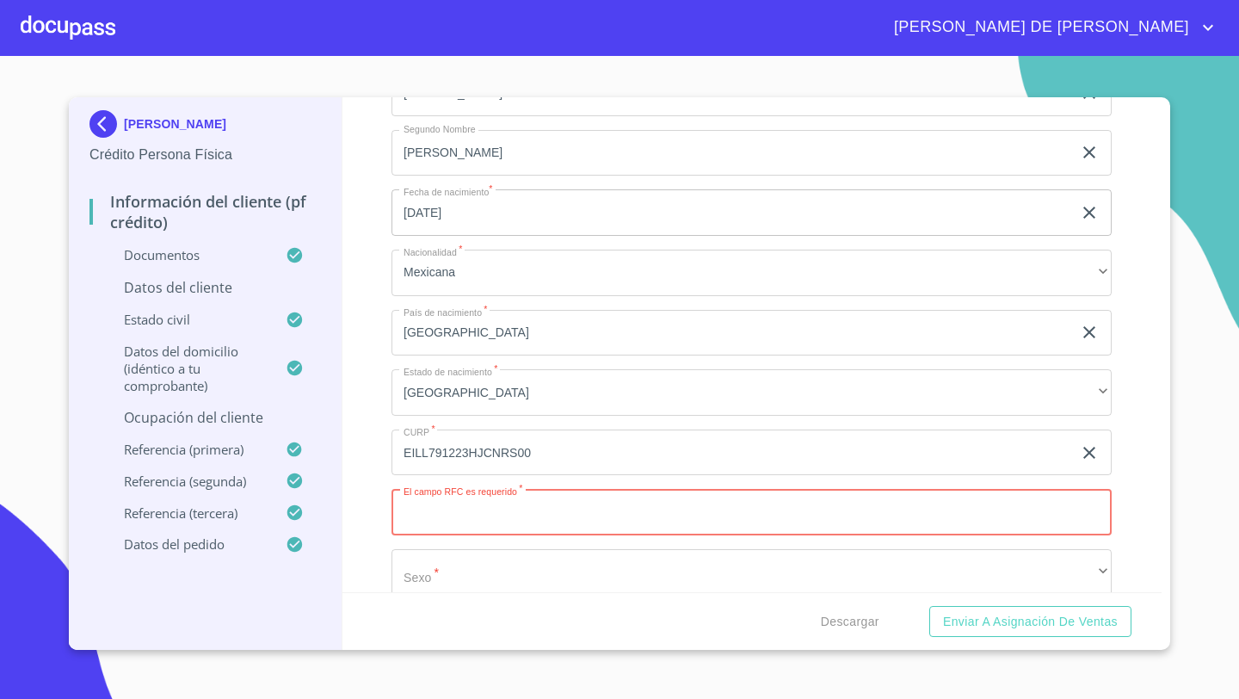
paste input "EILL791223"
type input "EILL791223AZ5"
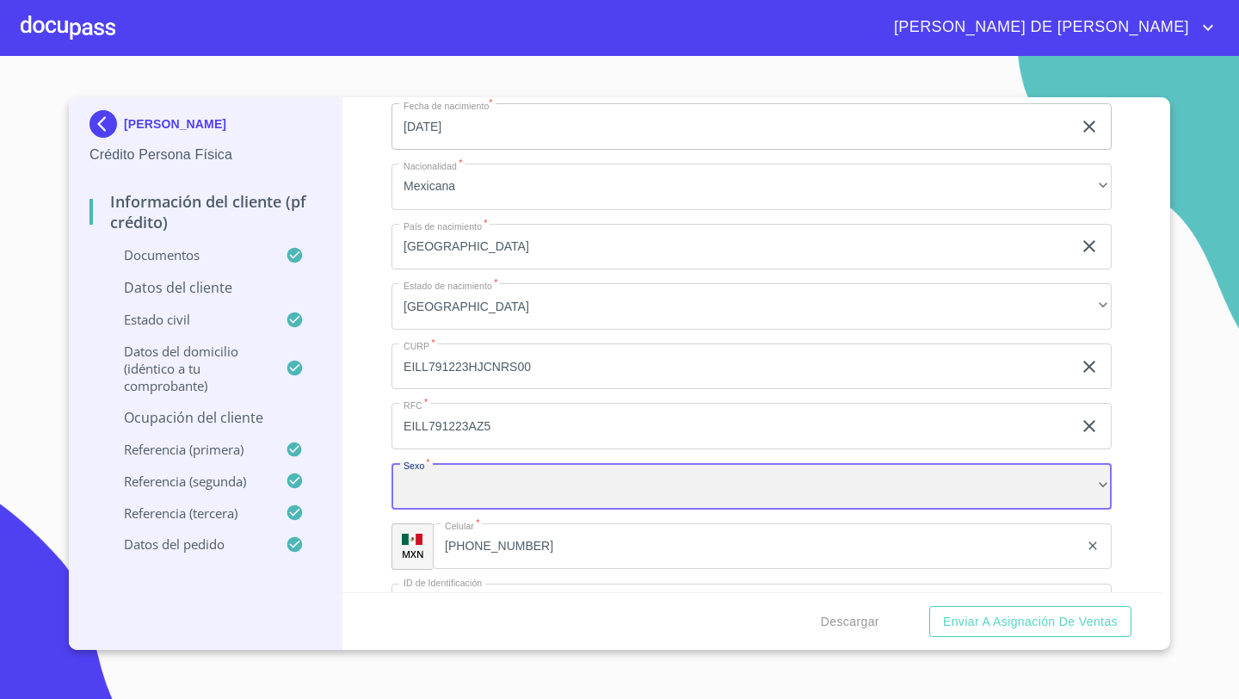
scroll to position [5281, 0]
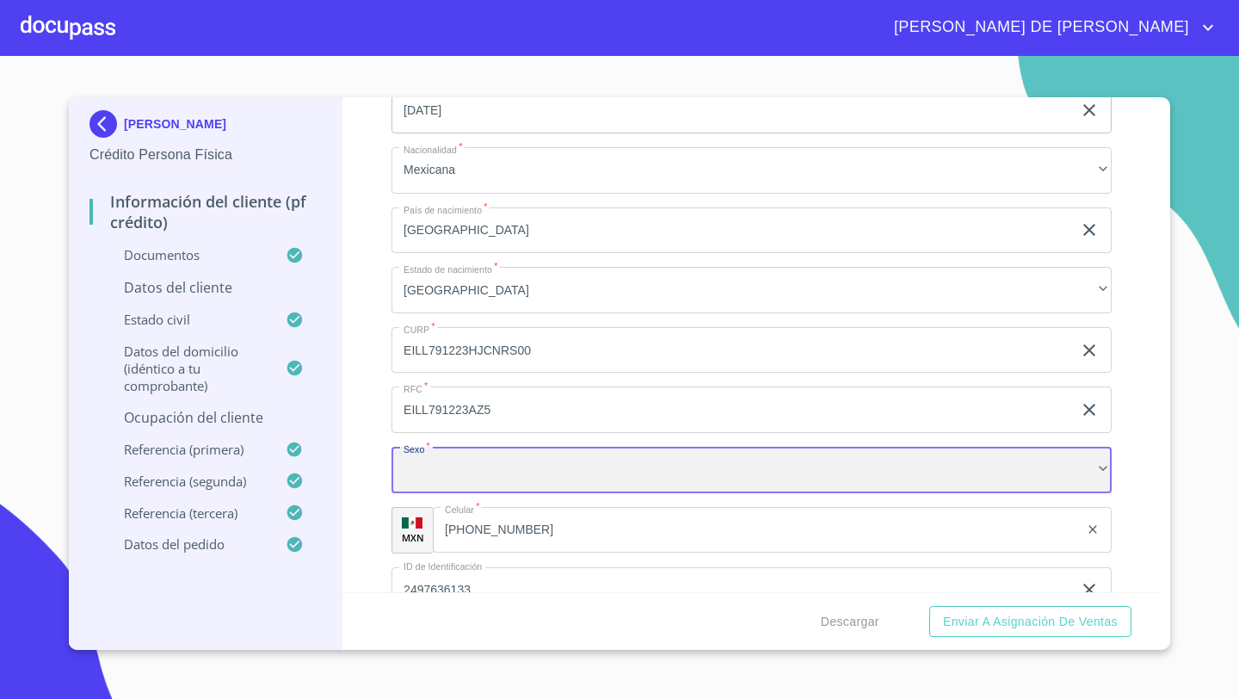
click at [421, 463] on div "​" at bounding box center [751, 470] width 720 height 46
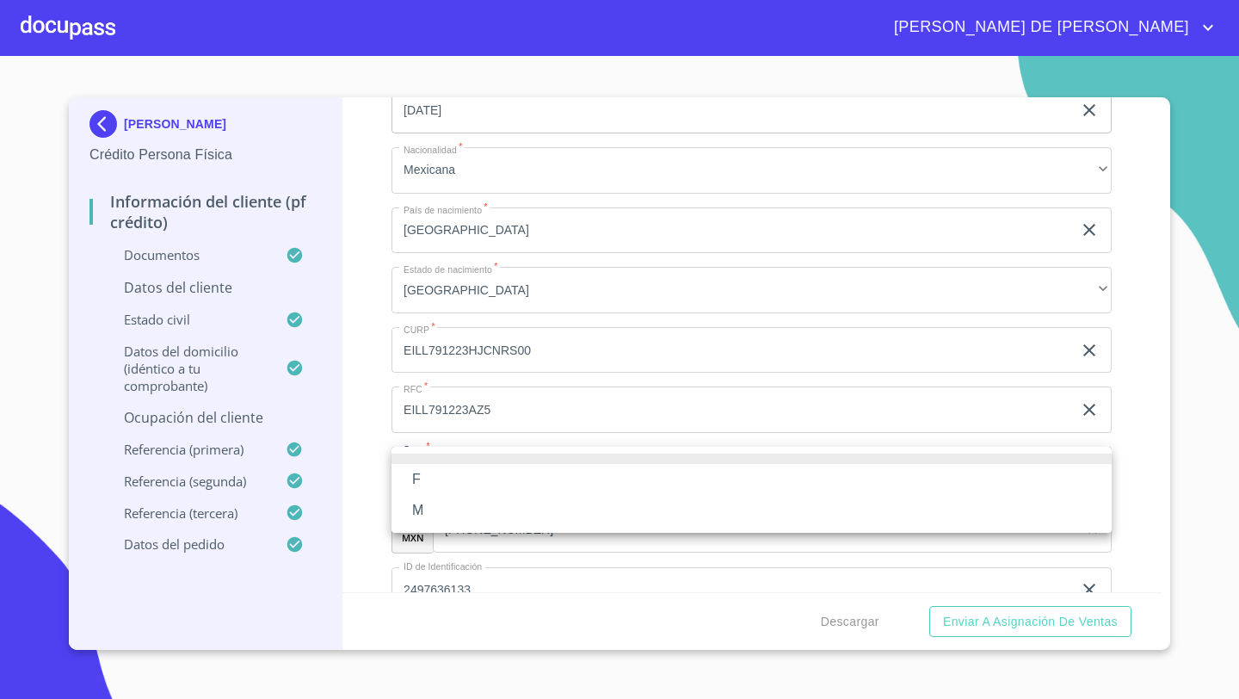
click at [431, 507] on li "M" at bounding box center [751, 510] width 720 height 31
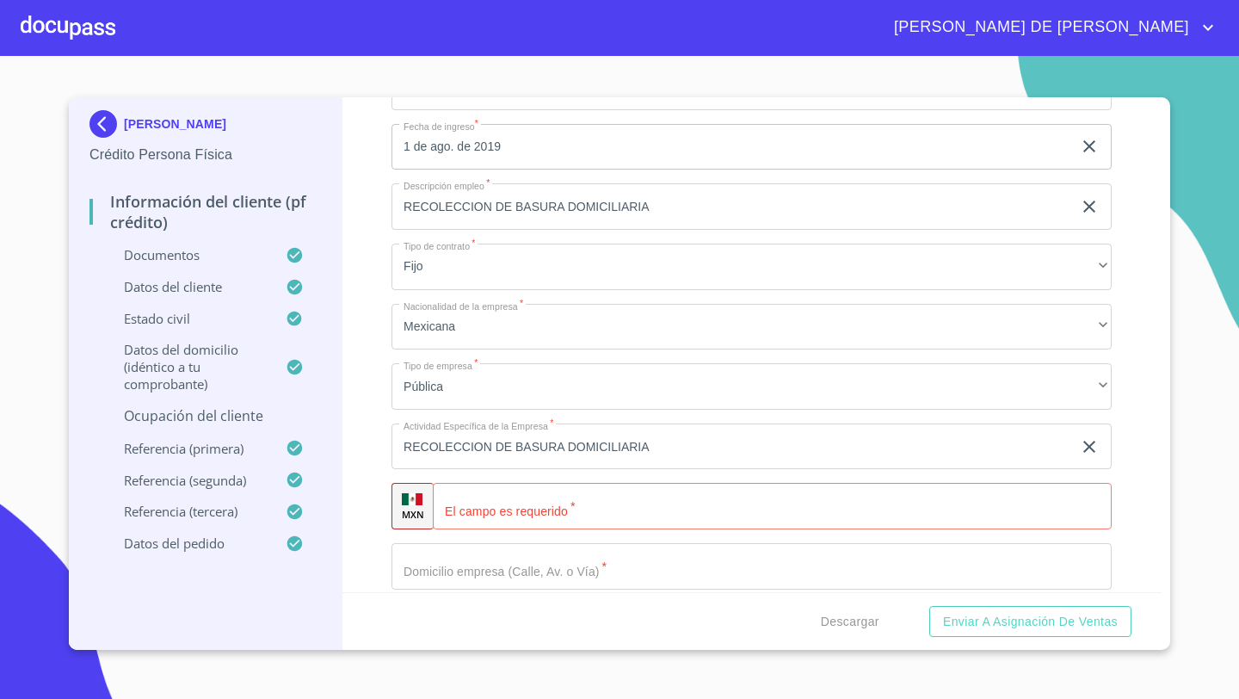
scroll to position [7380, 0]
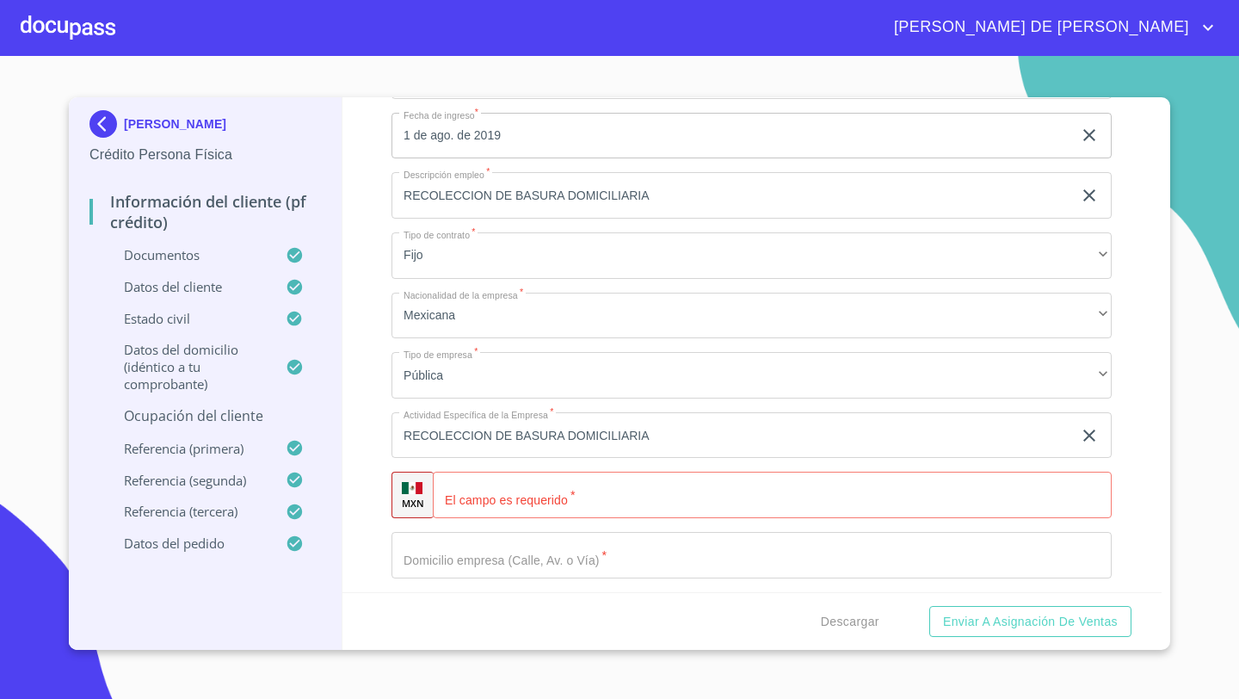
click at [489, 502] on input "Documento de identificación   *" at bounding box center [772, 494] width 679 height 46
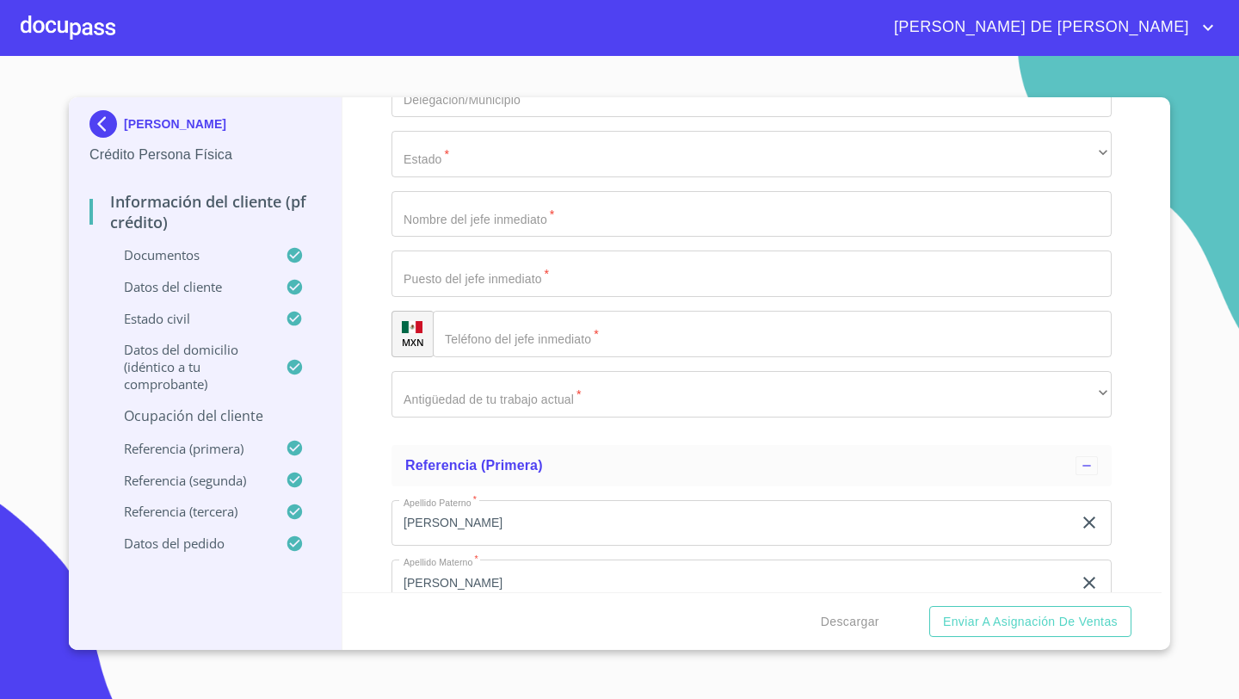
scroll to position [8138, 0]
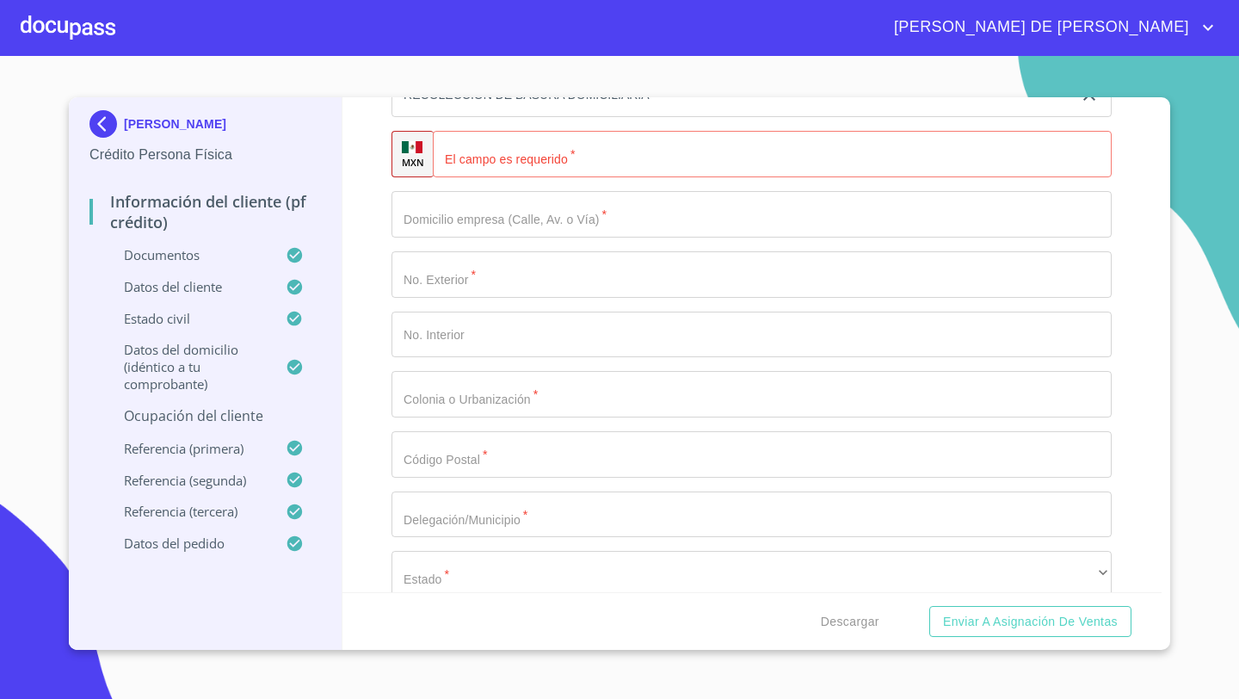
scroll to position [7684, 0]
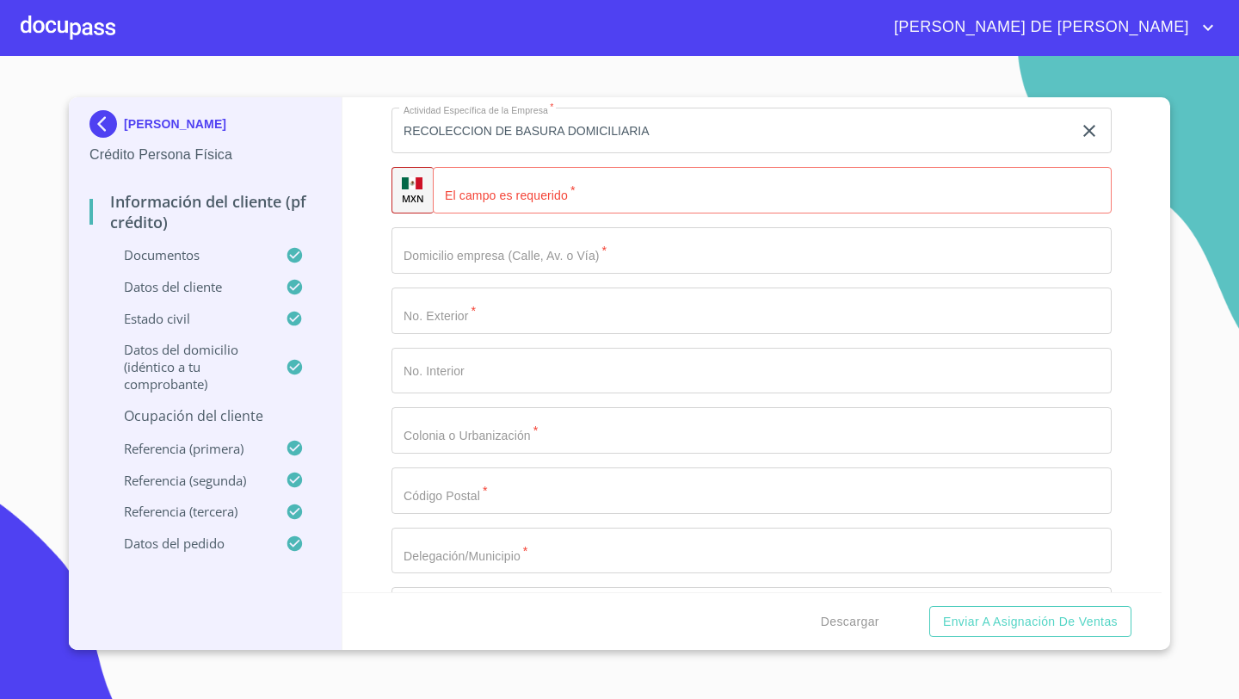
type input "[PERSON_NAME]"
click at [465, 200] on div "+52 ​" at bounding box center [772, 190] width 679 height 46
type input "[PHONE_NUMBER]"
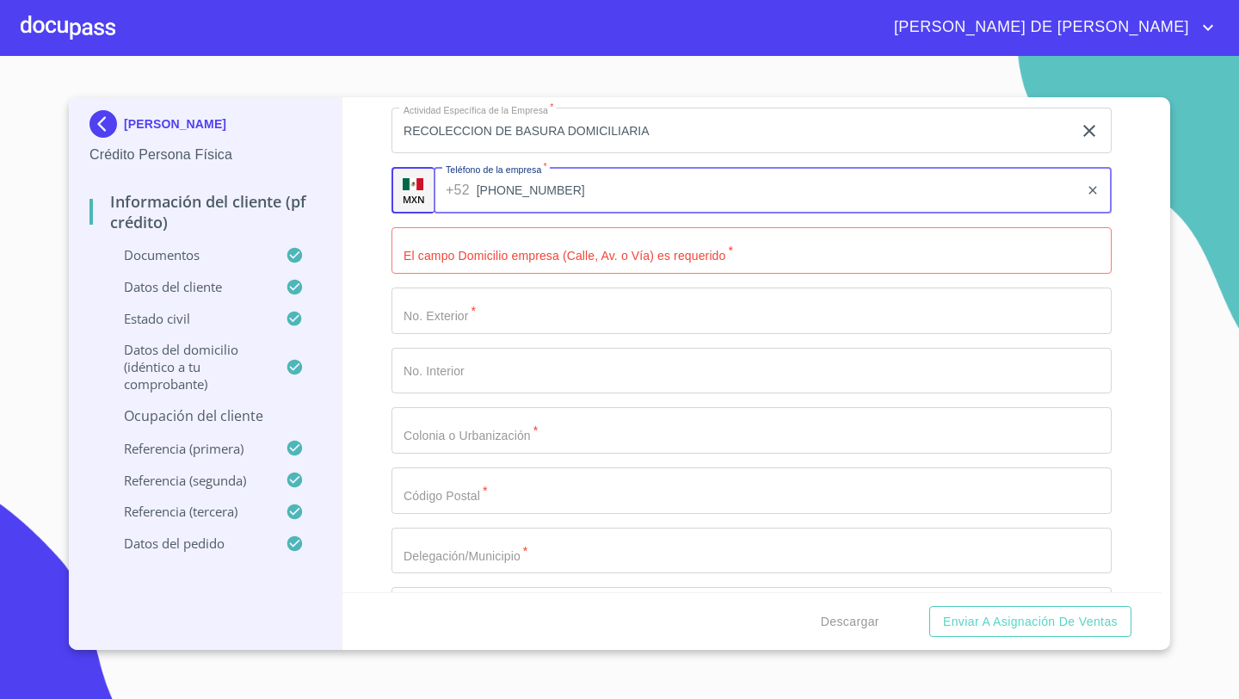
drag, startPoint x: 527, startPoint y: 192, endPoint x: 491, endPoint y: 191, distance: 36.1
click at [491, 191] on input "[PHONE_NUMBER]" at bounding box center [778, 190] width 603 height 46
drag, startPoint x: 555, startPoint y: 184, endPoint x: 481, endPoint y: 184, distance: 74.0
click at [481, 184] on input "[PHONE_NUMBER]" at bounding box center [778, 190] width 603 height 46
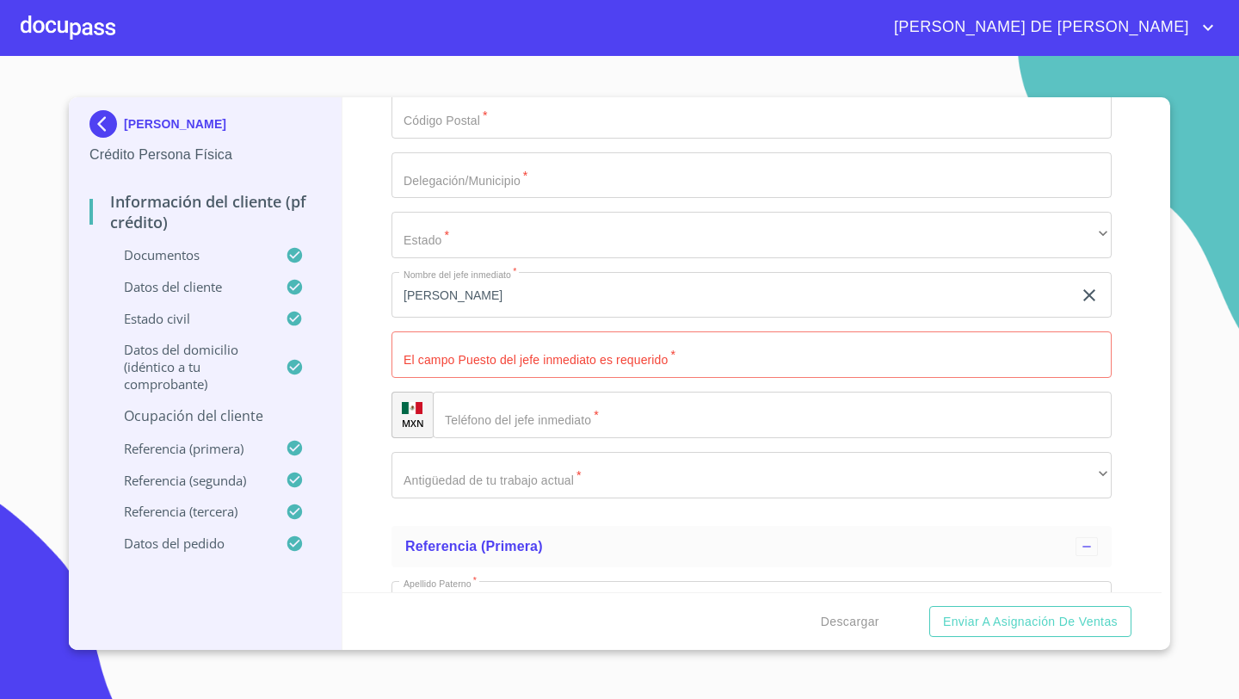
scroll to position [8073, 0]
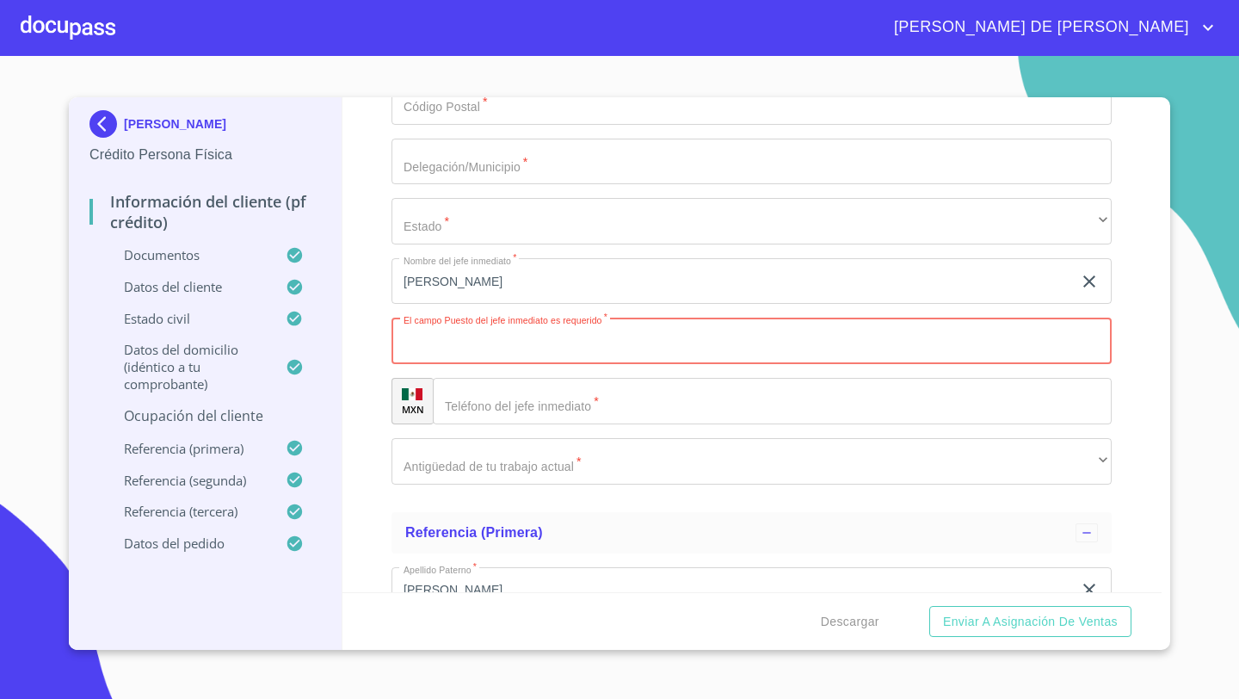
click at [456, 406] on div "​" at bounding box center [772, 401] width 679 height 46
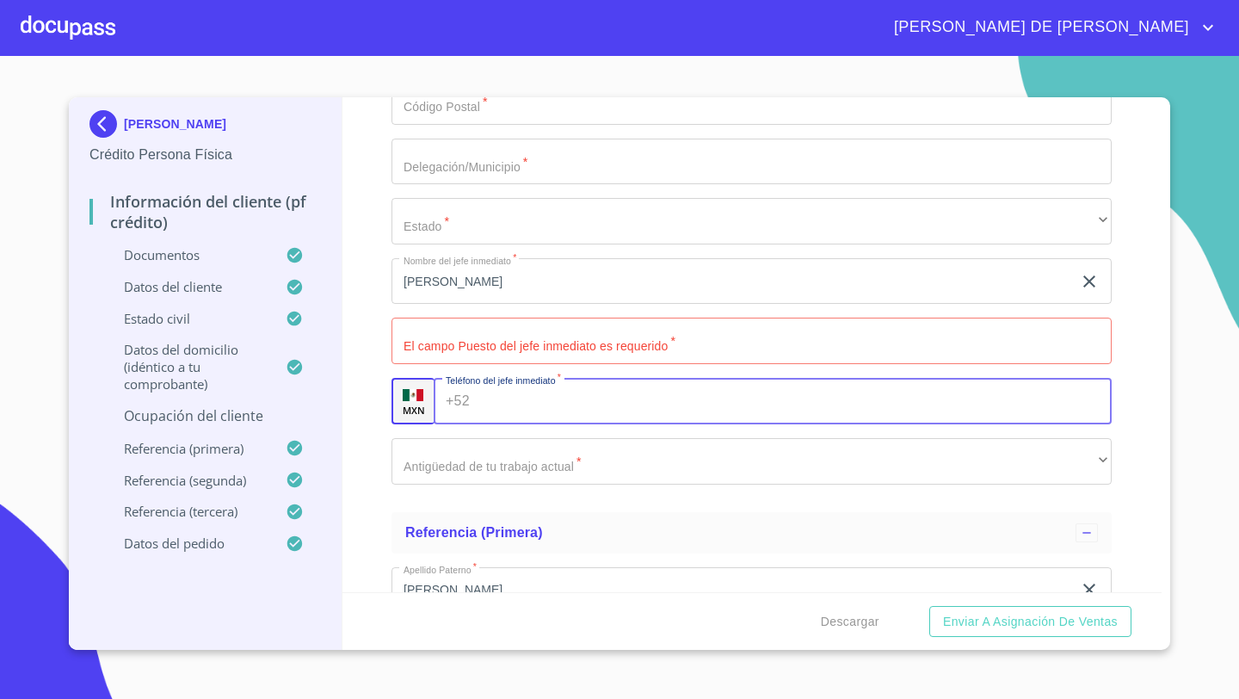
paste input "[PHONE_NUMBER]"
type input "[PHONE_NUMBER]"
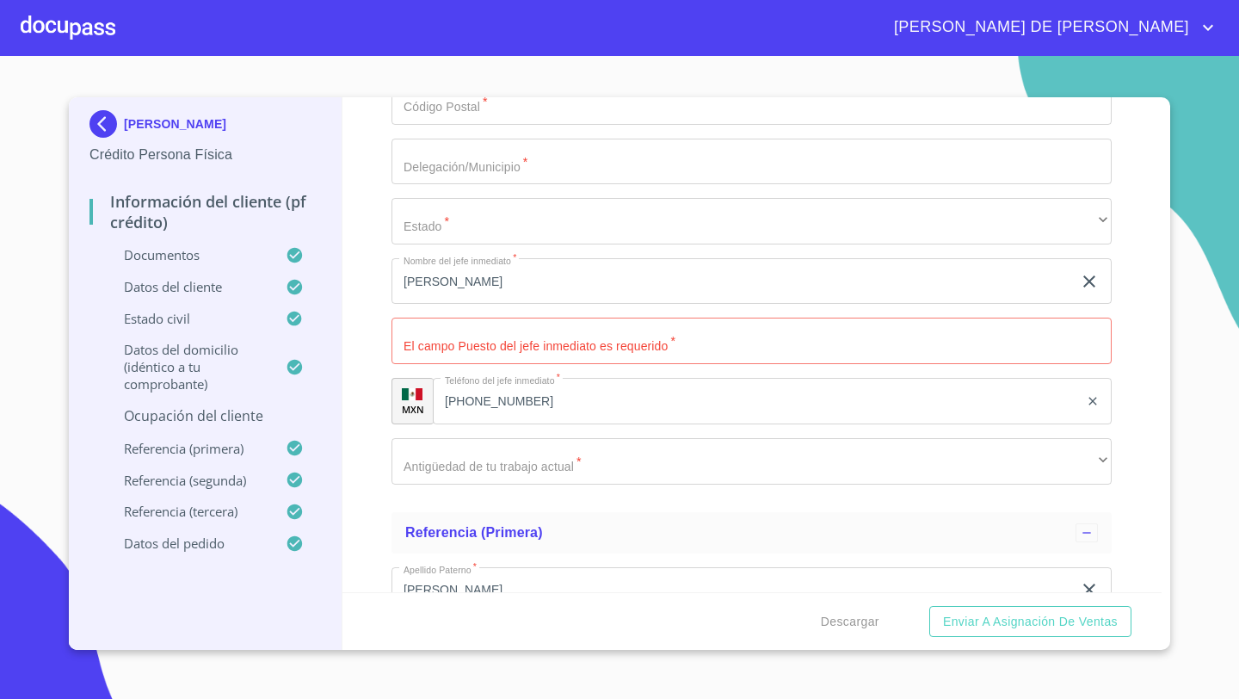
click at [370, 342] on div "Información del cliente (PF crédito) Documentos Documento de identificación   *…" at bounding box center [752, 344] width 820 height 495
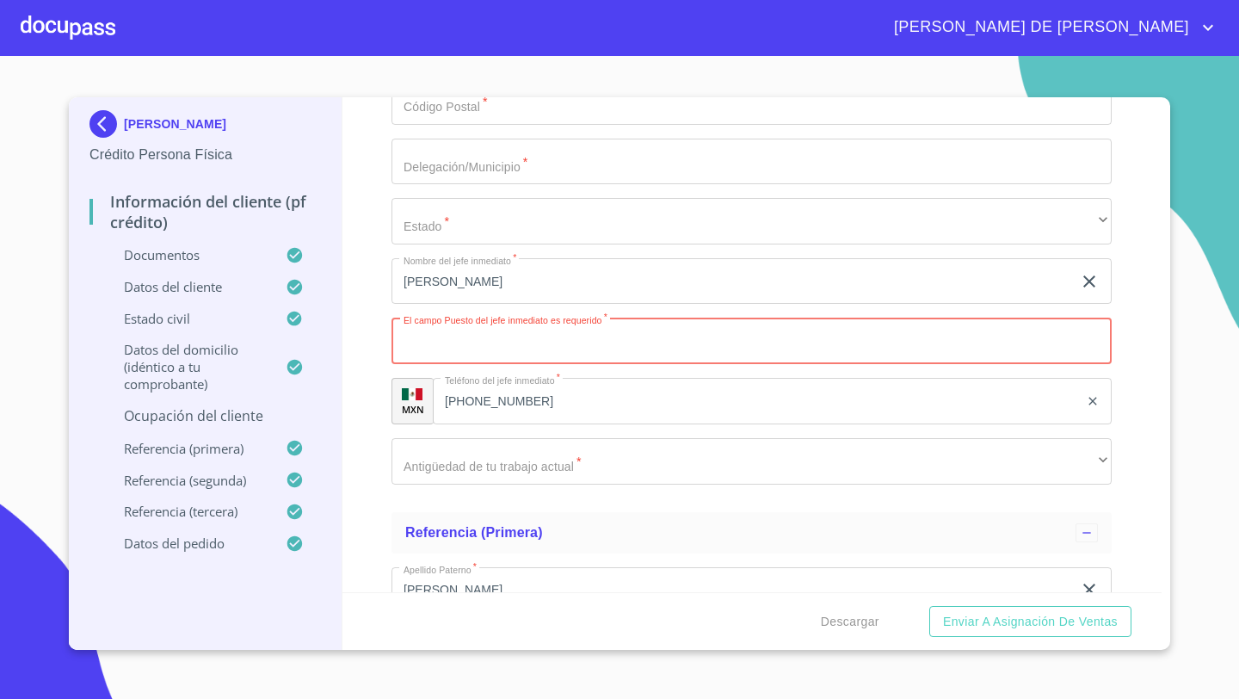
click at [436, 338] on input "Documento de identificación   *" at bounding box center [751, 340] width 720 height 46
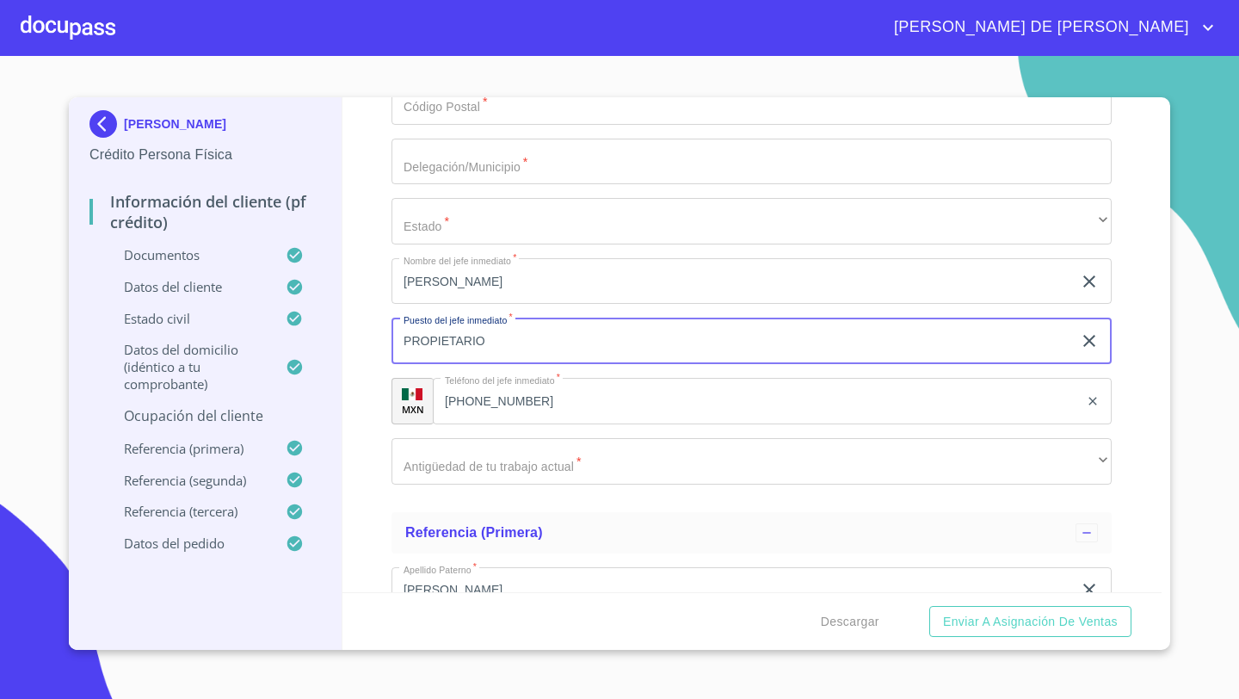
click at [486, 336] on input "PROPIETARIO" at bounding box center [731, 340] width 681 height 46
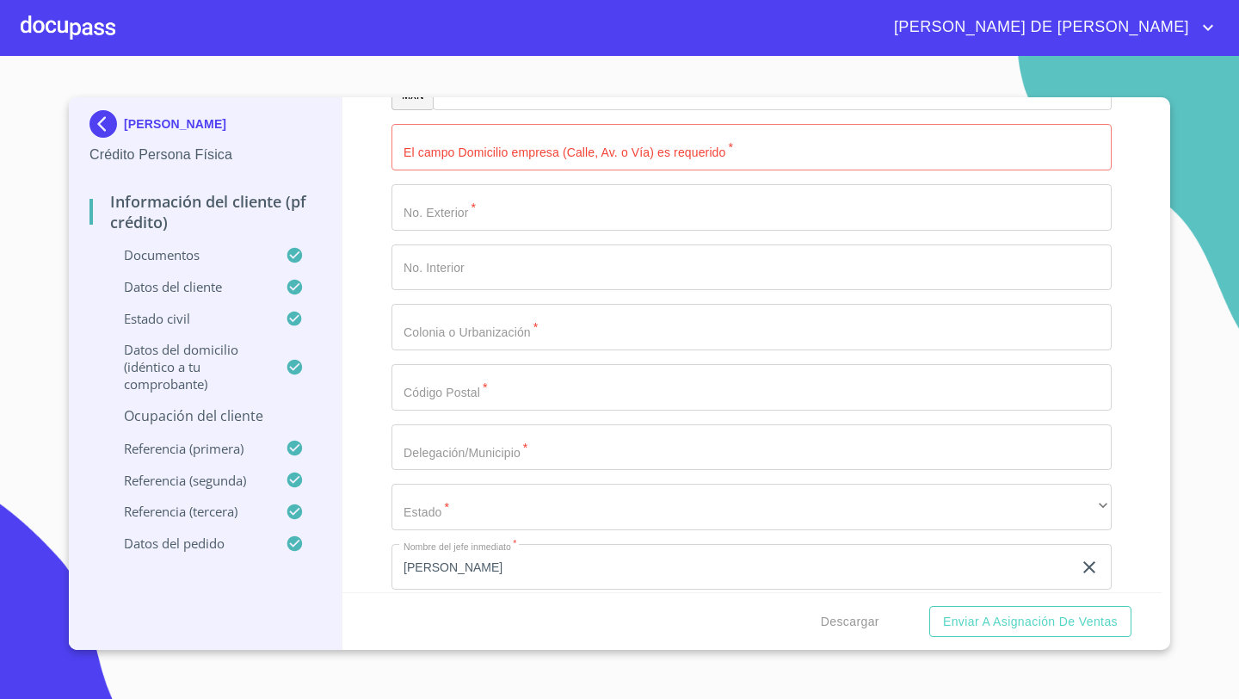
scroll to position [7720, 0]
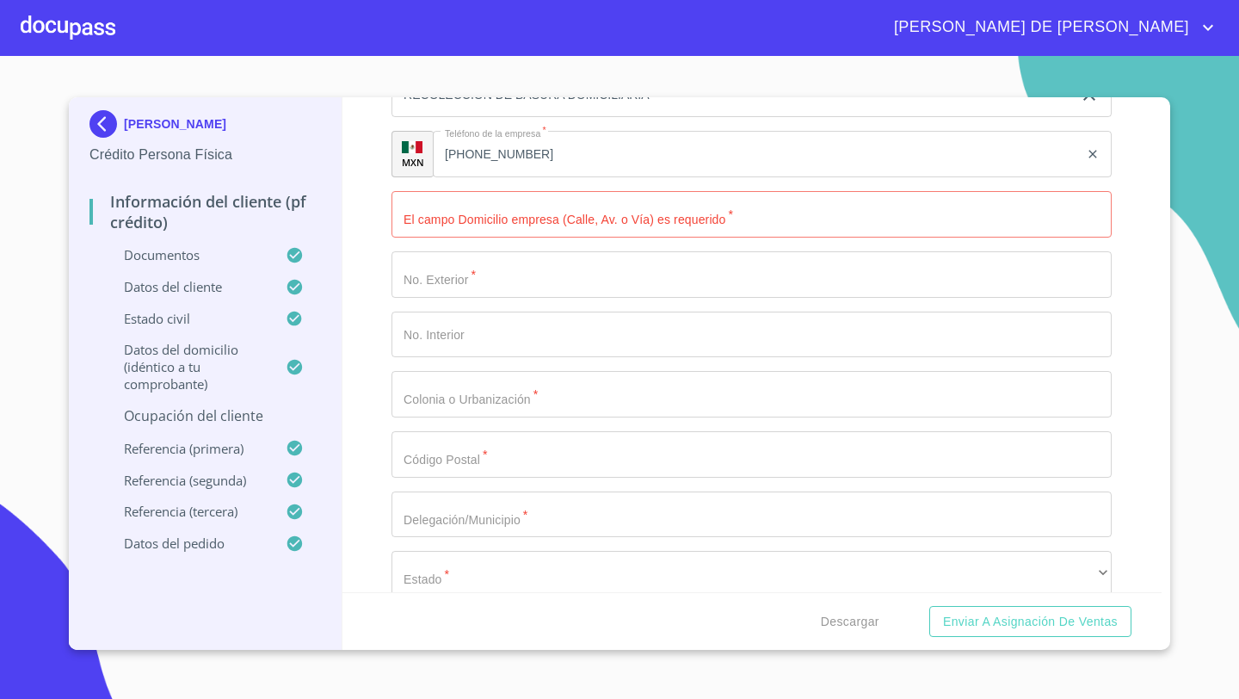
type input "SUPERVISOR"
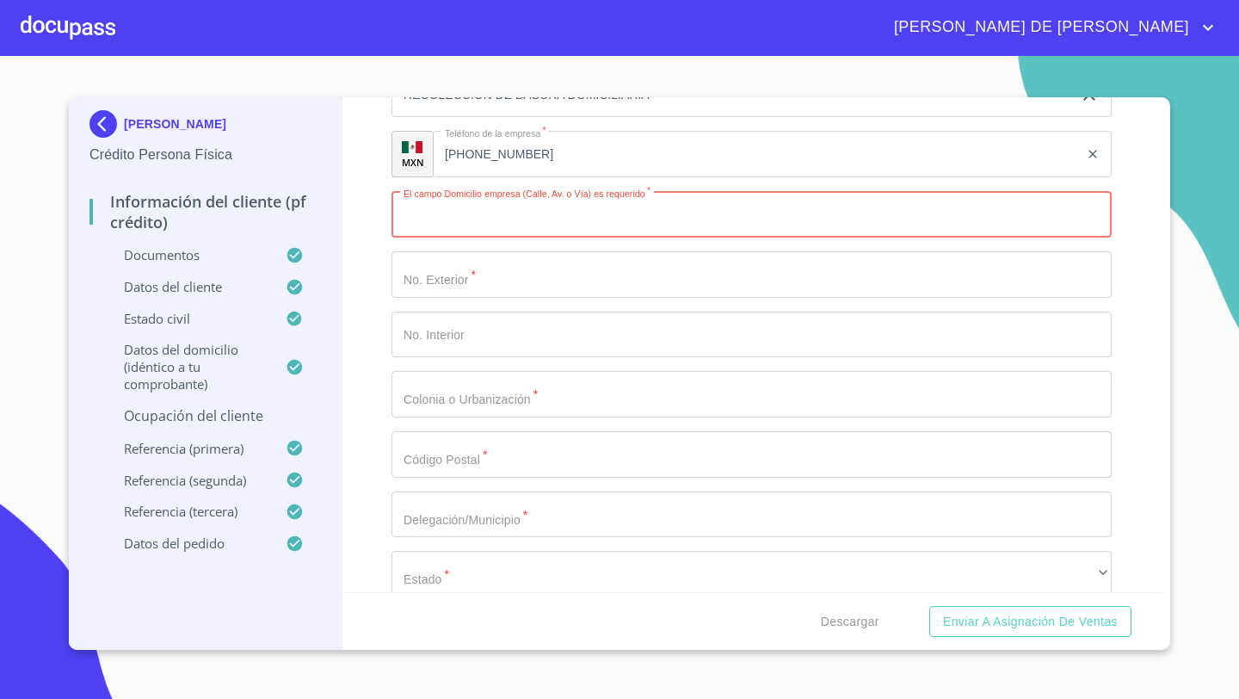
click at [439, 219] on input "Documento de identificación   *" at bounding box center [751, 214] width 720 height 46
type input "CAJILOTA"
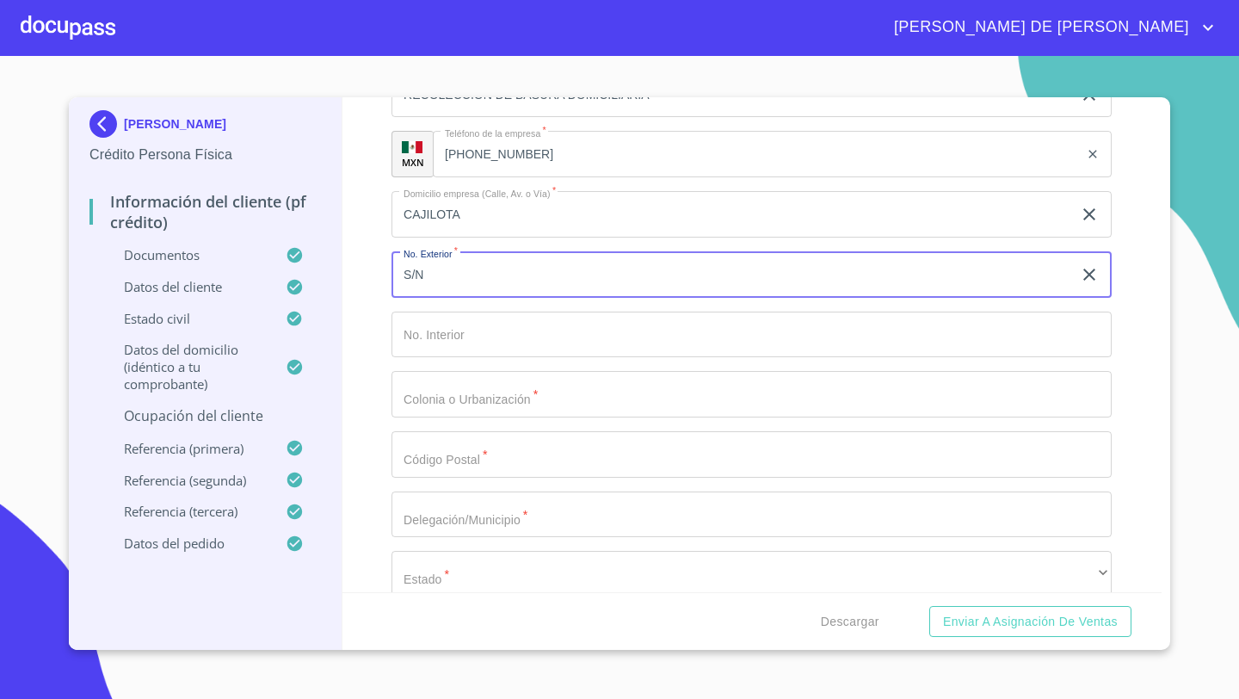
type input "S/N"
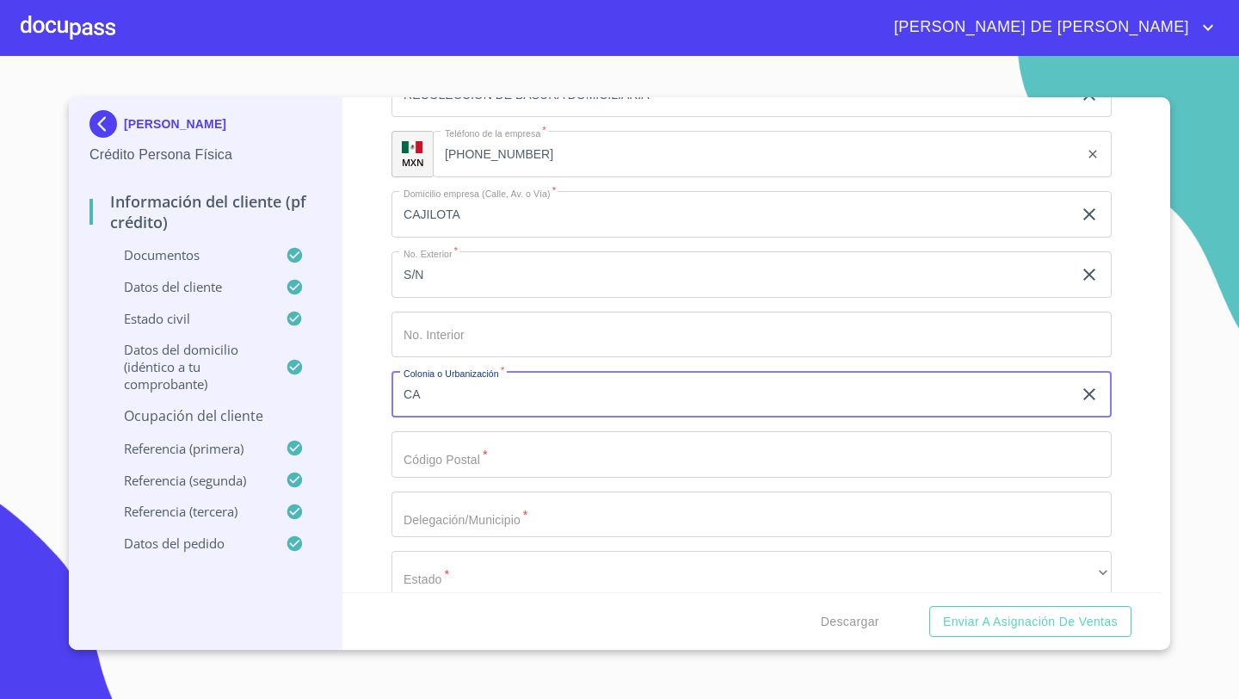
type input "C"
type input "[PERSON_NAME] DE LOS EMPERADORES"
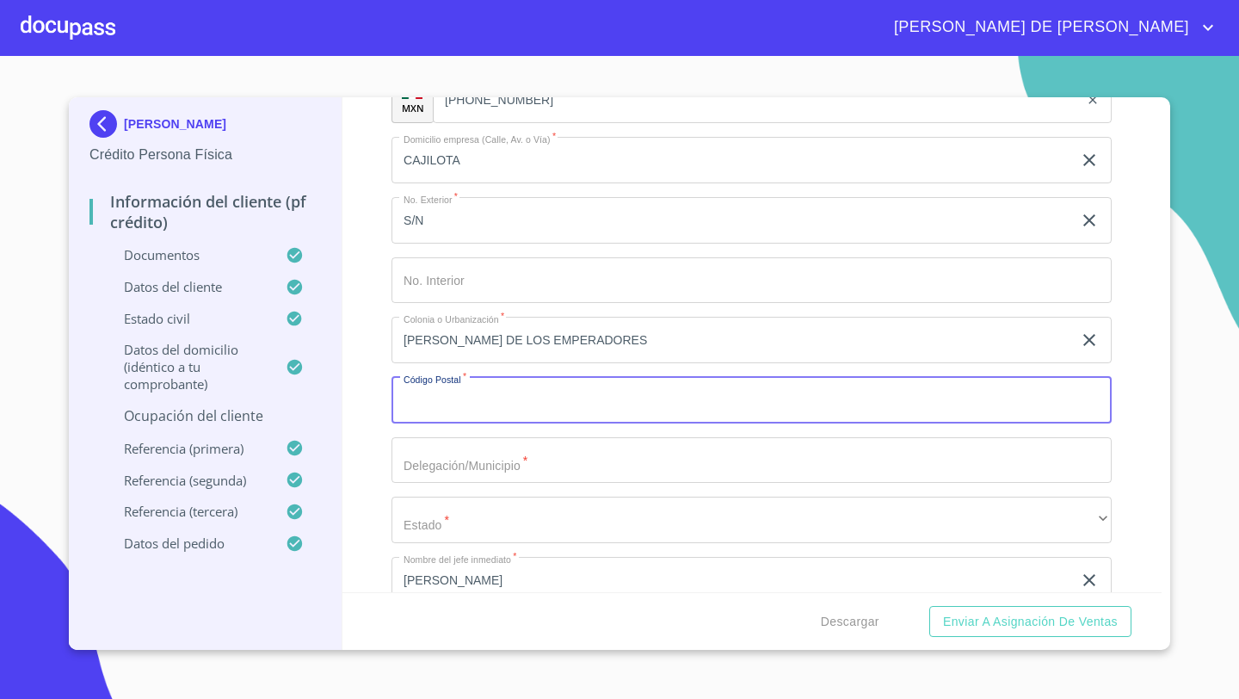
scroll to position [7825, 0]
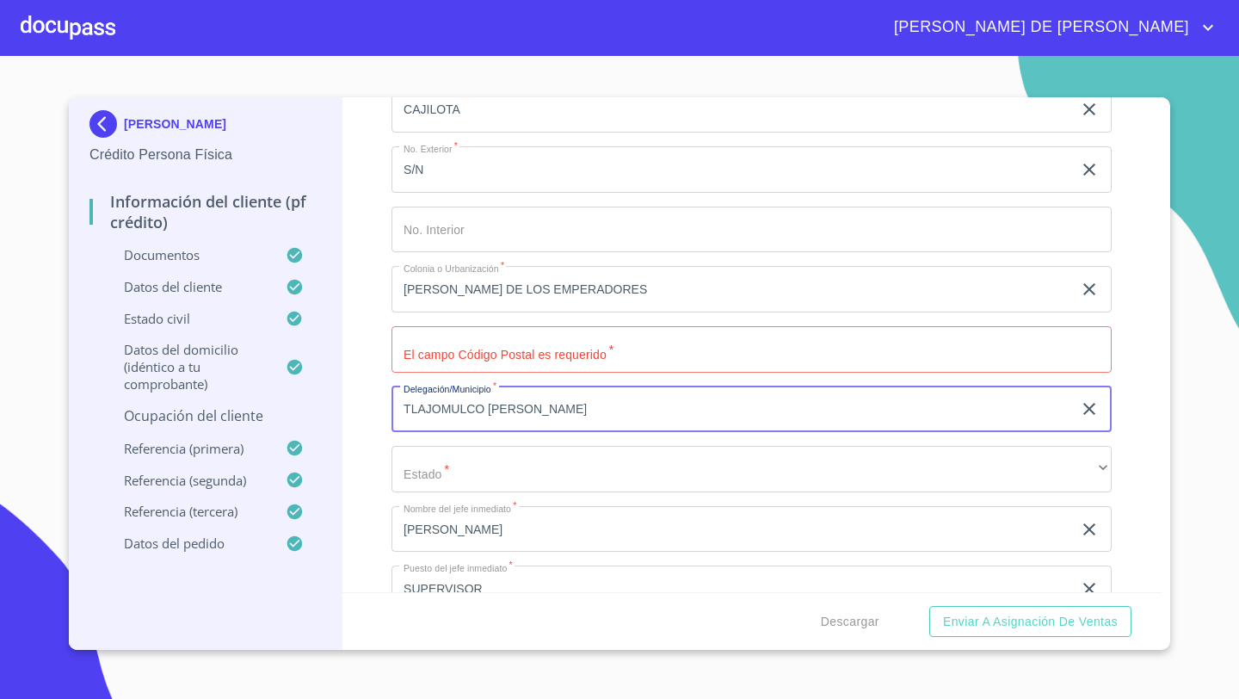
type input "TLAJOMULCO [PERSON_NAME]"
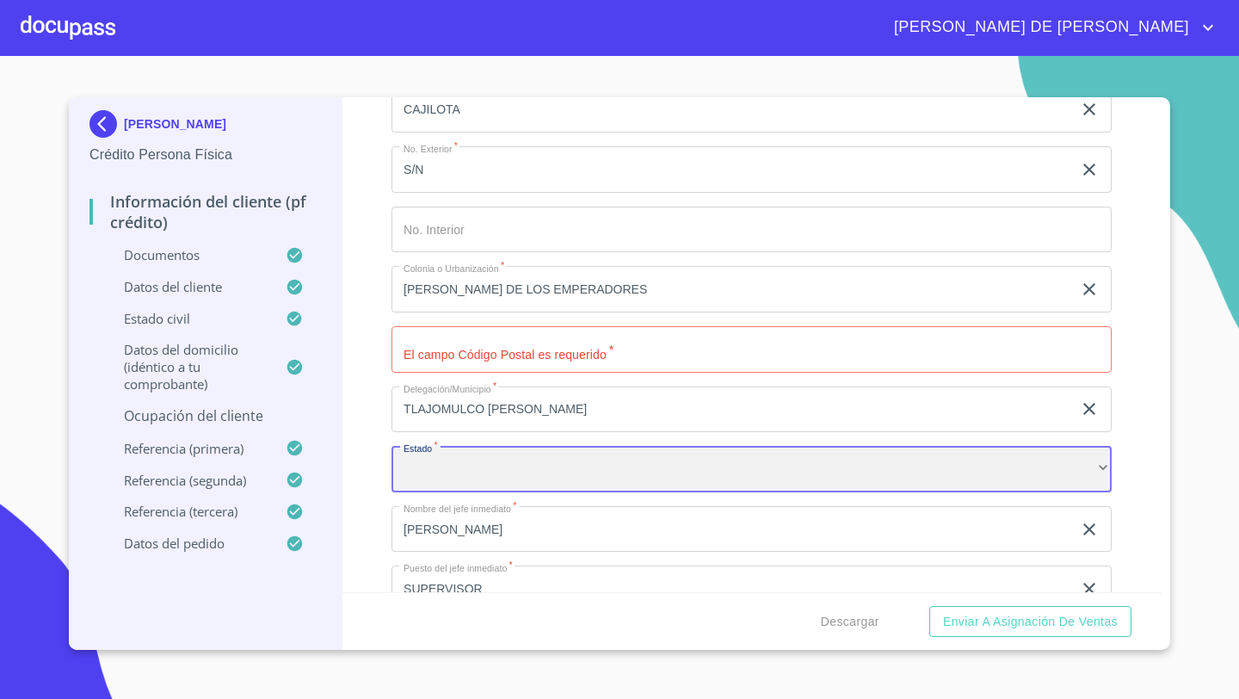
click at [419, 448] on div "​" at bounding box center [751, 469] width 720 height 46
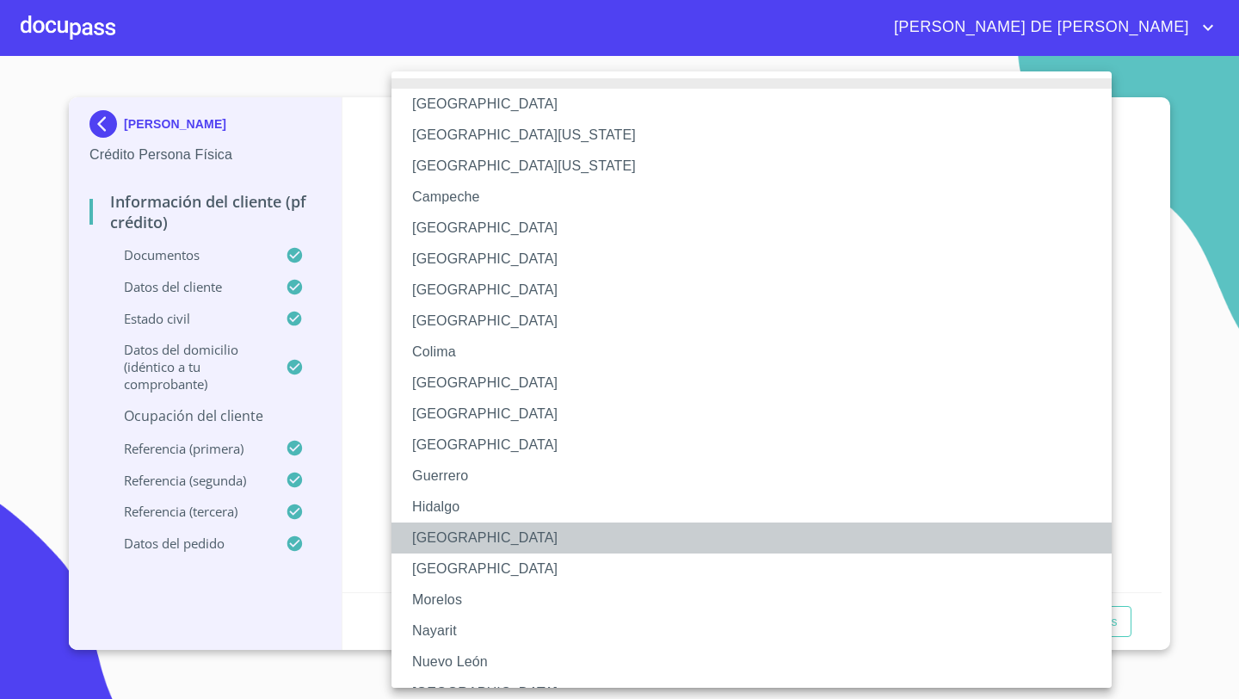
click at [451, 542] on li "[GEOGRAPHIC_DATA]" at bounding box center [751, 537] width 720 height 31
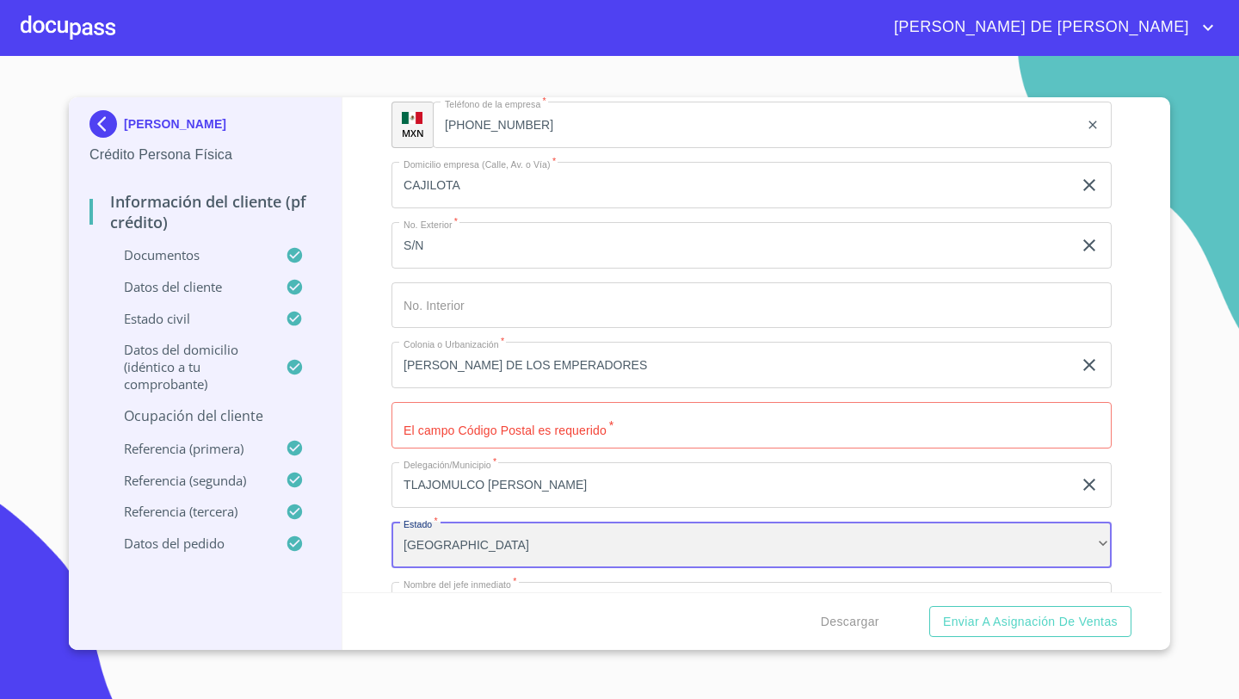
scroll to position [7739, 0]
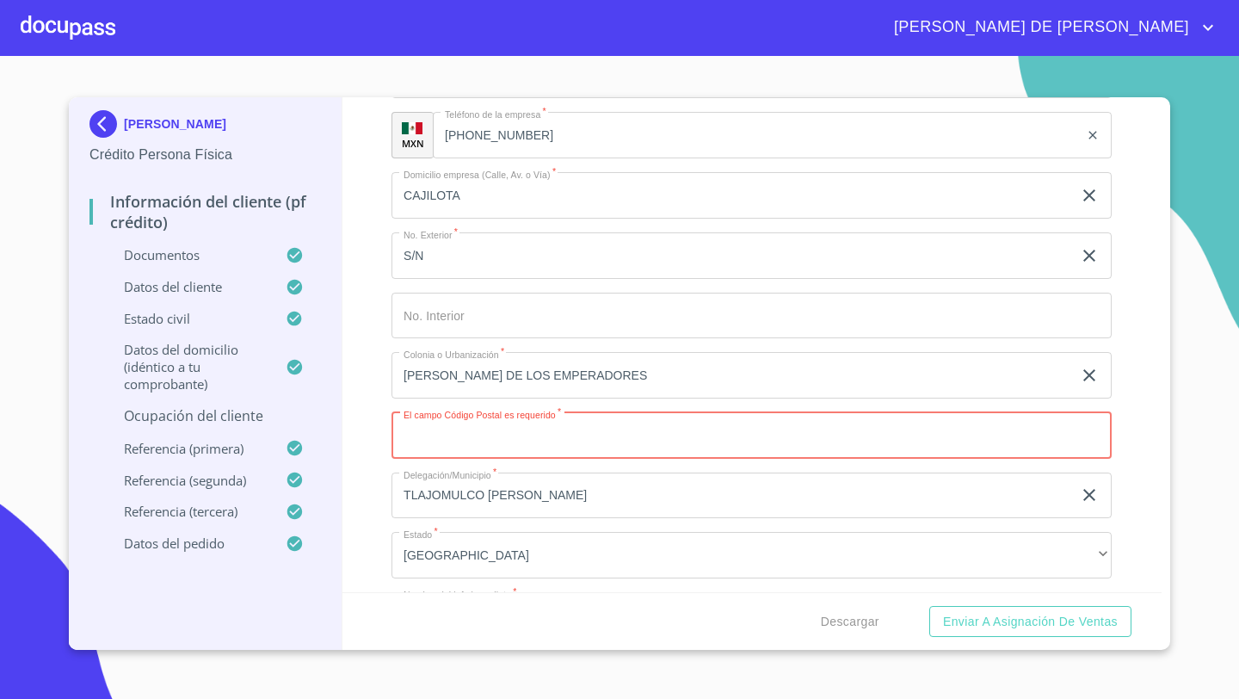
click at [423, 439] on input "Documento de identificación   *" at bounding box center [751, 435] width 720 height 46
type input "45641"
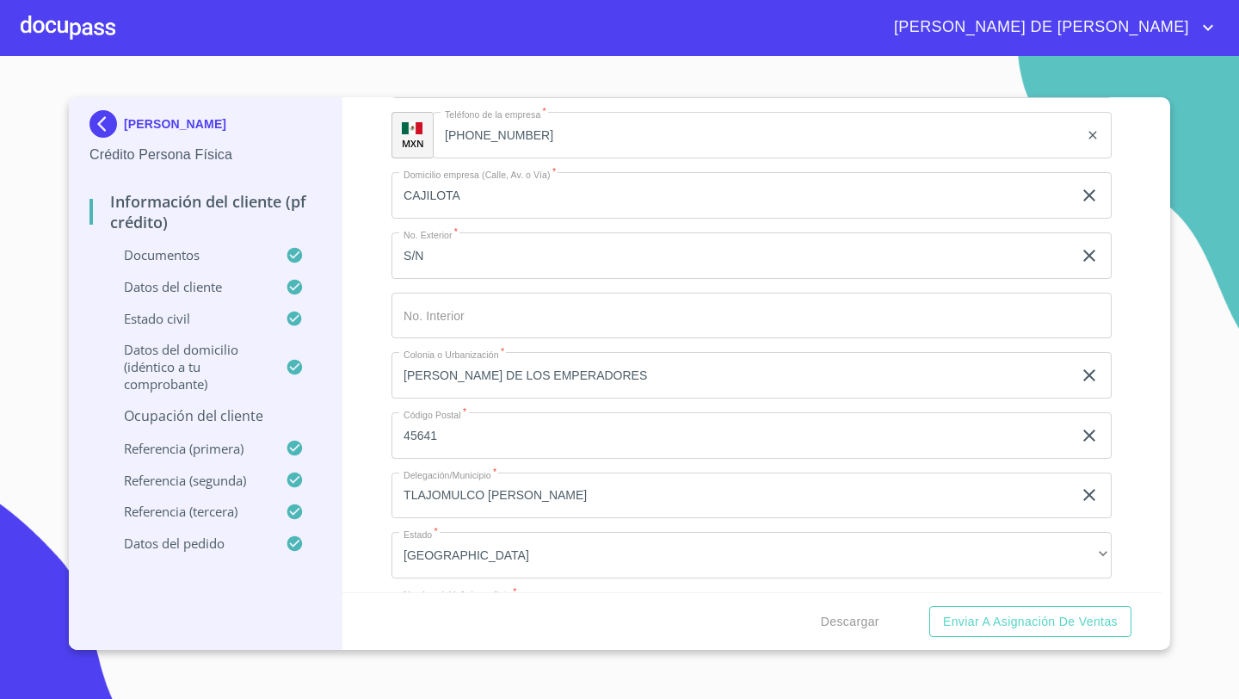
click at [379, 406] on div "Información del cliente (PF crédito) Documentos Documento de identificación   *…" at bounding box center [752, 344] width 820 height 495
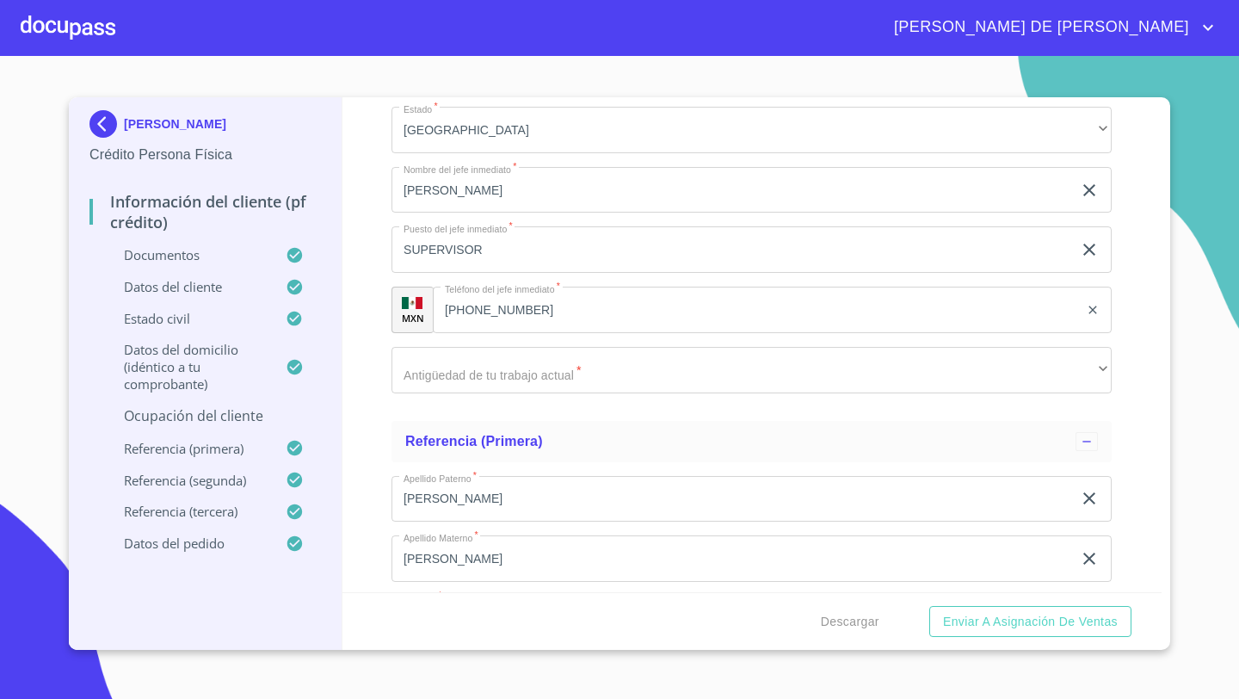
scroll to position [8168, 0]
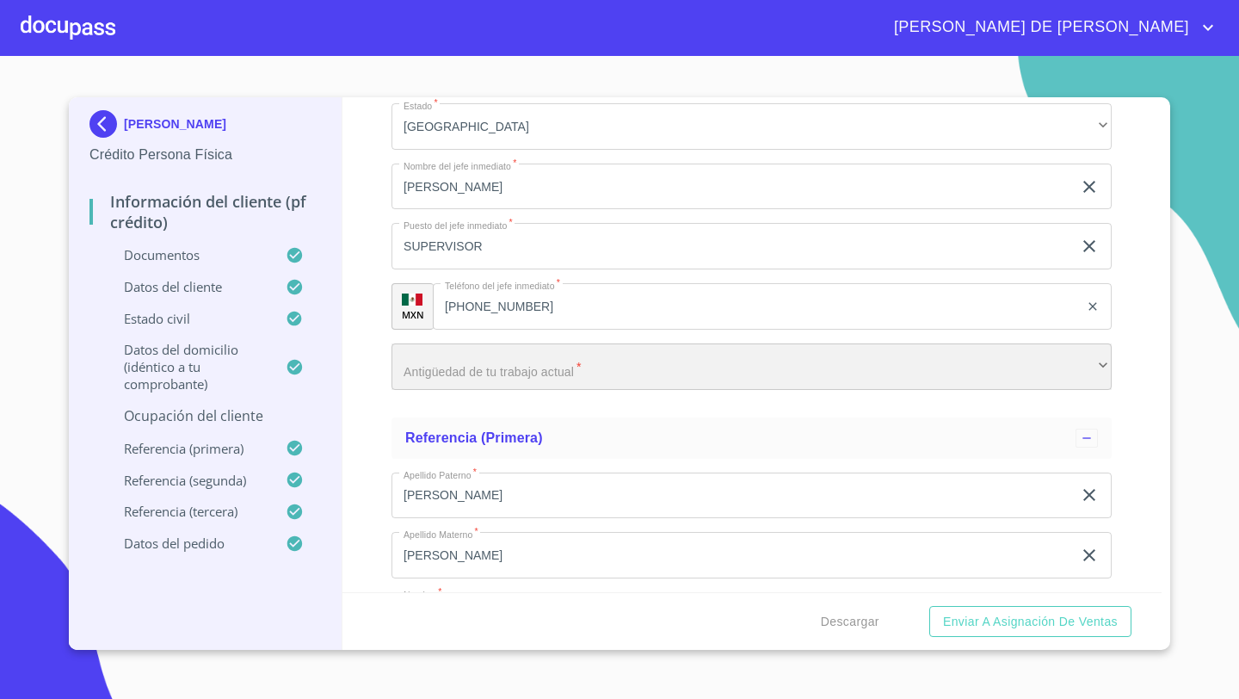
click at [459, 358] on div "​" at bounding box center [751, 366] width 720 height 46
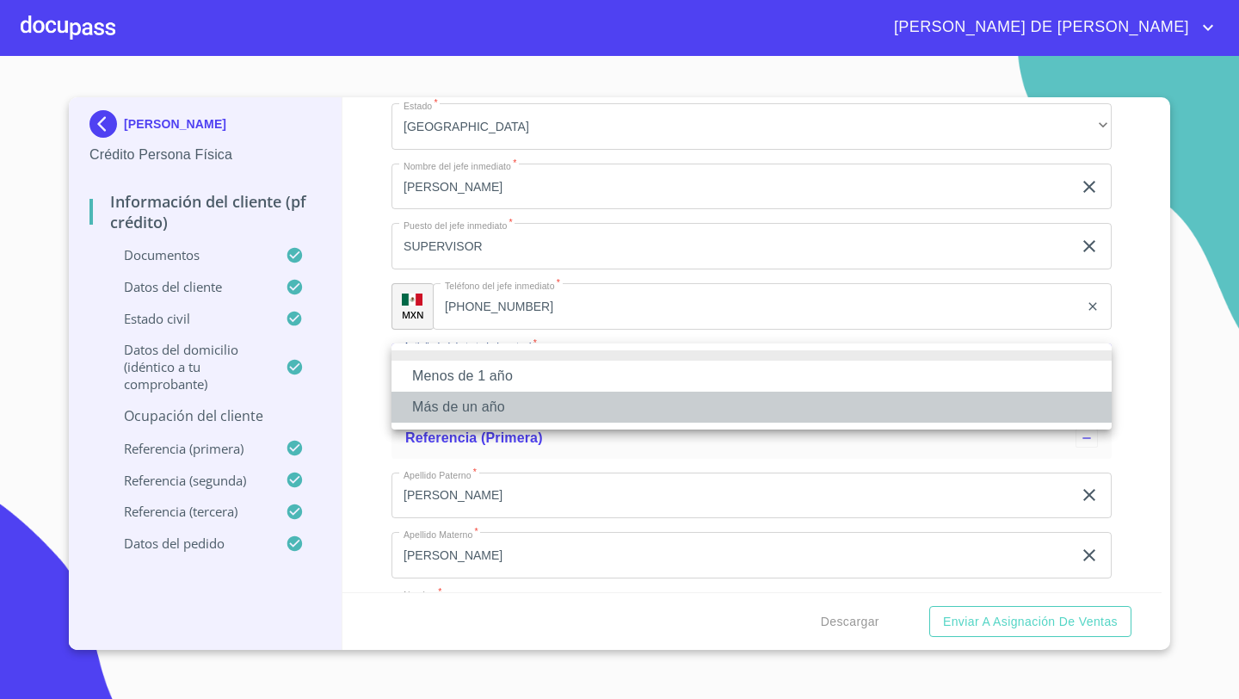
click at [452, 409] on li "Más de un año" at bounding box center [751, 406] width 720 height 31
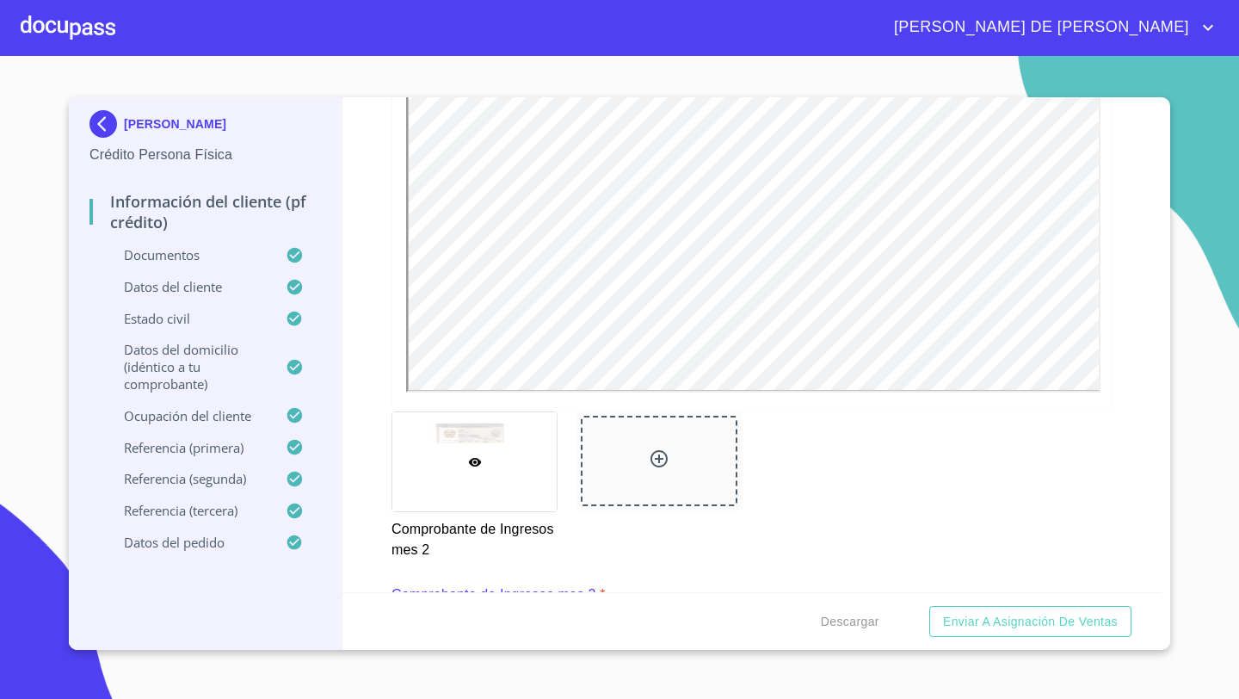
scroll to position [2751, 0]
click at [844, 621] on span "Descargar" at bounding box center [850, 622] width 59 height 22
click at [1012, 624] on span "Enviar a Asignación de Ventas" at bounding box center [1030, 622] width 175 height 22
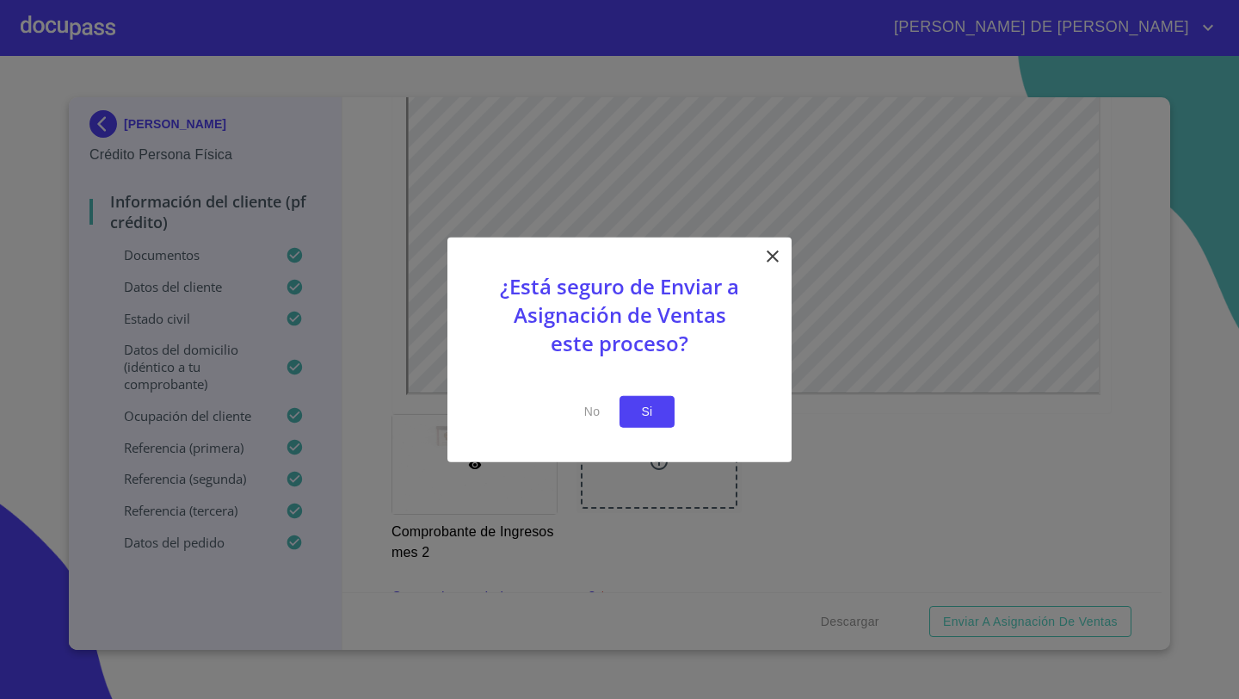
click at [641, 410] on span "Si" at bounding box center [647, 412] width 28 height 22
